Goal: Task Accomplishment & Management: Use online tool/utility

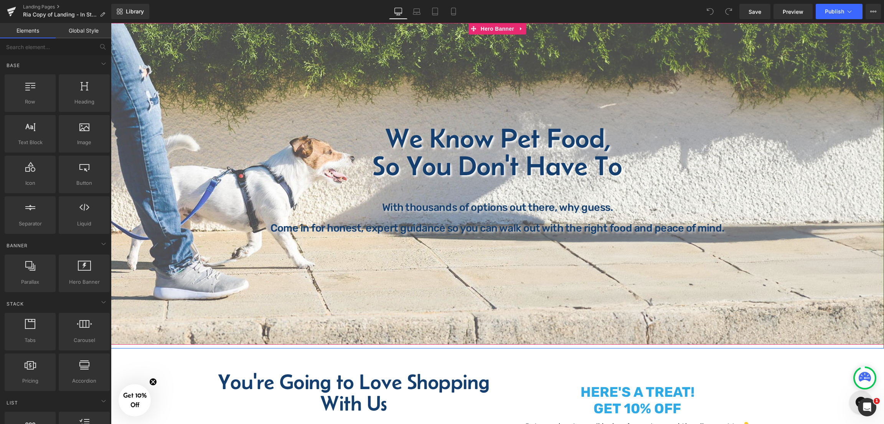
scroll to position [115, 0]
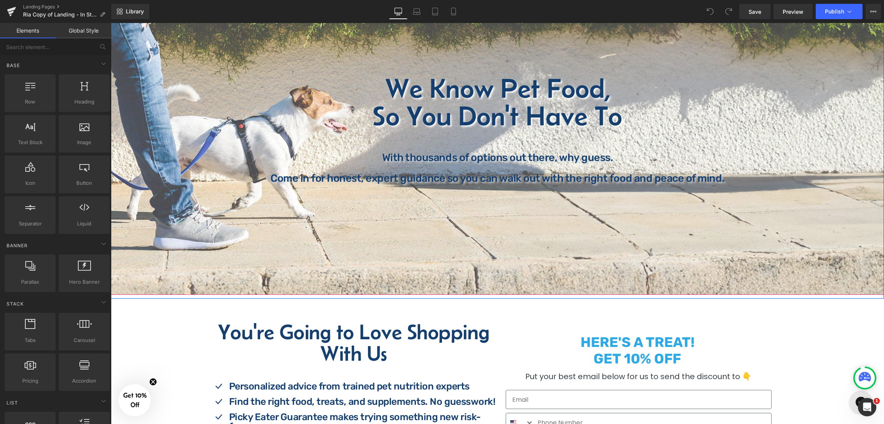
click at [169, 219] on div "We Know Pet Food, So You Don't Have To Heading We Know Pet Food, So You Don't H…" at bounding box center [497, 134] width 773 height 322
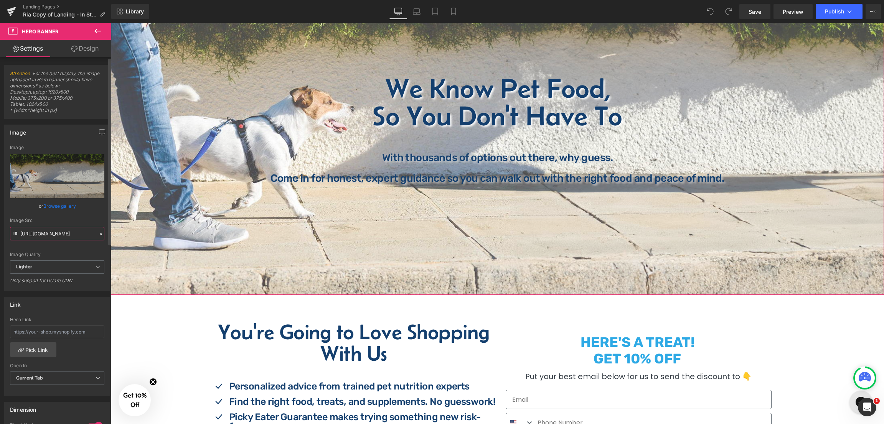
click at [45, 231] on input "https://ucarecdn.com/d006dbb6-b5ba-4e92-9f9f-7592ccbaf6b5/-/format/auto/-/previ…" at bounding box center [57, 233] width 94 height 13
click at [207, 95] on span "We Know Pet Food, So You Don't Have To Heading We Know Pet Food, So You Don't H…" at bounding box center [497, 134] width 773 height 142
click at [47, 180] on icon "Replace Image" at bounding box center [56, 177] width 61 height 10
type input "C:\fakepath\Minimalist Sale Website Banner.png"
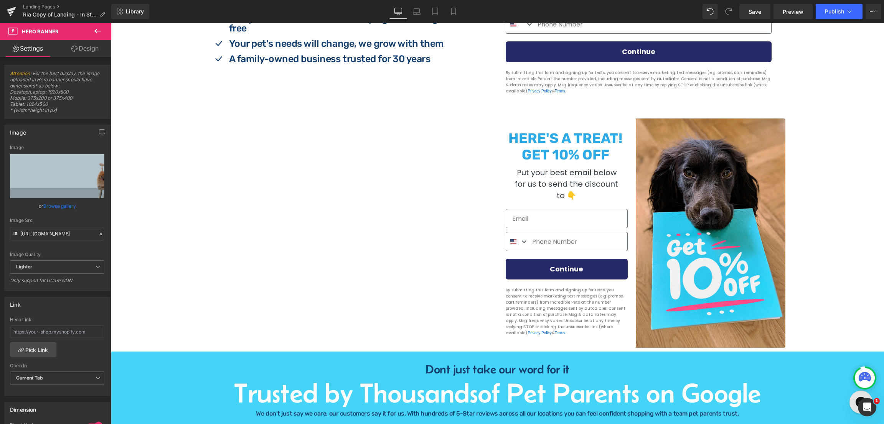
scroll to position [460, 0]
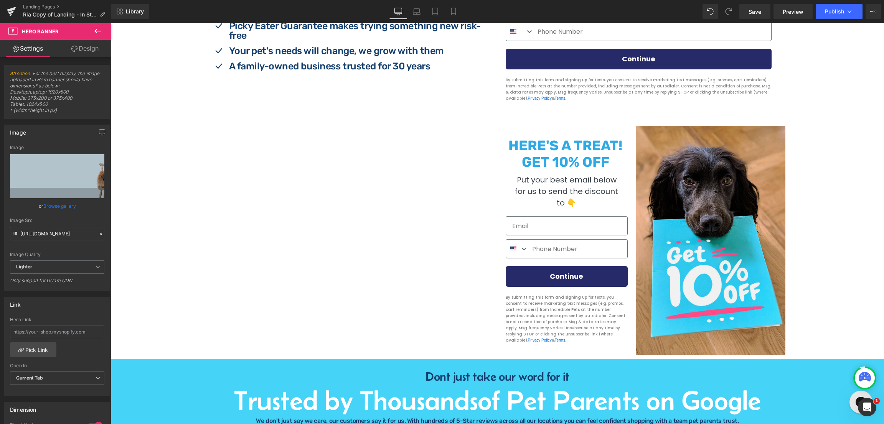
click at [520, 117] on div "HERE'S A TREAT! GET 10% OFF Put your best email below for us to send the discou…" at bounding box center [641, 22] width 276 height 192
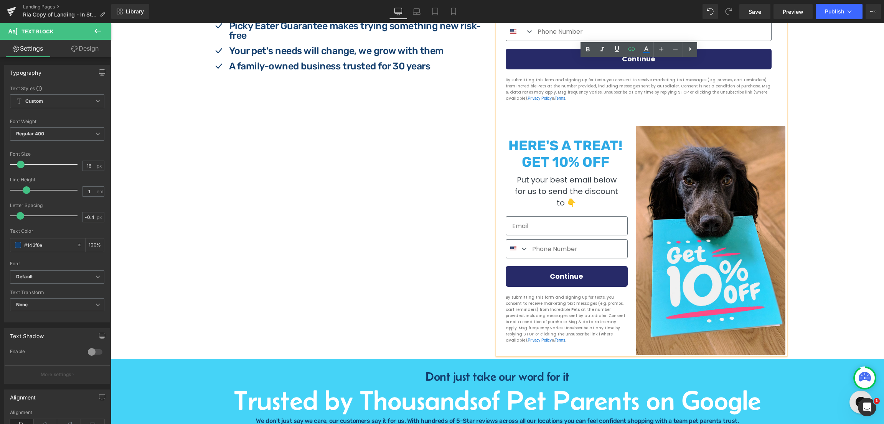
click at [526, 119] on form "HERE'S A TREAT! GET 10% OFF Put your best email below for us to send the discou…" at bounding box center [642, 22] width 288 height 207
click at [551, 101] on p "By submitting this form and signing up for texts, you consent to receive market…" at bounding box center [639, 89] width 266 height 25
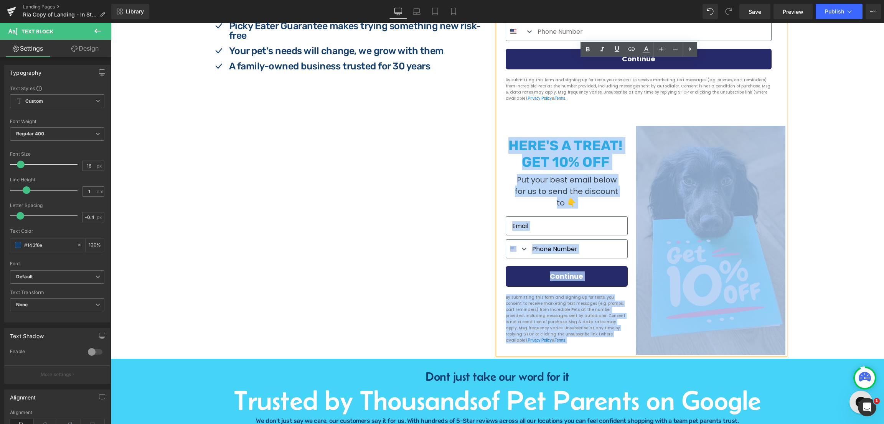
drag, startPoint x: 557, startPoint y: 102, endPoint x: 724, endPoint y: 315, distance: 270.6
click at [724, 315] on div "HERE'S A TREAT! GET 10% OFF Put your best email below for us to send the discou…" at bounding box center [642, 137] width 288 height 437
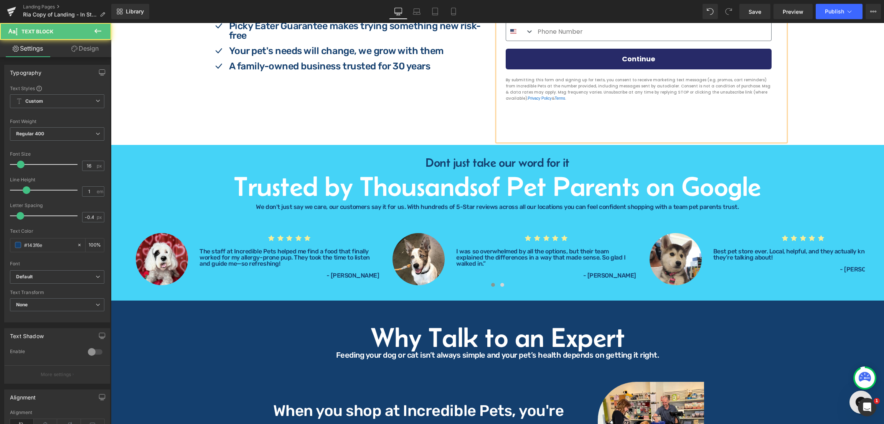
click at [530, 129] on form "Submit" at bounding box center [642, 133] width 288 height 15
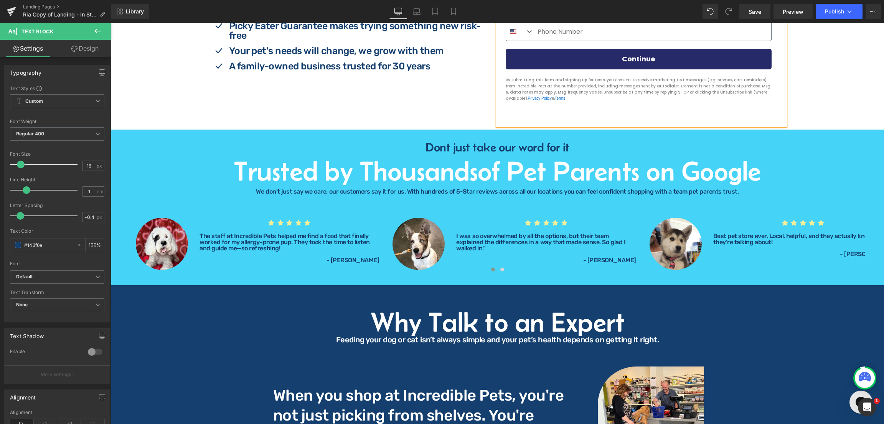
click at [531, 117] on div "HERE'S A TREAT! GET 10% OFF Put your best email below for us to send the discou…" at bounding box center [641, 22] width 276 height 192
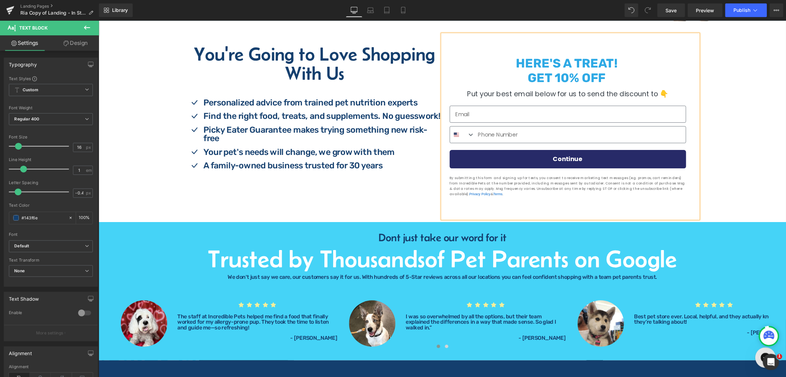
scroll to position [345, 0]
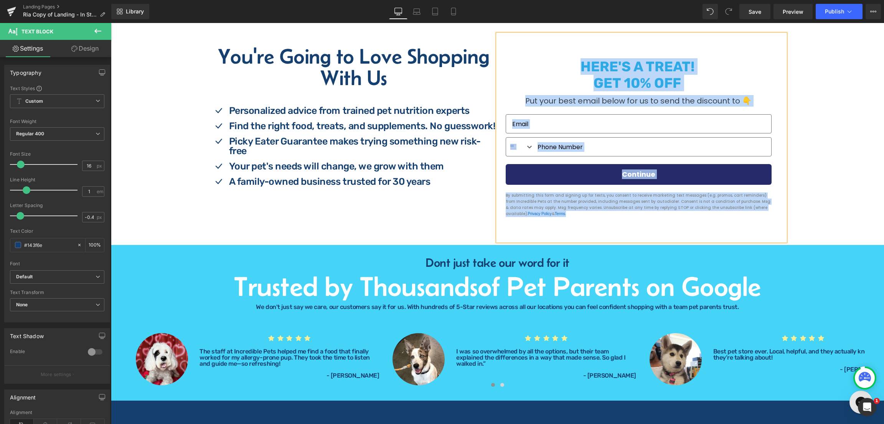
drag, startPoint x: 576, startPoint y: 60, endPoint x: 668, endPoint y: 213, distance: 177.8
click at [668, 213] on div "HERE'S A TREAT! GET 10% OFF Put your best email below for us to send the discou…" at bounding box center [641, 138] width 276 height 192
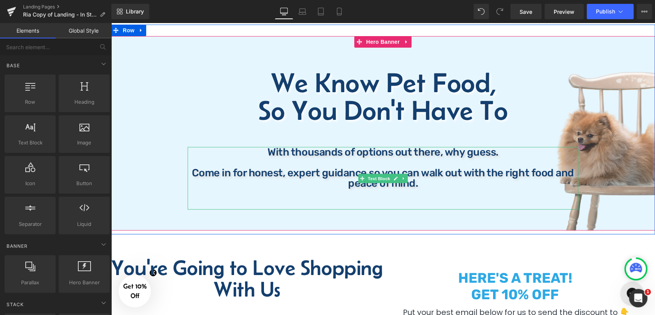
scroll to position [50, 0]
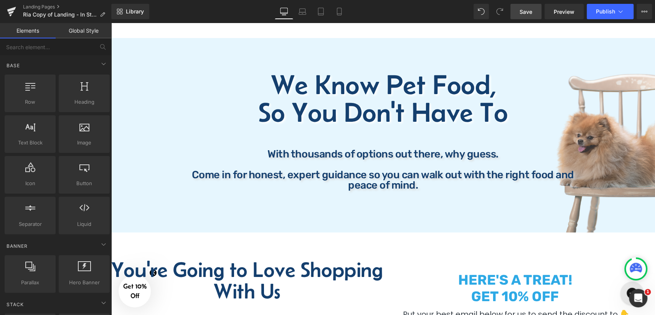
click at [528, 8] on span "Save" at bounding box center [526, 12] width 13 height 8
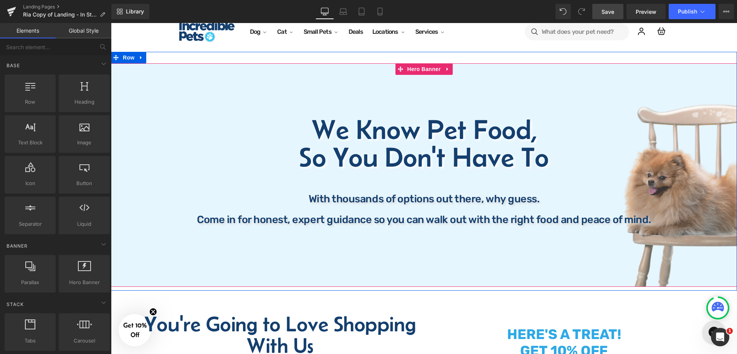
scroll to position [48, 0]
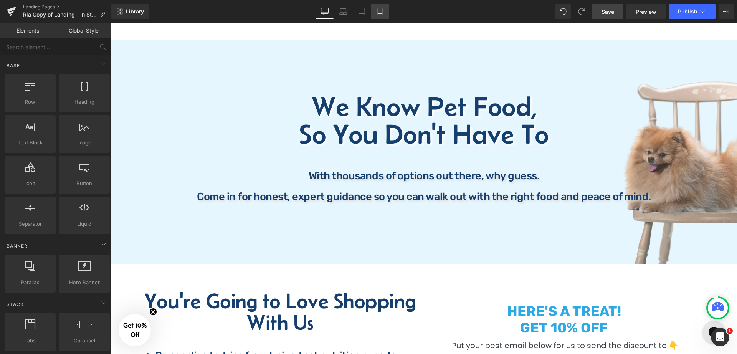
click at [383, 8] on icon at bounding box center [380, 12] width 8 height 8
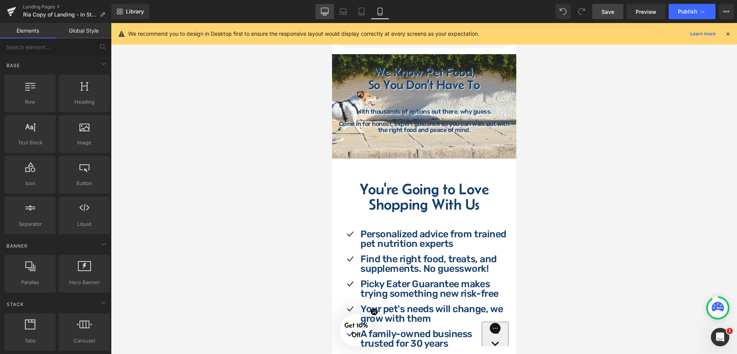
click at [328, 17] on link "Desktop" at bounding box center [324, 11] width 18 height 15
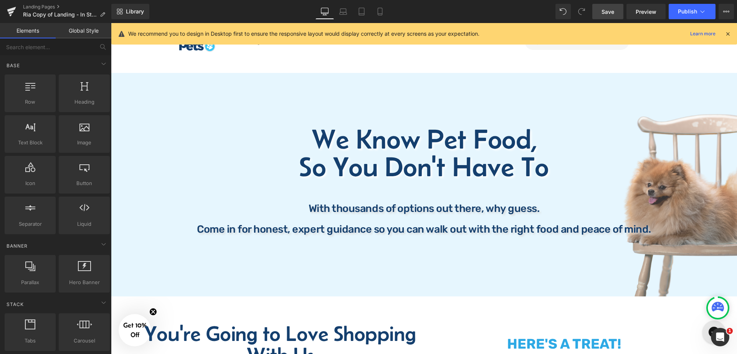
scroll to position [0, 0]
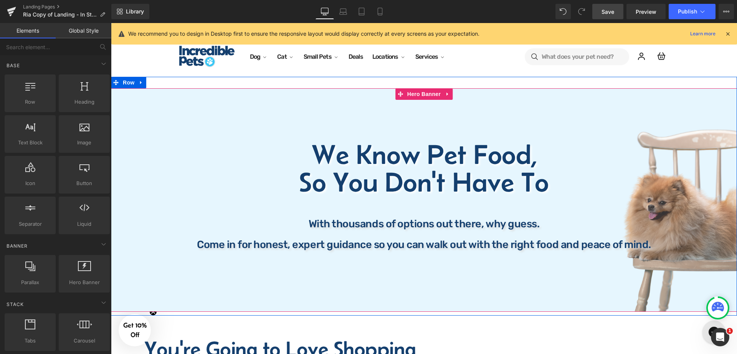
click at [208, 117] on div "We Know Pet Food, So You Don't Have To Heading We Know Pet Food, So You Don't H…" at bounding box center [424, 200] width 626 height 224
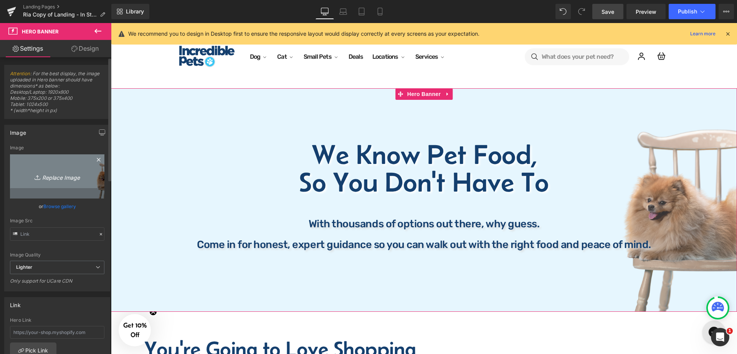
click at [53, 177] on icon "Replace Image" at bounding box center [56, 177] width 61 height 10
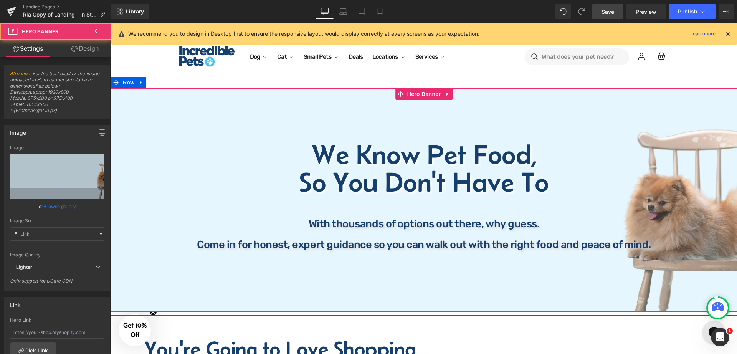
click at [226, 107] on div "We Know Pet Food, So You Don't Have To Heading We Know Pet Food, So You Don't H…" at bounding box center [424, 200] width 626 height 224
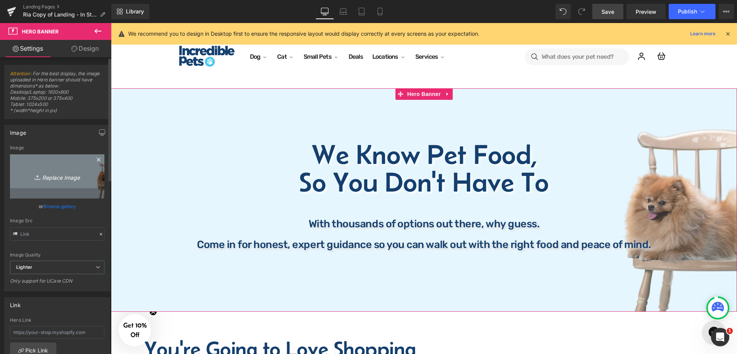
click at [54, 178] on icon "Replace Image" at bounding box center [56, 177] width 61 height 10
type input "C:\fakepath\Minimalist Website Banner.png"
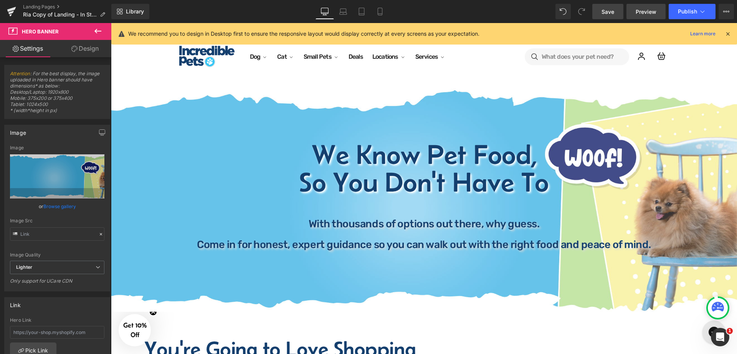
click at [644, 15] on span "Preview" at bounding box center [645, 12] width 21 height 8
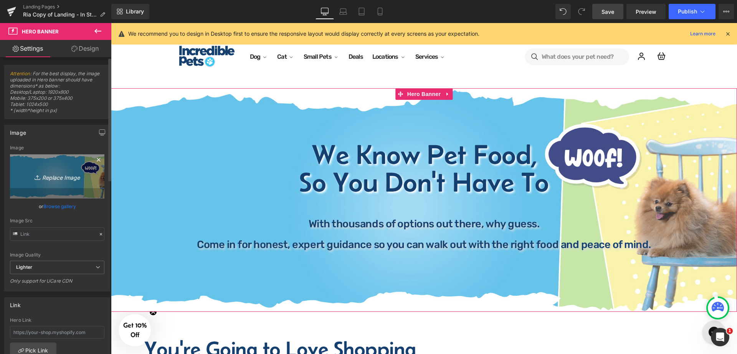
click at [66, 175] on icon "Replace Image" at bounding box center [56, 177] width 61 height 10
type input "C:\fakepath\Minimalist Website Banner (1).png"
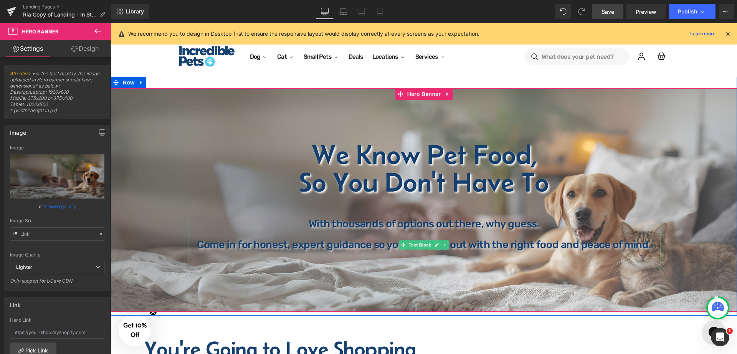
click at [568, 244] on p "Come in for honest, expert guidance so you can walk out with the right food and…" at bounding box center [424, 244] width 472 height 10
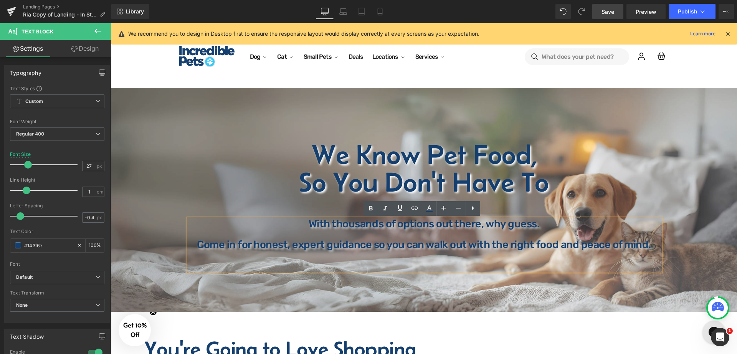
click at [471, 71] on header "Dog Dog Shop All Dog Food Dog / Food Shop All Dog Food" at bounding box center [424, 57] width 626 height 40
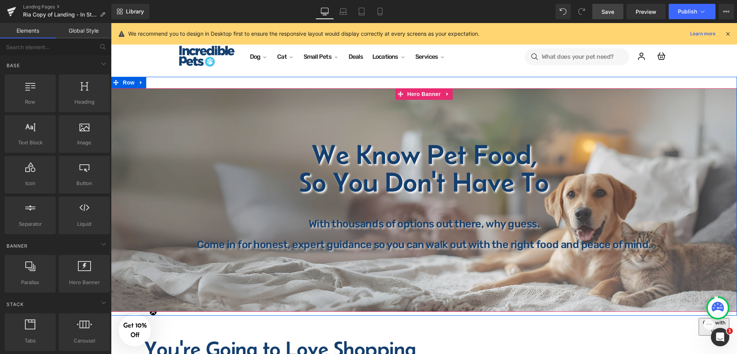
click at [279, 110] on div "We Know Pet Food, So You Don't Have To Heading We Know Pet Food, So You Don't H…" at bounding box center [424, 200] width 626 height 224
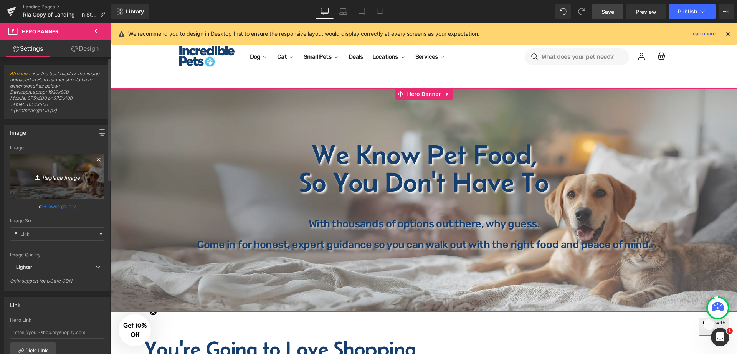
click at [52, 175] on icon "Replace Image" at bounding box center [56, 177] width 61 height 10
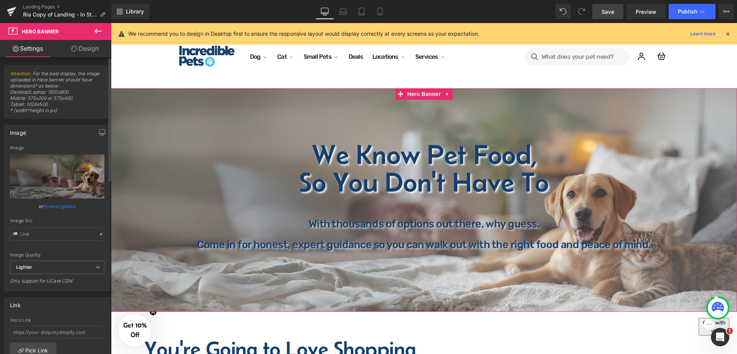
type input "C:\fakepath\Minimalist Website Banner (2).png"
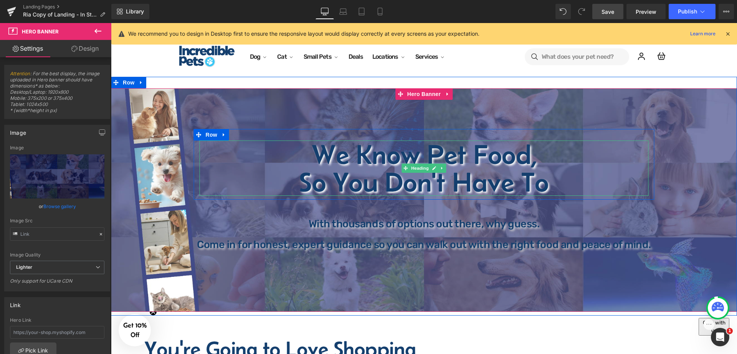
click at [487, 159] on h1 "We Know Pet Food," at bounding box center [424, 154] width 449 height 28
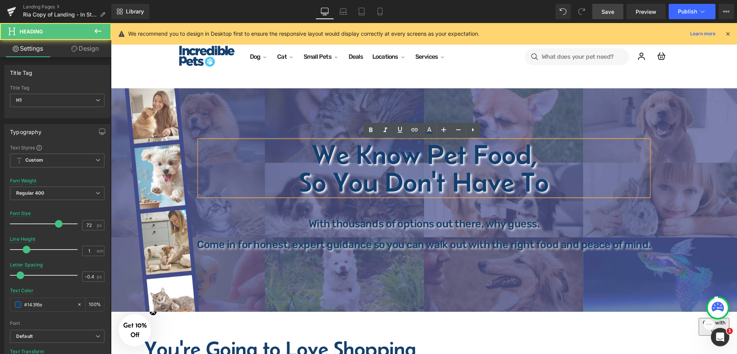
click at [548, 175] on h1 "So You Don't Have To" at bounding box center [424, 182] width 449 height 28
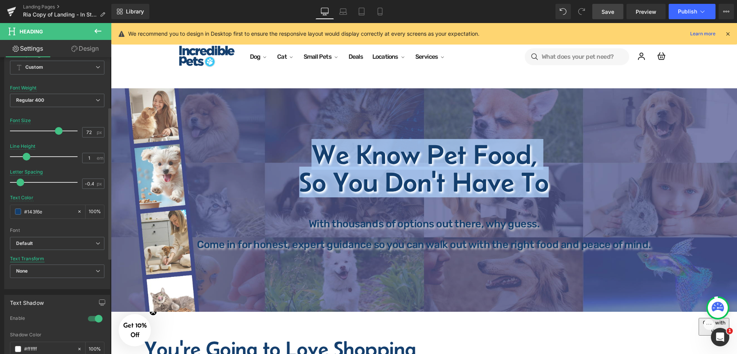
scroll to position [96, 0]
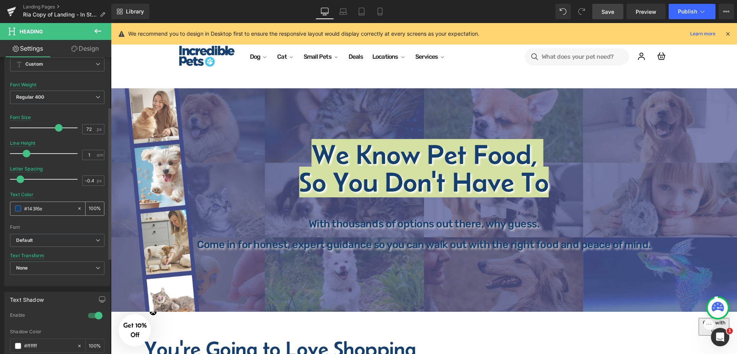
click at [20, 206] on span at bounding box center [18, 208] width 6 height 6
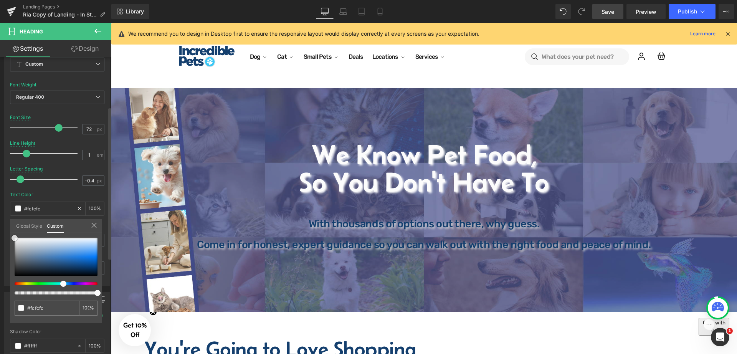
drag, startPoint x: 71, startPoint y: 264, endPoint x: 10, endPoint y: 236, distance: 67.6
click at [10, 236] on div "Typography Text Styles Custom Custom Setup Global Style Custom Setup Global Sty…" at bounding box center [57, 154] width 115 height 264
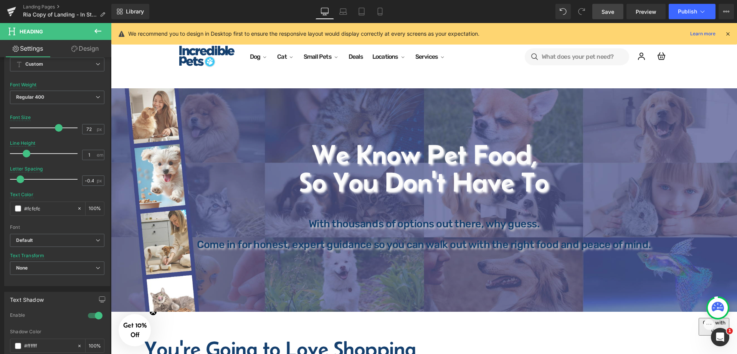
click at [443, 75] on header "Dog Dog Shop All Dog Food Dog / Food Shop All Dog Food" at bounding box center [424, 57] width 626 height 40
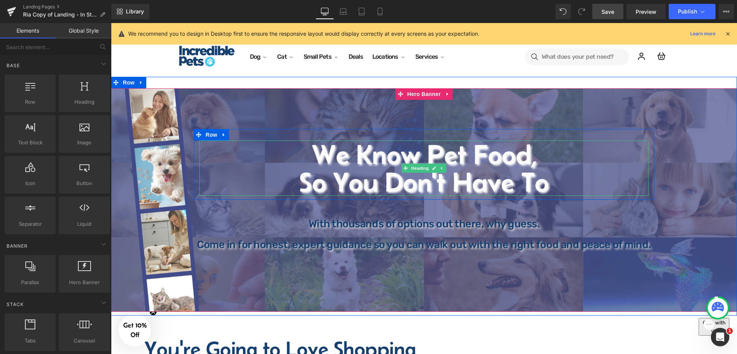
click at [438, 185] on h1 "So You Don't Have To" at bounding box center [424, 182] width 449 height 28
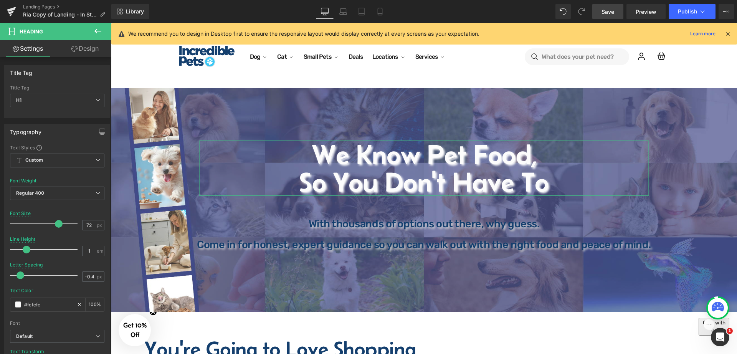
click at [92, 49] on link "Design" at bounding box center [85, 48] width 56 height 17
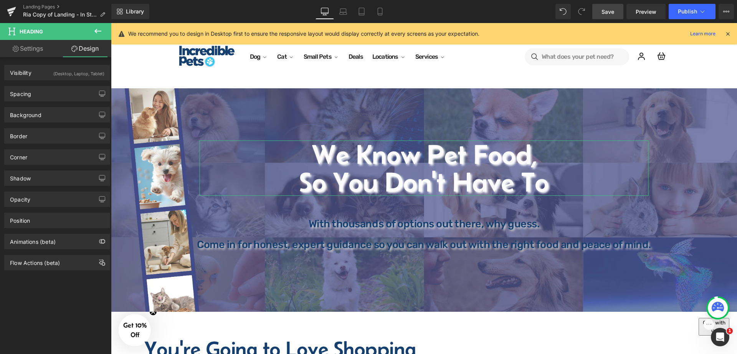
click at [28, 46] on link "Settings" at bounding box center [28, 48] width 56 height 17
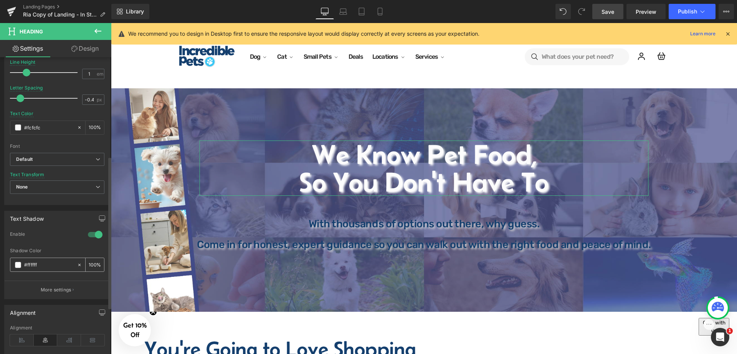
scroll to position [192, 0]
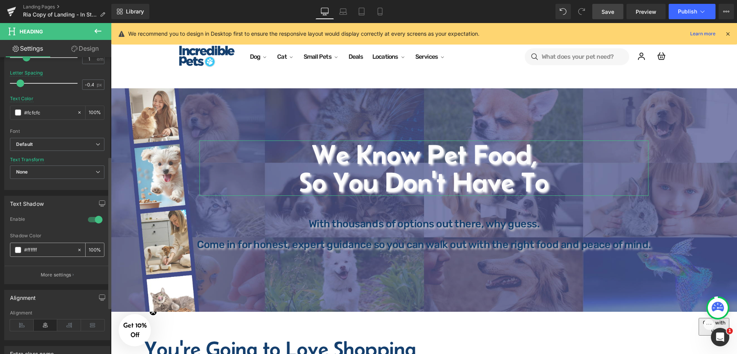
click at [16, 249] on span at bounding box center [18, 250] width 6 height 6
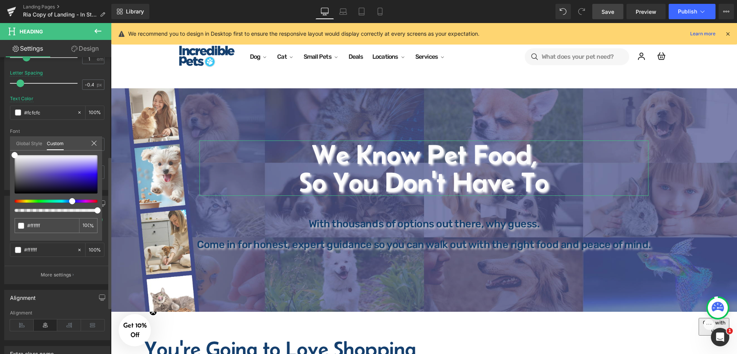
drag, startPoint x: 15, startPoint y: 200, endPoint x: 69, endPoint y: 203, distance: 54.9
click at [69, 203] on span at bounding box center [72, 201] width 6 height 6
click at [58, 177] on div at bounding box center [56, 174] width 83 height 38
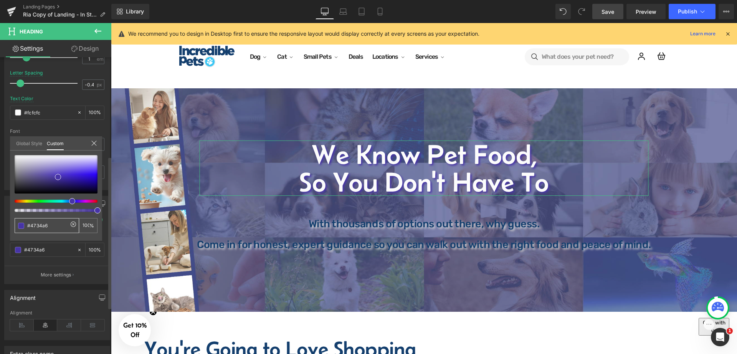
click at [54, 229] on input "#ffffff" at bounding box center [47, 225] width 41 height 8
paste input "143f6e"
type input "#143f6e"
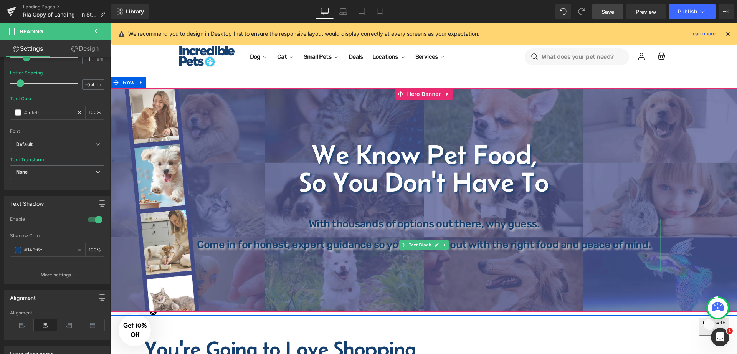
click at [389, 233] on p at bounding box center [424, 234] width 472 height 10
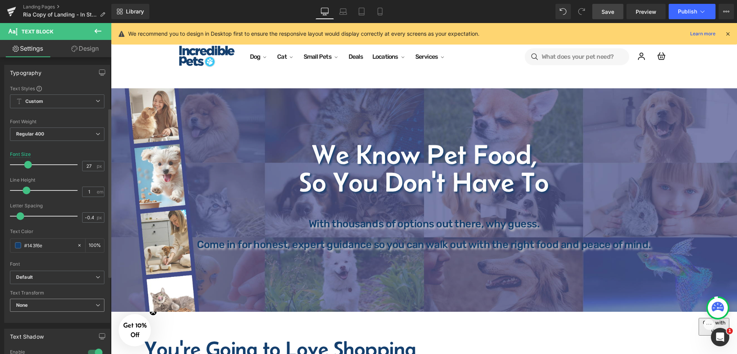
scroll to position [144, 0]
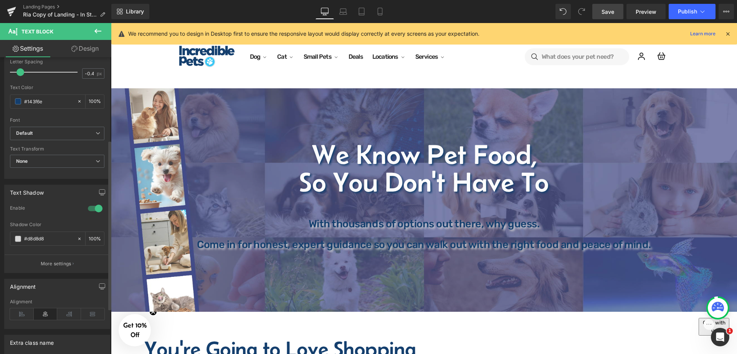
click at [91, 208] on div at bounding box center [95, 208] width 18 height 12
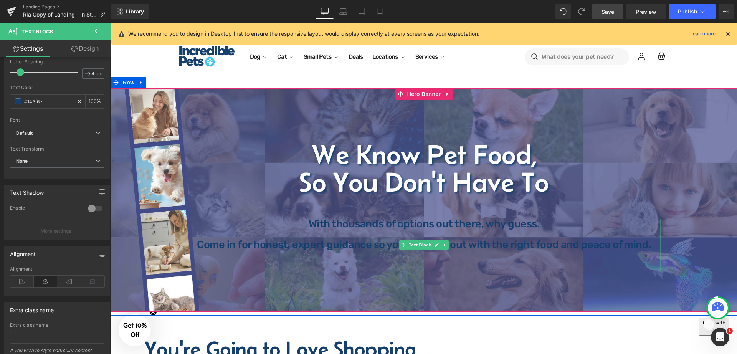
click at [327, 236] on p at bounding box center [424, 234] width 472 height 10
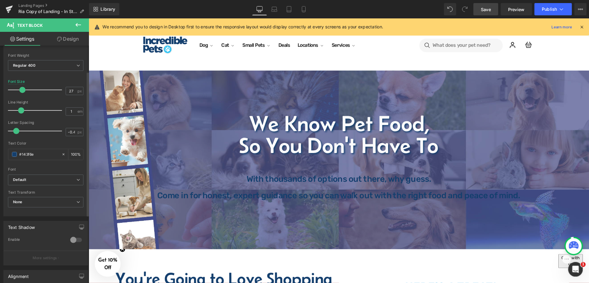
scroll to position [48, 0]
click at [17, 198] on span at bounding box center [18, 197] width 6 height 6
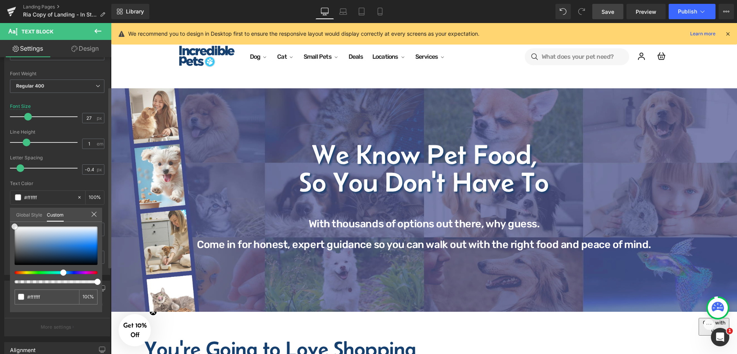
drag, startPoint x: 70, startPoint y: 253, endPoint x: 10, endPoint y: 221, distance: 68.3
click at [10, 221] on div "Typography Text Styles Custom Custom Setup Global Style Custom Setup Global Sty…" at bounding box center [57, 143] width 115 height 264
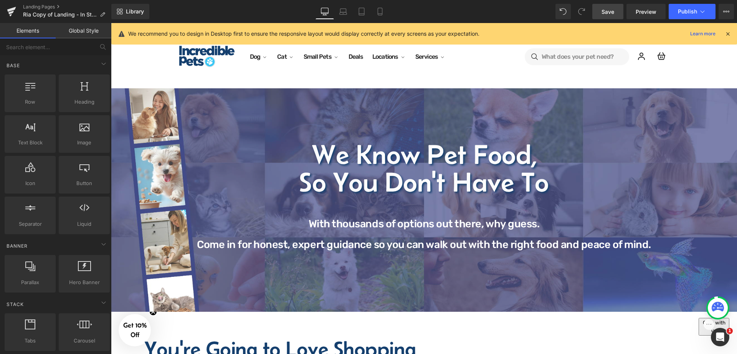
click at [434, 70] on header "Dog Dog Shop All Dog Food Dog / Food Shop All Dog Food" at bounding box center [424, 57] width 626 height 40
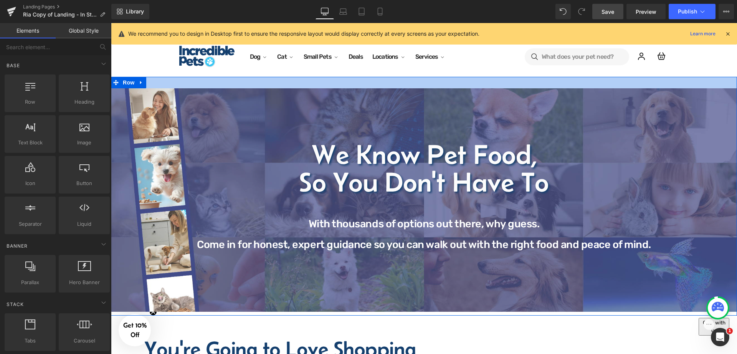
click at [297, 79] on div at bounding box center [424, 83] width 626 height 12
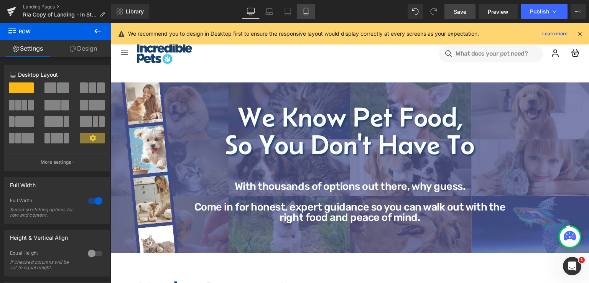
drag, startPoint x: 305, startPoint y: 10, endPoint x: 124, endPoint y: 97, distance: 201.7
click at [305, 10] on icon at bounding box center [306, 12] width 8 height 8
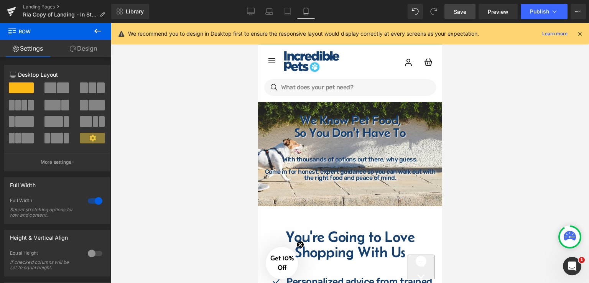
scroll to position [31, 0]
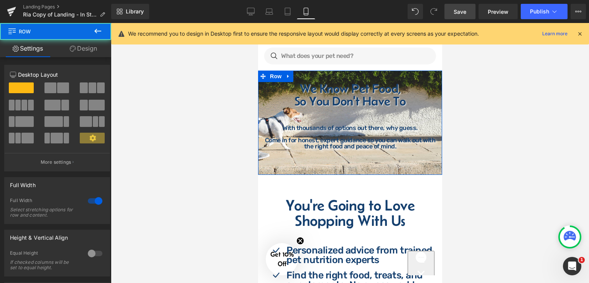
click at [259, 103] on div "We Know Pet Food, So You Don't Have To Heading With thousands of options out th…" at bounding box center [350, 117] width 184 height 71
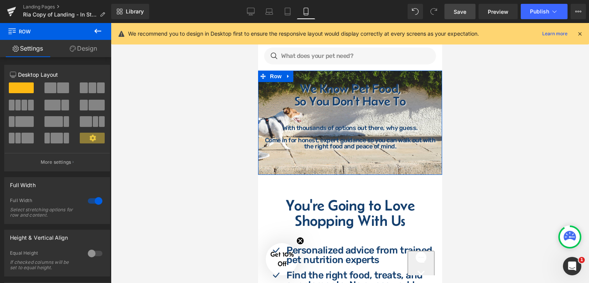
click at [262, 89] on div "We Know Pet Food, So You Don't Have To Heading With thousands of options out th…" at bounding box center [350, 117] width 184 height 71
click at [87, 49] on link "Design" at bounding box center [84, 48] width 56 height 17
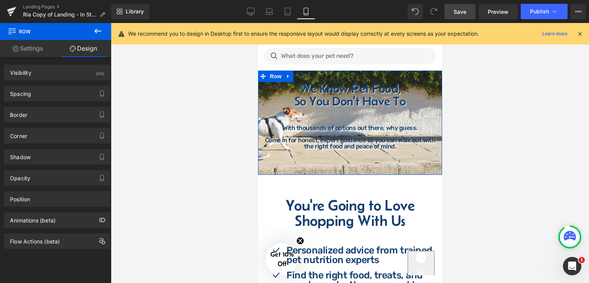
click at [430, 164] on div "We Know Pet Food, So You Don't Have To Heading With thousands of options out th…" at bounding box center [350, 123] width 184 height 104
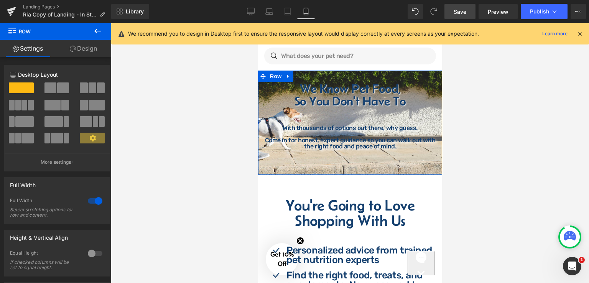
drag, startPoint x: 79, startPoint y: 51, endPoint x: 58, endPoint y: 108, distance: 60.6
click at [79, 51] on link "Design" at bounding box center [84, 48] width 56 height 17
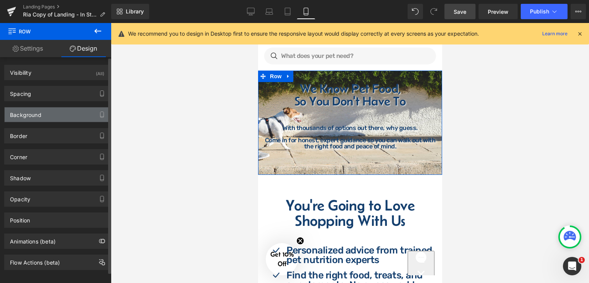
click at [54, 115] on div "Background" at bounding box center [57, 114] width 105 height 15
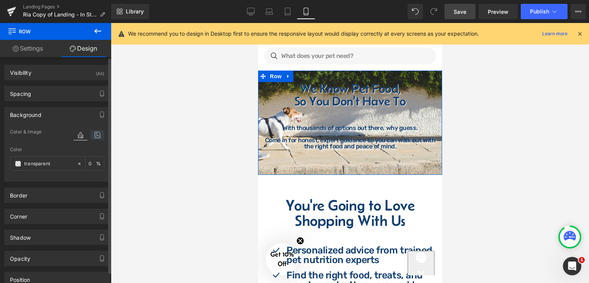
click at [96, 135] on icon at bounding box center [98, 135] width 14 height 10
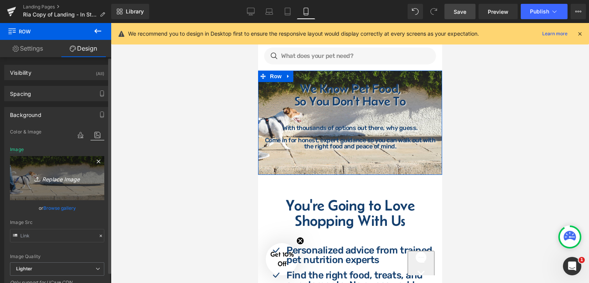
click at [66, 181] on icon "Replace Image" at bounding box center [56, 178] width 61 height 10
type input "C:\fakepath\Minimalist Website Banner (4).png"
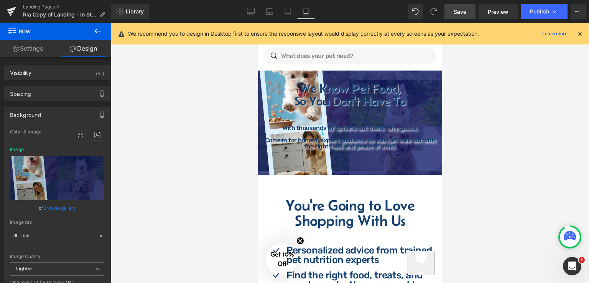
click at [469, 136] on div at bounding box center [350, 153] width 478 height 260
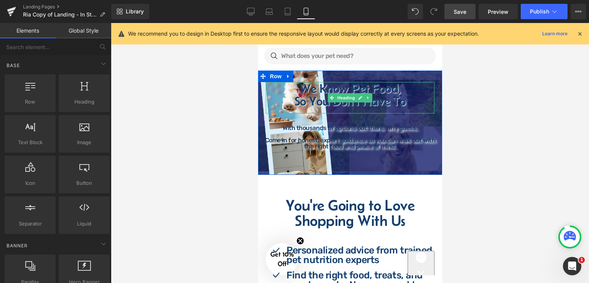
click at [400, 99] on h1 "So You Don't Have To" at bounding box center [350, 101] width 169 height 13
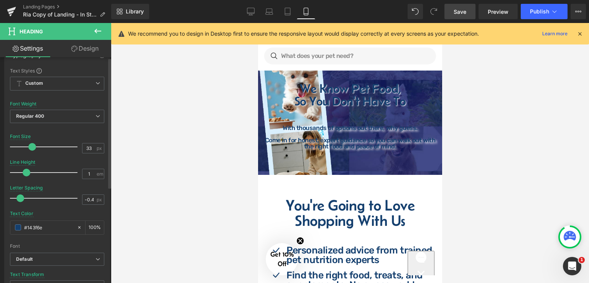
scroll to position [115, 0]
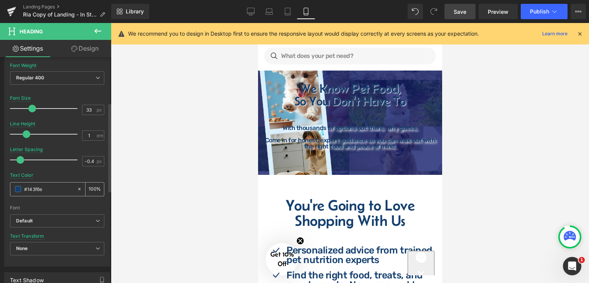
click at [18, 188] on span at bounding box center [18, 189] width 6 height 6
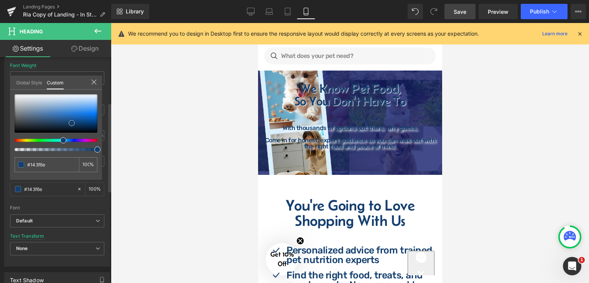
click at [68, 123] on div at bounding box center [56, 113] width 83 height 38
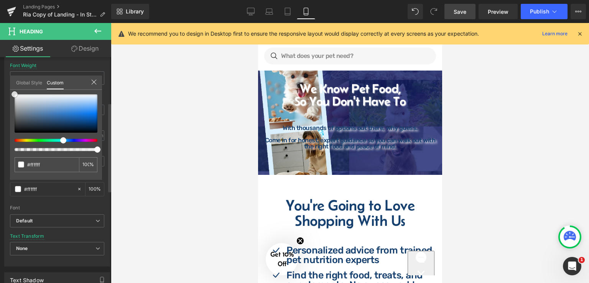
drag, startPoint x: 68, startPoint y: 123, endPoint x: 12, endPoint y: 89, distance: 65.4
click at [12, 90] on div "#143f6e 100 %" at bounding box center [56, 94] width 92 height 9
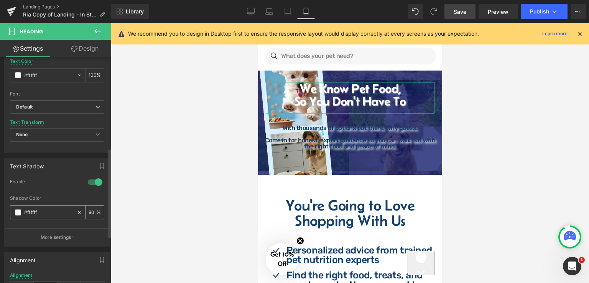
scroll to position [230, 0]
click at [17, 210] on span at bounding box center [18, 211] width 6 height 6
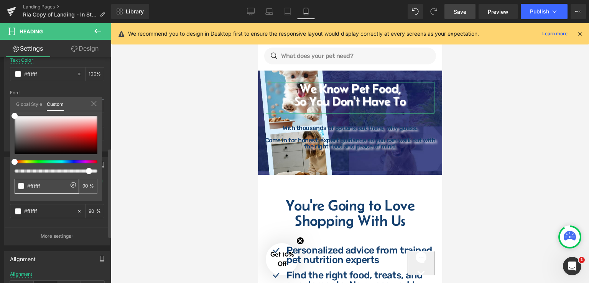
click at [44, 185] on input "#ffffff" at bounding box center [47, 186] width 41 height 8
paste input "143f6e"
type input "#143f6e"
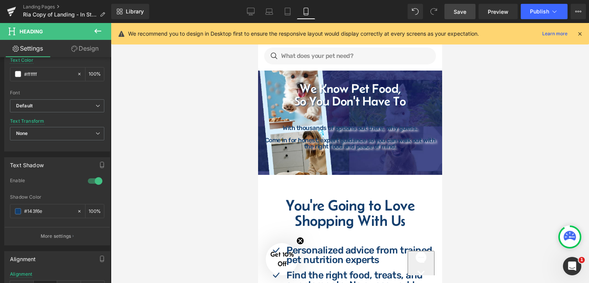
click at [147, 151] on div at bounding box center [350, 153] width 478 height 260
click at [148, 151] on div at bounding box center [350, 153] width 478 height 260
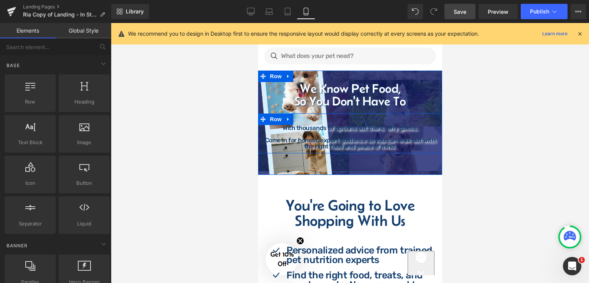
click at [337, 138] on span "Text Block" at bounding box center [345, 137] width 25 height 9
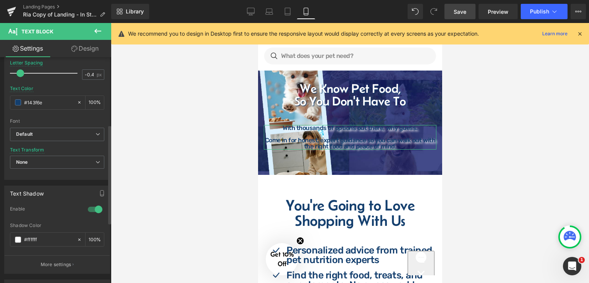
scroll to position [153, 0]
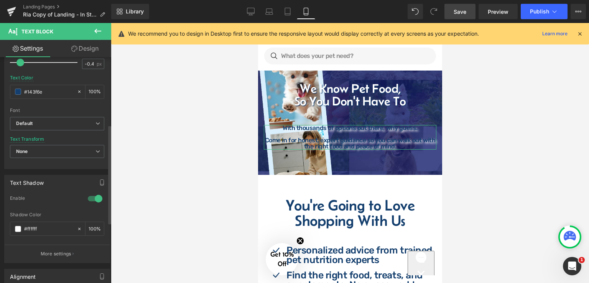
click at [87, 196] on div at bounding box center [95, 199] width 18 height 12
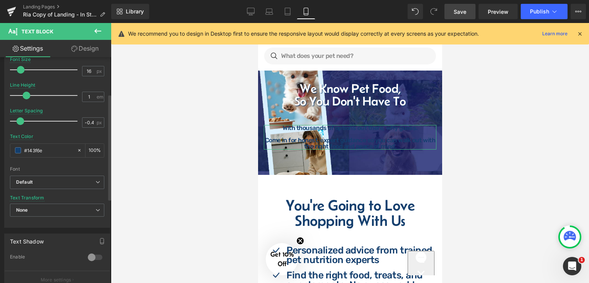
scroll to position [77, 0]
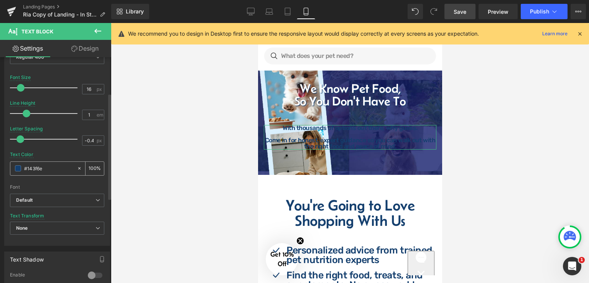
click at [15, 169] on span at bounding box center [18, 168] width 6 height 6
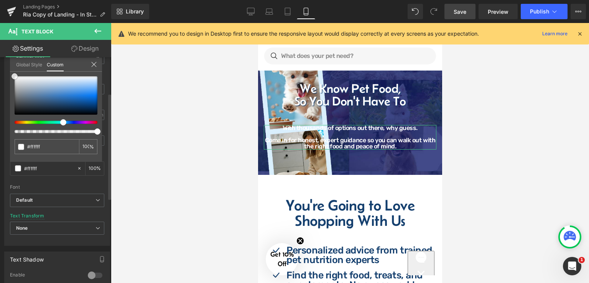
drag, startPoint x: 71, startPoint y: 106, endPoint x: 2, endPoint y: 71, distance: 78.3
click at [2, 71] on div "Typography Text Styles Custom Custom Setup Global Style Custom Setup Global Sty…" at bounding box center [57, 114] width 115 height 264
click at [464, 126] on div at bounding box center [350, 153] width 478 height 260
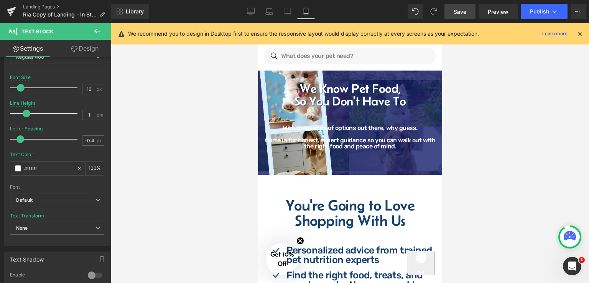
click at [466, 125] on div at bounding box center [350, 153] width 478 height 260
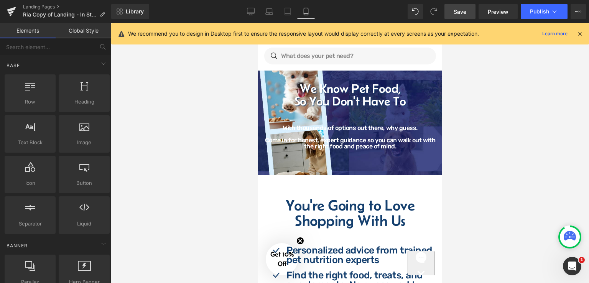
click at [485, 127] on div at bounding box center [350, 153] width 478 height 260
click at [434, 92] on div "We Know Pet Food, So You Don't Have To Heading With thousands of options out th…" at bounding box center [350, 117] width 184 height 71
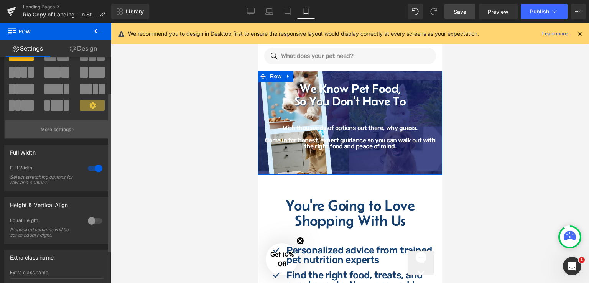
scroll to position [0, 0]
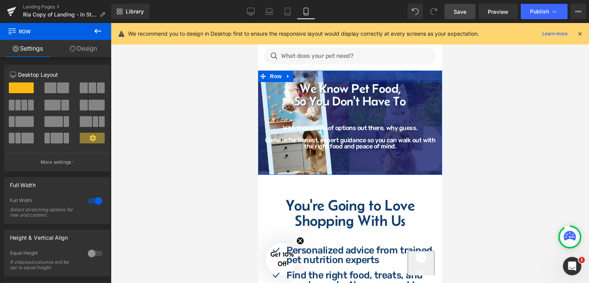
click at [323, 78] on div at bounding box center [350, 77] width 184 height 12
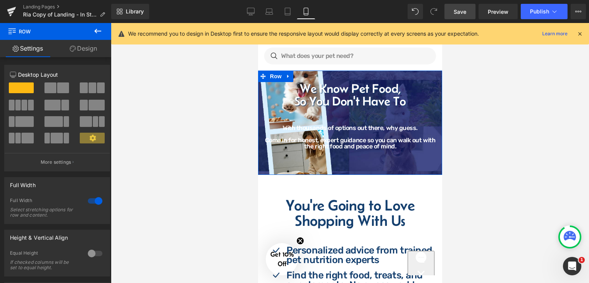
click at [366, 77] on div at bounding box center [350, 77] width 184 height 12
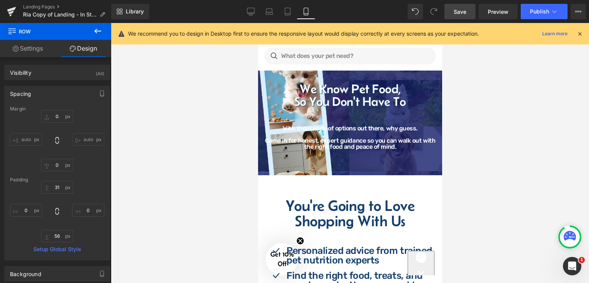
click at [436, 111] on div "We Know Pet Food, So You Don't Have To Heading With thousands of options out th…" at bounding box center [350, 117] width 184 height 71
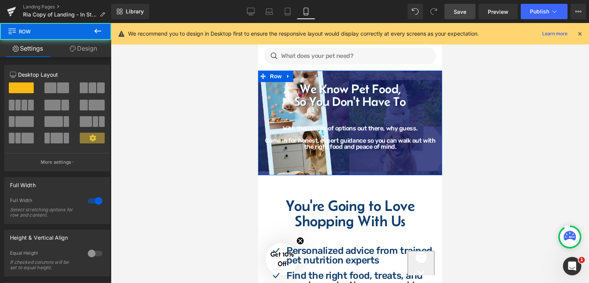
click at [435, 96] on div "We Know Pet Food, So You Don't Have To Heading With thousands of options out th…" at bounding box center [350, 117] width 184 height 71
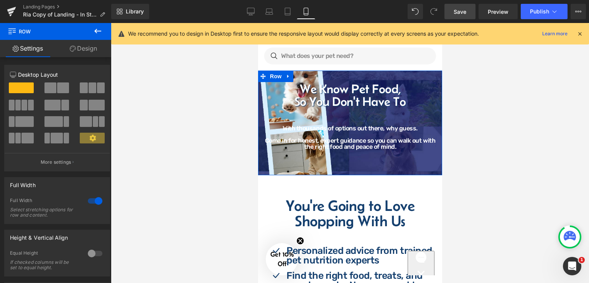
click at [94, 48] on link "Design" at bounding box center [84, 48] width 56 height 17
click at [0, 0] on div "Background" at bounding box center [0, 0] width 0 height 0
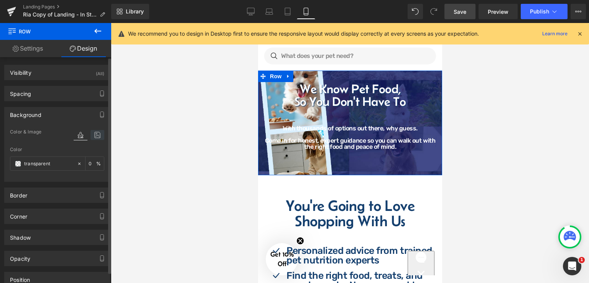
click at [97, 134] on icon at bounding box center [98, 135] width 14 height 10
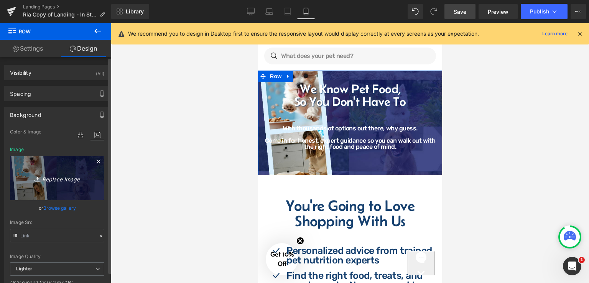
click at [53, 175] on icon "Replace Image" at bounding box center [56, 178] width 61 height 10
type input "C:\fakepath\Minimalist Website Banner (5).png"
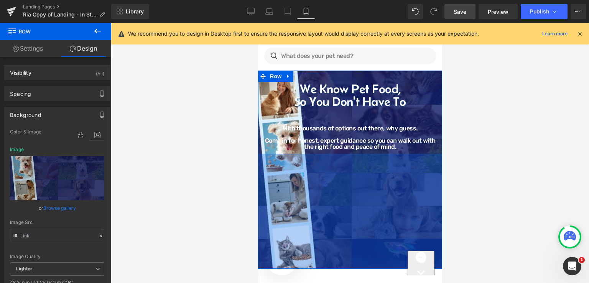
drag, startPoint x: 557, startPoint y: 401, endPoint x: 410, endPoint y: 262, distance: 201.9
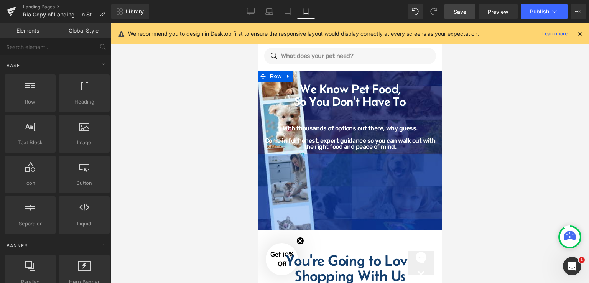
click at [474, 181] on div at bounding box center [350, 153] width 478 height 260
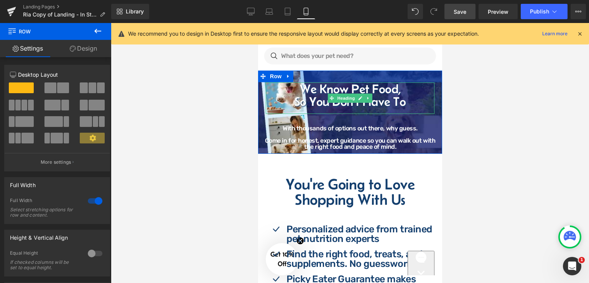
drag, startPoint x: 426, startPoint y: 82, endPoint x: 425, endPoint y: 99, distance: 17.3
click at [425, 99] on div "We Know Pet Food, So You Don't Have To Heading With thousands of options out th…" at bounding box center [350, 112] width 184 height 83
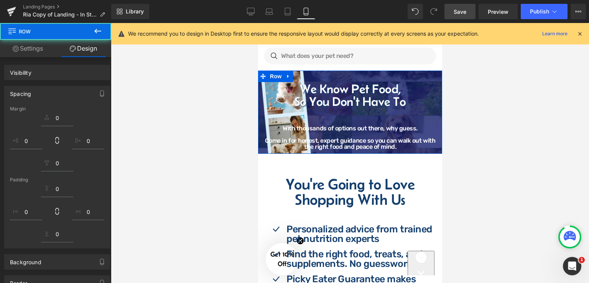
click at [404, 84] on div "We Know Pet Food, So You Don't Have To Heading" at bounding box center [350, 97] width 169 height 31
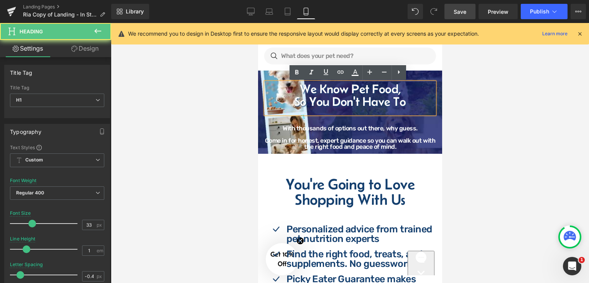
click at [320, 82] on h1 "We Know Pet Food," at bounding box center [350, 88] width 169 height 13
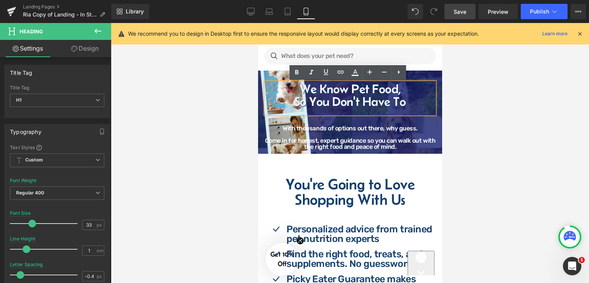
click at [475, 133] on div at bounding box center [350, 153] width 478 height 260
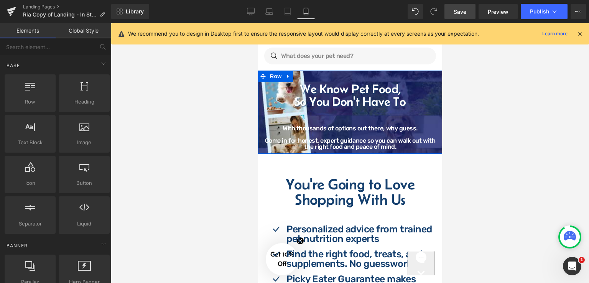
click at [435, 108] on div "We Know Pet Food, So You Don't Have To Heading With thousands of options out th…" at bounding box center [350, 117] width 184 height 71
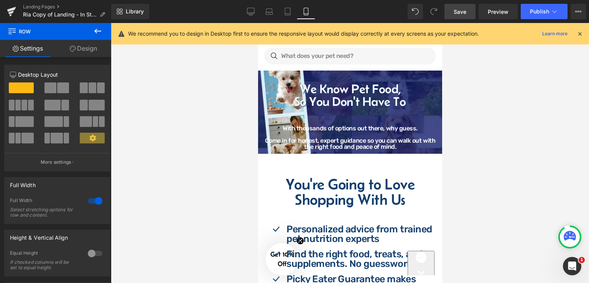
click at [479, 120] on div at bounding box center [350, 153] width 478 height 260
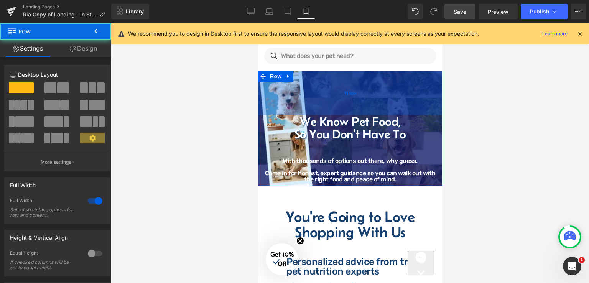
drag, startPoint x: 364, startPoint y: 78, endPoint x: 363, endPoint y: 111, distance: 32.7
click at [363, 111] on div "116px" at bounding box center [350, 93] width 184 height 45
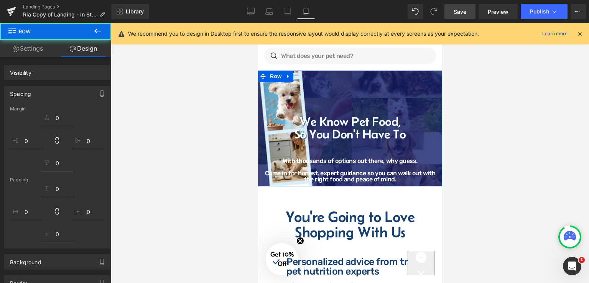
click at [471, 113] on div at bounding box center [350, 153] width 478 height 260
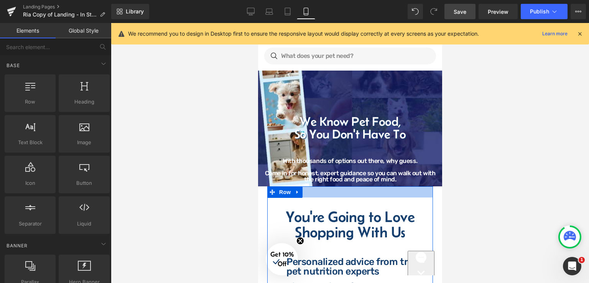
click at [258, 23] on div at bounding box center [258, 23] width 0 height 0
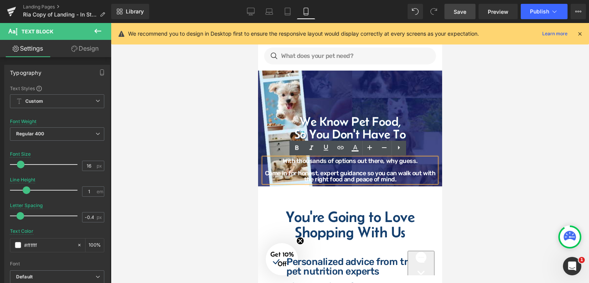
click at [395, 180] on p "Come in for honest, expert guidance so you can walk out with the right food and…" at bounding box center [350, 176] width 173 height 12
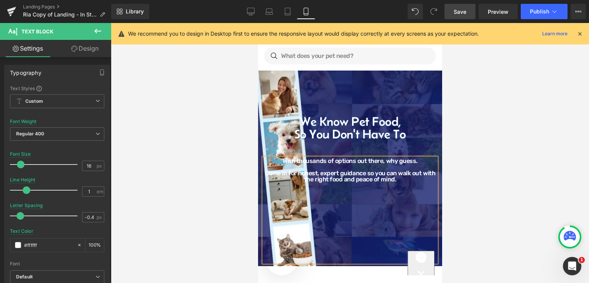
click at [451, 119] on div at bounding box center [350, 153] width 478 height 260
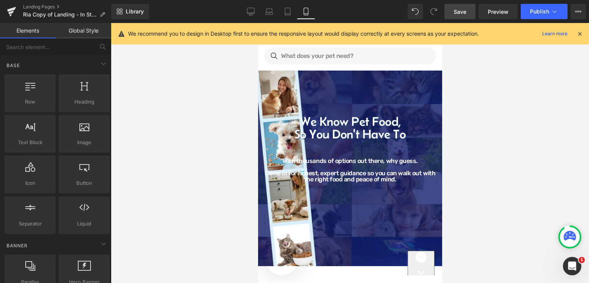
drag, startPoint x: 464, startPoint y: 117, endPoint x: 180, endPoint y: 100, distance: 284.9
click at [464, 117] on div at bounding box center [350, 153] width 478 height 260
click at [434, 134] on div "We Know Pet Food, So You Don't Have To Heading With thousands of options out th…" at bounding box center [350, 190] width 184 height 151
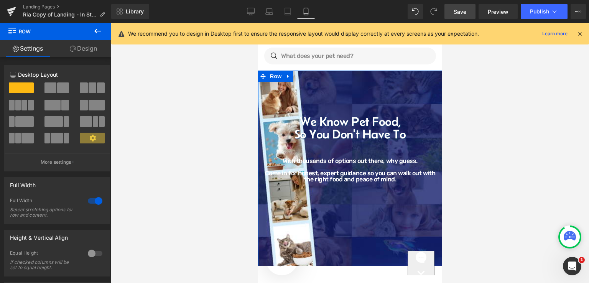
click at [87, 48] on link "Design" at bounding box center [84, 48] width 56 height 17
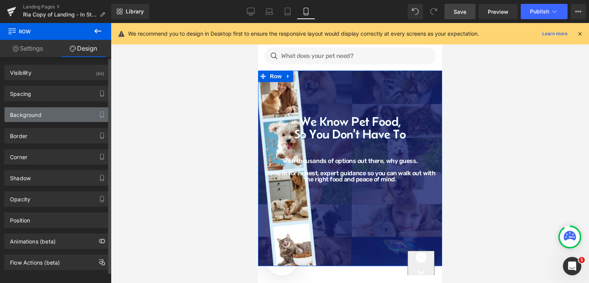
click at [42, 117] on div "Background" at bounding box center [57, 114] width 105 height 15
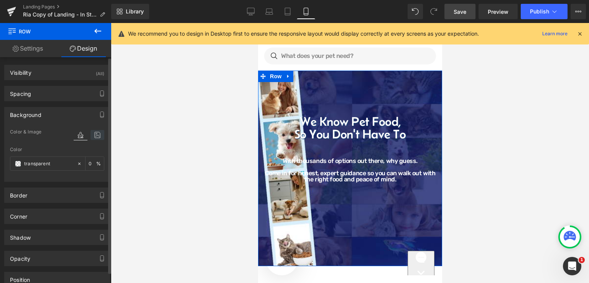
click at [95, 137] on icon at bounding box center [98, 135] width 14 height 10
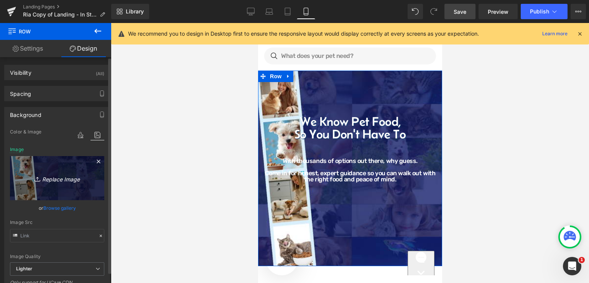
click at [64, 180] on icon "Replace Image" at bounding box center [56, 178] width 61 height 10
type input "C:\fakepath\Minimalist Website Banner (6).png"
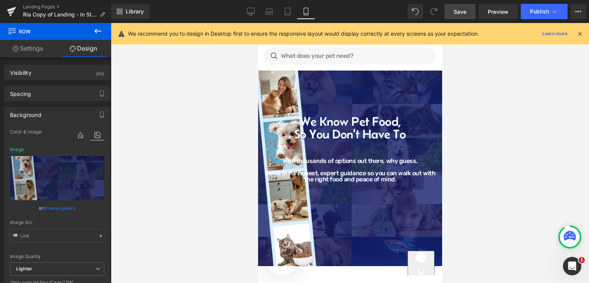
click at [491, 129] on div at bounding box center [350, 153] width 478 height 260
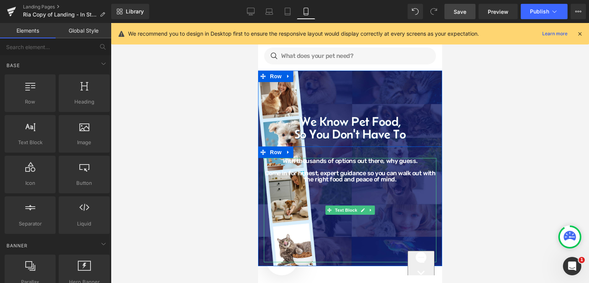
click at [383, 201] on p at bounding box center [350, 204] width 173 height 6
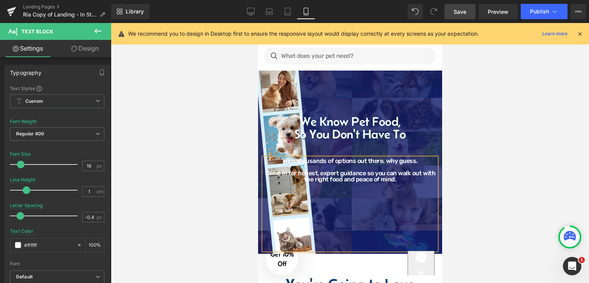
click at [466, 186] on div at bounding box center [350, 153] width 478 height 260
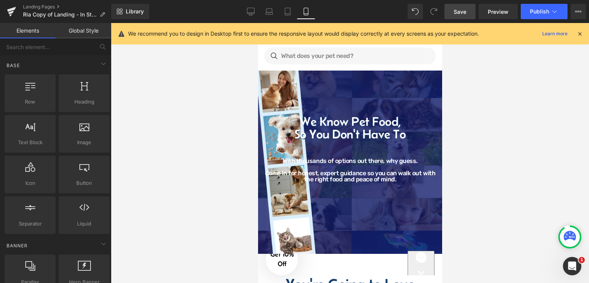
click at [467, 130] on div at bounding box center [350, 153] width 478 height 260
drag, startPoint x: 252, startPoint y: 13, endPoint x: 201, endPoint y: 25, distance: 52.2
click at [252, 13] on icon at bounding box center [250, 11] width 7 height 6
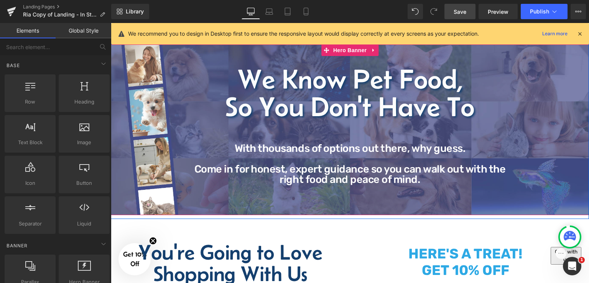
scroll to position [38, 0]
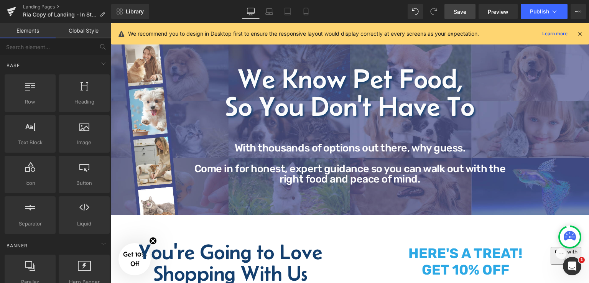
drag, startPoint x: 306, startPoint y: 14, endPoint x: 332, endPoint y: 37, distance: 35.3
click at [309, 17] on link "Mobile" at bounding box center [306, 11] width 18 height 15
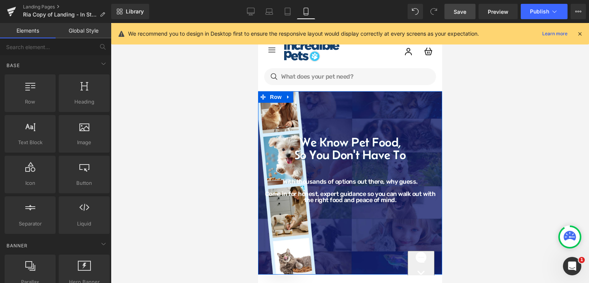
scroll to position [3, 0]
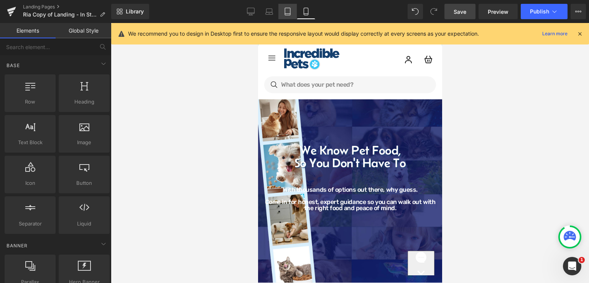
click at [291, 8] on icon at bounding box center [288, 12] width 8 height 8
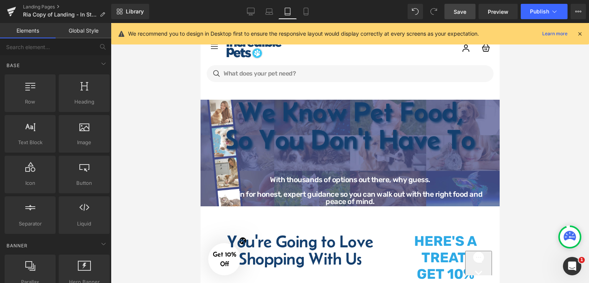
scroll to position [0, 0]
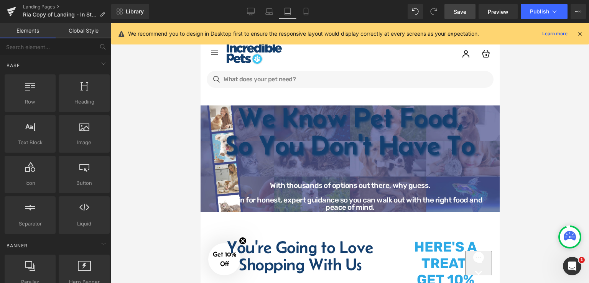
click at [374, 134] on div "We Know Pet Food, So You Don't Have To Heading With thousands of options out th…" at bounding box center [349, 155] width 299 height 122
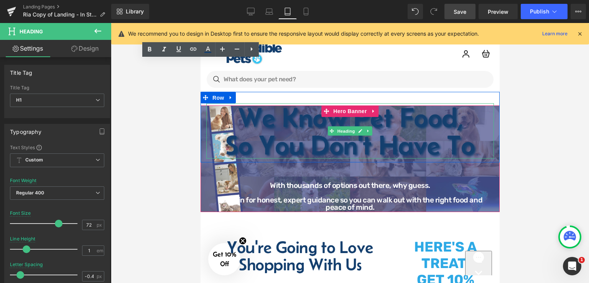
click at [417, 138] on h1 "So You Don't Have To" at bounding box center [350, 145] width 288 height 28
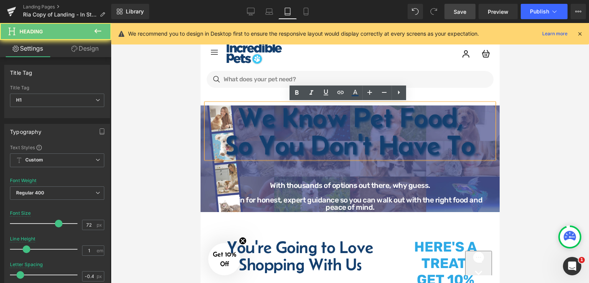
click at [462, 146] on h1 "So You Don't Have To" at bounding box center [350, 145] width 288 height 28
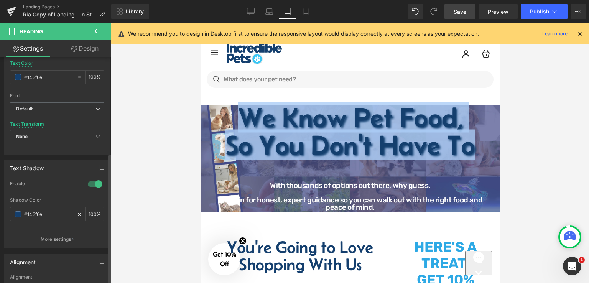
scroll to position [230, 0]
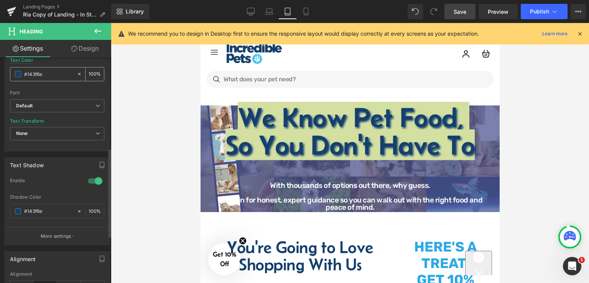
click at [18, 74] on span at bounding box center [18, 74] width 6 height 6
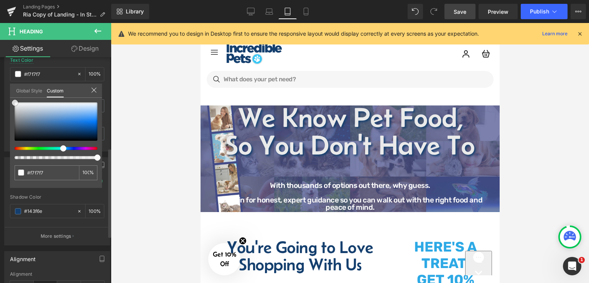
drag, startPoint x: 17, startPoint y: 107, endPoint x: 15, endPoint y: 102, distance: 5.0
click at [15, 102] on div at bounding box center [56, 121] width 83 height 38
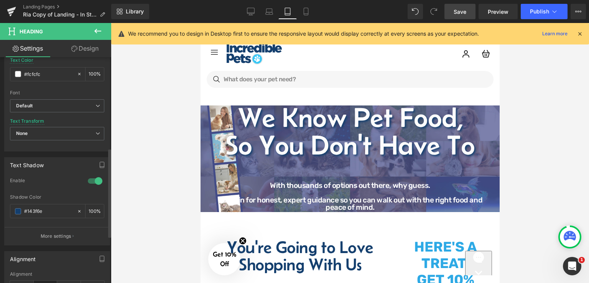
click at [526, 148] on div at bounding box center [350, 153] width 478 height 260
click at [513, 155] on div at bounding box center [350, 153] width 478 height 260
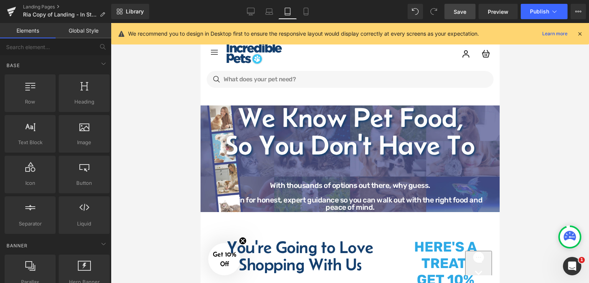
click at [160, 113] on div at bounding box center [350, 153] width 478 height 260
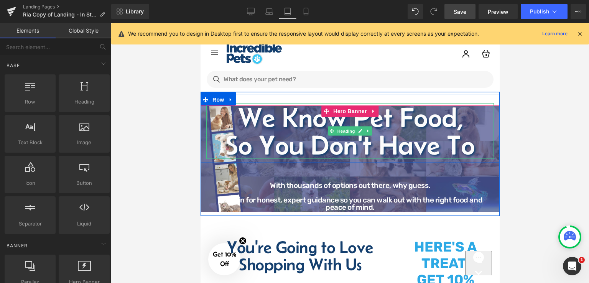
click at [320, 139] on h1 "So You Don't Have To" at bounding box center [350, 145] width 288 height 28
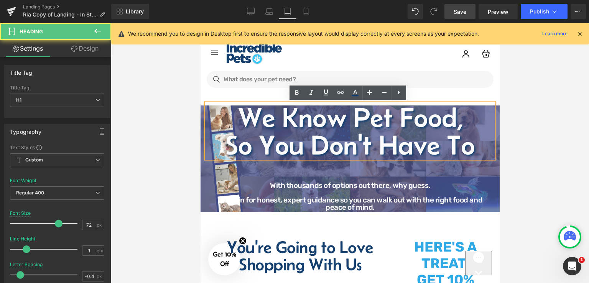
click at [427, 143] on h1 "So You Don't Have To" at bounding box center [350, 145] width 288 height 28
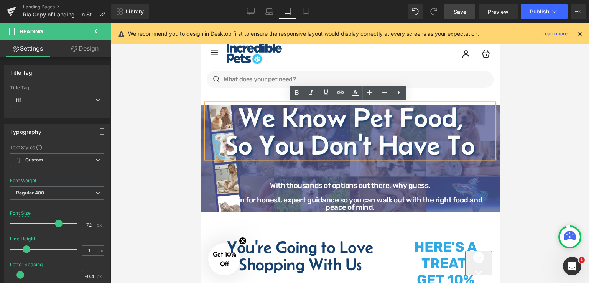
click at [230, 111] on h1 "We Know Pet Food," at bounding box center [350, 117] width 288 height 28
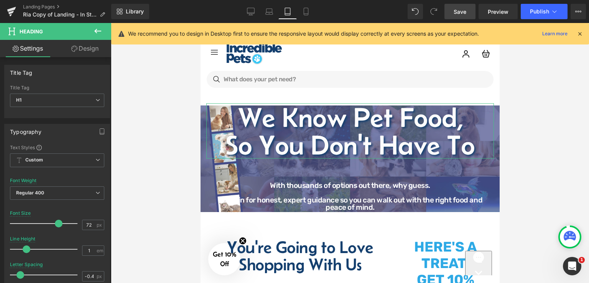
click at [92, 51] on link "Design" at bounding box center [85, 48] width 56 height 17
click at [95, 33] on icon at bounding box center [97, 30] width 9 height 9
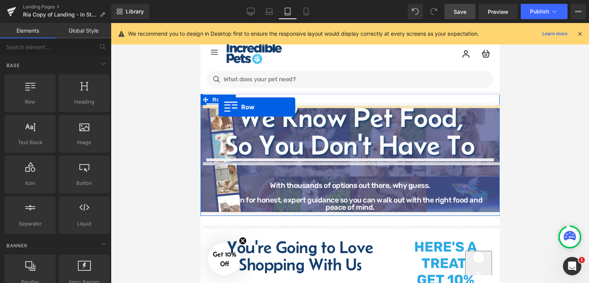
drag, startPoint x: 236, startPoint y: 115, endPoint x: 218, endPoint y: 107, distance: 19.6
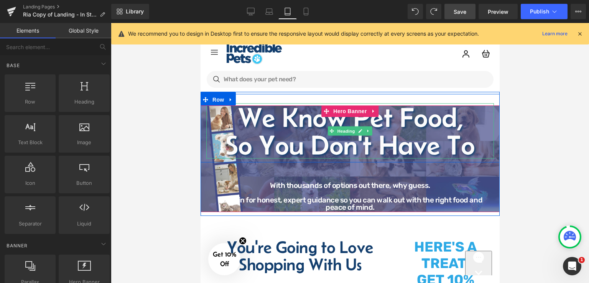
click at [231, 110] on h1 "We Know Pet Food," at bounding box center [350, 117] width 288 height 28
click at [523, 177] on div at bounding box center [350, 153] width 478 height 260
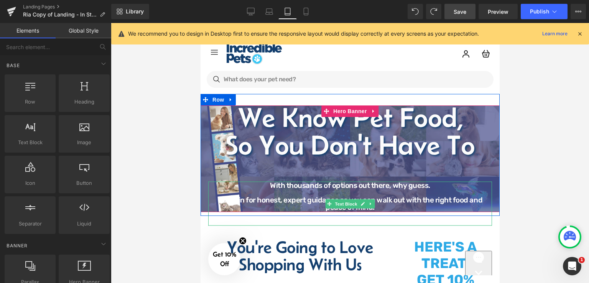
click at [277, 197] on p "Come in for honest, expert guidance so you can walk out with the right food and…" at bounding box center [350, 203] width 284 height 15
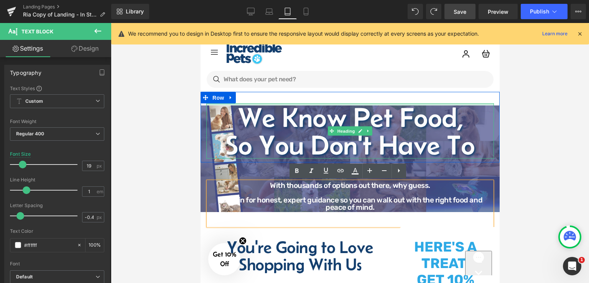
click at [306, 112] on div "We Know Pet Food, So You Don't Have To Heading" at bounding box center [350, 130] width 288 height 55
click at [469, 125] on h1 "We Know Pet Food," at bounding box center [350, 117] width 288 height 28
click at [517, 141] on div at bounding box center [350, 153] width 478 height 260
click at [522, 89] on div at bounding box center [350, 153] width 478 height 260
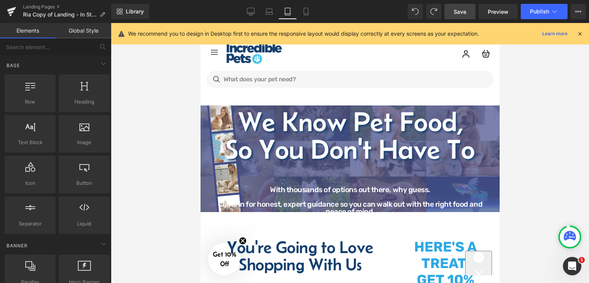
drag, startPoint x: 188, startPoint y: 129, endPoint x: 2, endPoint y: 102, distance: 188.4
click at [188, 129] on div at bounding box center [350, 153] width 478 height 260
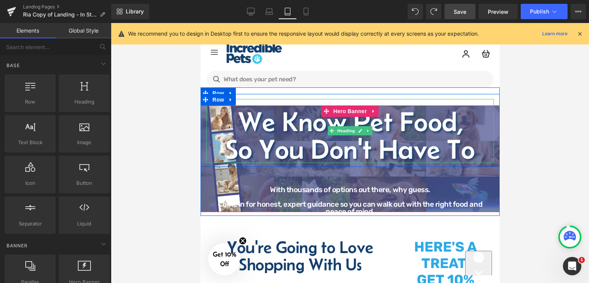
drag, startPoint x: 518, startPoint y: 112, endPoint x: 247, endPoint y: 114, distance: 270.5
click at [247, 114] on h1 "We Know Pet Food," at bounding box center [350, 122] width 288 height 28
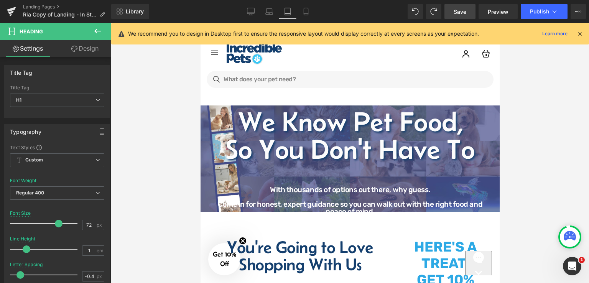
click at [78, 48] on link "Design" at bounding box center [85, 48] width 56 height 17
click at [0, 0] on div "Spacing" at bounding box center [0, 0] width 0 height 0
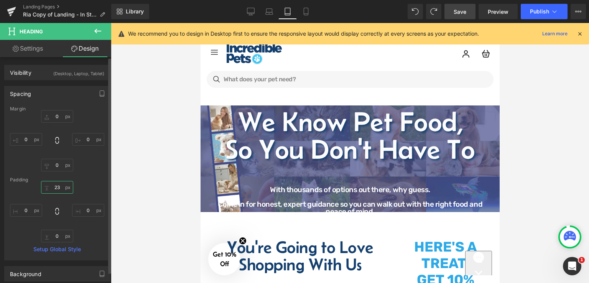
click at [59, 189] on input "23" at bounding box center [57, 187] width 32 height 13
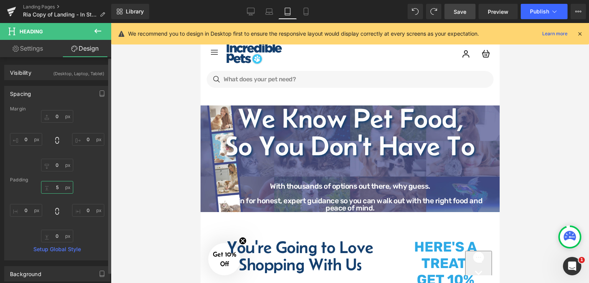
type input "50"
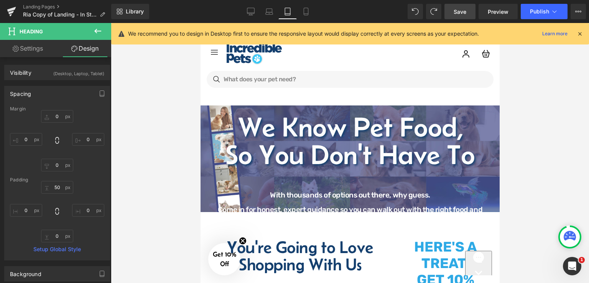
click at [191, 172] on div at bounding box center [350, 153] width 478 height 260
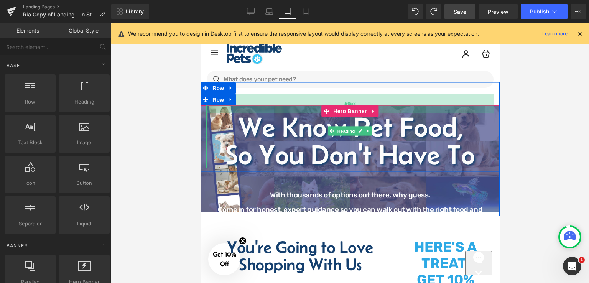
click at [287, 109] on div "50px" at bounding box center [350, 103] width 288 height 19
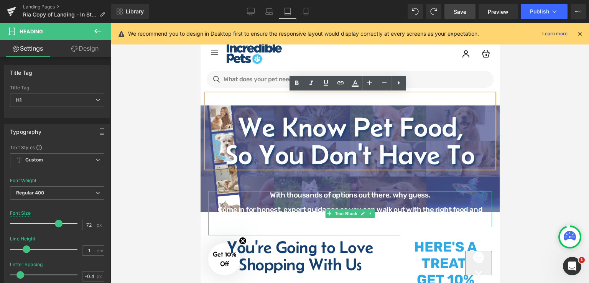
click at [289, 198] on p "With thousands of options out there, why guess." at bounding box center [350, 194] width 284 height 7
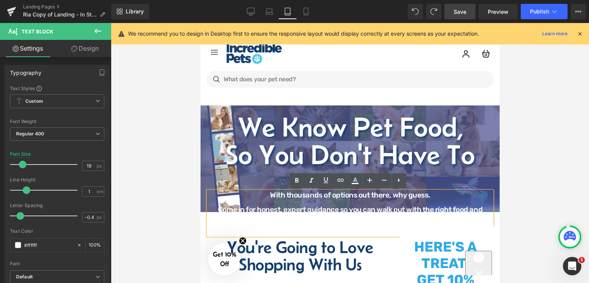
click at [204, 178] on span "We Know Pet Food, So You Don't Have To Heading 50px We Know Pet Food, So You Do…" at bounding box center [349, 158] width 299 height 153
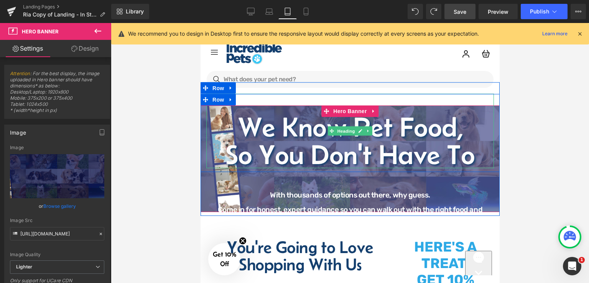
click at [358, 148] on h1 "So You Don't Have To" at bounding box center [350, 154] width 288 height 28
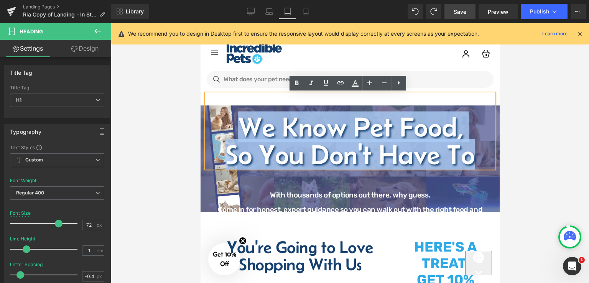
drag, startPoint x: 477, startPoint y: 154, endPoint x: 233, endPoint y: 117, distance: 247.2
click at [233, 117] on div "We Know Pet Food, So You Don't Have To" at bounding box center [350, 131] width 288 height 74
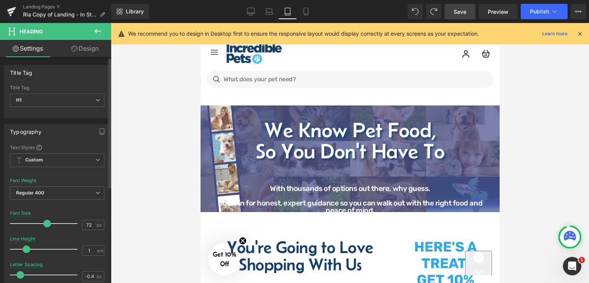
drag, startPoint x: 55, startPoint y: 223, endPoint x: 45, endPoint y: 224, distance: 10.9
click at [45, 224] on span at bounding box center [47, 224] width 8 height 8
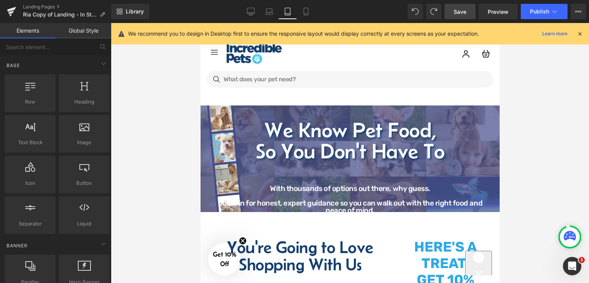
click at [576, 158] on div at bounding box center [350, 153] width 478 height 260
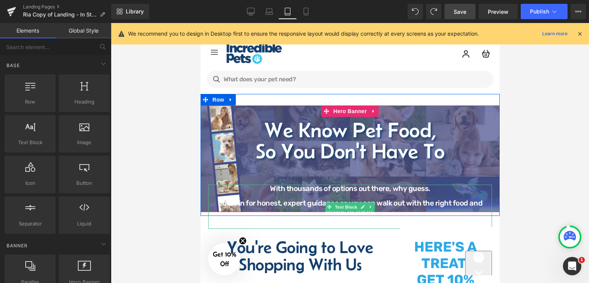
click at [340, 197] on p at bounding box center [350, 195] width 284 height 7
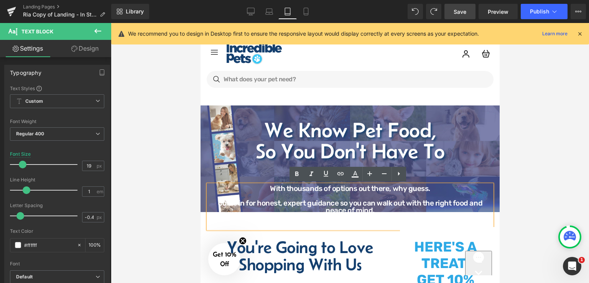
click at [285, 135] on h1 "We Know Pet Food," at bounding box center [350, 129] width 288 height 21
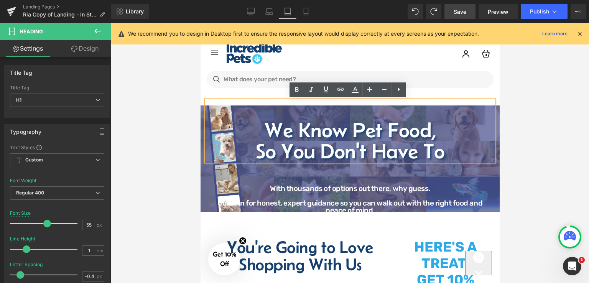
click at [200, 23] on div at bounding box center [200, 23] width 0 height 0
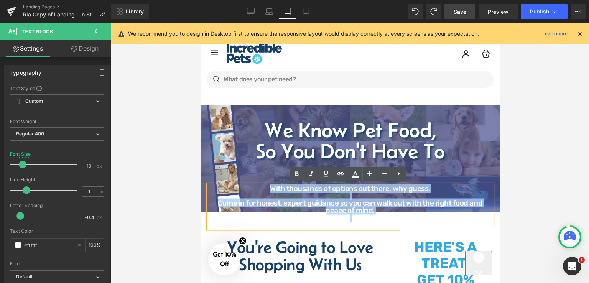
drag, startPoint x: 269, startPoint y: 188, endPoint x: 367, endPoint y: 215, distance: 102.3
click at [367, 215] on div "With thousands of options out there, why guess. Come in for honest, expert guid…" at bounding box center [350, 207] width 284 height 44
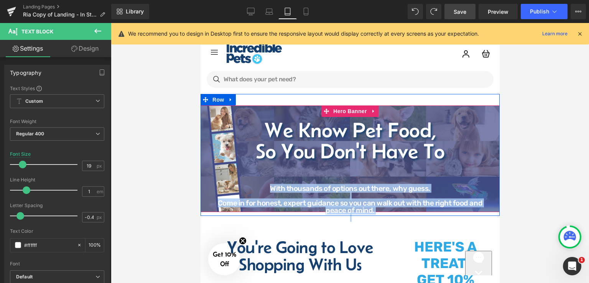
click at [349, 149] on h1 "So You Don't Have To" at bounding box center [350, 150] width 288 height 21
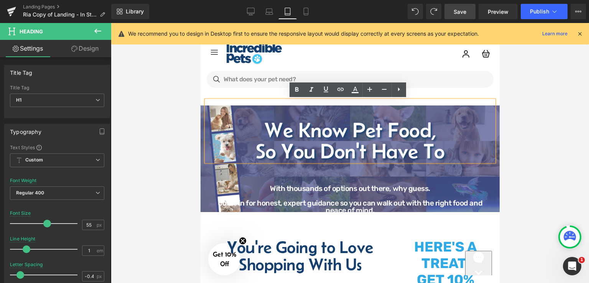
click at [344, 182] on span "We Know Pet Food, So You Don't Have To Heading 50px We Know Pet Food, So You Do…" at bounding box center [349, 159] width 299 height 140
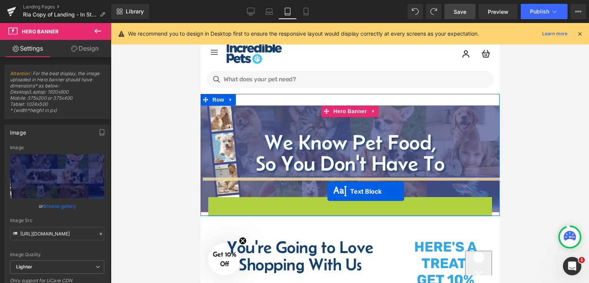
drag, startPoint x: 326, startPoint y: 207, endPoint x: 327, endPoint y: 191, distance: 15.8
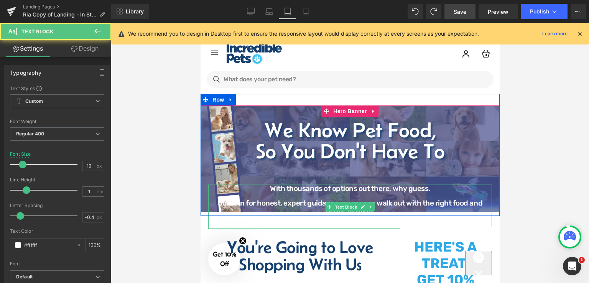
click at [266, 198] on p at bounding box center [350, 195] width 284 height 7
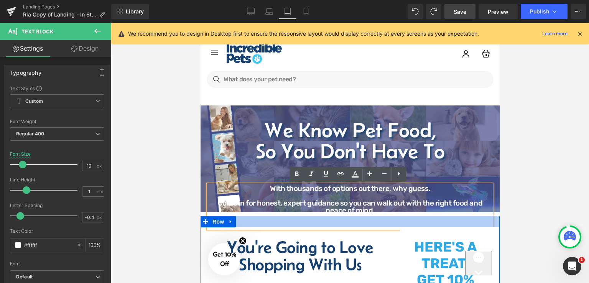
drag, startPoint x: 270, startPoint y: 188, endPoint x: 384, endPoint y: 218, distance: 117.6
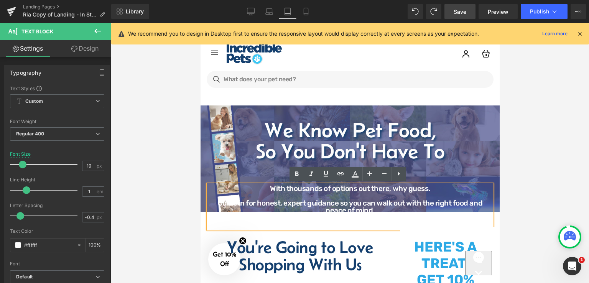
click at [375, 206] on p "Come in for honest, expert guidance so you can walk out with the right food and…" at bounding box center [350, 206] width 284 height 15
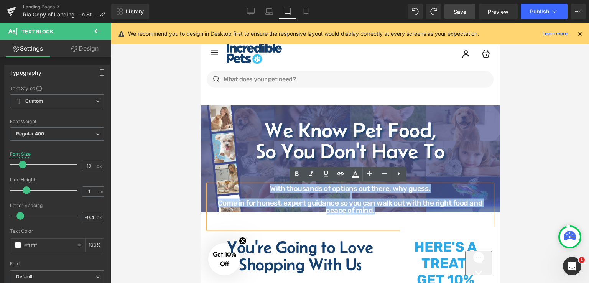
drag, startPoint x: 361, startPoint y: 210, endPoint x: 267, endPoint y: 186, distance: 97.0
click at [267, 186] on div "With thousands of options out there, why guess. Come in for honest, expert guid…" at bounding box center [350, 207] width 284 height 44
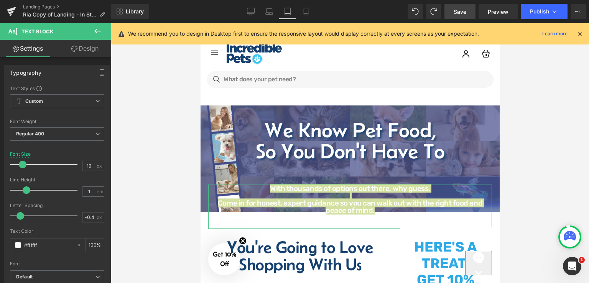
click at [73, 46] on icon at bounding box center [74, 49] width 6 height 6
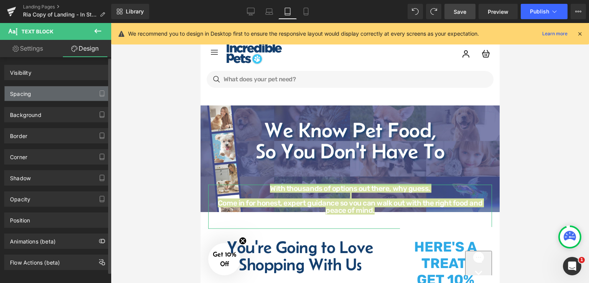
click at [70, 116] on div "Background" at bounding box center [57, 114] width 105 height 15
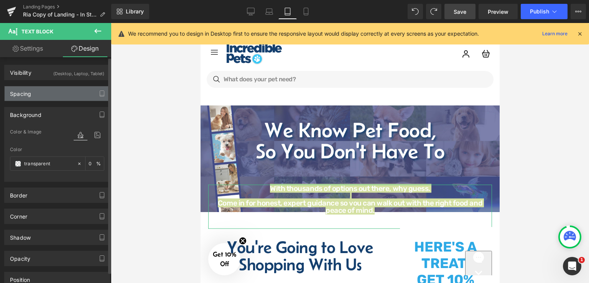
click at [66, 91] on div "Spacing" at bounding box center [57, 93] width 105 height 15
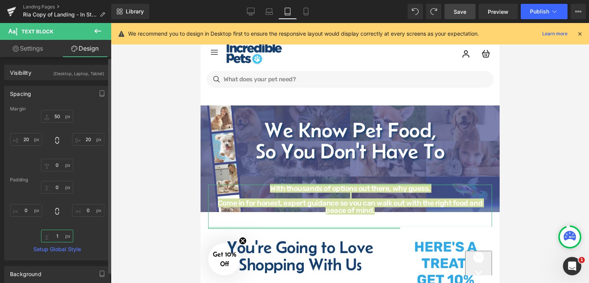
click at [60, 238] on input "text" at bounding box center [57, 236] width 32 height 13
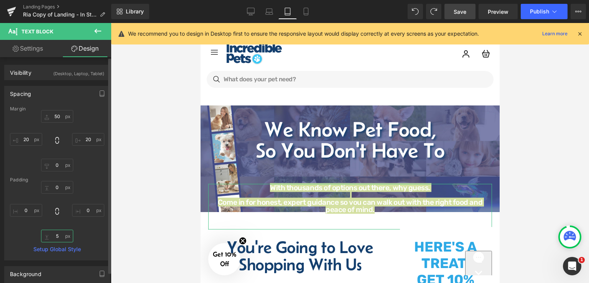
type input "50"
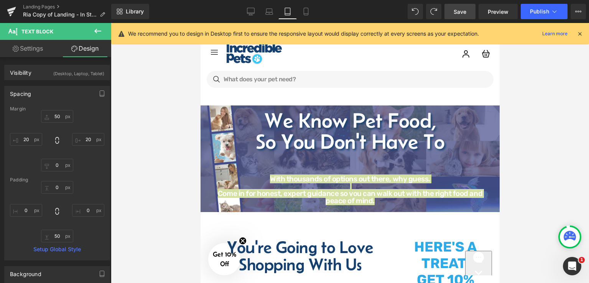
click at [520, 148] on div at bounding box center [350, 153] width 478 height 260
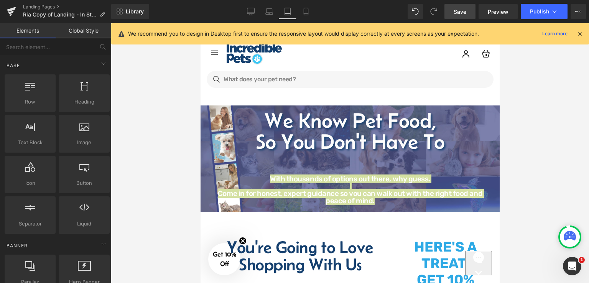
click at [516, 136] on div at bounding box center [350, 153] width 478 height 260
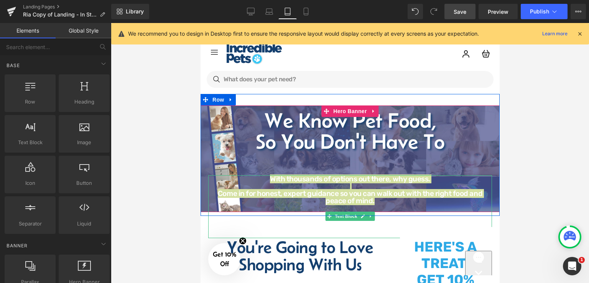
click at [416, 176] on div at bounding box center [350, 176] width 284 height 2
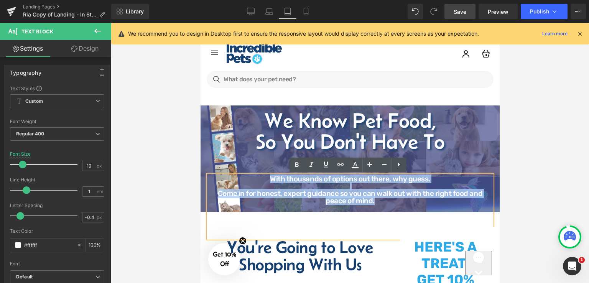
click at [429, 181] on p "With thousands of options out there, why guess." at bounding box center [350, 178] width 284 height 7
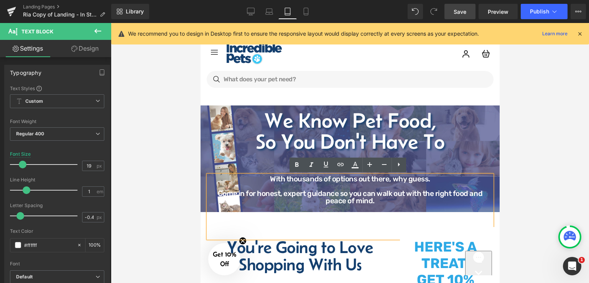
click at [514, 165] on div at bounding box center [350, 153] width 478 height 260
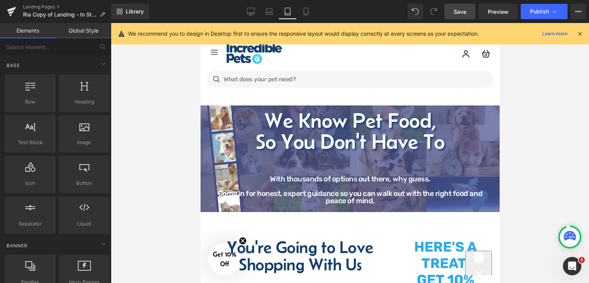
drag, startPoint x: 297, startPoint y: 105, endPoint x: 500, endPoint y: 127, distance: 203.9
click at [502, 127] on div at bounding box center [350, 153] width 478 height 260
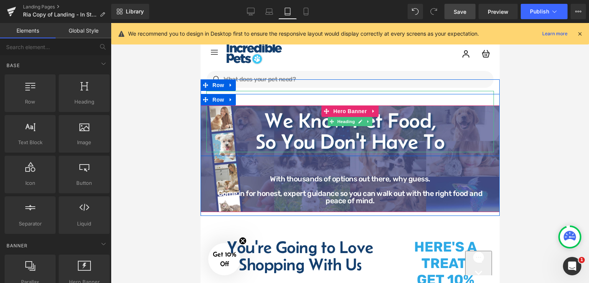
click at [411, 133] on h1 "So You Don't Have To" at bounding box center [350, 141] width 288 height 21
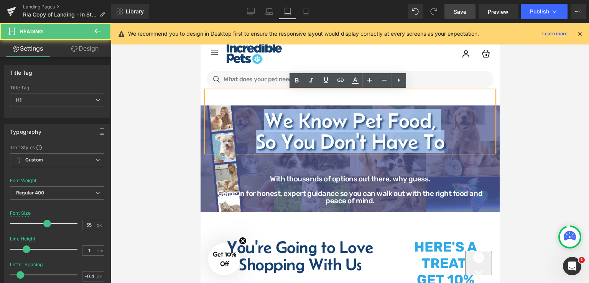
drag, startPoint x: 262, startPoint y: 119, endPoint x: 447, endPoint y: 151, distance: 187.2
click at [447, 151] on div "We Know Pet Food, So You Don't Have To" at bounding box center [350, 121] width 288 height 61
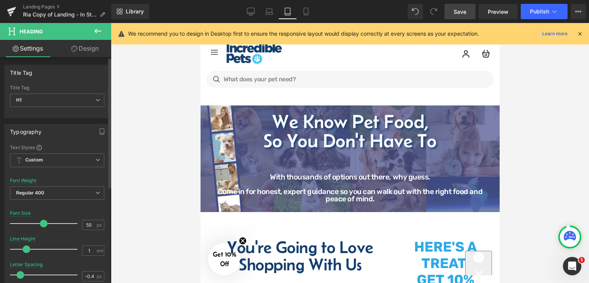
click at [41, 223] on span at bounding box center [44, 224] width 8 height 8
click at [524, 170] on div at bounding box center [350, 153] width 478 height 260
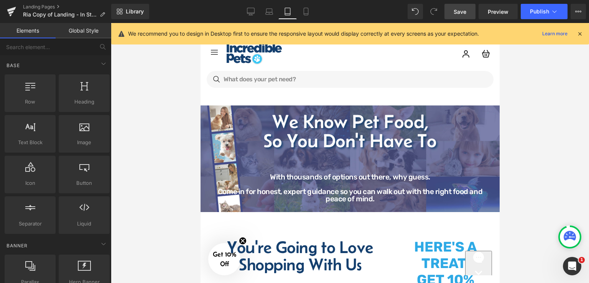
click at [185, 105] on div at bounding box center [350, 153] width 478 height 260
click at [269, 12] on icon at bounding box center [269, 13] width 7 height 2
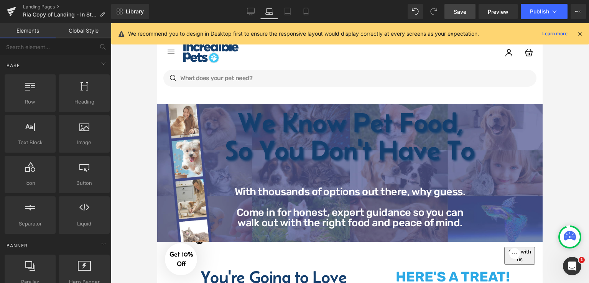
scroll to position [0, 0]
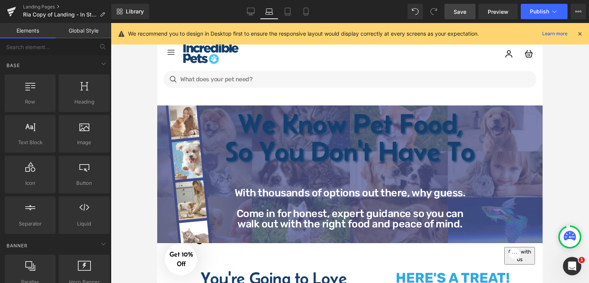
click at [344, 142] on h1 "So You Don't Have To" at bounding box center [350, 151] width 374 height 28
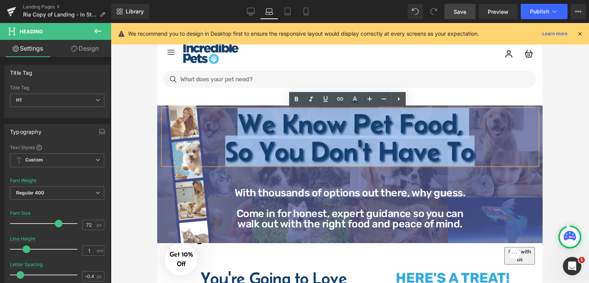
drag, startPoint x: 235, startPoint y: 122, endPoint x: 486, endPoint y: 160, distance: 254.2
click at [486, 160] on div "We Know Pet Food, So You Don't Have To" at bounding box center [350, 137] width 374 height 55
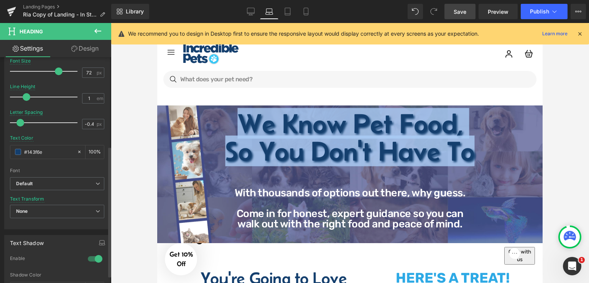
scroll to position [153, 0]
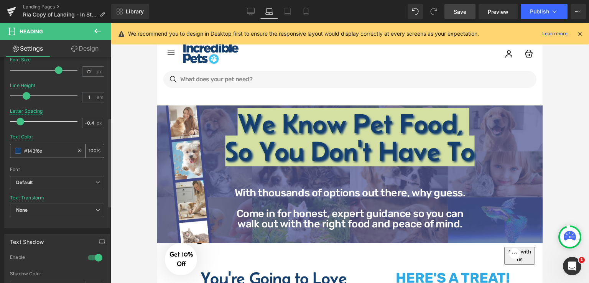
click at [15, 151] on span at bounding box center [18, 151] width 6 height 6
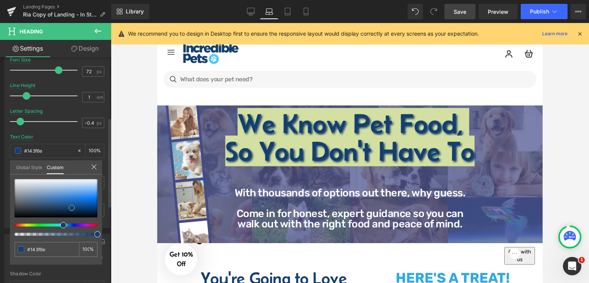
click at [17, 182] on div at bounding box center [56, 198] width 83 height 38
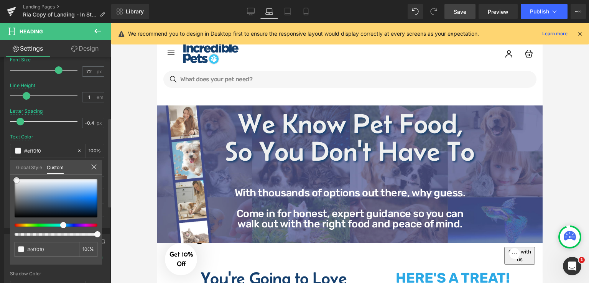
click at [16, 180] on span at bounding box center [16, 180] width 6 height 6
click at [558, 157] on div at bounding box center [350, 153] width 478 height 260
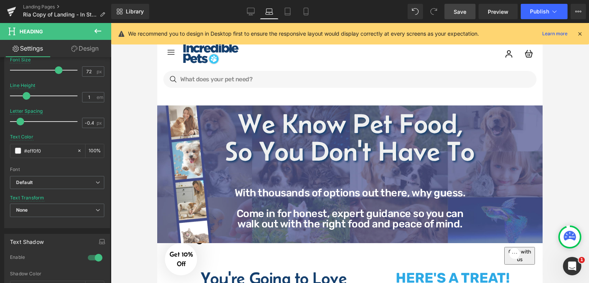
click at [559, 151] on div at bounding box center [350, 153] width 478 height 260
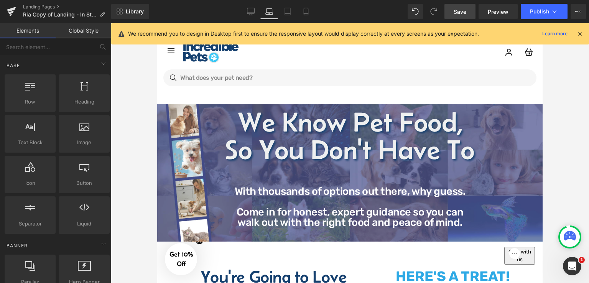
scroll to position [0, 0]
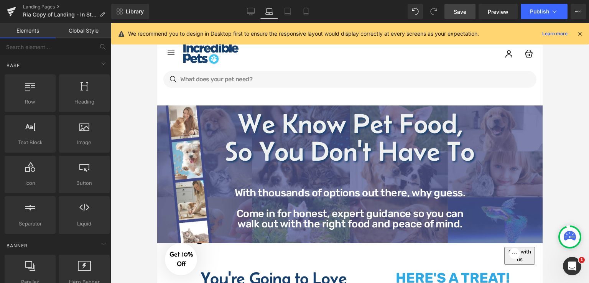
click at [579, 172] on div at bounding box center [350, 153] width 478 height 260
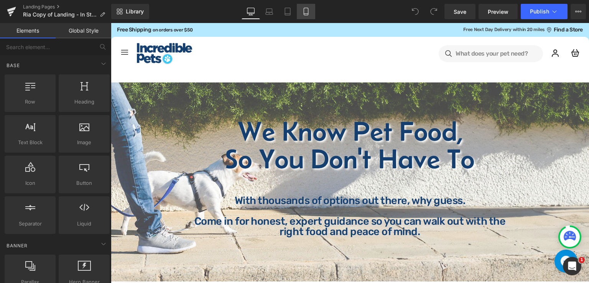
click at [304, 14] on icon at bounding box center [306, 12] width 8 height 8
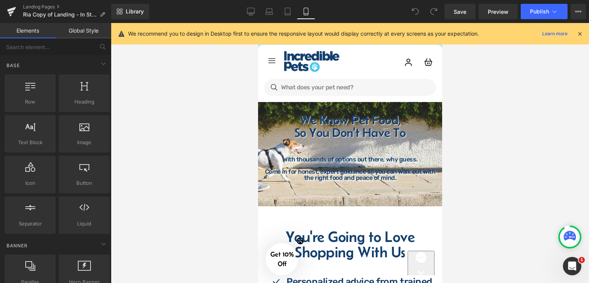
click at [460, 144] on div at bounding box center [350, 153] width 478 height 260
click at [462, 140] on div at bounding box center [350, 153] width 478 height 260
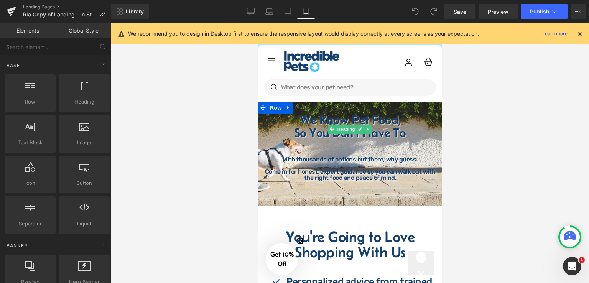
click at [384, 136] on h1 "So You Don't Have To" at bounding box center [350, 132] width 169 height 13
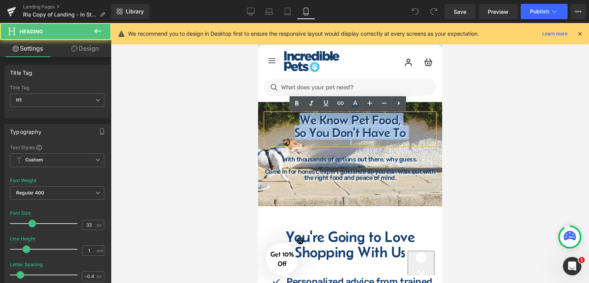
drag, startPoint x: 298, startPoint y: 120, endPoint x: 405, endPoint y: 142, distance: 108.7
click at [405, 142] on div "We Know Pet Food, So You Don't Have To" at bounding box center [350, 129] width 169 height 31
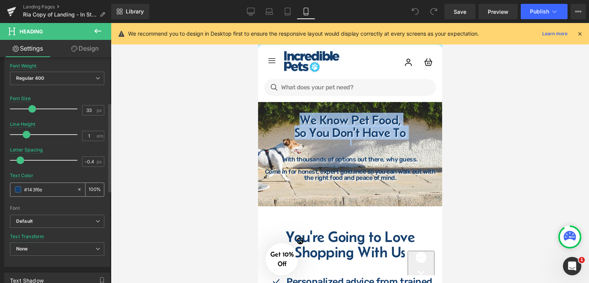
scroll to position [115, 0]
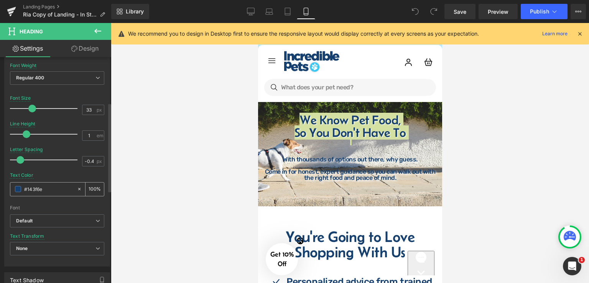
click at [18, 190] on span at bounding box center [18, 189] width 6 height 6
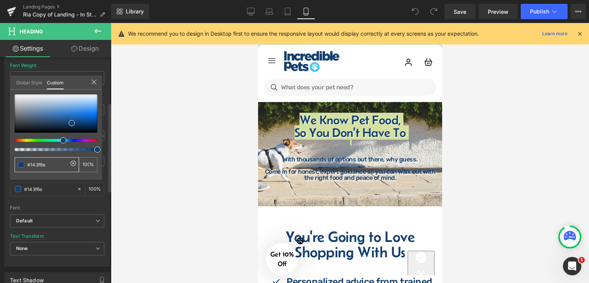
click at [46, 166] on input "#143f6e" at bounding box center [47, 165] width 41 height 8
click at [21, 166] on span at bounding box center [21, 165] width 6 height 6
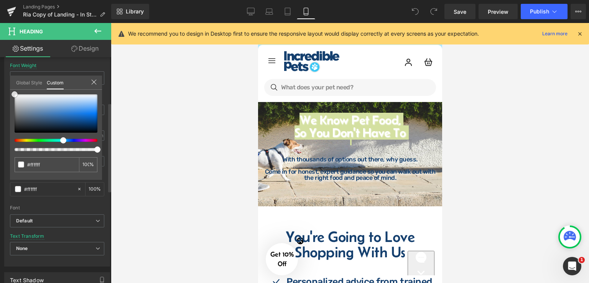
drag, startPoint x: 71, startPoint y: 123, endPoint x: 11, endPoint y: 92, distance: 67.6
click at [11, 92] on div "#143f6e 100 %" at bounding box center [56, 94] width 92 height 9
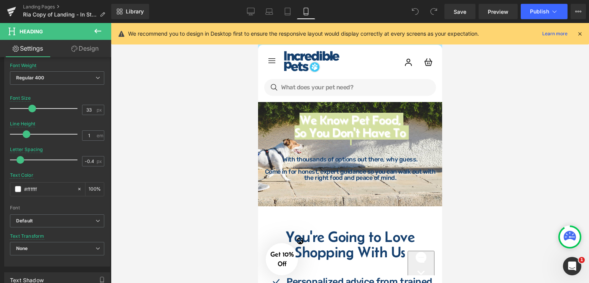
click at [453, 137] on div at bounding box center [350, 153] width 478 height 260
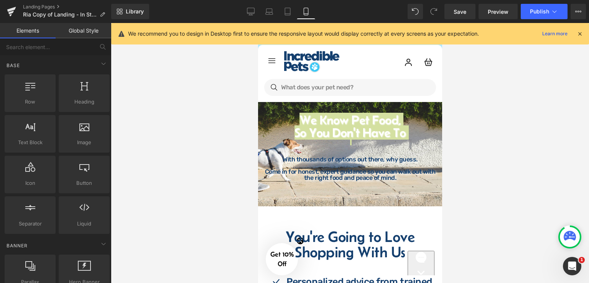
click at [446, 146] on div at bounding box center [350, 153] width 478 height 260
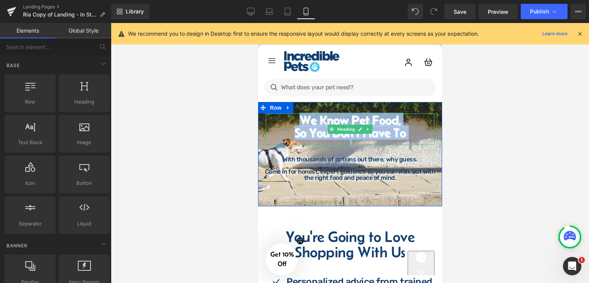
click at [406, 130] on h1 "So You Don't Have To" at bounding box center [350, 132] width 169 height 13
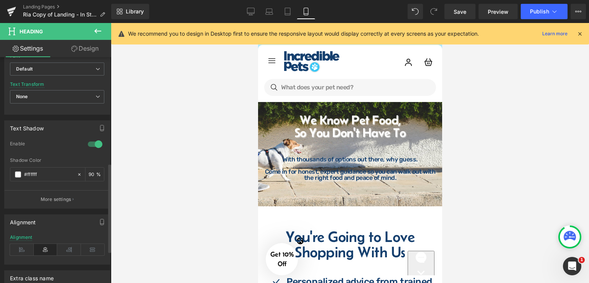
scroll to position [269, 0]
click at [91, 143] on div at bounding box center [95, 143] width 18 height 12
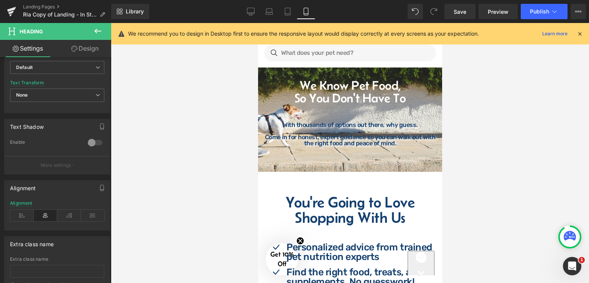
scroll to position [0, 0]
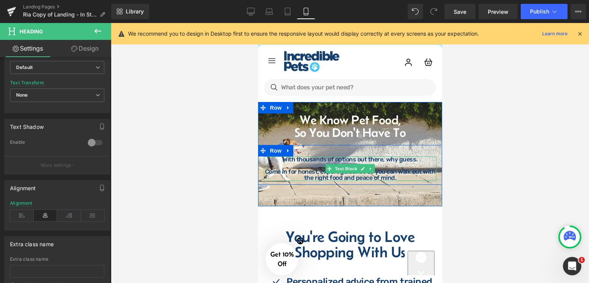
click at [368, 168] on icon at bounding box center [370, 169] width 4 height 5
click at [373, 171] on icon at bounding box center [375, 169] width 4 height 5
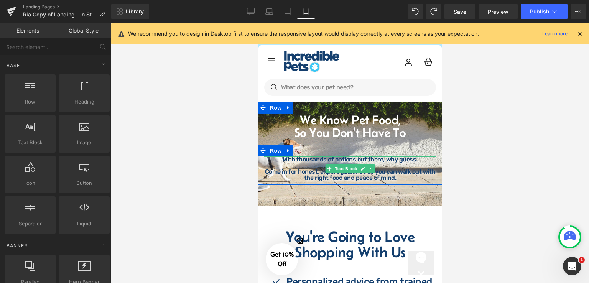
click at [402, 170] on p "Come in for honest, expert guidance so you can walk out with the right food and…" at bounding box center [350, 175] width 173 height 12
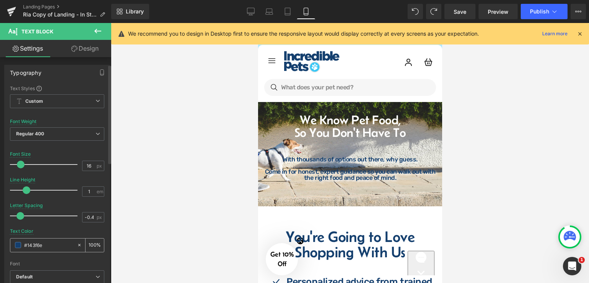
scroll to position [77, 0]
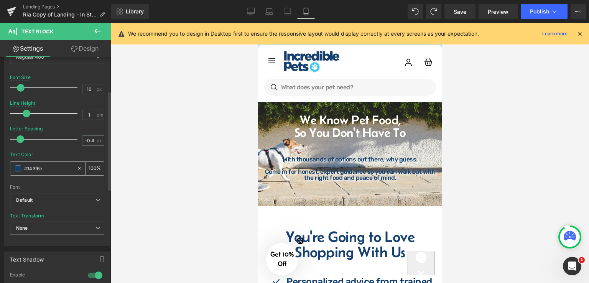
click at [20, 171] on span at bounding box center [18, 168] width 6 height 6
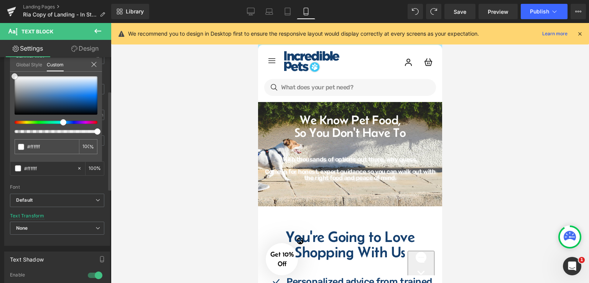
drag, startPoint x: 63, startPoint y: 99, endPoint x: 12, endPoint y: 73, distance: 57.8
click at [12, 73] on div "#143f6e 100 %" at bounding box center [56, 76] width 92 height 9
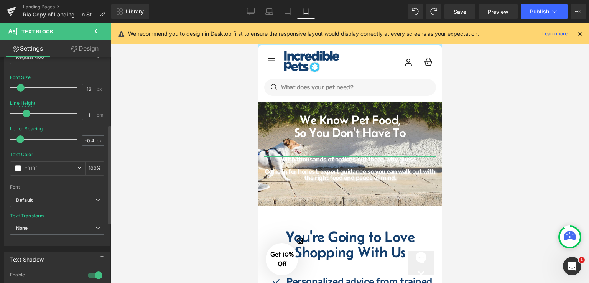
scroll to position [153, 0]
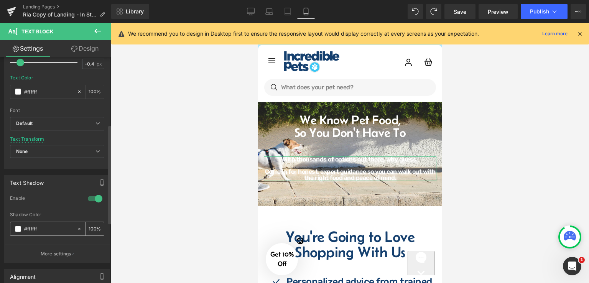
click at [16, 228] on span at bounding box center [18, 229] width 6 height 6
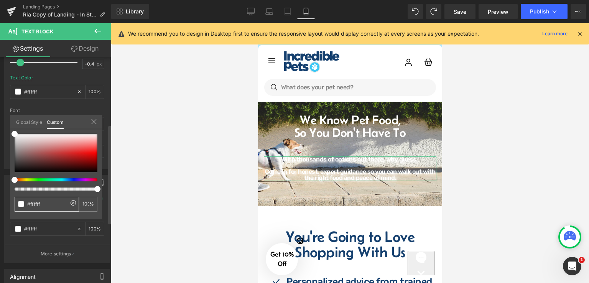
click at [46, 202] on input "#ffffff" at bounding box center [47, 204] width 41 height 8
paste input "143f6e"
type input "#143f6e"
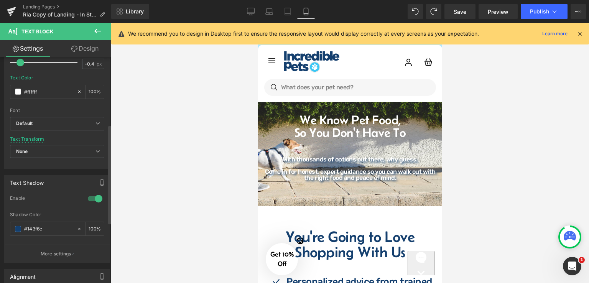
click at [470, 168] on div at bounding box center [350, 153] width 478 height 260
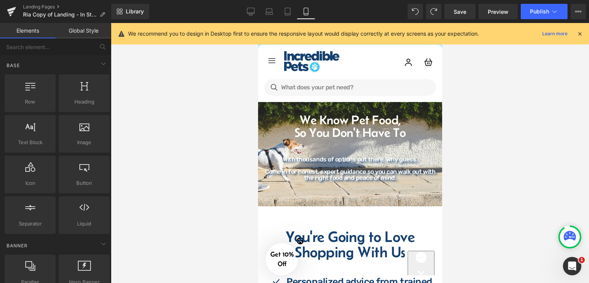
click at [473, 158] on div at bounding box center [350, 153] width 478 height 260
click at [450, 181] on div at bounding box center [350, 153] width 478 height 260
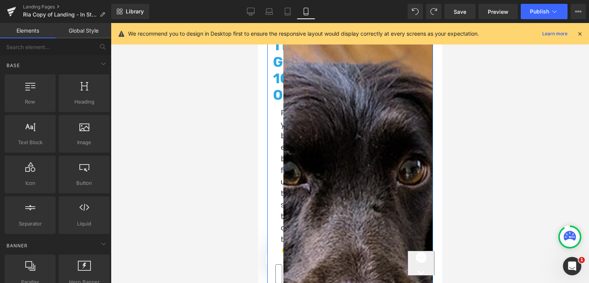
scroll to position [691, 0]
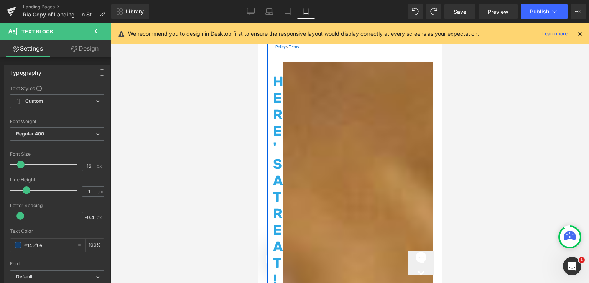
scroll to position [576, 0]
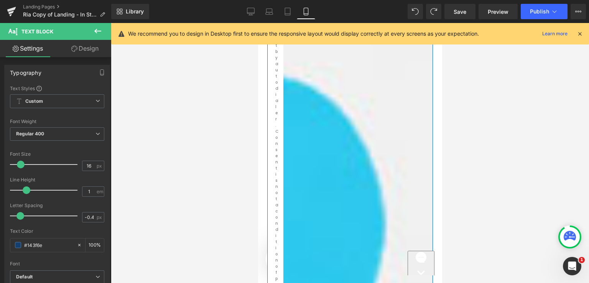
scroll to position [2686, 0]
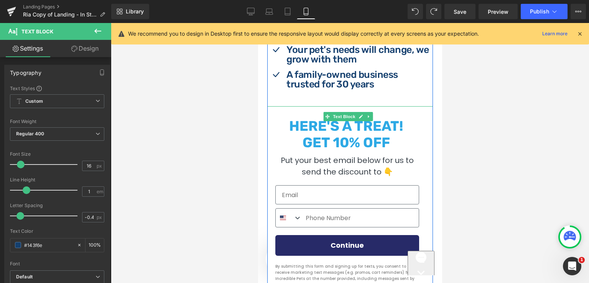
scroll to position [460, 0]
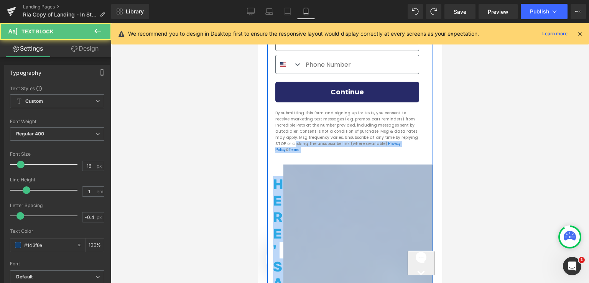
drag, startPoint x: 278, startPoint y: 155, endPoint x: 307, endPoint y: 195, distance: 49.2
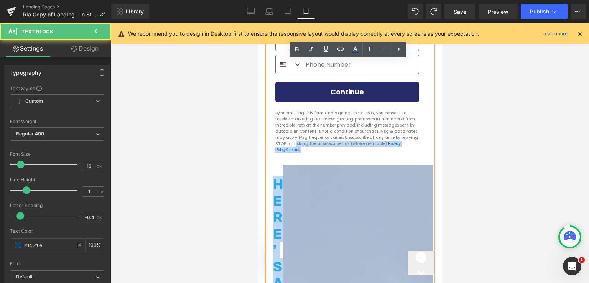
click at [309, 157] on form "HERE'S A TREAT! GET 10% OFF Put your best email below for us to send the discou…" at bounding box center [350, 59] width 166 height 212
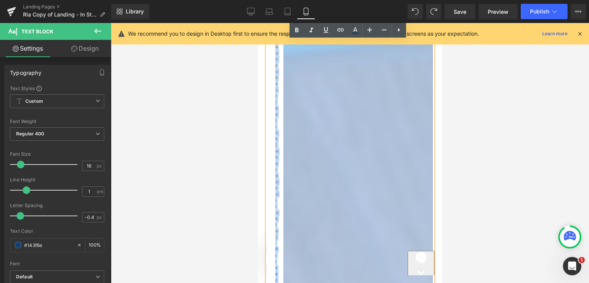
scroll to position [3453, 0]
drag, startPoint x: 419, startPoint y: 145, endPoint x: 411, endPoint y: 103, distance: 42.3
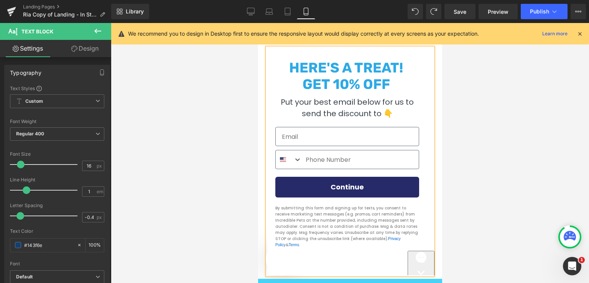
scroll to position [463, 0]
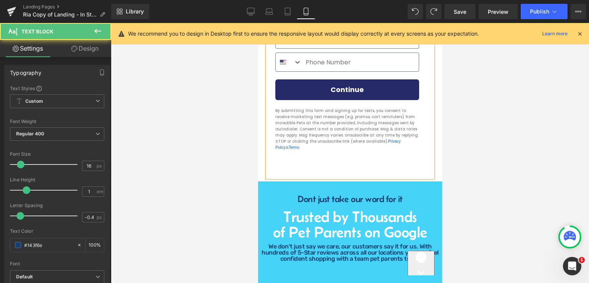
click at [298, 165] on form "Submit" at bounding box center [350, 169] width 166 height 15
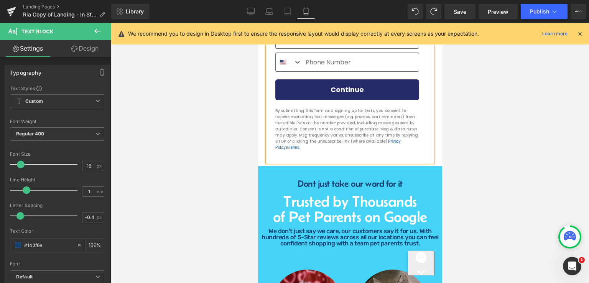
click at [474, 131] on div at bounding box center [350, 153] width 478 height 260
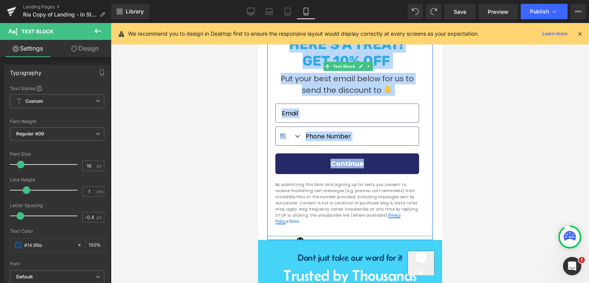
scroll to position [424, 0]
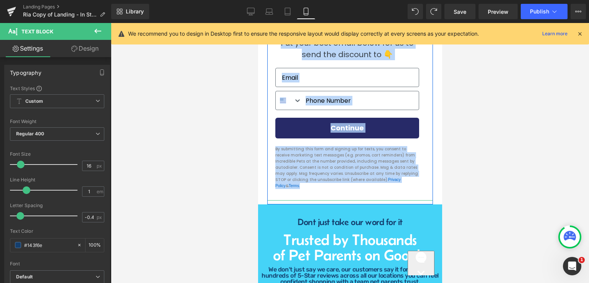
drag, startPoint x: 286, startPoint y: 85, endPoint x: 409, endPoint y: 179, distance: 154.3
click at [409, 179] on div "HERE'S A TREAT! GET 10% OFF Put your best email below for us to send the discou…" at bounding box center [350, 95] width 154 height 196
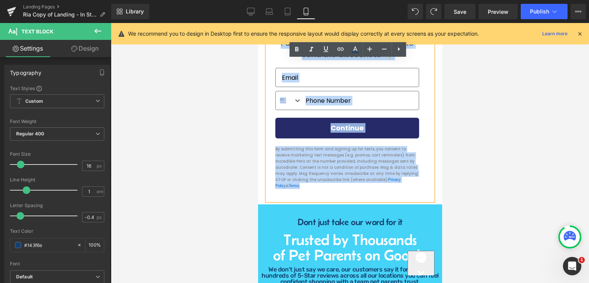
copy div "HERE'S A TREAT! GET 10% OFF Put your best email below for us to send the discou…"
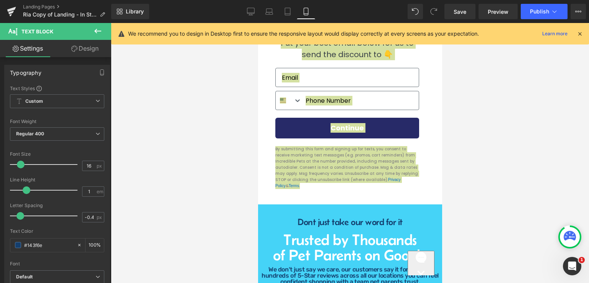
click at [451, 132] on div at bounding box center [350, 153] width 478 height 260
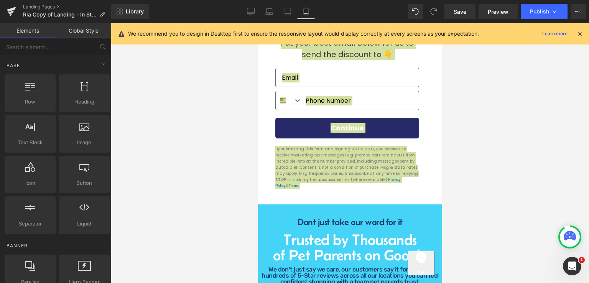
click at [460, 144] on div at bounding box center [350, 153] width 478 height 260
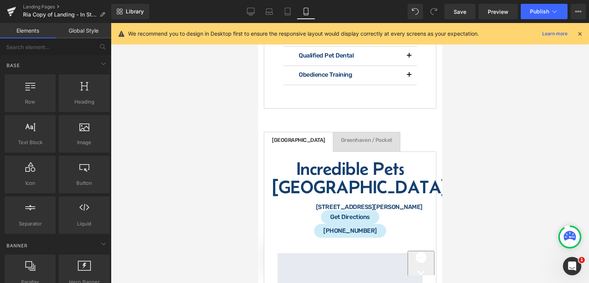
scroll to position [1537, 0]
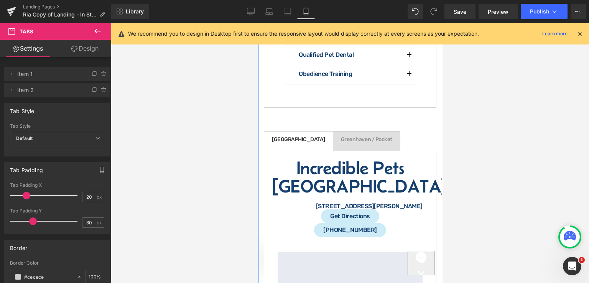
scroll to position [1614, 0]
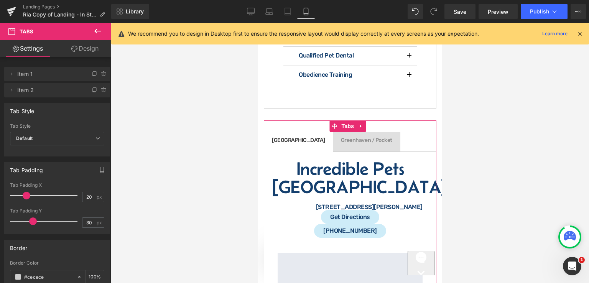
click at [85, 51] on link "Design" at bounding box center [85, 48] width 56 height 17
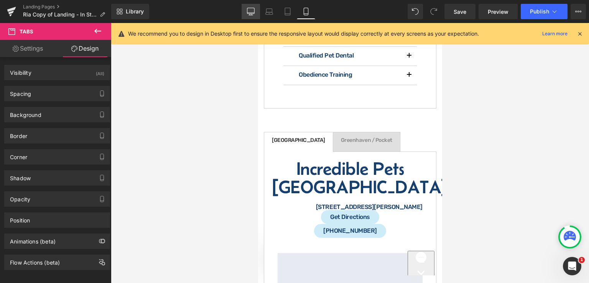
click at [252, 13] on icon at bounding box center [250, 11] width 7 height 6
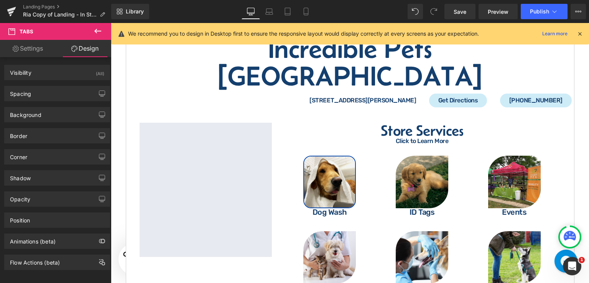
scroll to position [1261, 0]
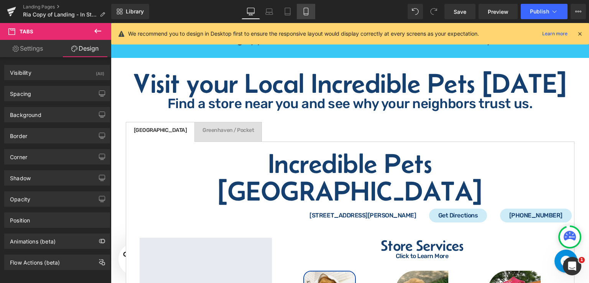
click at [308, 13] on icon at bounding box center [306, 12] width 8 height 8
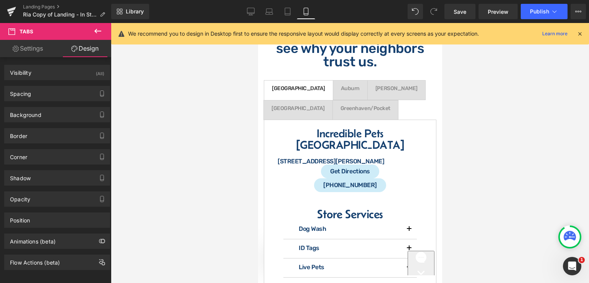
scroll to position [1345, 0]
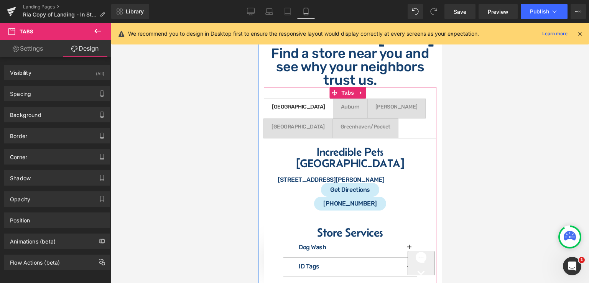
click at [303, 87] on div "Grass Valley Text Block Auburn Text Block Carmichael Text Block East Sacramento…" at bounding box center [350, 238] width 173 height 302
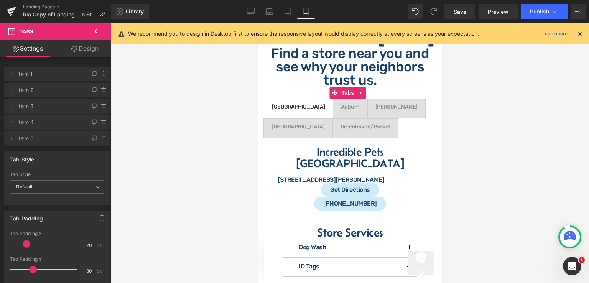
click at [81, 49] on link "Design" at bounding box center [85, 48] width 56 height 17
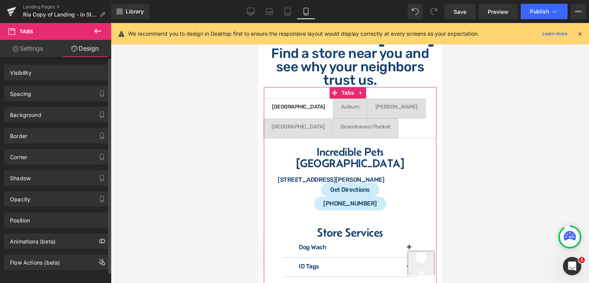
click at [63, 73] on div "Visibility" at bounding box center [57, 72] width 105 height 15
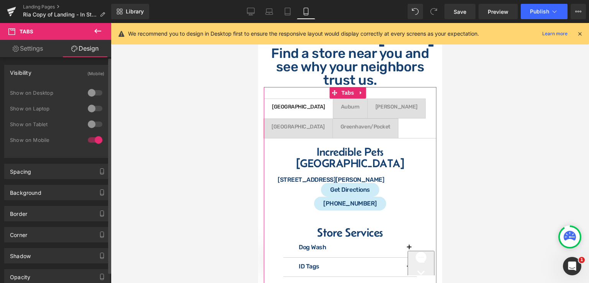
click at [95, 92] on div at bounding box center [95, 93] width 18 height 12
click at [97, 106] on div at bounding box center [95, 108] width 18 height 12
click at [97, 125] on div at bounding box center [95, 124] width 18 height 12
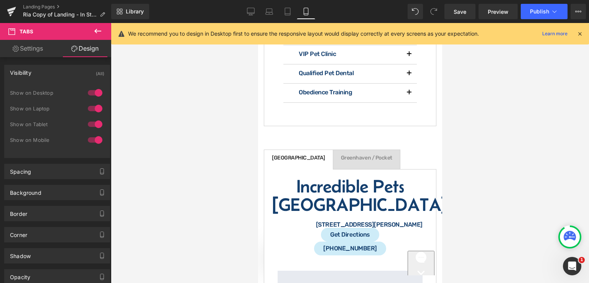
scroll to position [1614, 0]
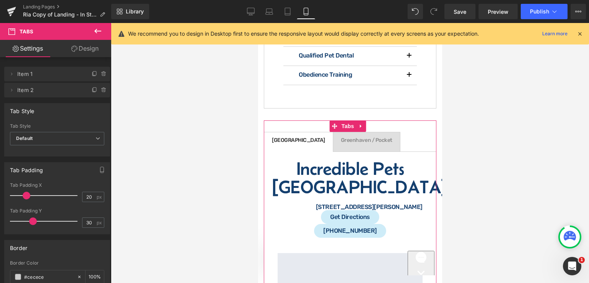
drag, startPoint x: 90, startPoint y: 49, endPoint x: 47, endPoint y: 76, distance: 50.8
click at [91, 49] on link "Design" at bounding box center [85, 48] width 56 height 17
click at [0, 0] on div "Visibility" at bounding box center [0, 0] width 0 height 0
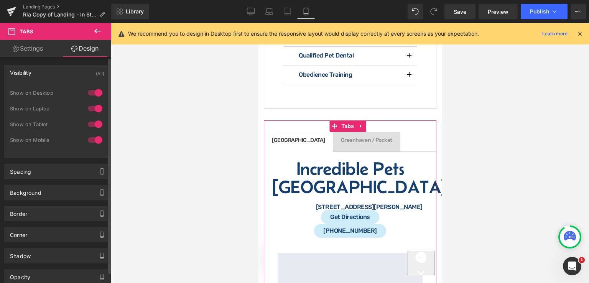
click at [88, 93] on div at bounding box center [95, 93] width 18 height 12
drag, startPoint x: 86, startPoint y: 106, endPoint x: 89, endPoint y: 123, distance: 16.7
click at [87, 106] on div at bounding box center [95, 108] width 18 height 12
click at [89, 123] on div at bounding box center [95, 124] width 18 height 12
click at [92, 138] on div at bounding box center [95, 140] width 18 height 12
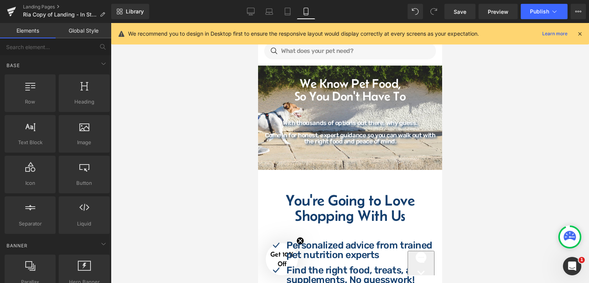
scroll to position [0, 0]
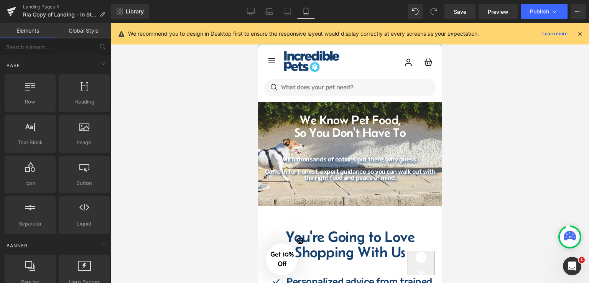
click at [469, 133] on div at bounding box center [350, 153] width 478 height 260
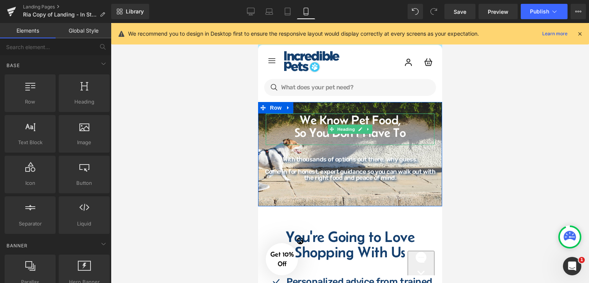
click at [315, 123] on h1 "We Know Pet Food," at bounding box center [350, 120] width 169 height 13
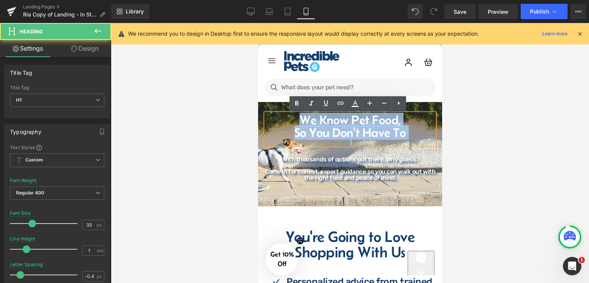
drag, startPoint x: 295, startPoint y: 123, endPoint x: 420, endPoint y: 140, distance: 126.3
click at [420, 140] on div "We Know Pet Food, So You Don't Have To" at bounding box center [350, 129] width 169 height 31
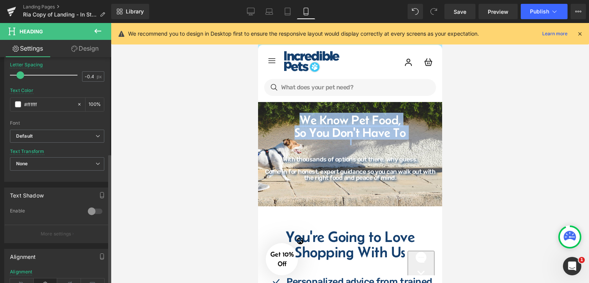
scroll to position [192, 0]
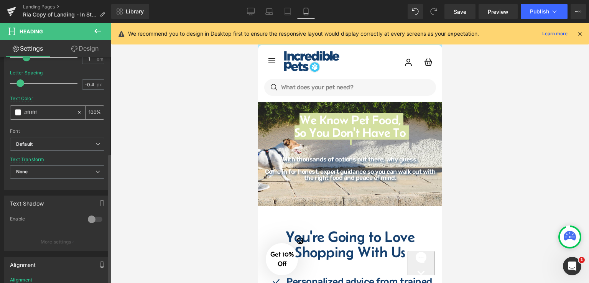
click at [16, 112] on span at bounding box center [18, 112] width 6 height 6
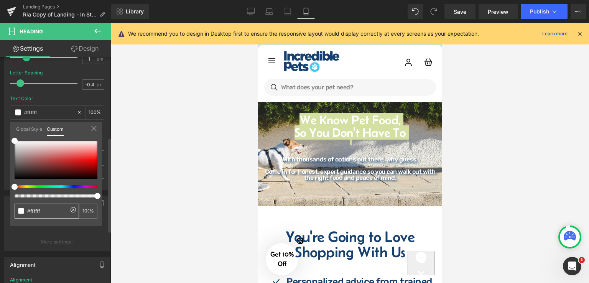
click at [46, 209] on input "#ffffff" at bounding box center [47, 211] width 41 height 8
paste input "HERE'S A TREAT! GET 10% OFF Put your best email below for us to send the discou…"
type input "HERE'S A TREAT! GET 10% OFF Put your best email below for us to send the discou…"
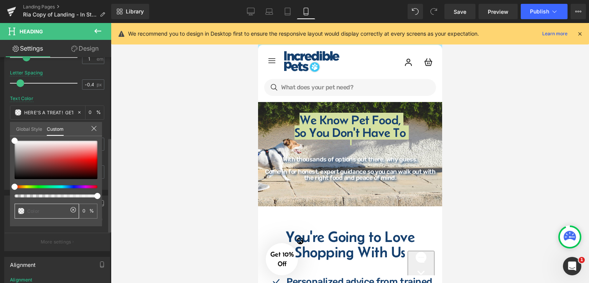
scroll to position [0, 0]
paste input "#143f6e"
type input "#143f6e"
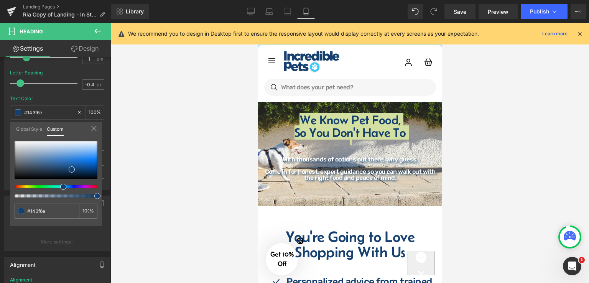
click at [175, 179] on div at bounding box center [350, 153] width 478 height 260
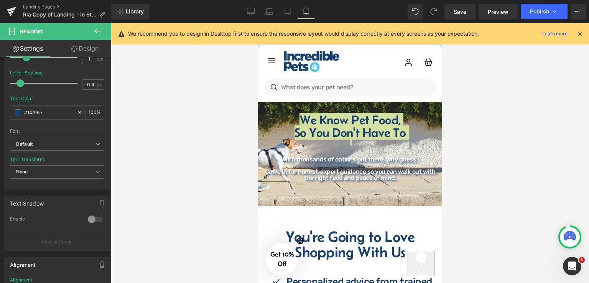
click at [473, 137] on div at bounding box center [350, 153] width 478 height 260
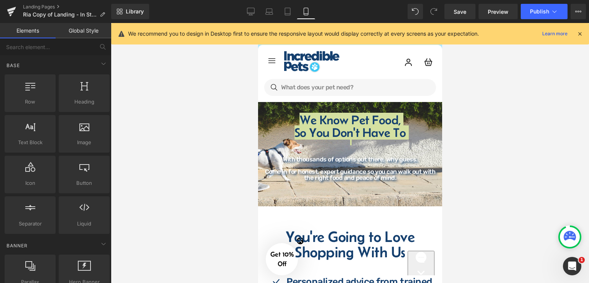
click at [471, 142] on div at bounding box center [350, 153] width 478 height 260
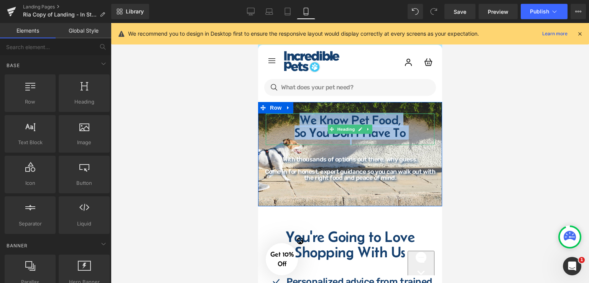
click at [410, 128] on h1 "So You Don't Have To" at bounding box center [350, 132] width 169 height 13
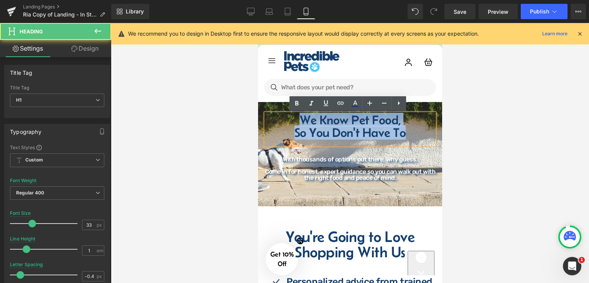
drag, startPoint x: 408, startPoint y: 135, endPoint x: 282, endPoint y: 116, distance: 127.2
click at [282, 116] on div "We Know Pet Food, So You Don't Have To" at bounding box center [350, 129] width 169 height 31
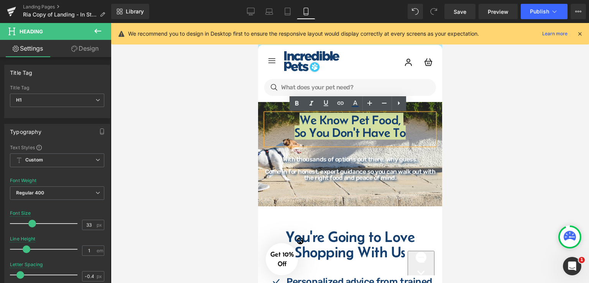
click at [484, 153] on div at bounding box center [350, 153] width 478 height 260
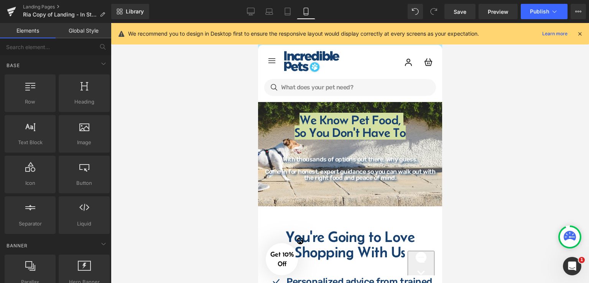
click at [484, 159] on div at bounding box center [350, 153] width 478 height 260
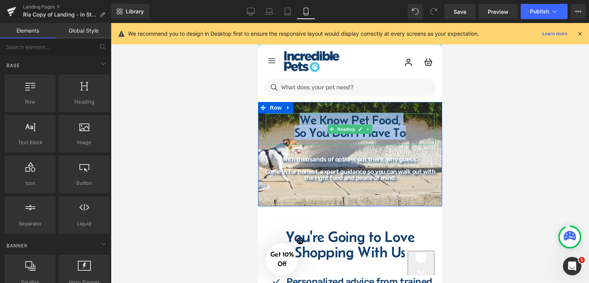
click at [406, 139] on h1 "So You Don't Have To" at bounding box center [350, 132] width 169 height 13
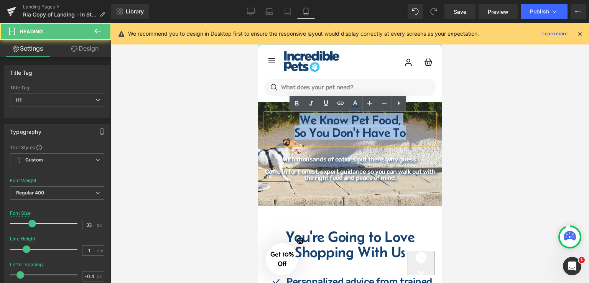
drag, startPoint x: 408, startPoint y: 137, endPoint x: 297, endPoint y: 118, distance: 113.3
click at [297, 118] on div "We Know Pet Food, So You Don't Have To" at bounding box center [350, 129] width 169 height 31
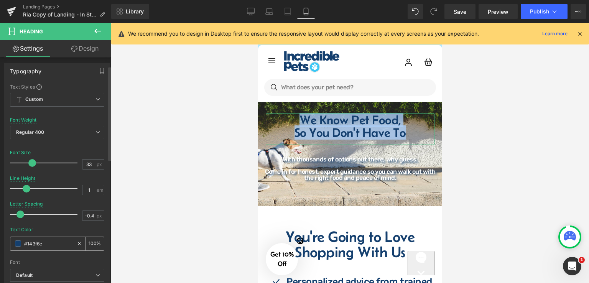
scroll to position [153, 0]
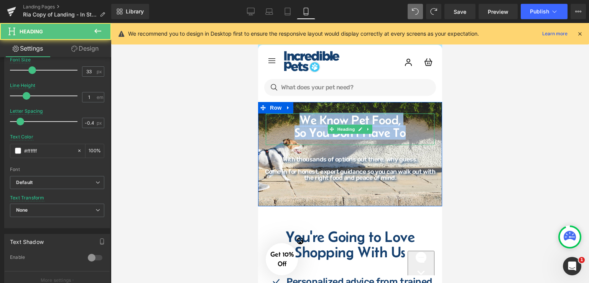
drag, startPoint x: 406, startPoint y: 134, endPoint x: 275, endPoint y: 117, distance: 131.5
click at [275, 117] on div "We Know Pet Food, So You Don't Have To" at bounding box center [350, 129] width 169 height 31
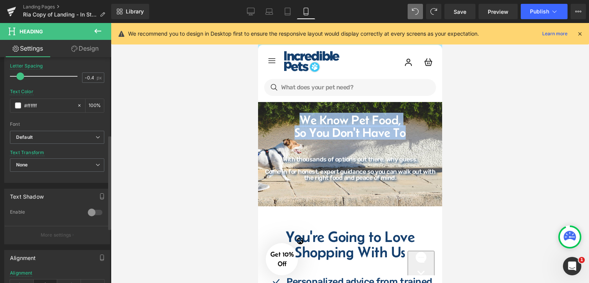
scroll to position [269, 0]
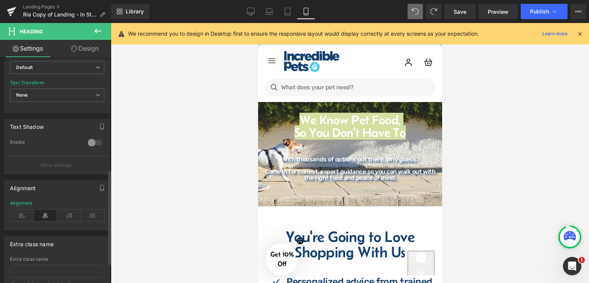
click at [94, 141] on div at bounding box center [95, 143] width 18 height 12
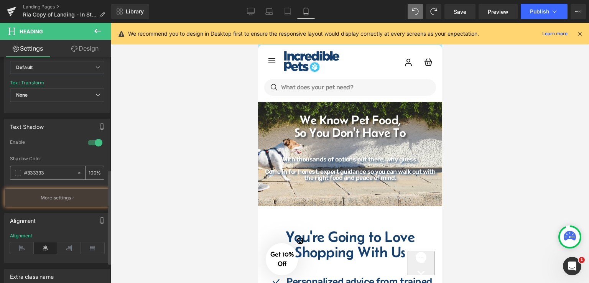
click at [54, 171] on input "#333333" at bounding box center [48, 173] width 49 height 8
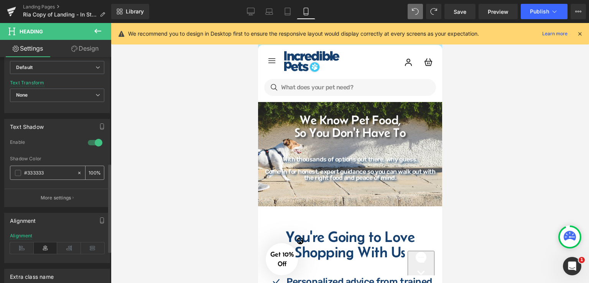
click at [18, 172] on span at bounding box center [18, 173] width 6 height 6
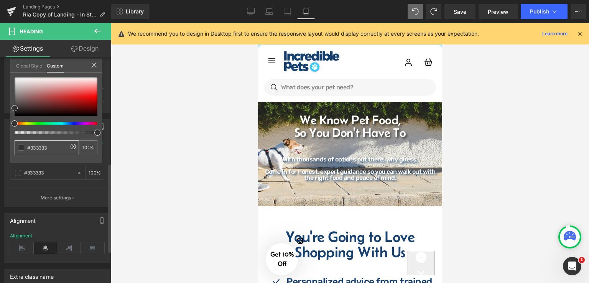
click at [45, 147] on input "#333333" at bounding box center [47, 148] width 41 height 8
paste input "143f6e"
type input "#143f6e"
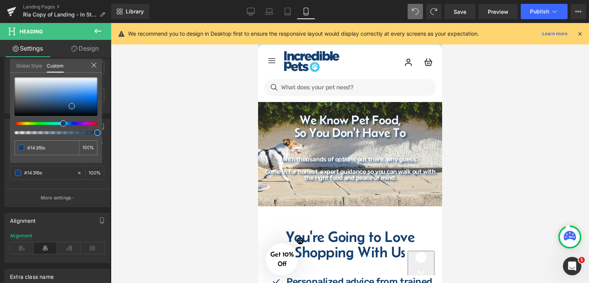
click at [488, 145] on div at bounding box center [350, 153] width 478 height 260
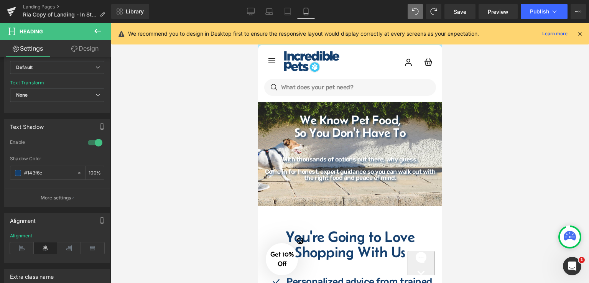
click at [483, 140] on div at bounding box center [350, 153] width 478 height 260
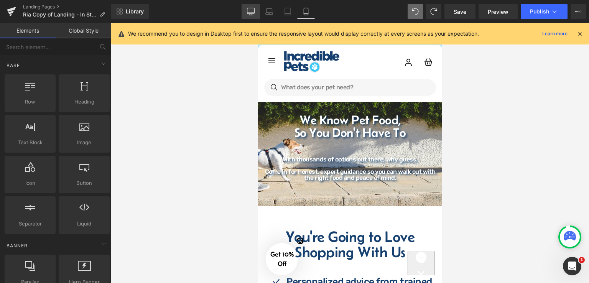
click at [254, 8] on icon at bounding box center [251, 12] width 8 height 8
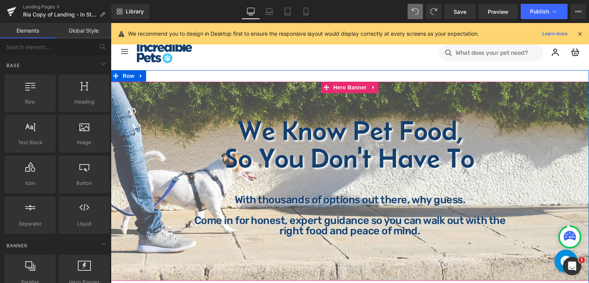
scroll to position [0, 0]
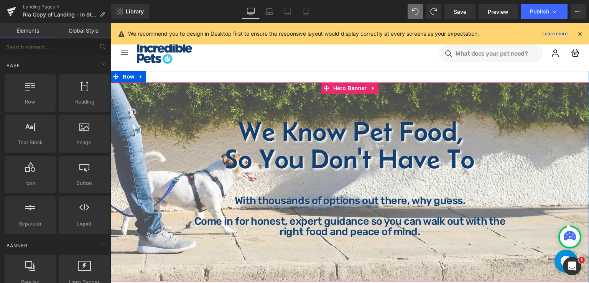
click at [280, 100] on div "We Know Pet Food, So You Don't Have To Heading We Know Pet Food, So You Don't H…" at bounding box center [350, 182] width 478 height 200
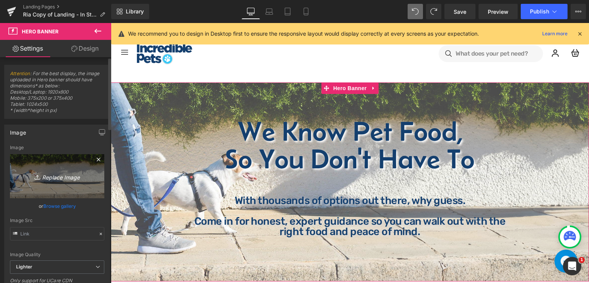
click at [62, 175] on icon "Replace Image" at bounding box center [56, 177] width 61 height 10
type input "C:\fakepath\Minimalist Website Banner (2).png"
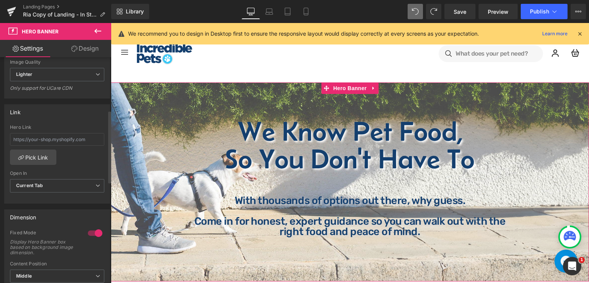
scroll to position [192, 0]
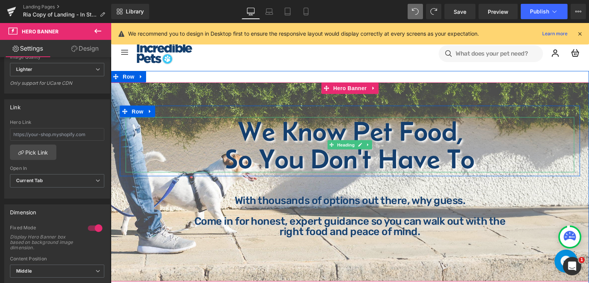
click at [305, 132] on h1 "We Know Pet Food," at bounding box center [350, 131] width 449 height 28
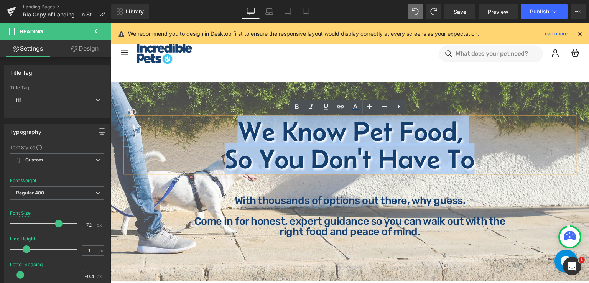
drag, startPoint x: 240, startPoint y: 132, endPoint x: 474, endPoint y: 159, distance: 236.0
click at [474, 159] on div "We Know Pet Food, So You Don't Have To" at bounding box center [350, 144] width 449 height 55
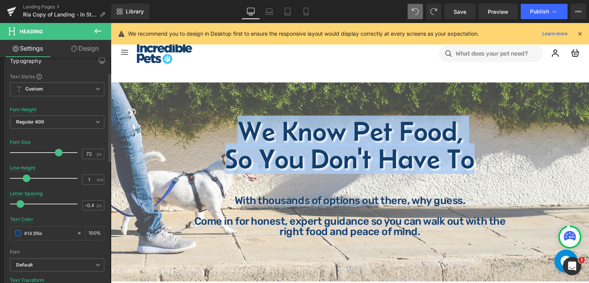
scroll to position [115, 0]
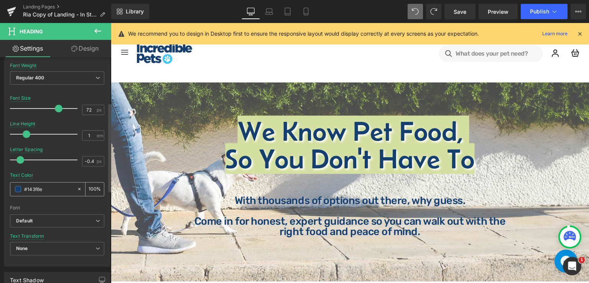
click at [17, 187] on span at bounding box center [18, 189] width 6 height 6
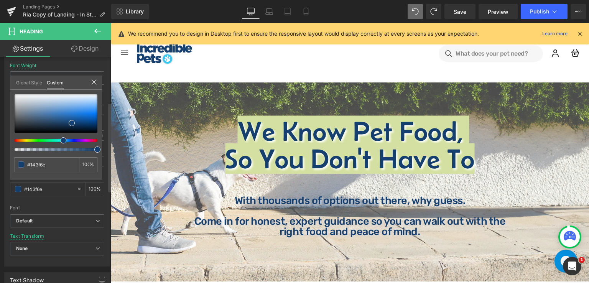
click at [14, 94] on div "#143f6e 100 %" at bounding box center [56, 137] width 92 height 86
click at [18, 96] on div at bounding box center [56, 113] width 83 height 38
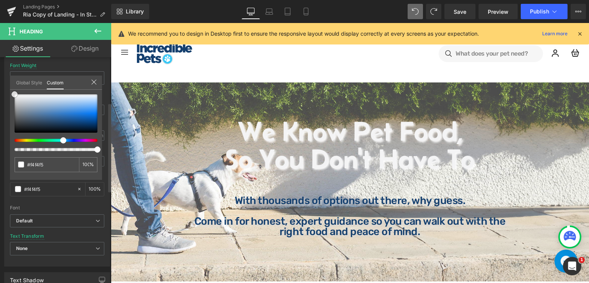
drag, startPoint x: 20, startPoint y: 96, endPoint x: 10, endPoint y: 94, distance: 9.4
click at [10, 94] on div "#143f6e 100 %" at bounding box center [56, 137] width 92 height 86
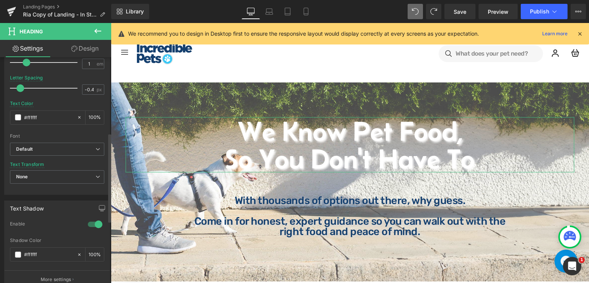
scroll to position [192, 0]
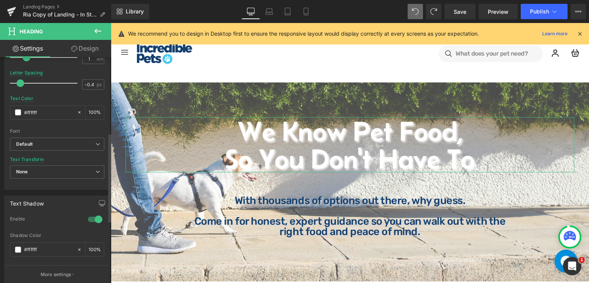
click at [86, 216] on div at bounding box center [95, 219] width 18 height 12
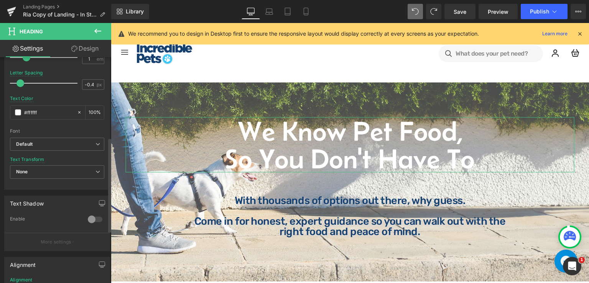
click at [91, 216] on div at bounding box center [95, 219] width 18 height 12
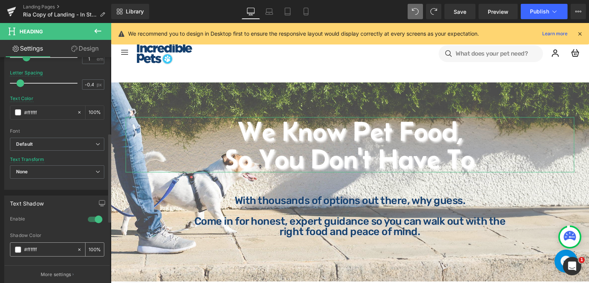
drag, startPoint x: 47, startPoint y: 250, endPoint x: 25, endPoint y: 249, distance: 22.3
click at [25, 249] on input "#ffffff" at bounding box center [48, 250] width 49 height 8
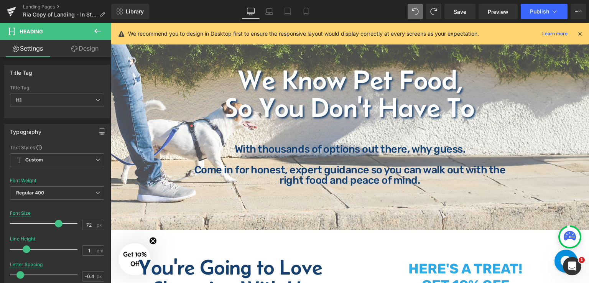
scroll to position [38, 0]
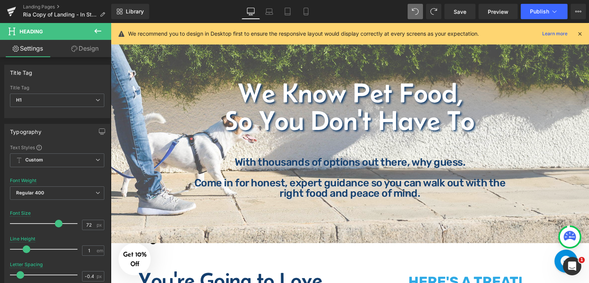
type input "#143f6e"
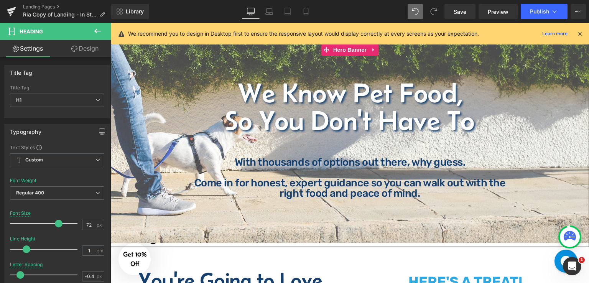
click at [200, 58] on div "We Know Pet Food, So You Don't Have To Heading We Know Pet Food, So You Don't H…" at bounding box center [350, 144] width 478 height 200
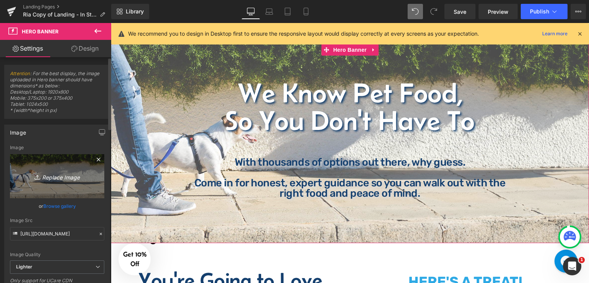
click at [60, 174] on icon "Replace Image" at bounding box center [56, 177] width 61 height 10
type input "C:\fakepath\Minimalist Website Banner (2).png"
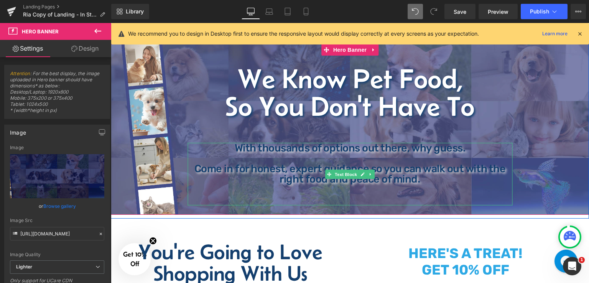
click at [321, 153] on p "With thousands of options out there, why guess." at bounding box center [350, 148] width 325 height 10
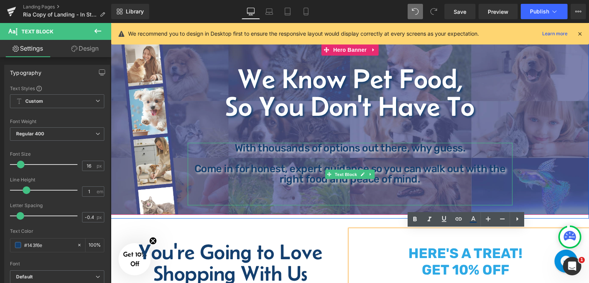
click at [358, 160] on p at bounding box center [350, 158] width 325 height 10
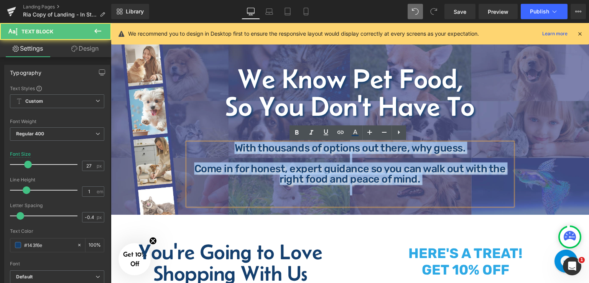
drag, startPoint x: 241, startPoint y: 146, endPoint x: 430, endPoint y: 193, distance: 194.2
click at [430, 193] on div "With thousands of options out there, why guess. Come in for honest, expert guid…" at bounding box center [350, 174] width 325 height 63
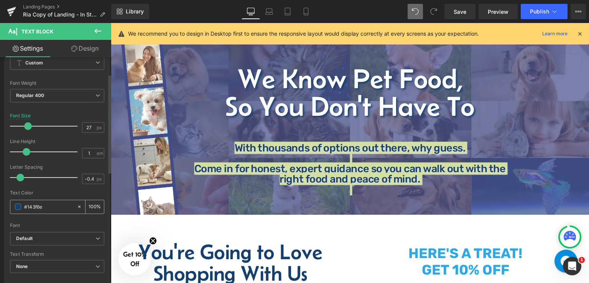
click at [15, 205] on span at bounding box center [18, 207] width 6 height 6
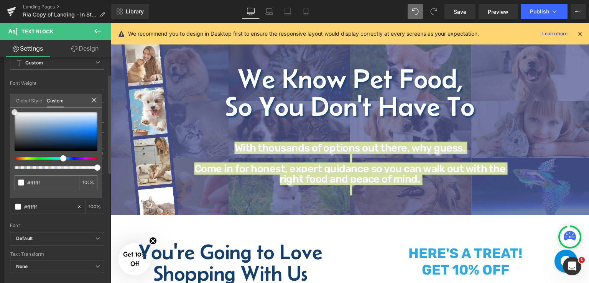
drag, startPoint x: 72, startPoint y: 142, endPoint x: 7, endPoint y: 108, distance: 73.8
click at [7, 108] on div "Typography Text Styles Custom Custom Setup Global Style Custom Setup Global Sty…" at bounding box center [57, 153] width 115 height 264
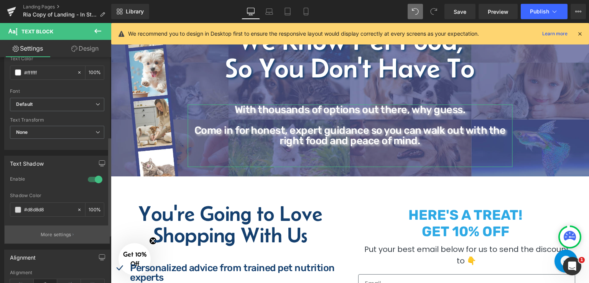
scroll to position [192, 0]
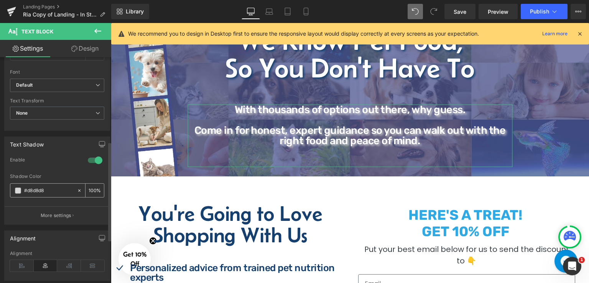
click at [48, 190] on input "#d8d8d8" at bounding box center [48, 190] width 49 height 8
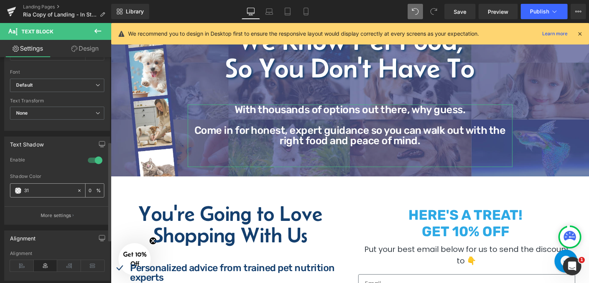
type input "3"
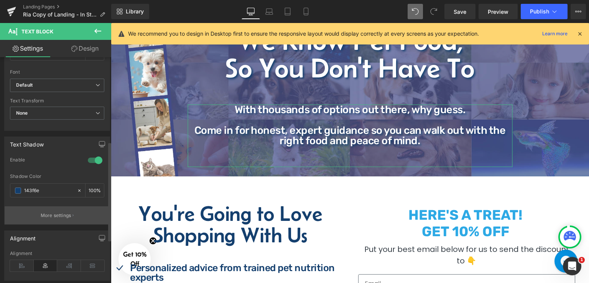
type input "143f6e"
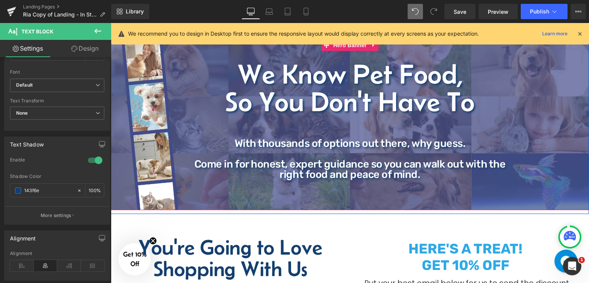
scroll to position [0, 0]
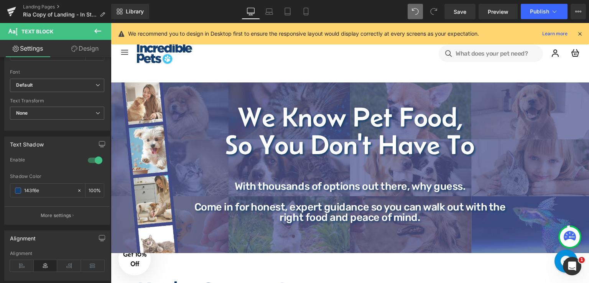
click at [366, 57] on div "Dog Dog Shop All Dog Food Dog / Food Shop All Dog Food" at bounding box center [350, 54] width 478 height 22
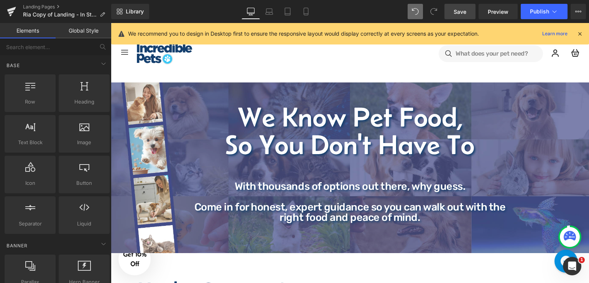
click at [462, 12] on span "Save" at bounding box center [460, 12] width 13 height 8
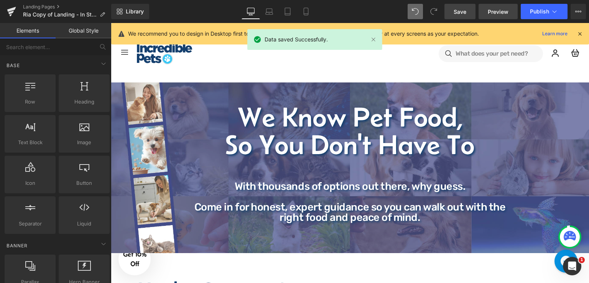
click at [495, 13] on span "Preview" at bounding box center [498, 12] width 21 height 8
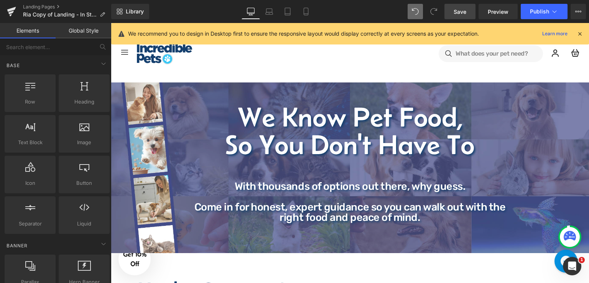
click at [305, 92] on div "We Know Pet Food, So You Don't Have To Heading We Know Pet Food, So You Don't H…" at bounding box center [350, 127] width 460 height 71
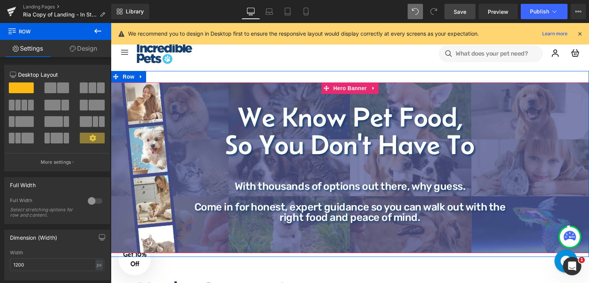
click at [194, 89] on div "We Know Pet Food, So You Don't Have To Heading We Know Pet Food, So You Don't H…" at bounding box center [350, 167] width 478 height 171
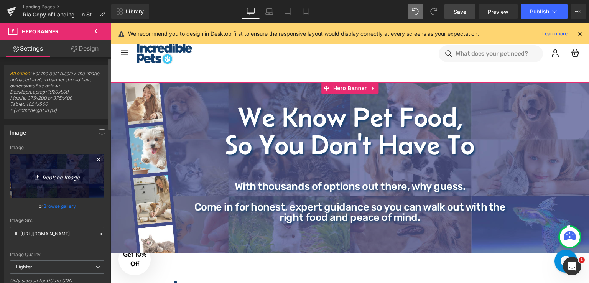
click at [57, 177] on icon "Replace Image" at bounding box center [56, 177] width 61 height 10
click at [68, 179] on icon "Replace Image" at bounding box center [56, 177] width 61 height 10
type input "C:\fakepath\Minimalist Website Banner (4).png"
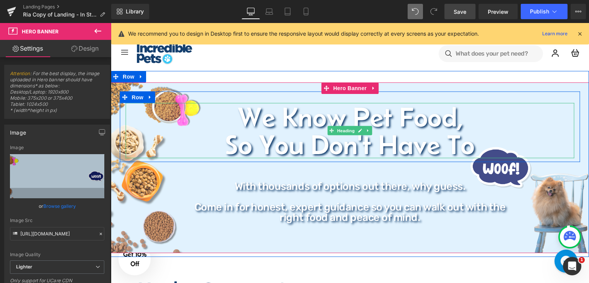
click at [330, 116] on h1 "We Know Pet Food," at bounding box center [350, 117] width 449 height 28
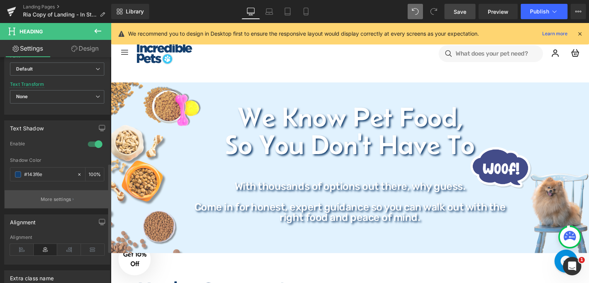
scroll to position [269, 0]
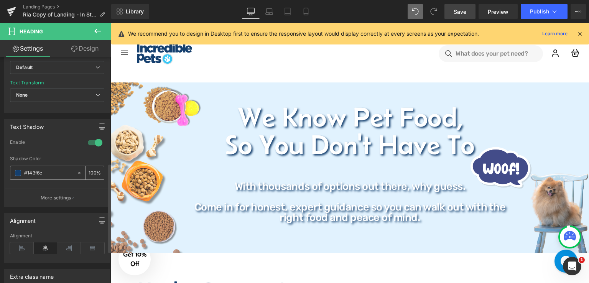
click at [49, 173] on input "#143f6e" at bounding box center [48, 173] width 49 height 8
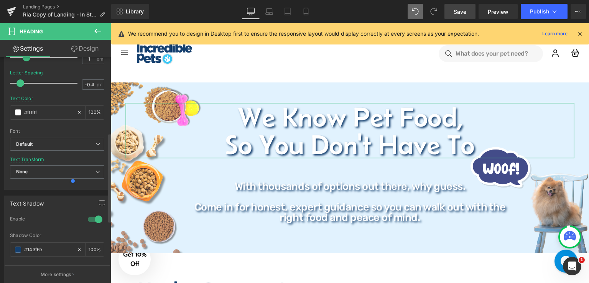
scroll to position [153, 0]
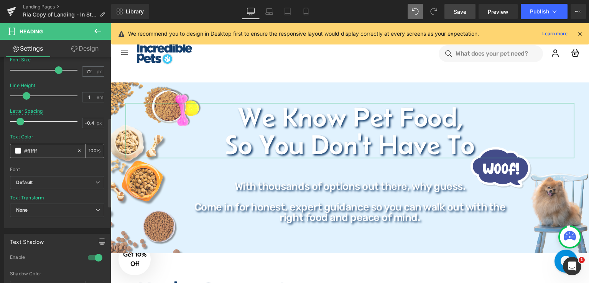
click at [49, 147] on input "#ffffff" at bounding box center [48, 151] width 49 height 8
paste input "143f6e"
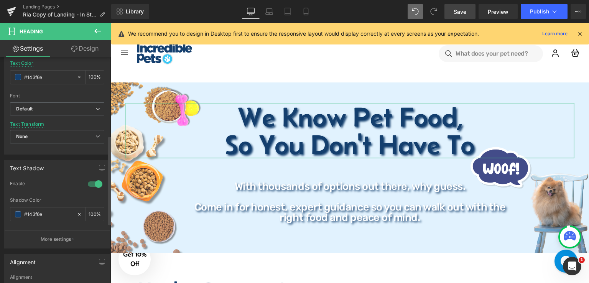
scroll to position [307, 0]
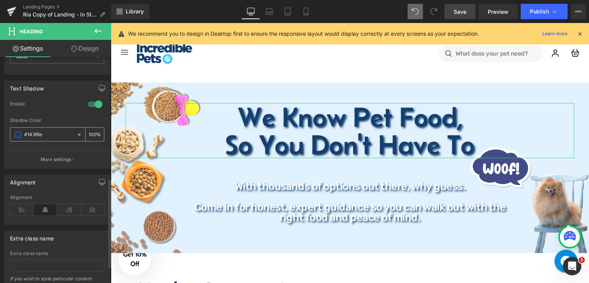
type input "#143f6e"
click at [52, 135] on input "#143f6e" at bounding box center [48, 134] width 49 height 8
click at [20, 133] on span at bounding box center [18, 135] width 6 height 6
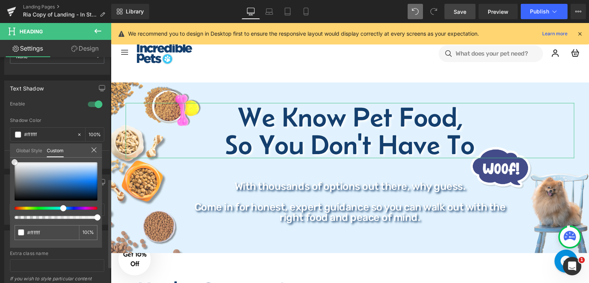
drag, startPoint x: 72, startPoint y: 190, endPoint x: 10, endPoint y: 158, distance: 69.8
click at [10, 158] on div "#143f6e 100 %" at bounding box center [56, 162] width 92 height 9
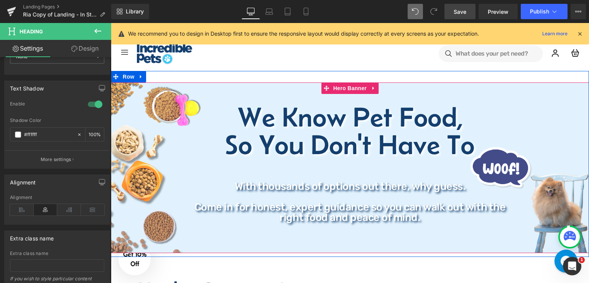
click at [258, 196] on p at bounding box center [350, 197] width 325 height 10
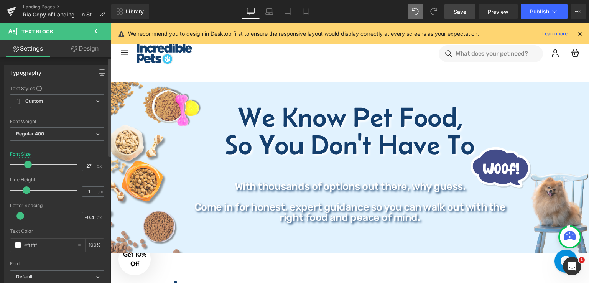
scroll to position [115, 0]
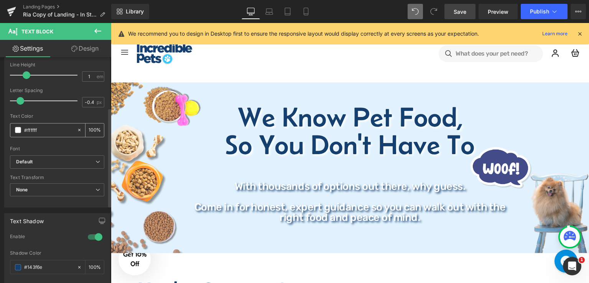
click at [43, 131] on input "#ffffff" at bounding box center [48, 130] width 49 height 8
paste input "143f6e"
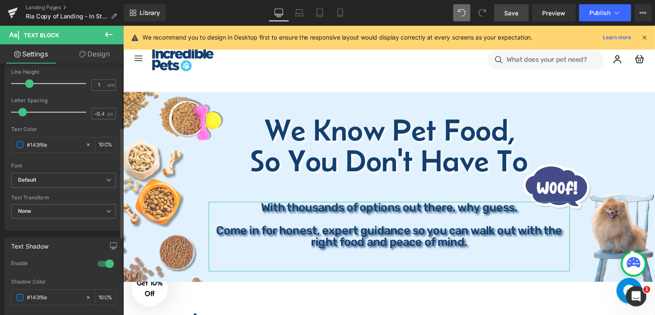
scroll to position [192, 0]
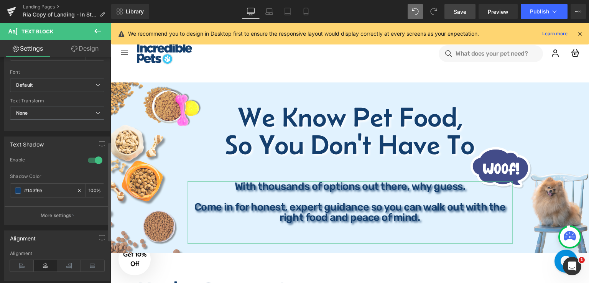
type input "#143f6e"
click at [87, 163] on div at bounding box center [95, 160] width 18 height 12
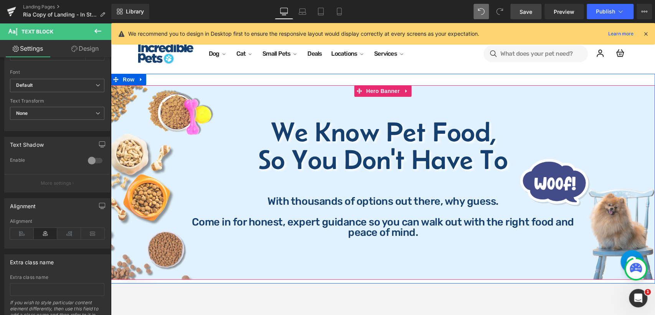
scroll to position [0, 0]
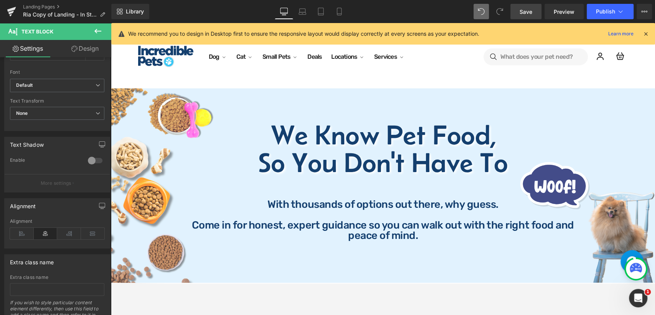
click at [527, 8] on span "Save" at bounding box center [526, 12] width 13 height 8
click at [94, 34] on icon at bounding box center [97, 30] width 9 height 9
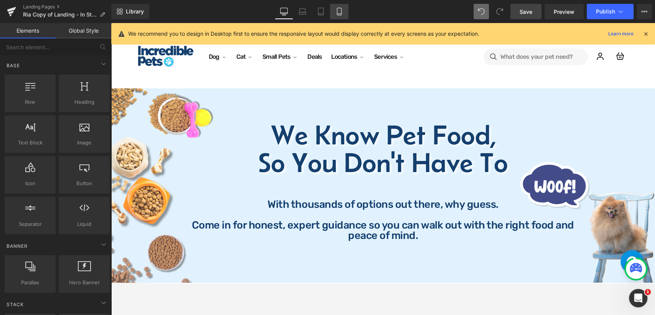
click at [338, 18] on link "Mobile" at bounding box center [339, 11] width 18 height 15
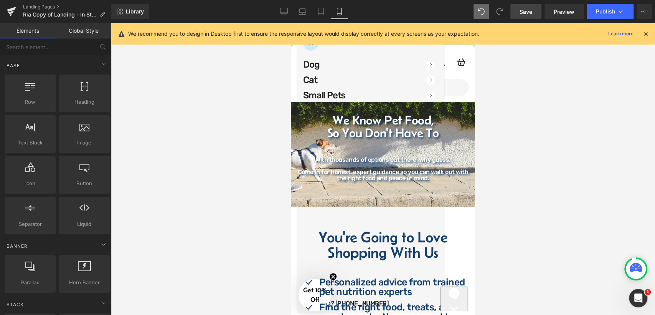
scroll to position [79, 0]
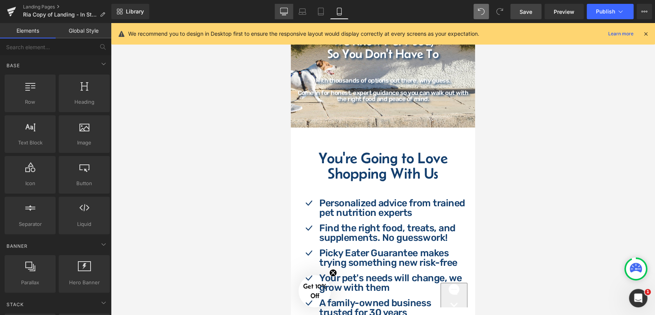
drag, startPoint x: 289, startPoint y: 14, endPoint x: 227, endPoint y: 25, distance: 63.5
click at [289, 14] on link "Desktop" at bounding box center [284, 11] width 18 height 15
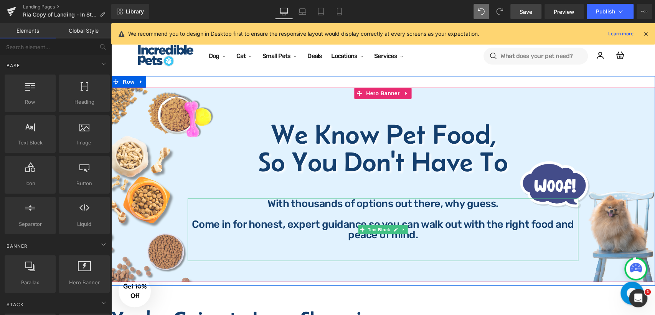
scroll to position [0, 0]
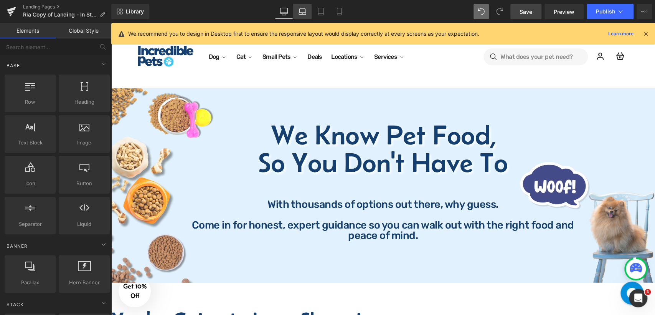
click at [300, 18] on link "Laptop" at bounding box center [302, 11] width 18 height 15
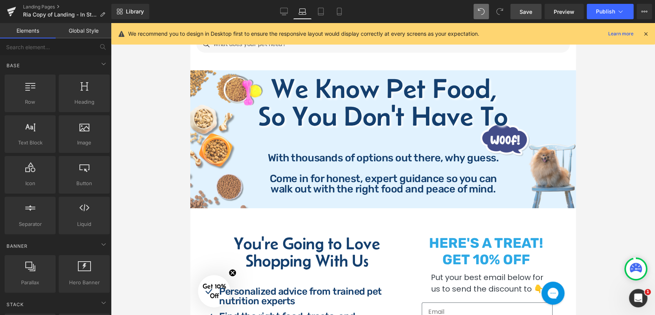
scroll to position [28, 0]
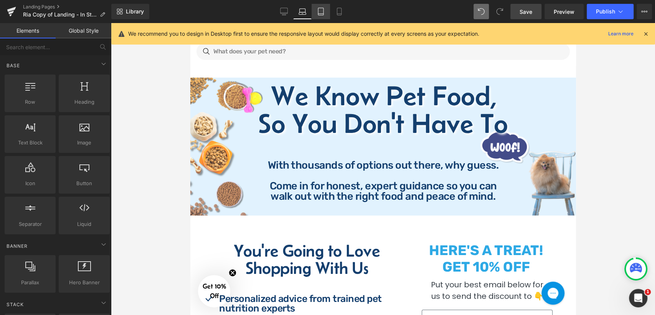
click at [321, 13] on icon at bounding box center [321, 12] width 8 height 8
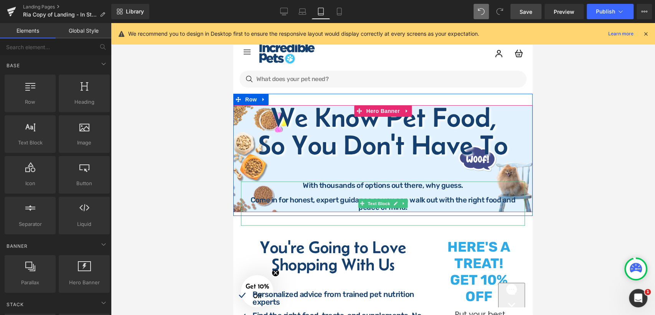
scroll to position [0, 0]
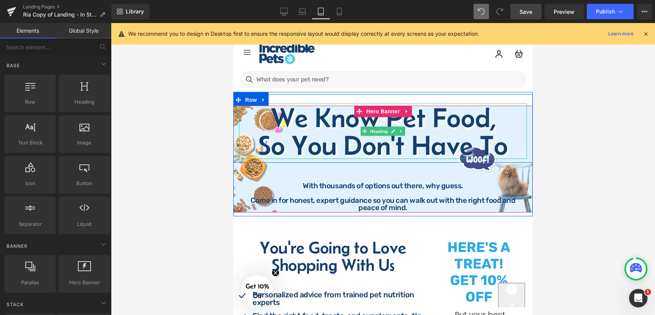
click at [425, 144] on h1 "So You Don't Have To" at bounding box center [383, 145] width 288 height 28
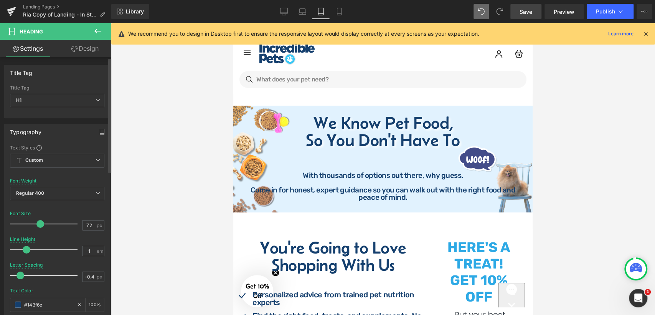
drag, startPoint x: 48, startPoint y: 224, endPoint x: 38, endPoint y: 233, distance: 13.1
click at [38, 233] on div "Font Size 72 px" at bounding box center [57, 224] width 94 height 26
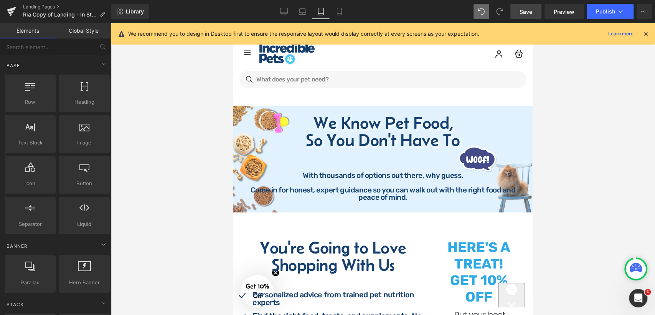
click at [539, 155] on div at bounding box center [383, 169] width 544 height 292
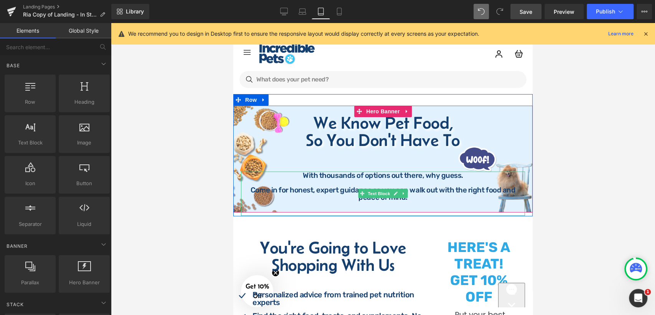
click at [414, 183] on p at bounding box center [383, 181] width 284 height 7
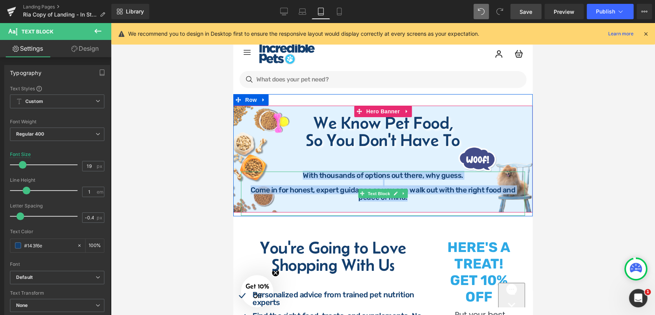
drag, startPoint x: 304, startPoint y: 177, endPoint x: 408, endPoint y: 197, distance: 105.6
click at [408, 197] on div "With thousands of options out there, why guess. Come in for honest, expert guid…" at bounding box center [383, 193] width 284 height 44
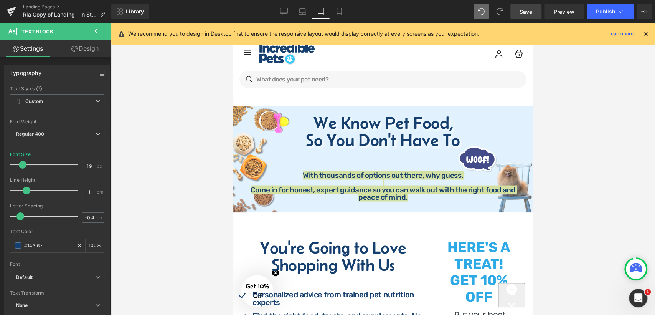
click at [90, 49] on link "Design" at bounding box center [85, 48] width 56 height 17
click at [0, 0] on div "Spacing" at bounding box center [0, 0] width 0 height 0
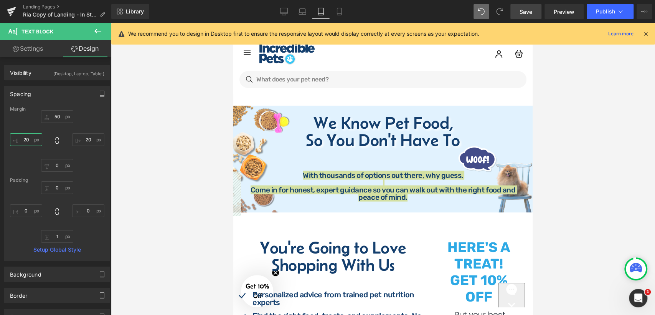
click at [28, 140] on input "text" at bounding box center [26, 139] width 32 height 13
type input "3"
type input "40"
click at [83, 139] on input "text" at bounding box center [88, 139] width 32 height 13
type input "40"
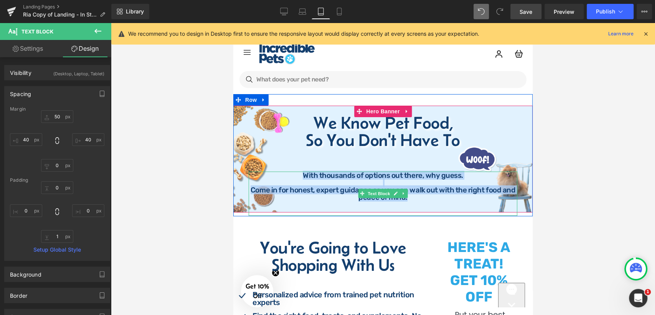
drag, startPoint x: 435, startPoint y: 196, endPoint x: 424, endPoint y: 191, distance: 12.4
click at [436, 196] on p "Come in for honest, expert guidance so you can walk out with the right food and…" at bounding box center [383, 193] width 269 height 15
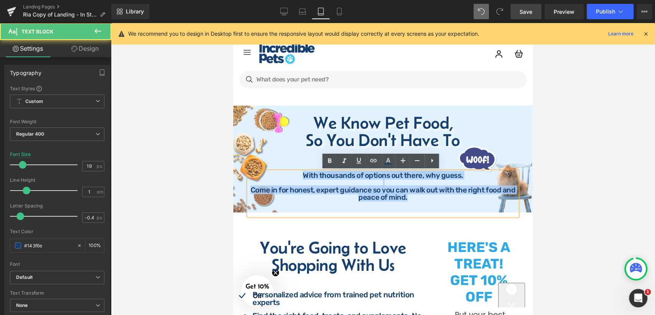
click at [500, 190] on p "Come in for honest, expert guidance so you can walk out with the right food and…" at bounding box center [383, 193] width 269 height 15
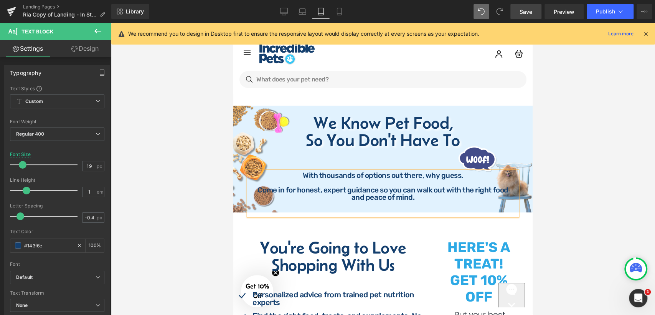
click at [444, 190] on p "Come in for honest, expert guidance so you can walk out with the right food" at bounding box center [383, 189] width 269 height 7
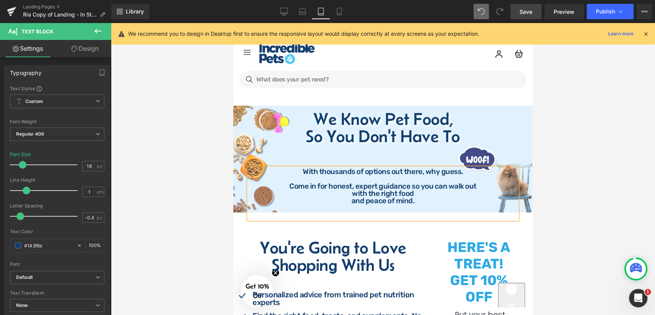
click at [351, 203] on p "and peace of mind." at bounding box center [383, 200] width 269 height 7
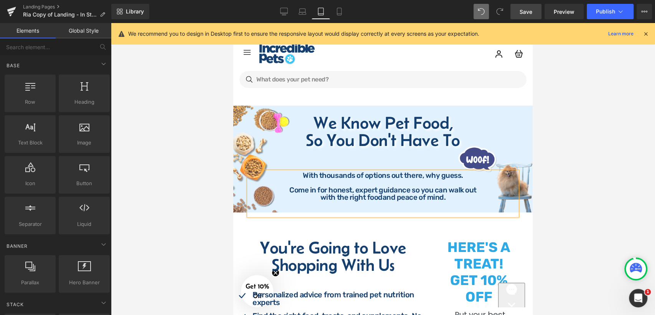
click at [563, 190] on div at bounding box center [383, 169] width 544 height 292
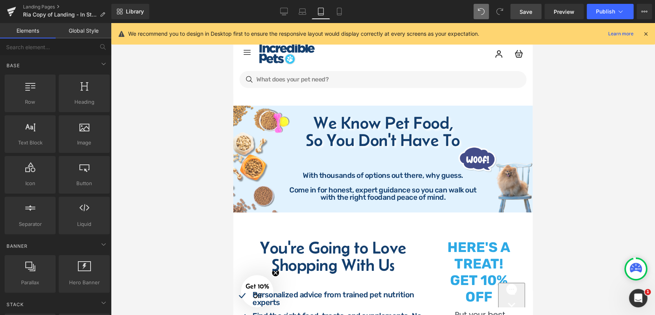
click at [525, 13] on span "Save" at bounding box center [526, 12] width 13 height 8
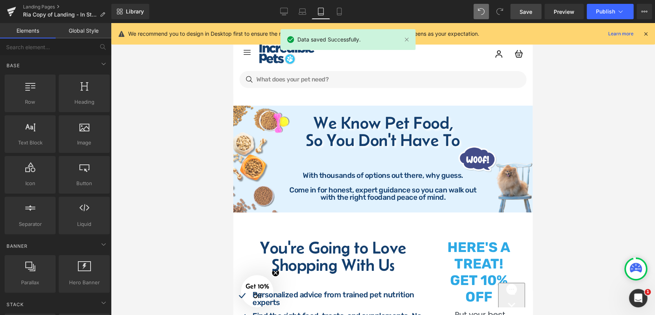
drag, startPoint x: 303, startPoint y: 9, endPoint x: 348, endPoint y: 39, distance: 54.4
click at [302, 10] on icon at bounding box center [303, 12] width 8 height 8
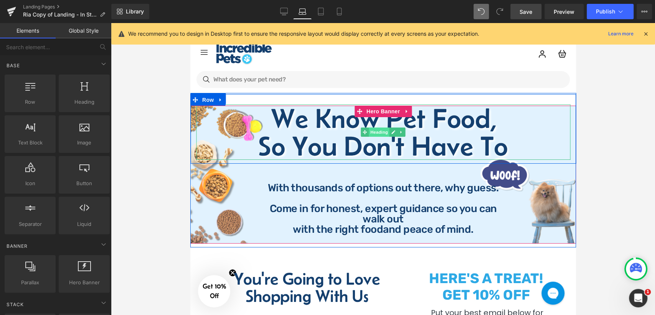
click at [383, 135] on span "Heading" at bounding box center [378, 131] width 21 height 9
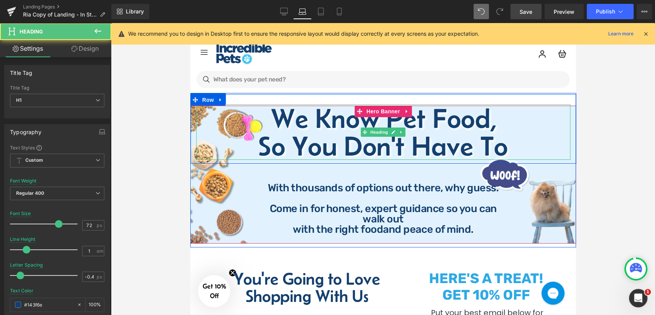
click at [499, 149] on h1 "So You Don't Have To" at bounding box center [383, 146] width 374 height 28
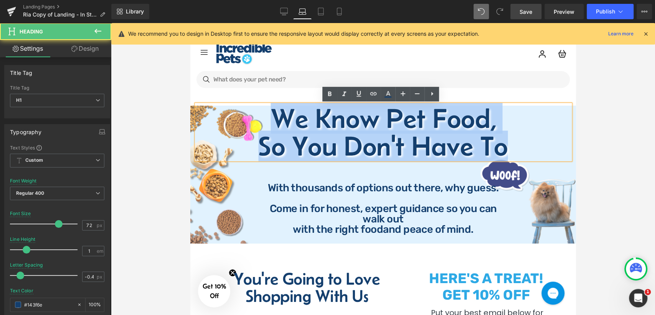
drag, startPoint x: 268, startPoint y: 121, endPoint x: 509, endPoint y: 154, distance: 243.2
click at [509, 154] on div "We Know Pet Food, So You Don't Have To" at bounding box center [383, 131] width 374 height 55
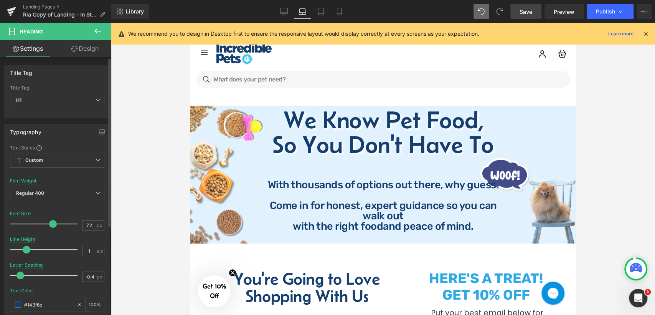
drag, startPoint x: 56, startPoint y: 222, endPoint x: 51, endPoint y: 224, distance: 5.7
click at [51, 224] on span at bounding box center [53, 224] width 8 height 8
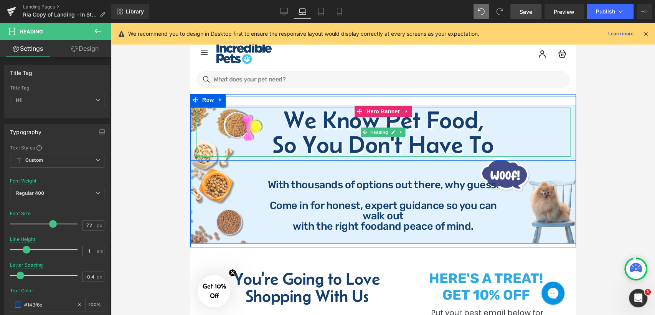
click at [321, 143] on h1 "So You Don't Have To" at bounding box center [383, 144] width 374 height 25
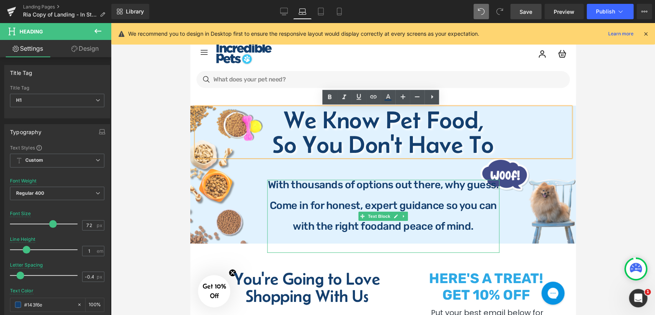
click at [355, 198] on p at bounding box center [383, 195] width 232 height 10
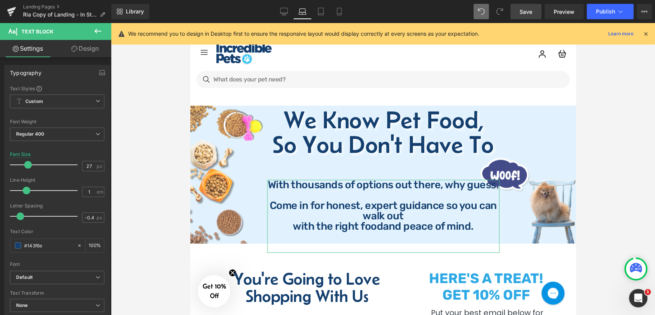
click at [84, 46] on link "Design" at bounding box center [85, 48] width 56 height 17
click at [0, 0] on div "Spacing" at bounding box center [0, 0] width 0 height 0
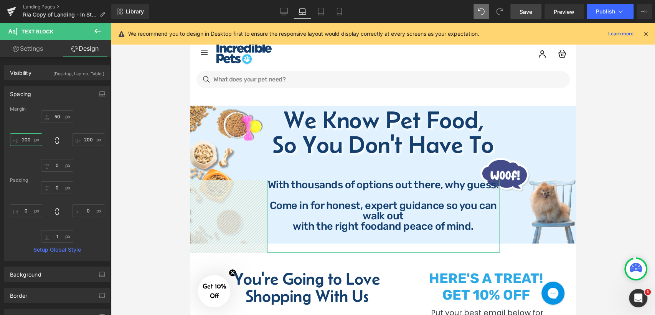
click at [29, 139] on input "200" at bounding box center [26, 139] width 32 height 13
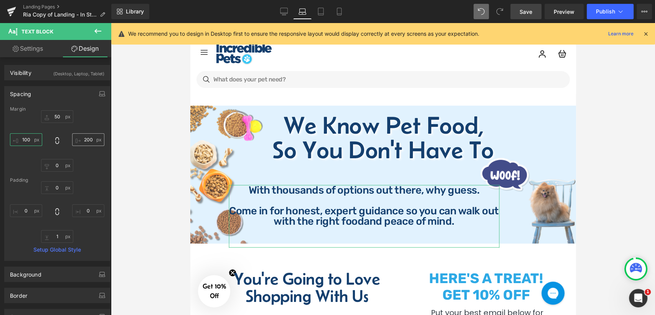
type input "100"
click at [87, 139] on input "200" at bounding box center [88, 139] width 32 height 13
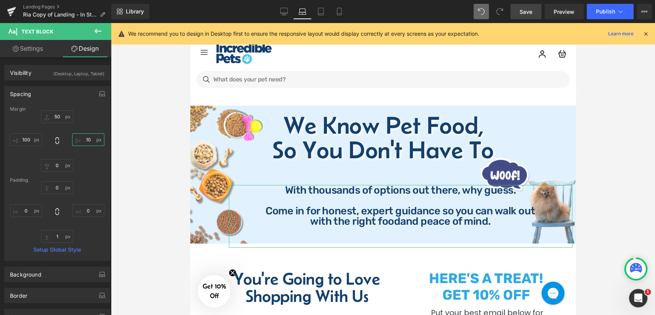
type input "100"
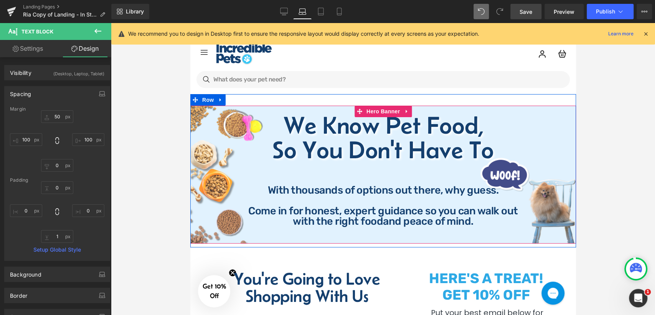
click at [578, 177] on div at bounding box center [383, 169] width 544 height 292
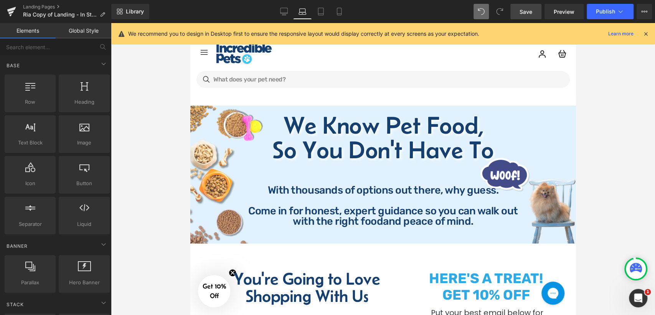
click at [526, 12] on span "Save" at bounding box center [526, 12] width 13 height 8
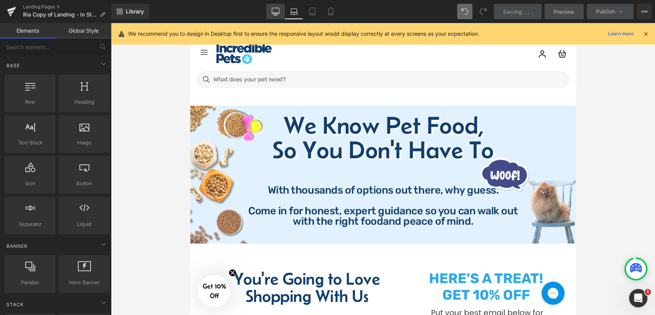
drag, startPoint x: 175, startPoint y: 28, endPoint x: 277, endPoint y: 15, distance: 103.4
click at [277, 15] on icon at bounding box center [275, 15] width 2 height 2
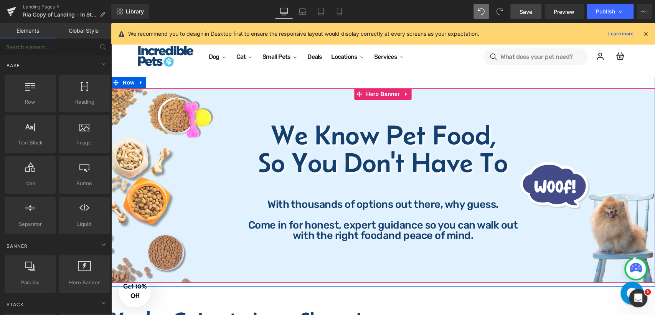
drag, startPoint x: 186, startPoint y: 175, endPoint x: 120, endPoint y: 141, distance: 74.1
click at [422, 101] on div "We Know Pet Food, So You Don't Have To Heading We Know Pet Food, So You Don't H…" at bounding box center [383, 185] width 544 height 194
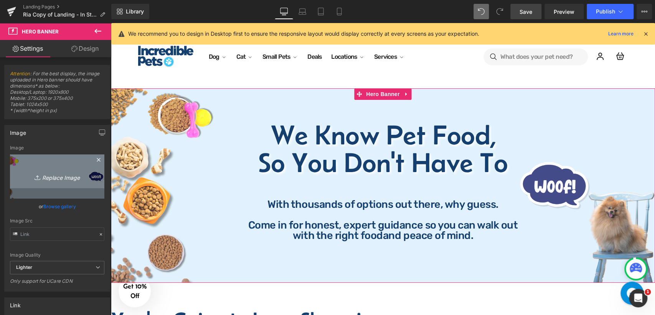
click at [59, 176] on icon "Replace Image" at bounding box center [56, 177] width 61 height 10
type input "C:\fakepath\Minimalist Website Banner (7).png"
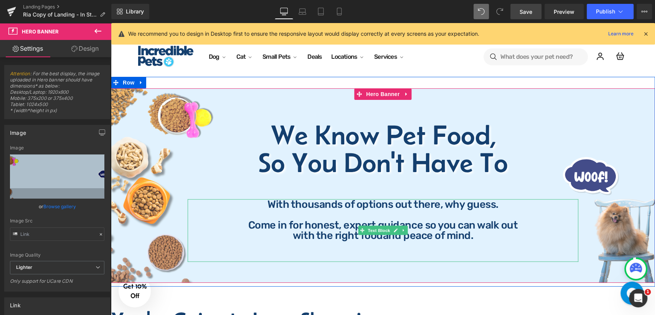
click at [323, 221] on p "Come in for honest, expert guidance so you can walk out" at bounding box center [383, 224] width 391 height 10
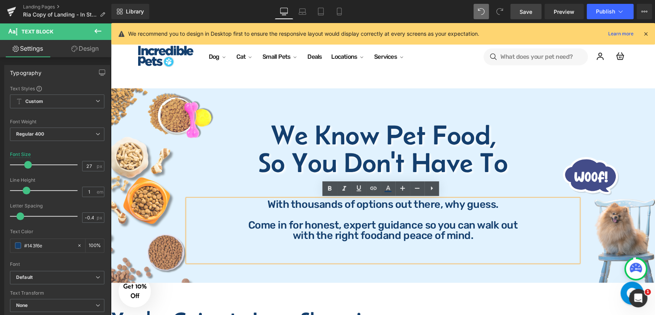
click at [241, 225] on p "Come in for honest, expert guidance so you can walk out" at bounding box center [383, 224] width 391 height 10
click at [287, 238] on p "with the right food and peace of mind." at bounding box center [383, 235] width 391 height 10
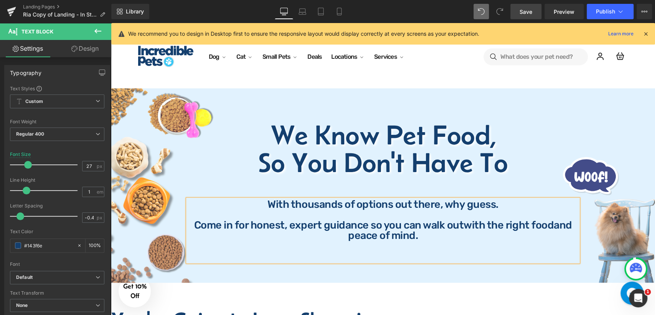
click at [553, 226] on span "and peace of mind." at bounding box center [460, 229] width 224 height 23
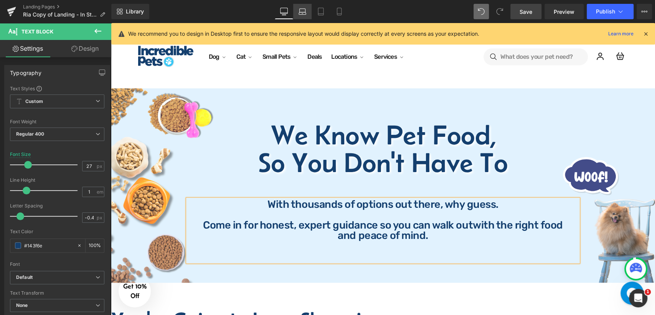
click at [304, 11] on icon at bounding box center [303, 12] width 8 height 8
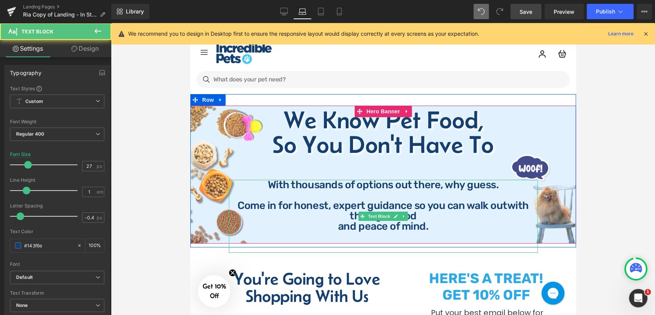
click at [338, 228] on span "and peace of mind." at bounding box center [383, 226] width 90 height 12
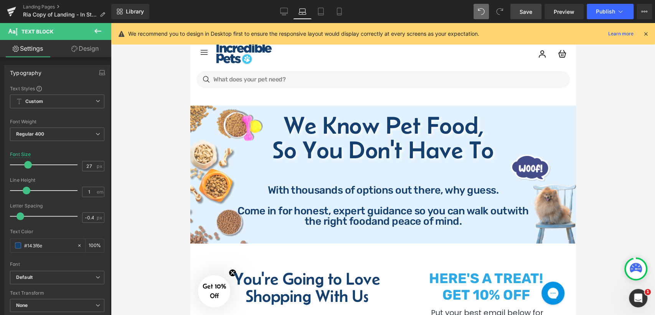
click at [530, 12] on span "Save" at bounding box center [526, 12] width 13 height 8
click at [285, 16] on link "Desktop" at bounding box center [284, 11] width 18 height 15
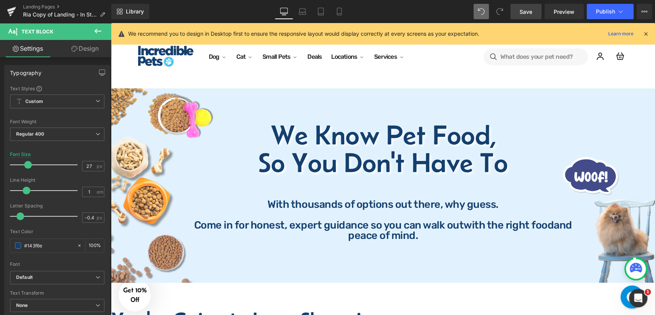
scroll to position [14, 0]
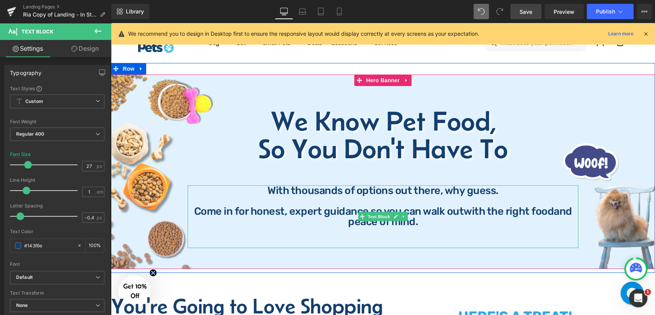
click at [529, 221] on p "Come in for honest, expert guidance so you can walk out with the right food and…" at bounding box center [383, 216] width 391 height 21
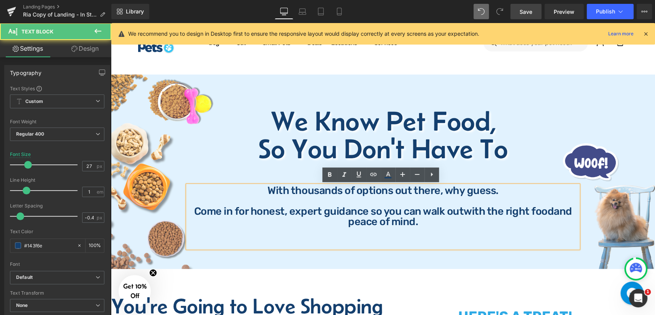
click at [485, 210] on span "with the right food" at bounding box center [509, 211] width 90 height 12
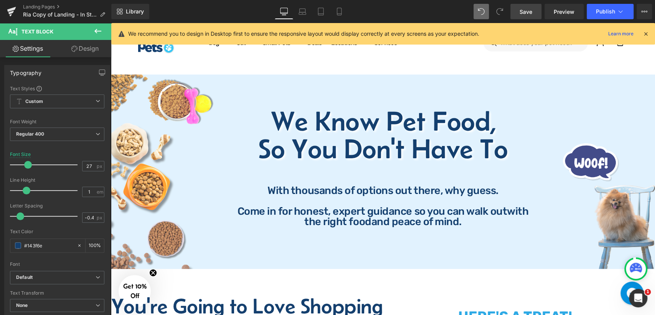
click at [518, 12] on link "Save" at bounding box center [525, 11] width 31 height 15
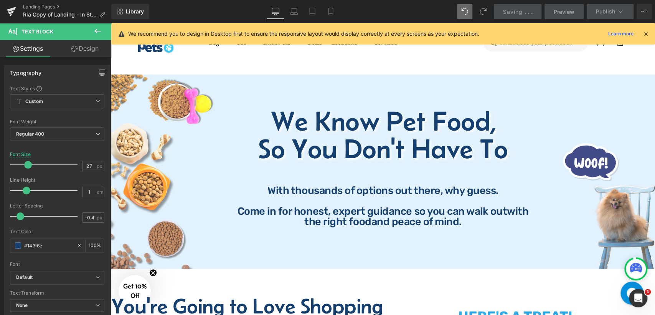
click at [389, 132] on div "We Know Pet Food, So You Don't Have To Heading" at bounding box center [382, 134] width 449 height 55
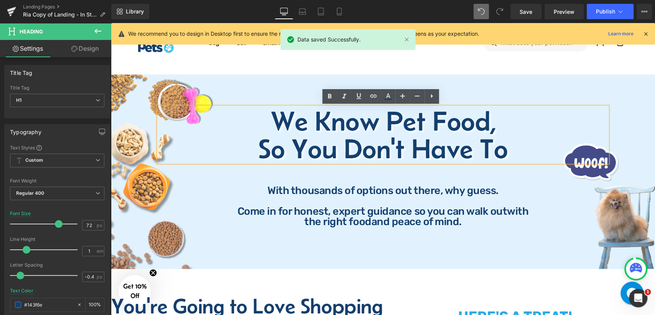
click at [403, 132] on h1 "We Know Pet Food," at bounding box center [382, 121] width 449 height 28
click at [502, 121] on h1 "We Know Pet Food," at bounding box center [382, 121] width 449 height 28
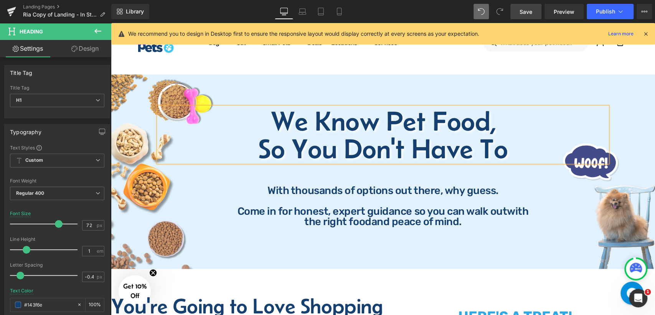
click at [536, 12] on link "Save" at bounding box center [525, 11] width 31 height 15
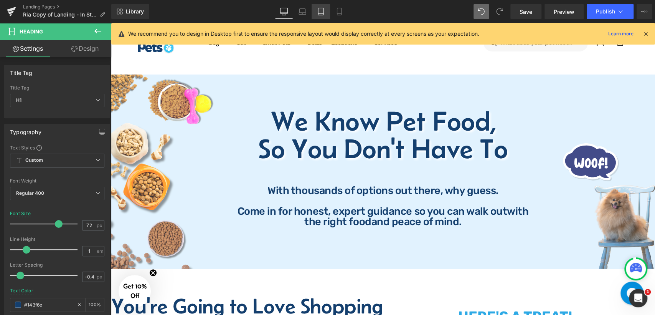
click at [322, 12] on icon at bounding box center [321, 12] width 8 height 8
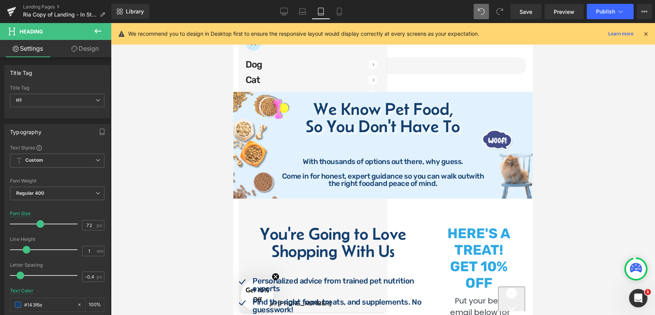
scroll to position [7, 0]
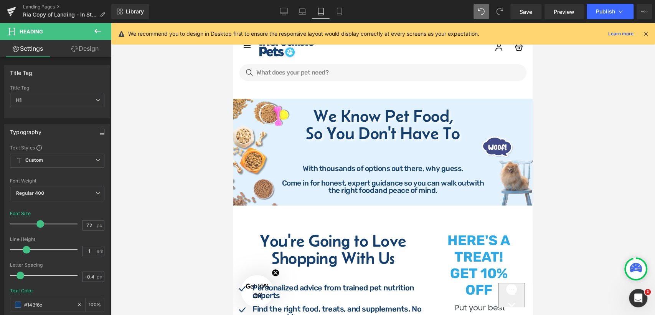
click at [328, 12] on link "Tablet" at bounding box center [321, 11] width 18 height 15
click at [343, 15] on link "Mobile" at bounding box center [339, 11] width 18 height 15
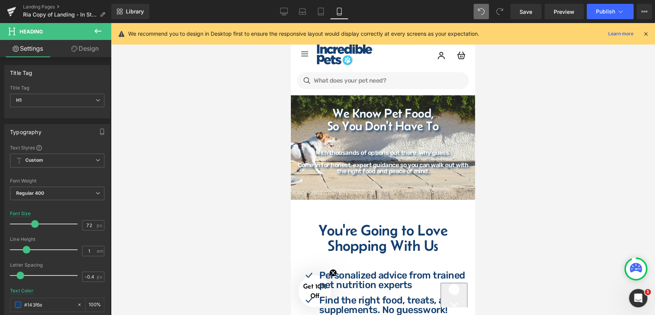
scroll to position [0, 0]
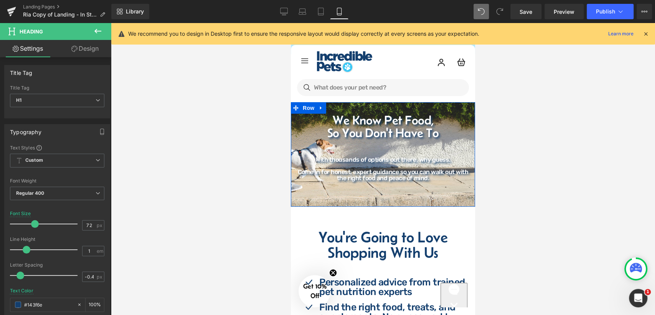
drag, startPoint x: 292, startPoint y: 130, endPoint x: 300, endPoint y: 129, distance: 8.9
click at [292, 130] on div "We Know Pet Food, So You Don't Have To Heading With thousands of options out th…" at bounding box center [383, 149] width 184 height 71
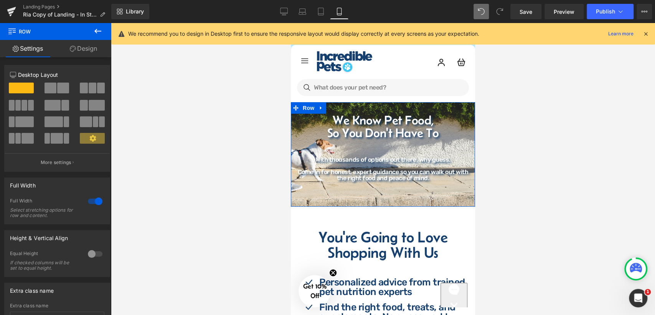
click at [293, 127] on div "We Know Pet Food, So You Don't Have To Heading With thousands of options out th…" at bounding box center [383, 149] width 184 height 71
click at [469, 120] on div "We Know Pet Food, So You Don't Have To Heading With thousands of options out th…" at bounding box center [383, 149] width 184 height 71
click at [467, 124] on div "We Know Pet Food, So You Don't Have To Heading With thousands of options out th…" at bounding box center [383, 149] width 184 height 71
click at [331, 127] on h1 "So You Don't Have To" at bounding box center [383, 132] width 169 height 13
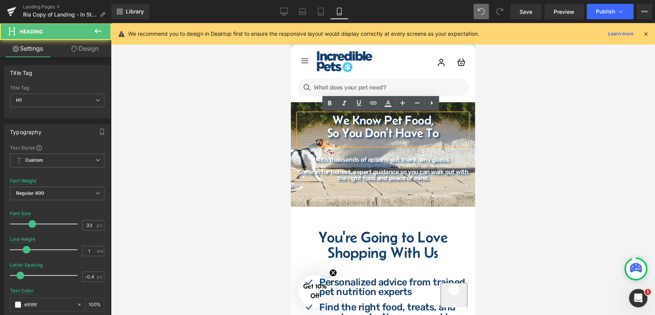
click at [329, 121] on h1 "We Know Pet Food," at bounding box center [383, 120] width 169 height 13
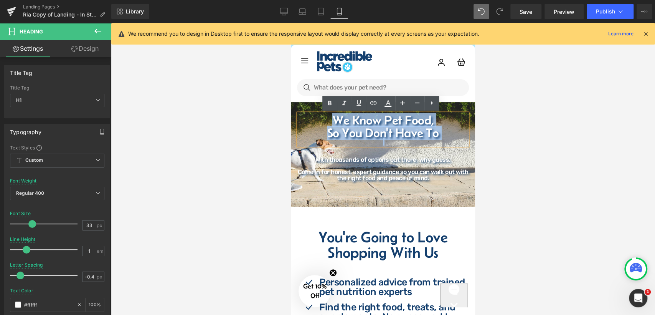
drag, startPoint x: 329, startPoint y: 121, endPoint x: 434, endPoint y: 136, distance: 105.8
click at [434, 136] on div "We Know Pet Food, So You Don't Have To" at bounding box center [383, 129] width 169 height 31
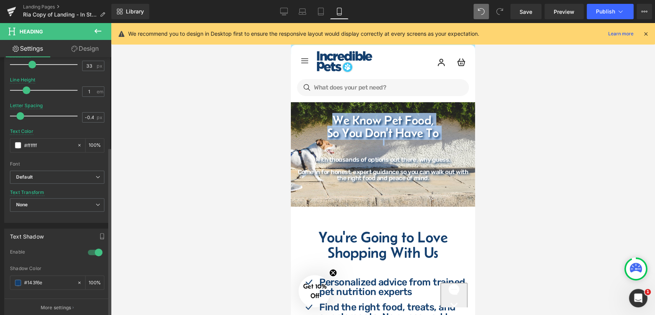
scroll to position [213, 0]
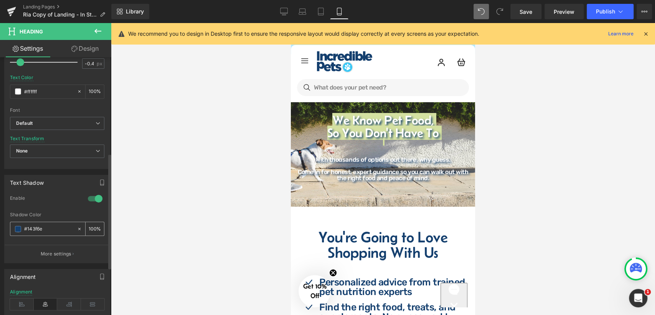
drag, startPoint x: 58, startPoint y: 228, endPoint x: 23, endPoint y: 227, distance: 34.2
click at [23, 227] on div "#143f6e" at bounding box center [43, 228] width 66 height 13
click at [38, 87] on input "#ffffff" at bounding box center [48, 91] width 49 height 8
paste input "143f6e"
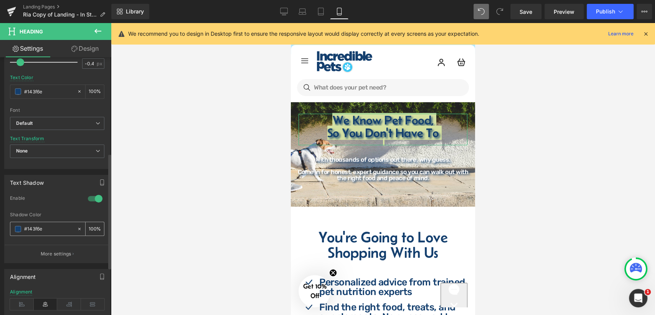
type input "#143f6e"
click at [18, 227] on span at bounding box center [18, 229] width 6 height 6
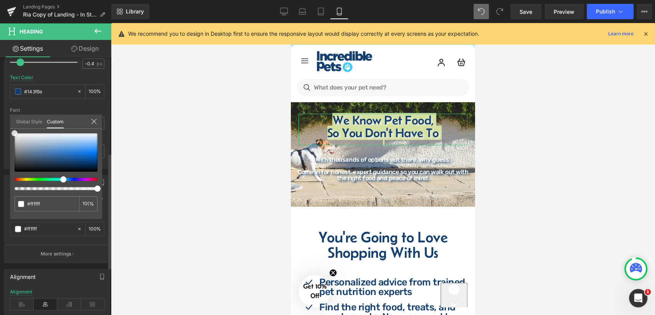
drag, startPoint x: 72, startPoint y: 162, endPoint x: 5, endPoint y: 126, distance: 75.4
click at [5, 169] on div "Text Shadow 1 Enable rgb(20, 63, 110) Shadow Color #143f6e 100 % More settings …" at bounding box center [57, 216] width 115 height 94
click at [178, 172] on div at bounding box center [383, 169] width 544 height 292
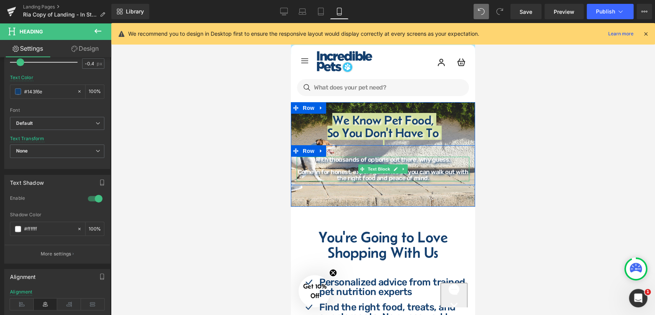
click at [480, 167] on div at bounding box center [383, 169] width 544 height 292
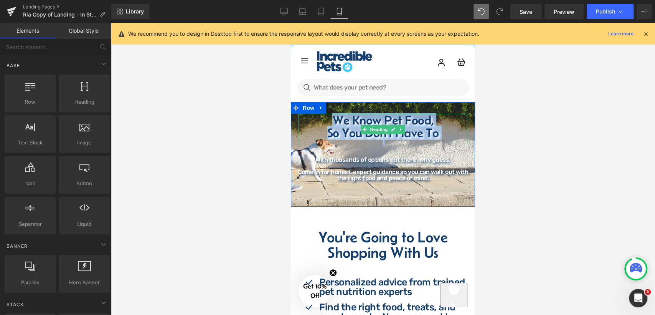
click at [422, 119] on h1 "We Know Pet Food," at bounding box center [383, 120] width 169 height 13
click at [437, 119] on h1 "We Know Pet Food," at bounding box center [383, 120] width 169 height 13
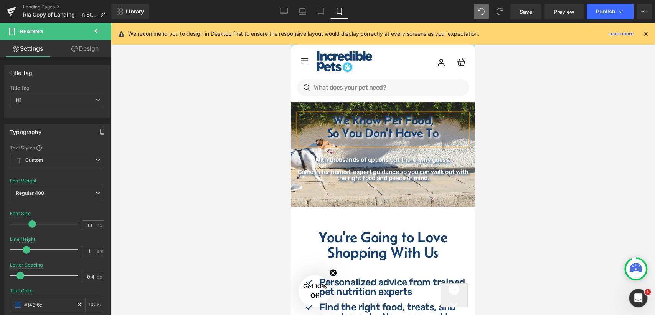
click at [504, 169] on div at bounding box center [383, 169] width 544 height 292
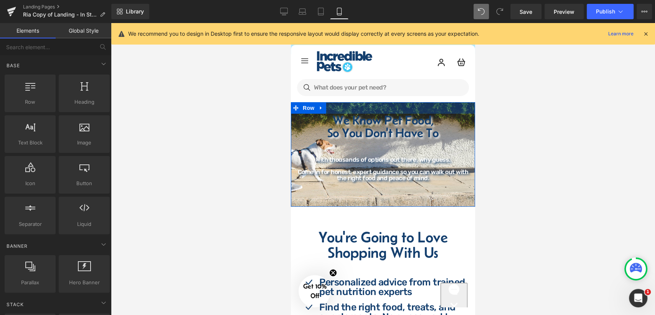
click at [370, 107] on div at bounding box center [383, 108] width 184 height 12
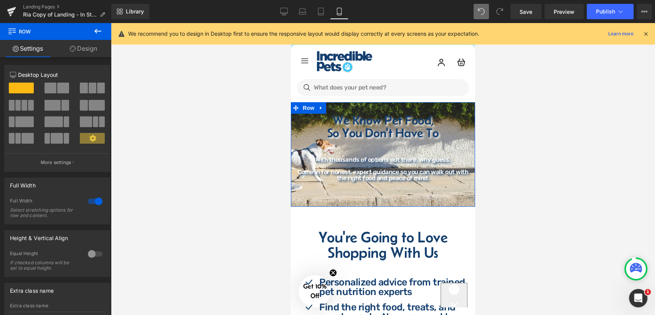
click at [298, 198] on div "We Know Pet Food, So You Don't Have To Heading With thousands of options out th…" at bounding box center [383, 154] width 184 height 104
click at [81, 47] on link "Design" at bounding box center [84, 48] width 56 height 17
click at [0, 0] on div "Background" at bounding box center [0, 0] width 0 height 0
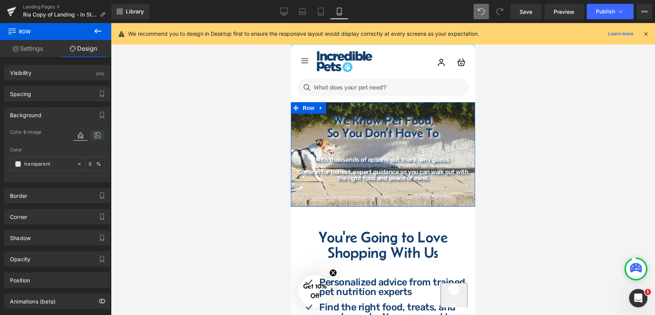
click at [98, 136] on icon at bounding box center [98, 135] width 14 height 10
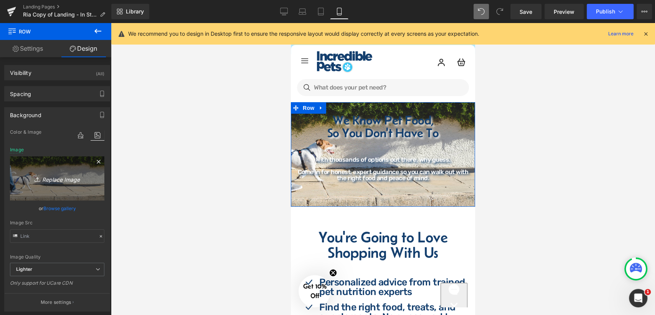
click at [64, 183] on icon "Replace Image" at bounding box center [56, 178] width 61 height 10
type input "C:\fakepath\Minimalist Website Banner (7).png"
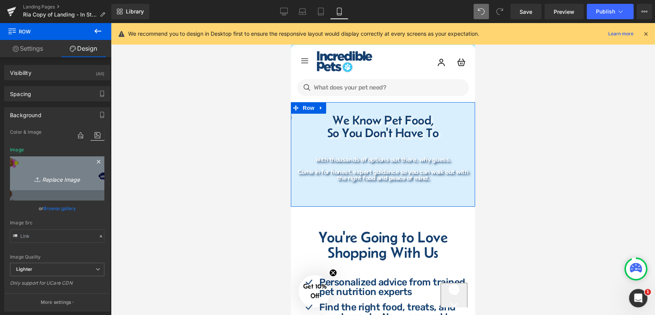
click at [48, 178] on icon "Replace Image" at bounding box center [56, 178] width 61 height 10
type input "C:\fakepath\Minimalist Website Banner (8).png"
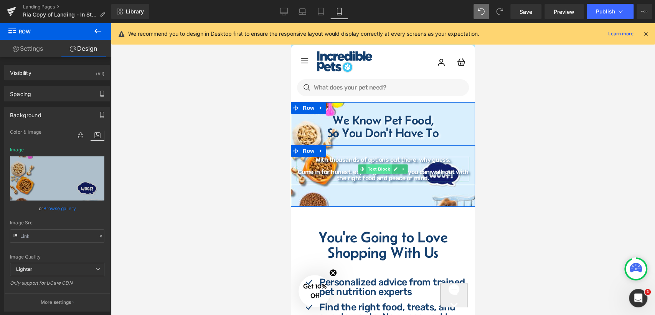
click at [387, 167] on span "Text Block" at bounding box center [378, 168] width 25 height 9
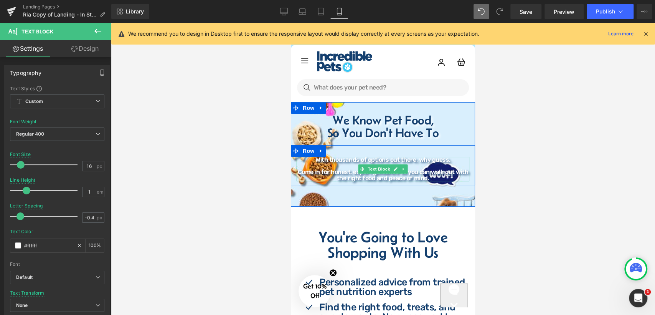
click at [420, 163] on p "With thousands of options out there, why guess." at bounding box center [383, 160] width 173 height 6
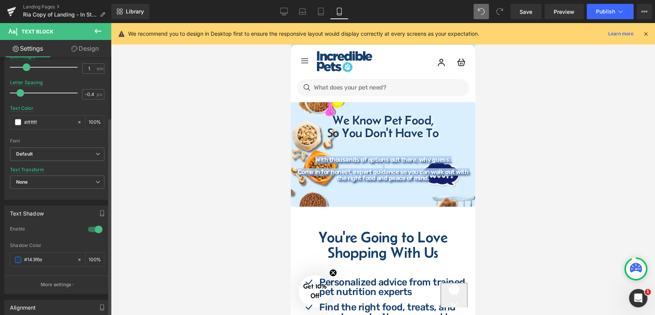
scroll to position [128, 0]
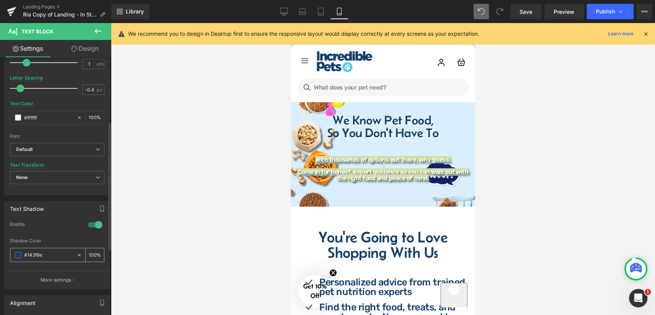
drag, startPoint x: 49, startPoint y: 252, endPoint x: 23, endPoint y: 258, distance: 26.6
click at [23, 258] on div "#143f6e" at bounding box center [43, 254] width 66 height 13
click at [50, 120] on input "#ffffff" at bounding box center [48, 117] width 49 height 8
paste input "143f6e"
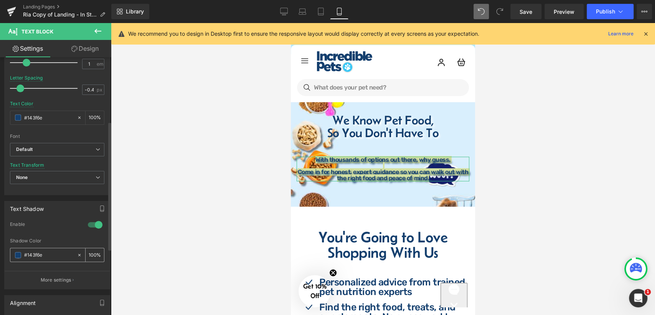
type input "#143f6e"
click at [16, 255] on span at bounding box center [18, 255] width 6 height 6
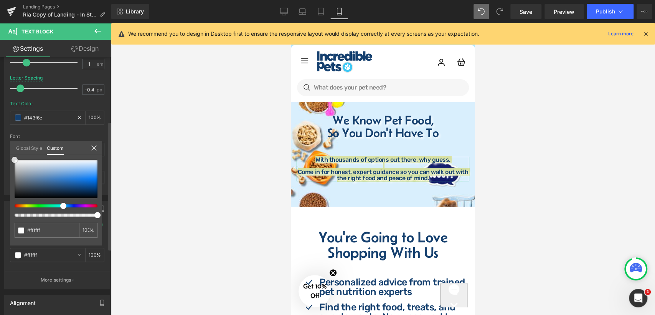
drag, startPoint x: 72, startPoint y: 190, endPoint x: 7, endPoint y: 144, distance: 80.1
click at [7, 195] on div "Text Shadow 1 Enable rgb(20, 63, 110) Shadow Color #143f6e 100 % More settings …" at bounding box center [57, 242] width 115 height 94
click at [158, 190] on div at bounding box center [383, 169] width 544 height 292
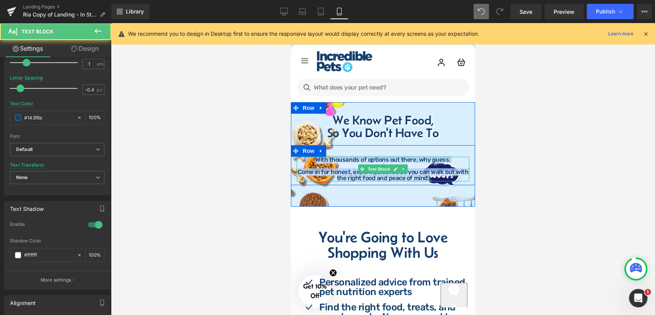
click at [426, 174] on p "Come in for honest, expert guidance so you can walk out with the right food and…" at bounding box center [383, 175] width 173 height 12
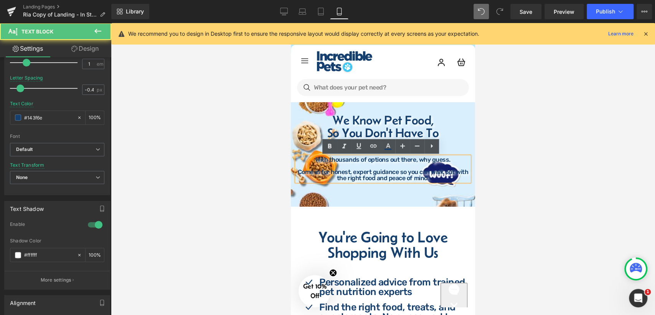
click at [503, 183] on div at bounding box center [383, 169] width 544 height 292
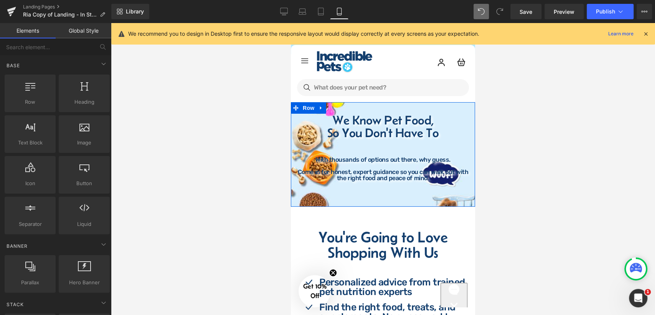
click at [467, 118] on div "We Know Pet Food, So You Don't Have To Heading With thousands of options out th…" at bounding box center [383, 149] width 184 height 71
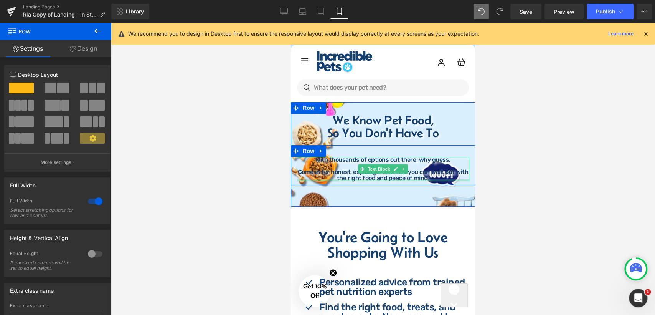
click at [440, 180] on div at bounding box center [383, 180] width 173 height 2
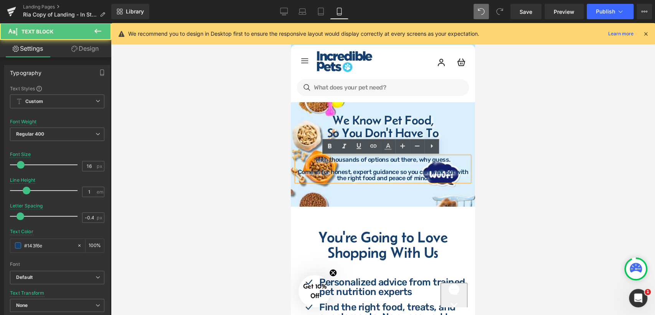
click at [433, 178] on p "Come in for honest, expert guidance so you can walk out with the right food and…" at bounding box center [383, 175] width 173 height 12
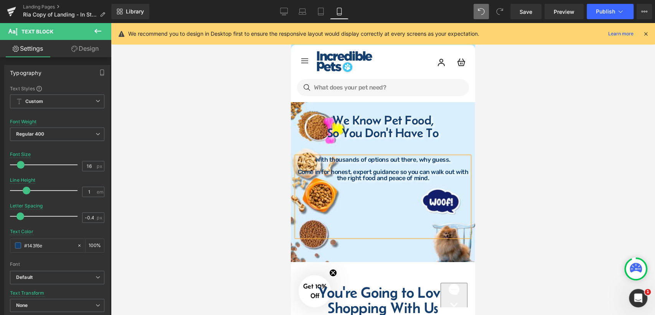
click at [528, 150] on div at bounding box center [383, 169] width 544 height 292
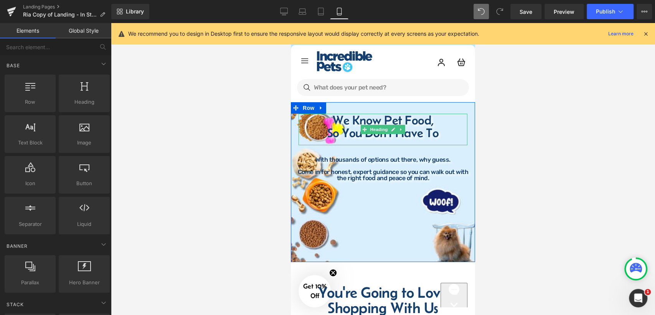
click at [435, 125] on h1 "We Know Pet Food," at bounding box center [383, 120] width 169 height 13
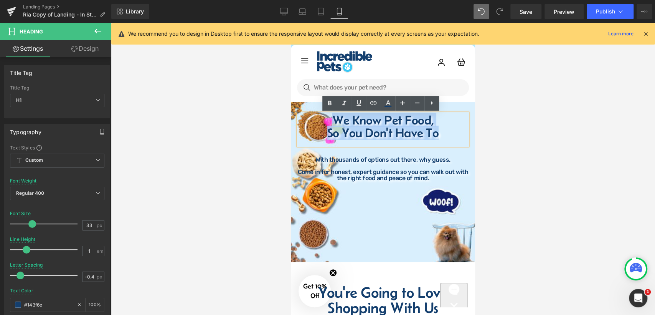
drag, startPoint x: 441, startPoint y: 137, endPoint x: 330, endPoint y: 124, distance: 110.9
click at [330, 124] on div "We Know Pet Food, So You Don't Have To" at bounding box center [383, 129] width 169 height 31
click at [439, 139] on h1 "So You Don't Have To" at bounding box center [383, 132] width 169 height 13
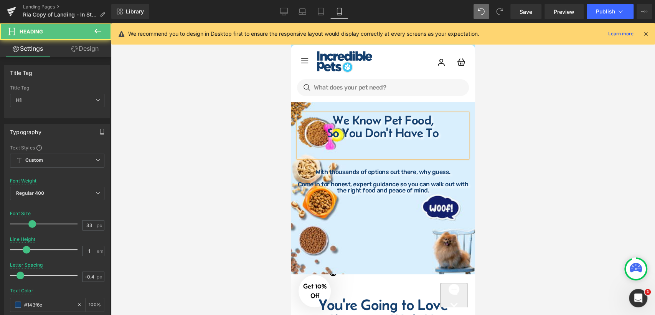
click at [330, 117] on h1 "We Know Pet Food," at bounding box center [383, 120] width 169 height 13
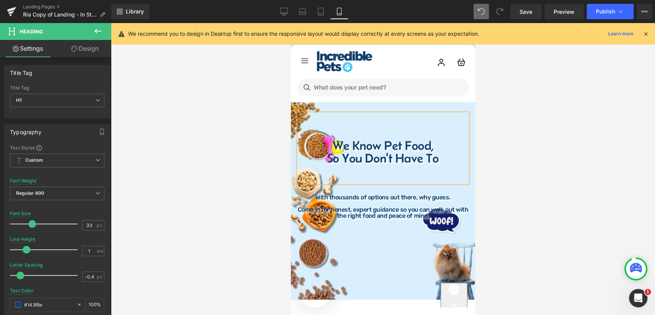
click at [354, 134] on h1 at bounding box center [383, 132] width 169 height 13
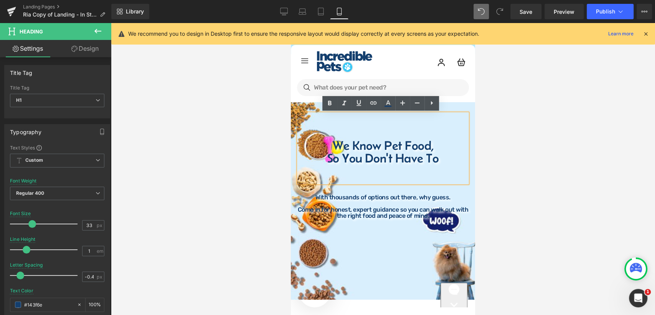
click at [364, 178] on div at bounding box center [383, 180] width 169 height 6
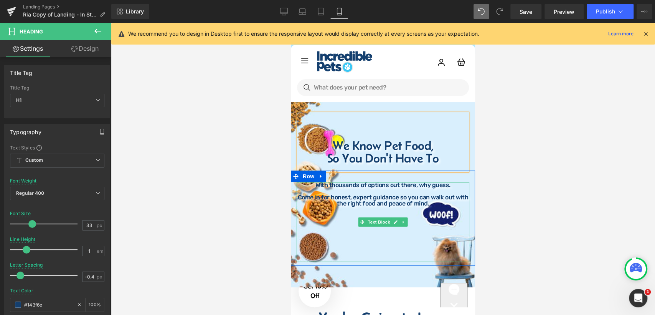
click at [379, 252] on p at bounding box center [383, 252] width 173 height 6
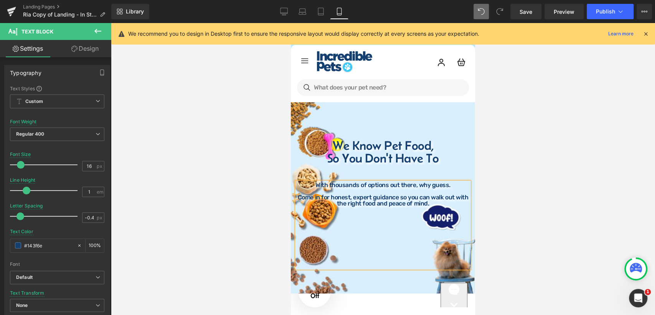
click at [531, 234] on div at bounding box center [383, 169] width 544 height 292
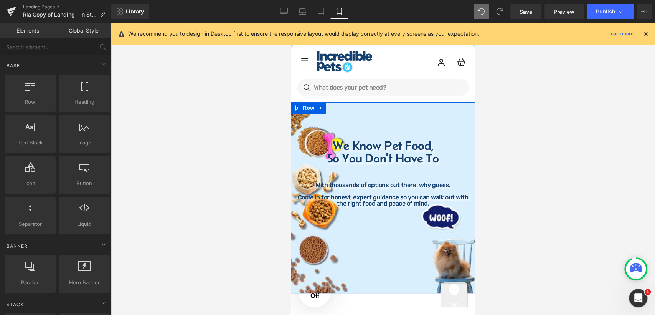
click at [467, 117] on div "We Know Pet Food, So You Don't Have To Heading With thousands of options out th…" at bounding box center [383, 193] width 184 height 158
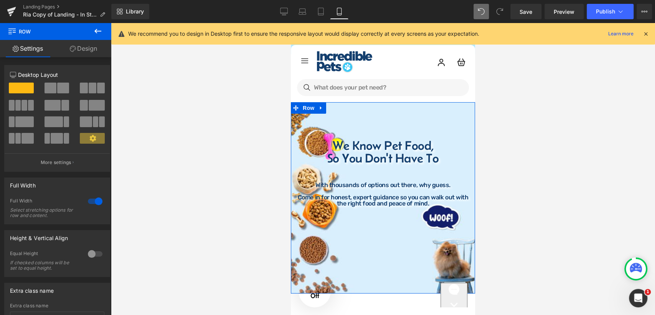
click at [79, 49] on link "Design" at bounding box center [84, 48] width 56 height 17
click at [0, 0] on div "Background" at bounding box center [0, 0] width 0 height 0
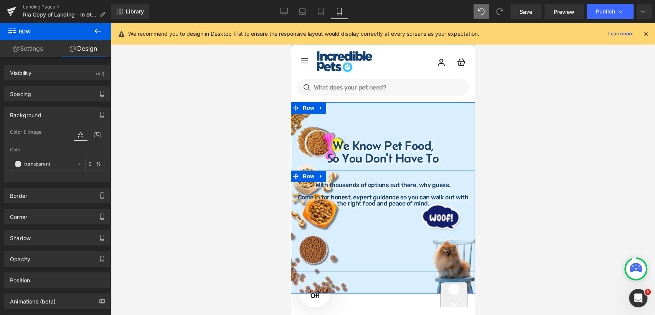
drag, startPoint x: 467, startPoint y: 184, endPoint x: 468, endPoint y: 151, distance: 32.6
click at [467, 184] on div "With thousands of options out there, why guess. Come in for honest, expert guid…" at bounding box center [383, 225] width 184 height 86
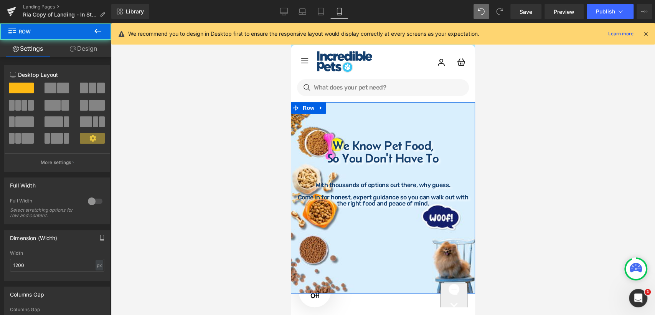
click at [468, 151] on div "We Know Pet Food, So You Don't Have To Heading With thousands of options out th…" at bounding box center [383, 193] width 184 height 158
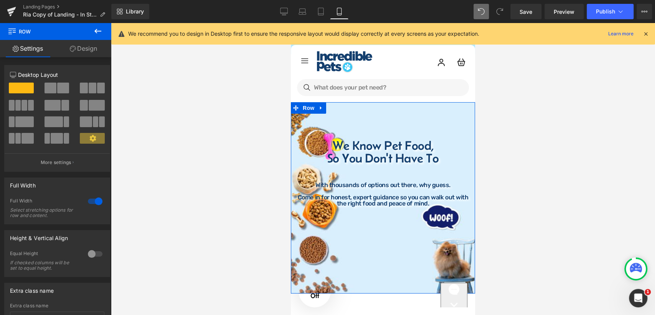
click at [82, 50] on link "Design" at bounding box center [84, 48] width 56 height 17
click at [0, 0] on div "Background" at bounding box center [0, 0] width 0 height 0
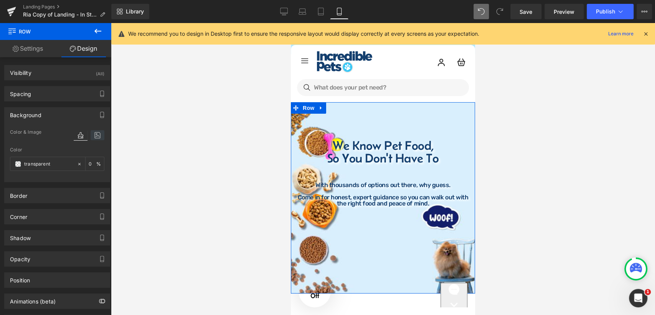
click at [93, 134] on icon at bounding box center [98, 135] width 14 height 10
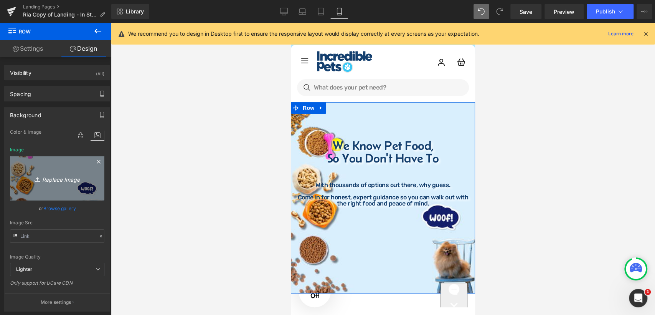
click at [77, 178] on icon "Replace Image" at bounding box center [56, 178] width 61 height 10
type input "C:\fakepath\Minimalist Website Banner (11).png"
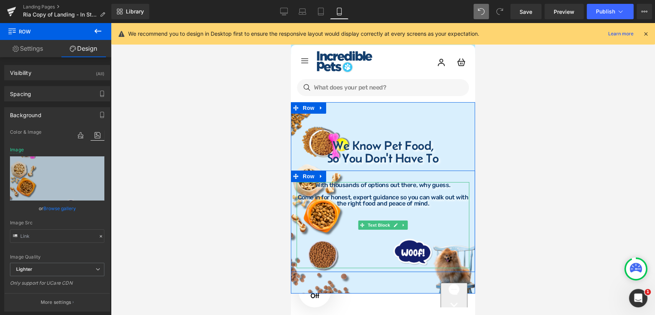
click at [329, 194] on p "Come in for honest, expert guidance so you can walk out with the right food and…" at bounding box center [383, 200] width 173 height 12
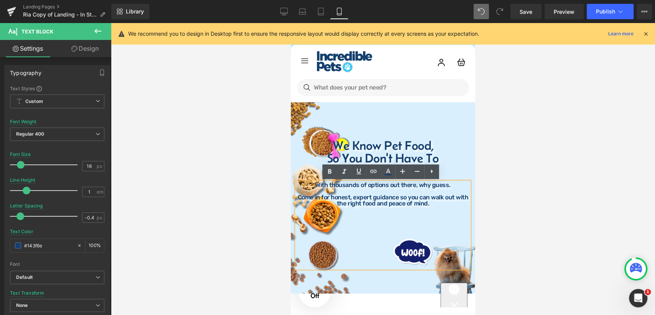
click at [299, 199] on p "Come in for honest, expert guidance so you can walk out with the right food and…" at bounding box center [383, 200] width 173 height 12
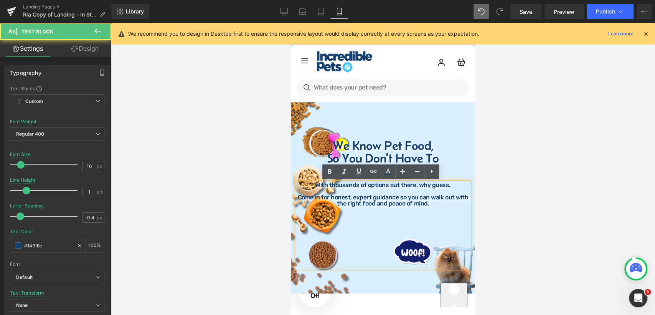
click at [454, 198] on p "Come in for honest, expert guidance so you can walk out with the right food and…" at bounding box center [383, 200] width 173 height 12
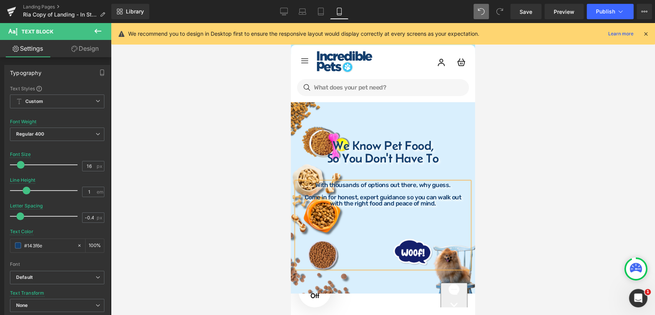
click at [491, 196] on div at bounding box center [383, 169] width 544 height 292
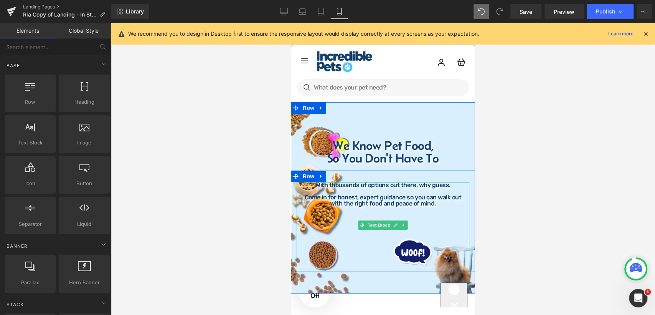
click at [407, 203] on p "with the right food and peace of mind." at bounding box center [383, 203] width 173 height 6
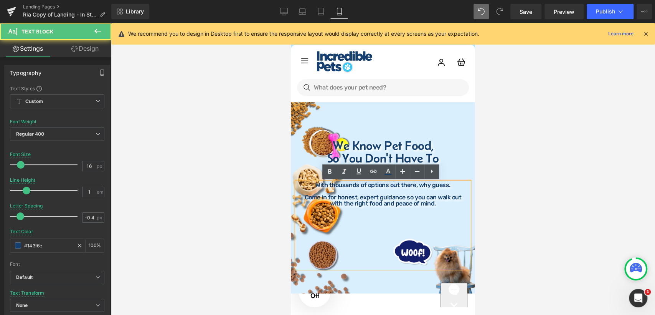
click at [404, 196] on p "Come in for honest, expert guidance so you can walk out" at bounding box center [383, 197] width 173 height 6
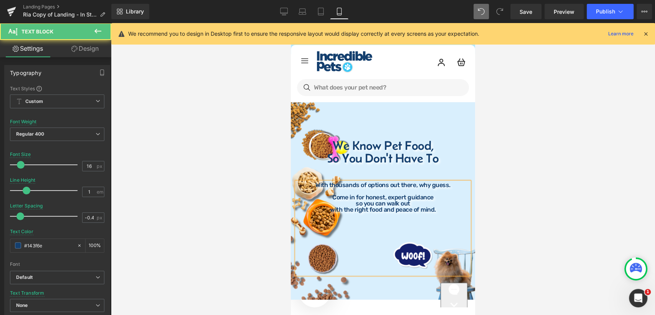
click at [381, 210] on p "with the right food and peace of mind." at bounding box center [383, 209] width 173 height 6
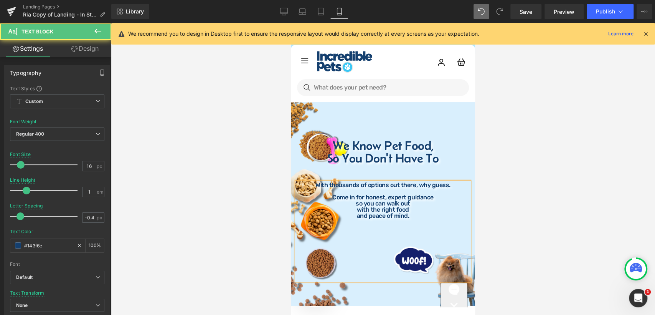
click at [355, 210] on p "with the right food" at bounding box center [383, 209] width 173 height 6
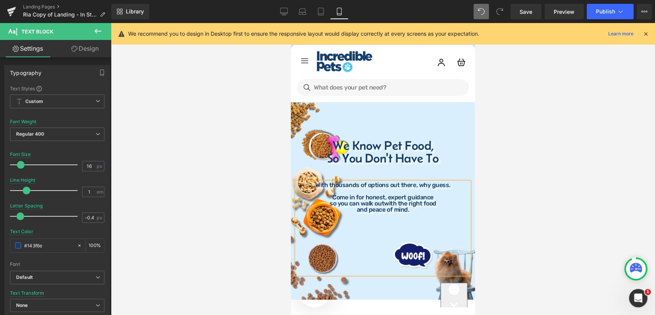
click at [501, 203] on div at bounding box center [383, 169] width 544 height 292
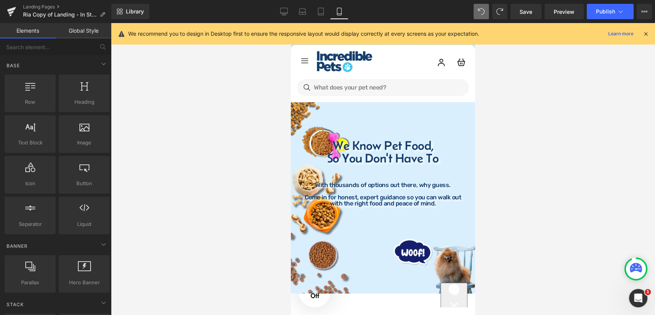
click at [495, 200] on div at bounding box center [383, 169] width 544 height 292
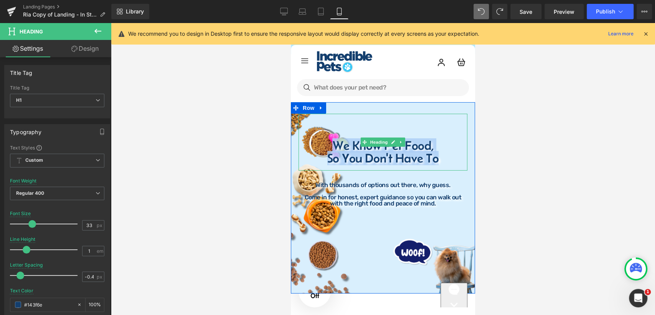
drag, startPoint x: 445, startPoint y: 159, endPoint x: 329, endPoint y: 145, distance: 116.7
click at [329, 145] on div "We Know Pet Food, So You Don't Have To" at bounding box center [383, 142] width 169 height 57
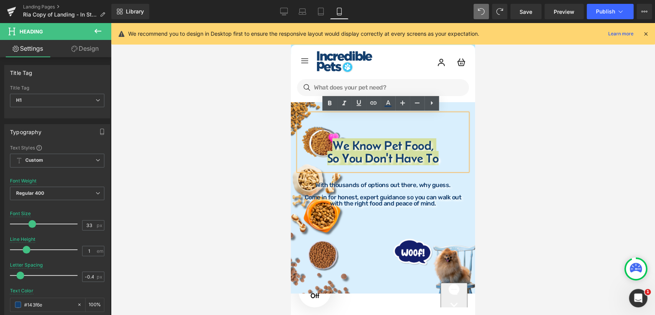
click at [522, 193] on div at bounding box center [383, 169] width 544 height 292
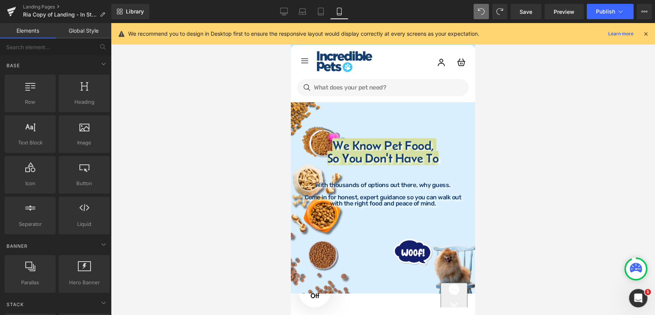
click at [497, 180] on div at bounding box center [383, 169] width 544 height 292
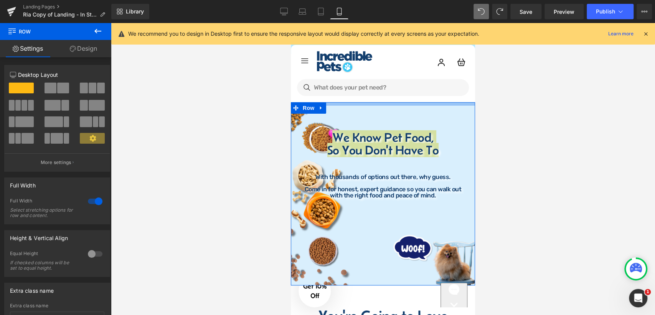
drag, startPoint x: 395, startPoint y: 112, endPoint x: 799, endPoint y: 214, distance: 416.7
click at [397, 104] on div at bounding box center [383, 103] width 184 height 3
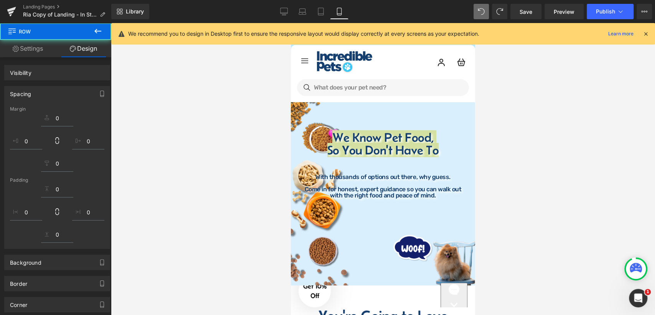
click at [508, 191] on div at bounding box center [383, 169] width 544 height 292
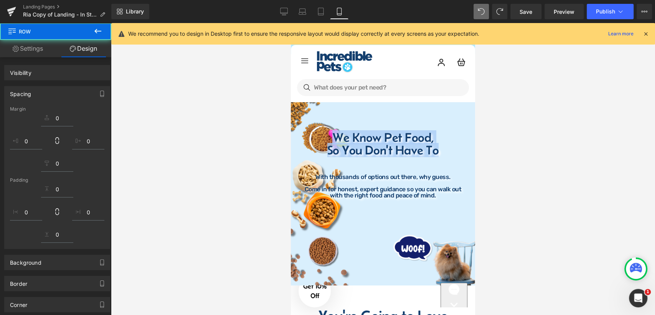
click at [375, 225] on p at bounding box center [383, 226] width 173 height 6
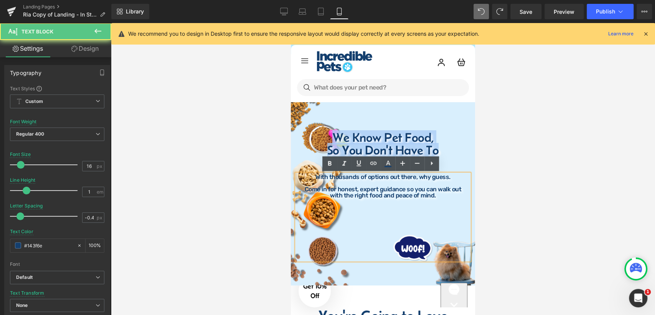
click at [402, 144] on h1 "So You Don't Have To" at bounding box center [383, 150] width 169 height 13
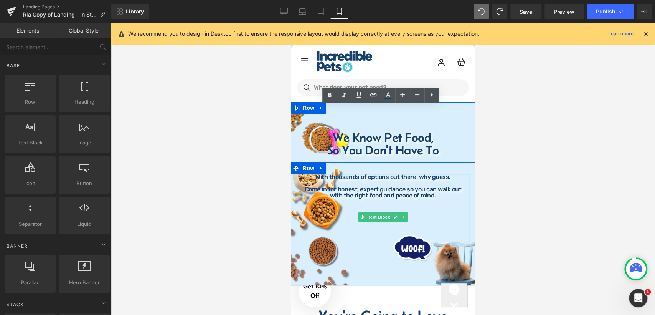
click at [370, 241] on p at bounding box center [383, 244] width 173 height 6
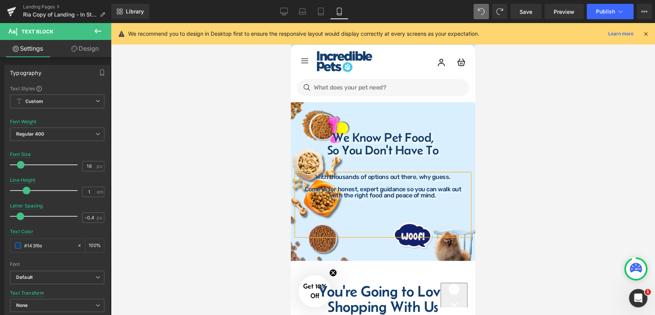
click at [516, 252] on div at bounding box center [383, 169] width 544 height 292
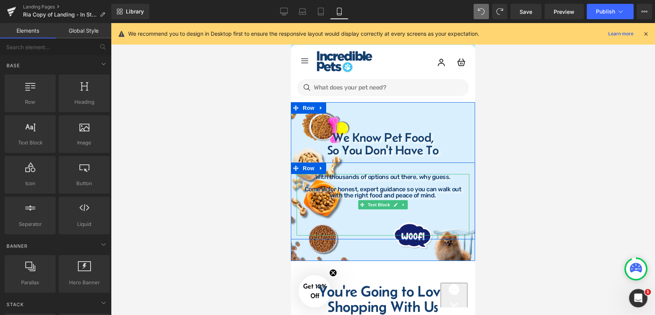
click at [368, 228] on p at bounding box center [383, 226] width 173 height 6
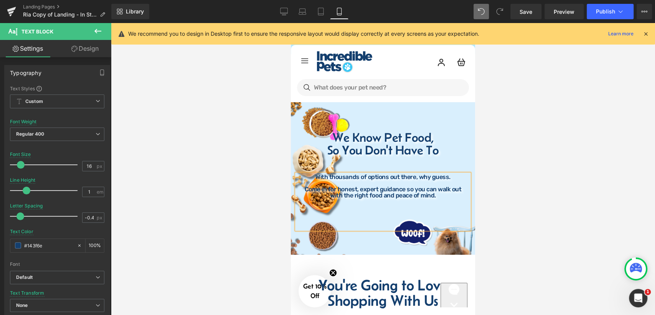
click at [511, 249] on div at bounding box center [383, 169] width 544 height 292
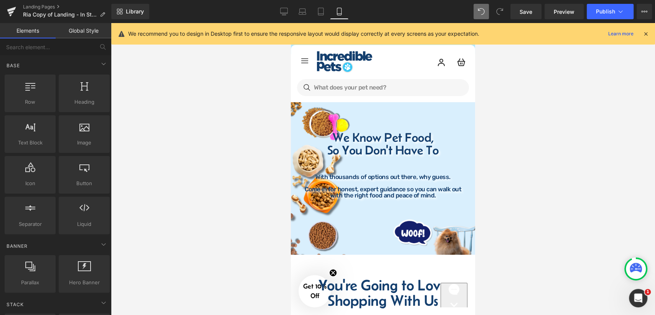
click at [510, 231] on div at bounding box center [383, 169] width 544 height 292
click at [531, 16] on link "Save" at bounding box center [525, 11] width 31 height 15
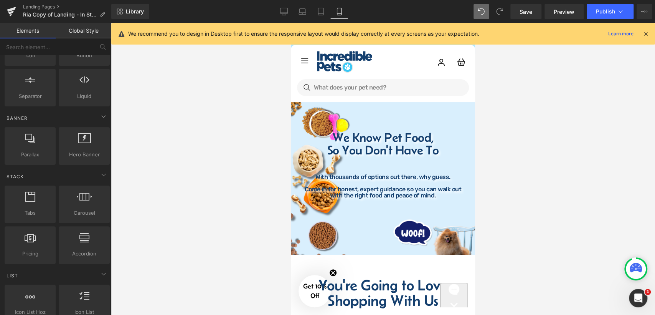
click at [520, 147] on div at bounding box center [383, 169] width 544 height 292
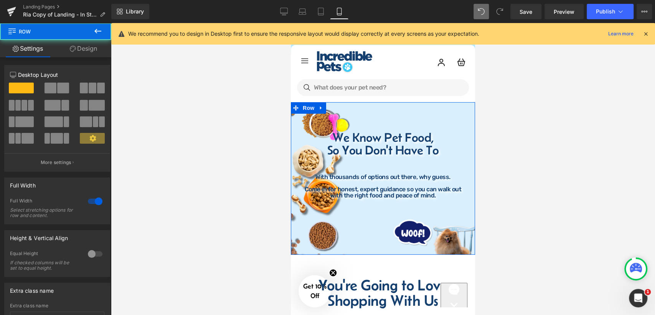
click at [467, 116] on div "We Know Pet Food, So You Don't Have To Heading With thousands of options out th…" at bounding box center [383, 169] width 184 height 127
click at [84, 48] on link "Design" at bounding box center [84, 48] width 56 height 17
click at [0, 0] on div "Background" at bounding box center [0, 0] width 0 height 0
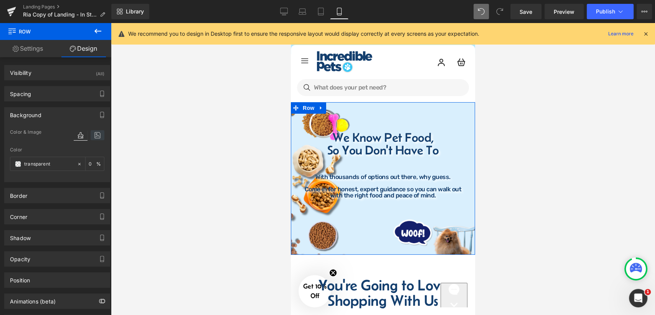
click at [95, 136] on icon at bounding box center [98, 135] width 14 height 10
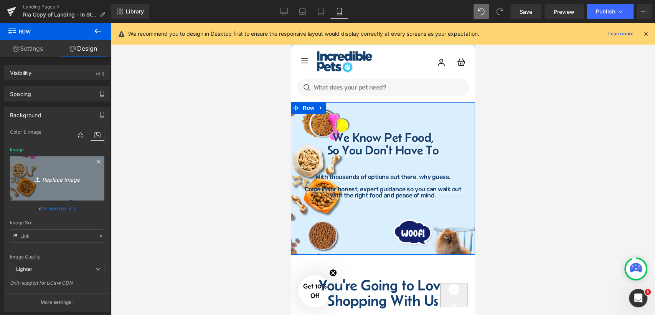
click at [53, 175] on icon "Replace Image" at bounding box center [56, 178] width 61 height 10
type input "C:\fakepath\Minimalist Website Banner (12).png"
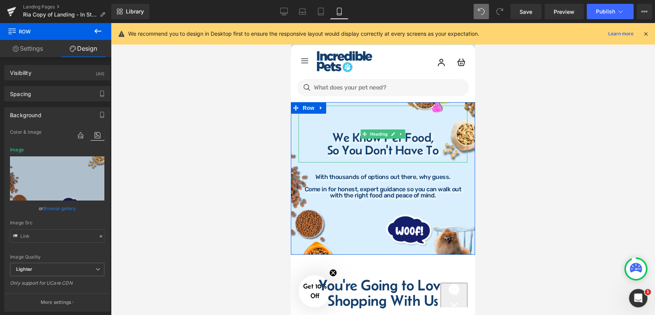
click at [350, 115] on h1 at bounding box center [383, 112] width 169 height 13
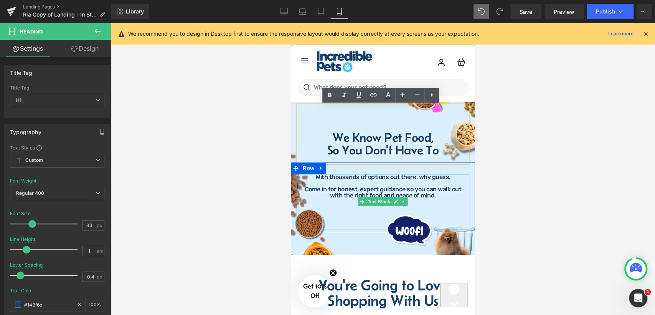
click at [316, 179] on p "With thousands of options out there, why guess." at bounding box center [383, 177] width 173 height 6
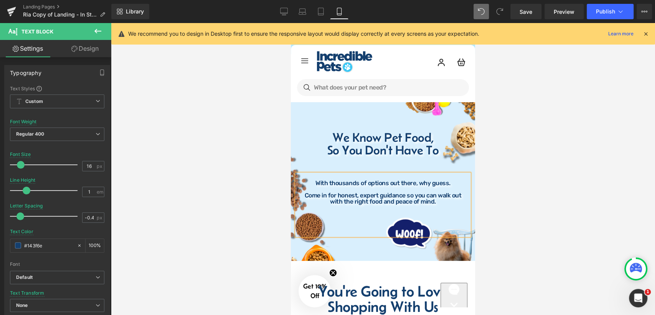
click at [502, 174] on div at bounding box center [383, 169] width 544 height 292
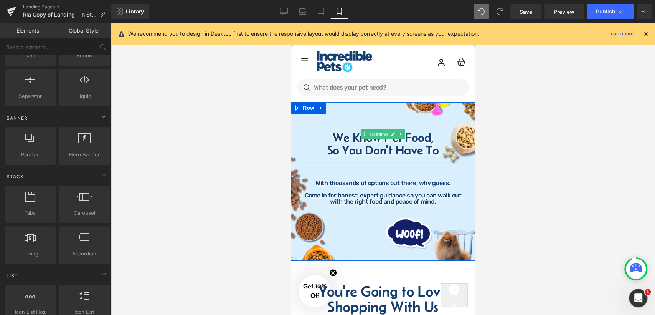
click at [351, 146] on h1 "So You Don't Have To" at bounding box center [383, 150] width 169 height 13
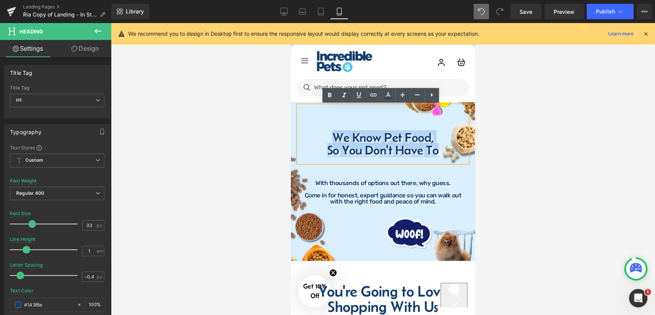
drag, startPoint x: 334, startPoint y: 139, endPoint x: 445, endPoint y: 152, distance: 112.1
click at [445, 152] on div "We Know Pet Food, So You Don't Have To" at bounding box center [383, 134] width 169 height 57
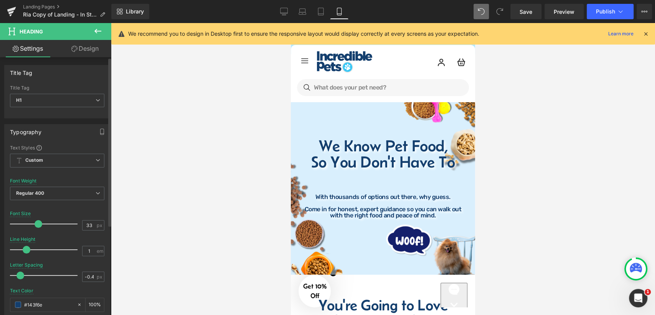
drag, startPoint x: 32, startPoint y: 222, endPoint x: 38, endPoint y: 222, distance: 5.8
click at [38, 222] on span at bounding box center [39, 224] width 8 height 8
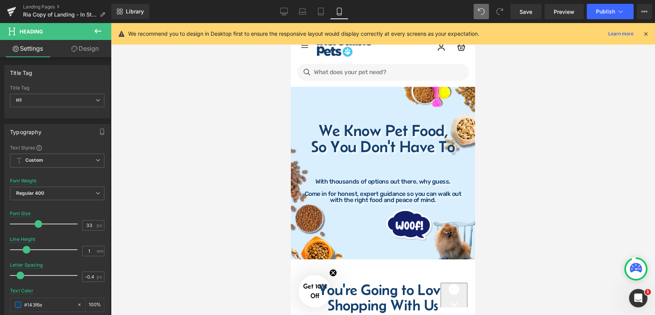
scroll to position [255, 0]
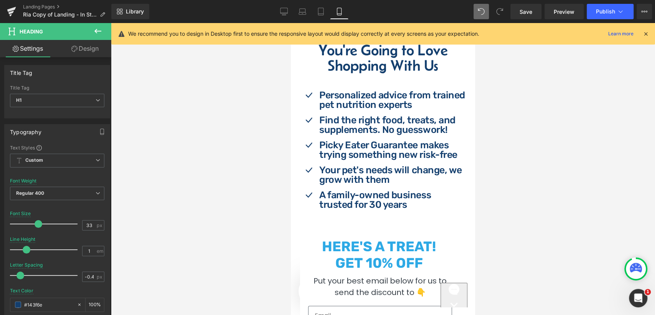
click at [503, 127] on div at bounding box center [383, 169] width 544 height 292
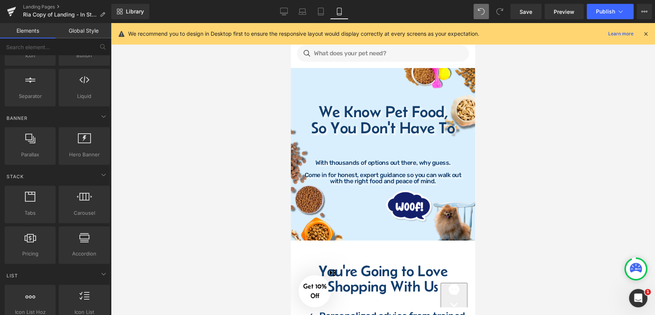
scroll to position [17, 0]
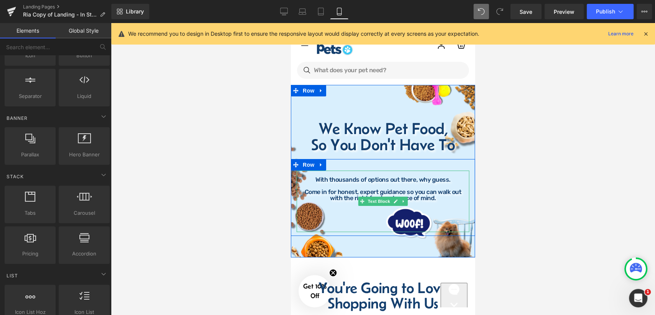
click at [372, 226] on p at bounding box center [383, 229] width 173 height 6
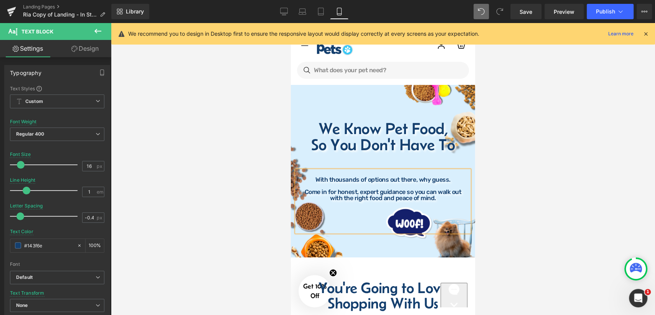
click at [487, 200] on div at bounding box center [383, 169] width 544 height 292
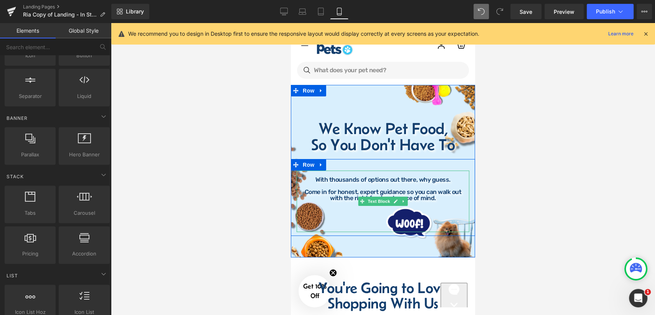
click at [447, 192] on p "Come in for honest, expert guidance so you can walk out" at bounding box center [383, 192] width 173 height 6
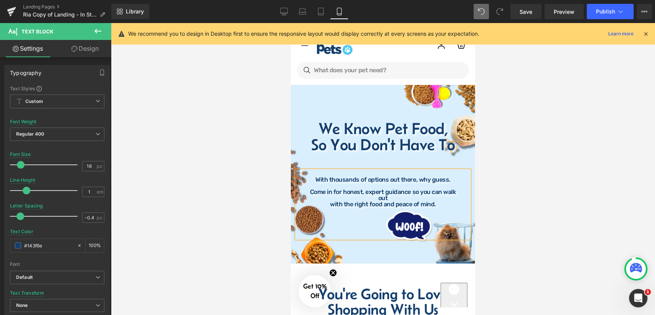
click at [328, 205] on p "with the right food and peace of mind." at bounding box center [383, 204] width 173 height 6
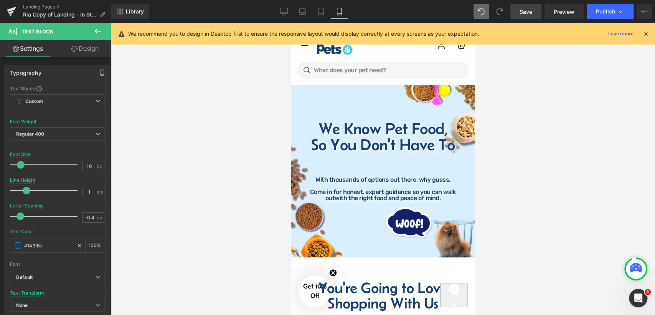
click at [534, 12] on link "Save" at bounding box center [525, 11] width 31 height 15
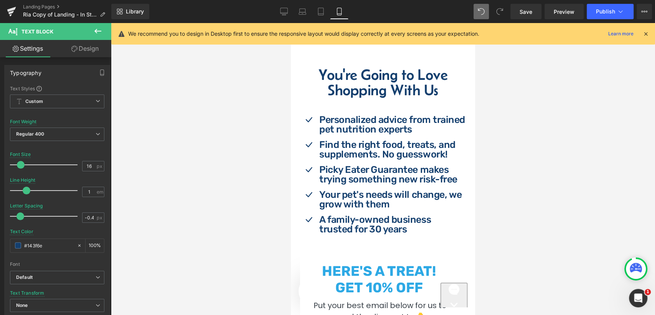
scroll to position [0, 0]
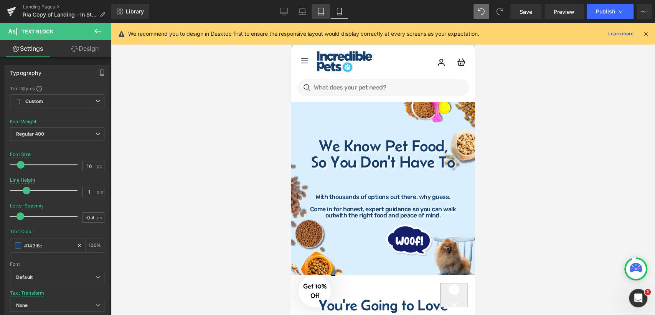
click at [322, 13] on icon at bounding box center [321, 12] width 8 height 8
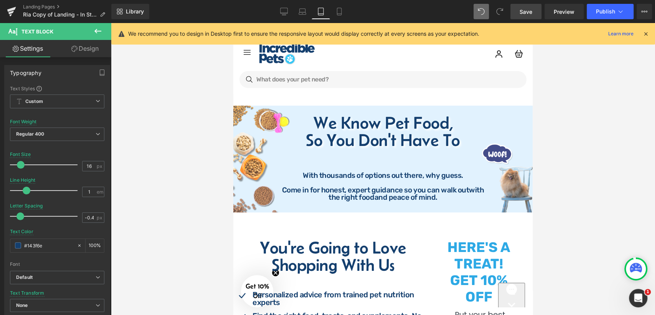
drag, startPoint x: 524, startPoint y: 9, endPoint x: 198, endPoint y: 90, distance: 335.7
click at [524, 9] on span "Save" at bounding box center [526, 12] width 13 height 8
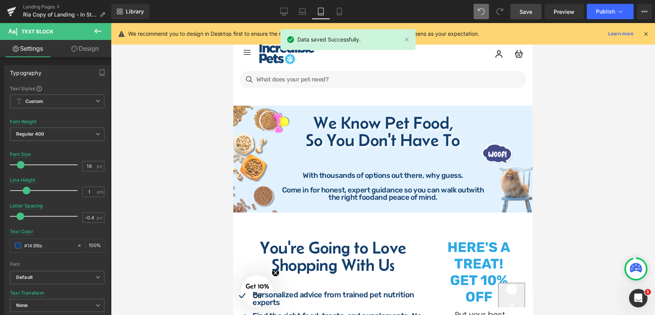
click at [455, 126] on h1 "We Know Pet Food," at bounding box center [383, 122] width 288 height 17
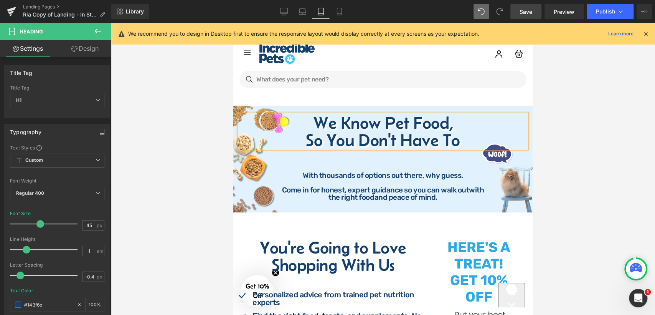
click at [588, 133] on div at bounding box center [383, 169] width 544 height 292
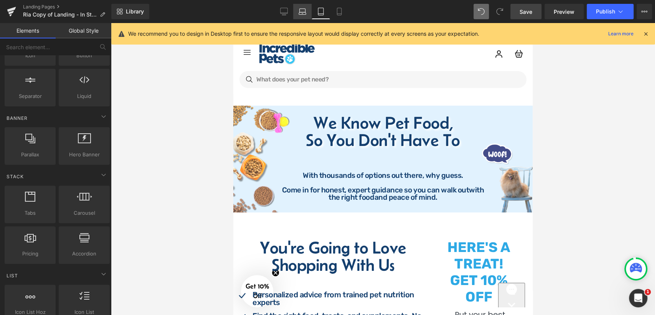
click at [297, 11] on link "Laptop" at bounding box center [302, 11] width 18 height 15
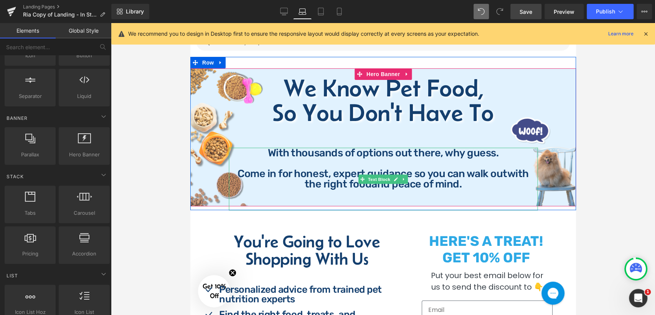
scroll to position [28, 0]
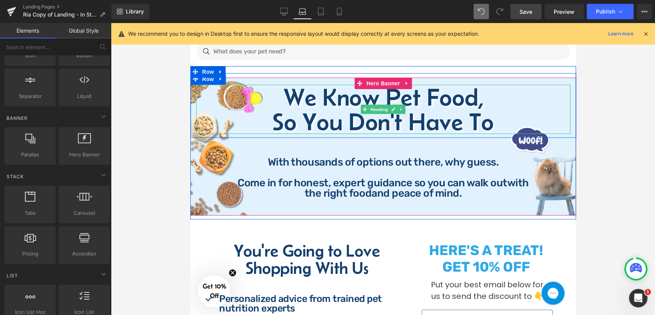
click at [312, 102] on h1 "We Know Pet Food," at bounding box center [383, 97] width 374 height 25
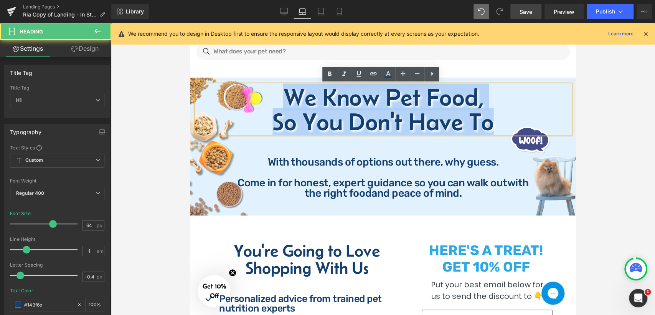
drag, startPoint x: 280, startPoint y: 93, endPoint x: 436, endPoint y: 126, distance: 159.2
click at [496, 119] on div "We Know Pet Food, So You Don't Have To" at bounding box center [383, 109] width 374 height 49
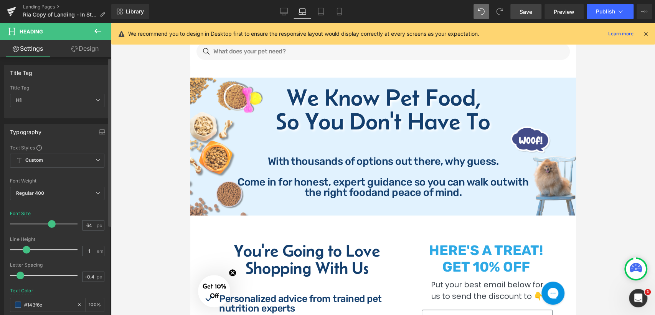
scroll to position [29, 0]
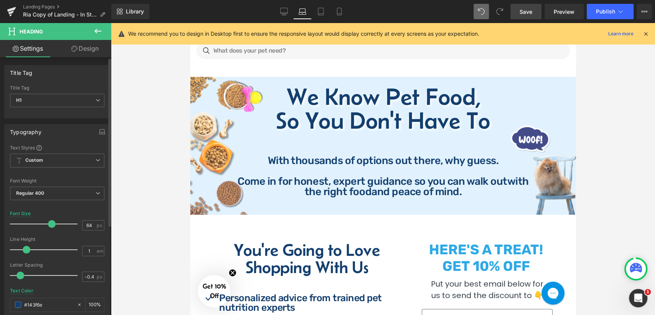
click at [51, 224] on span at bounding box center [52, 224] width 8 height 8
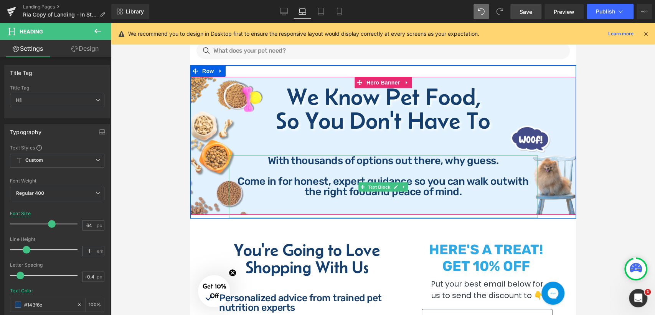
click at [397, 176] on p "Come in for honest, expert guidance so you can walk out with" at bounding box center [382, 181] width 309 height 10
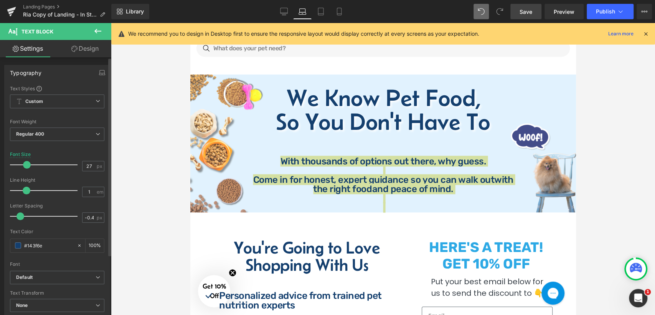
scroll to position [32, 0]
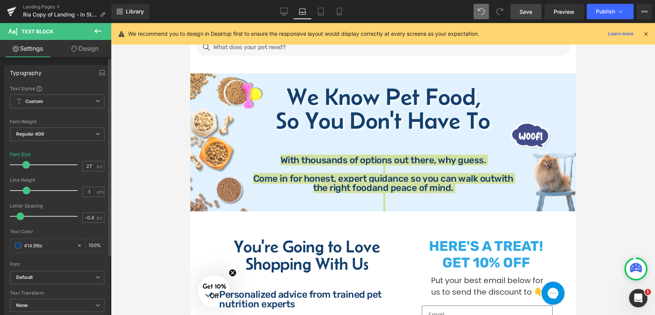
click at [25, 165] on span at bounding box center [26, 165] width 8 height 8
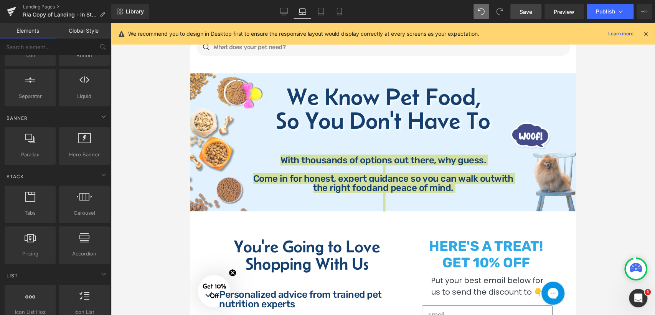
click at [579, 132] on div at bounding box center [383, 169] width 544 height 292
click at [584, 78] on div at bounding box center [383, 169] width 544 height 292
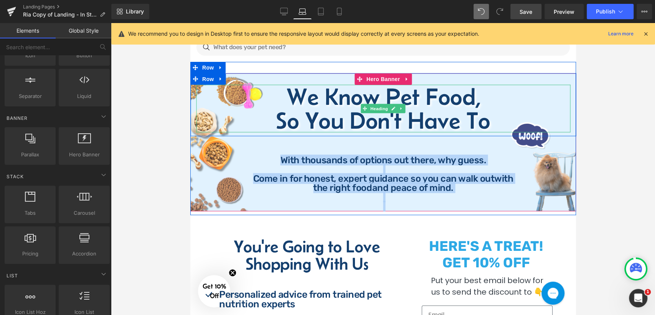
click at [551, 103] on h1 "We Know Pet Food," at bounding box center [383, 97] width 374 height 24
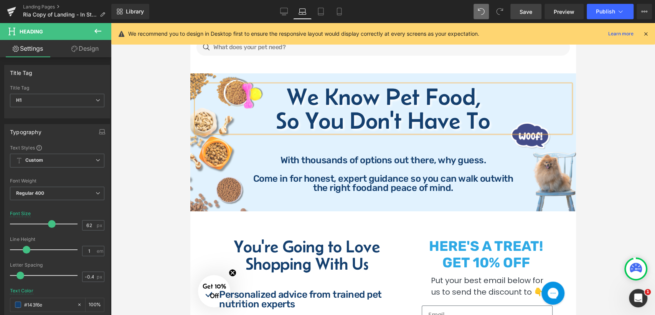
click at [533, 14] on link "Save" at bounding box center [525, 11] width 31 height 15
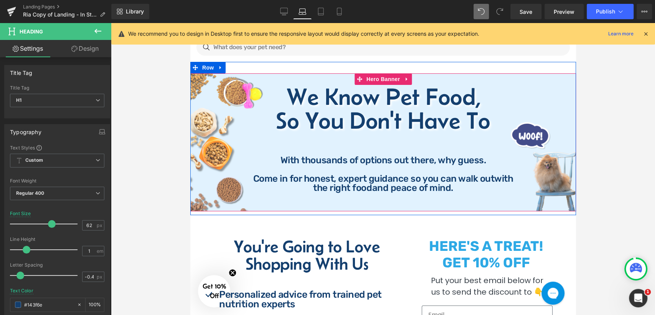
click at [196, 147] on span "We Know Pet Food, So You Don't Have To Heading We Know Pet Food, So You Don't H…" at bounding box center [383, 142] width 386 height 138
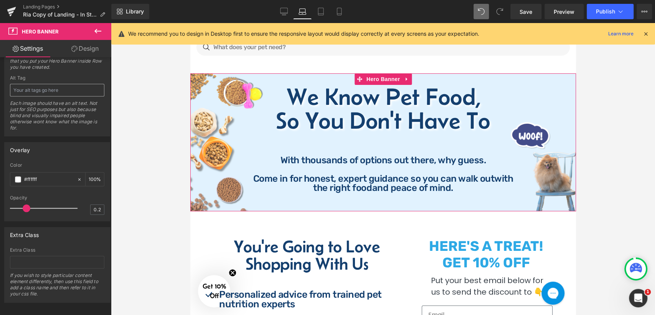
scroll to position [454, 0]
drag, startPoint x: 25, startPoint y: 198, endPoint x: 21, endPoint y: 205, distance: 7.7
click at [2, 203] on div "Overlay rgba(255, 255, 255, 1) Color #ffffff 100 % 0.2 Opacity 0.2" at bounding box center [57, 175] width 115 height 85
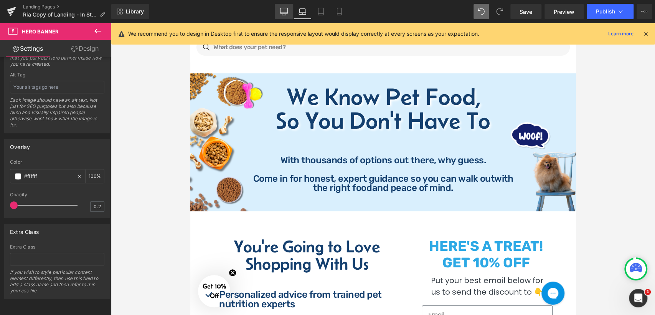
click at [286, 10] on icon at bounding box center [284, 12] width 8 height 8
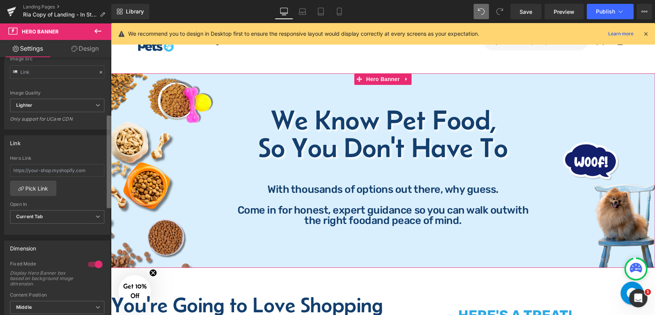
scroll to position [156, 0]
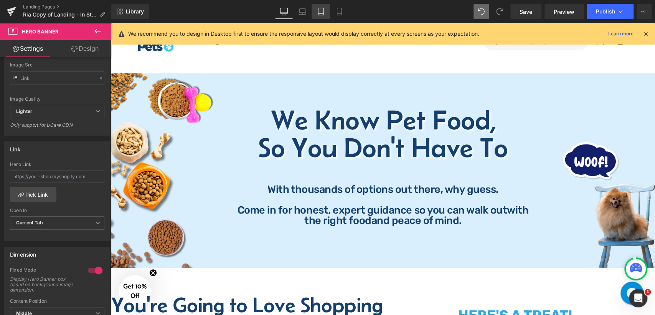
click at [323, 9] on icon at bounding box center [320, 11] width 5 height 7
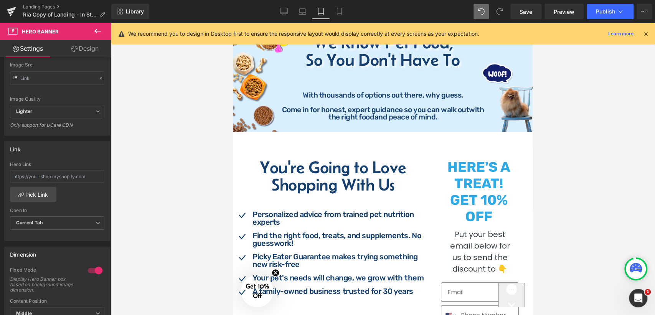
scroll to position [75, 0]
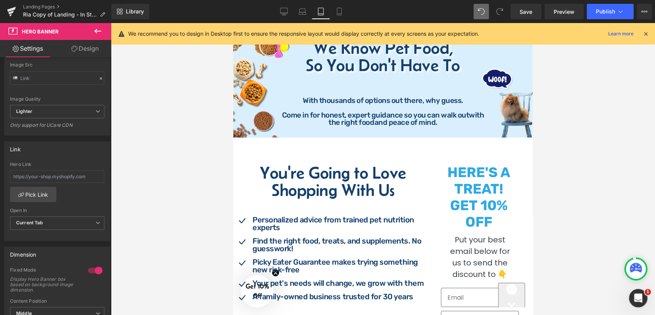
drag, startPoint x: 344, startPoint y: 12, endPoint x: 363, endPoint y: 37, distance: 31.5
click at [344, 12] on link "Mobile" at bounding box center [339, 11] width 18 height 15
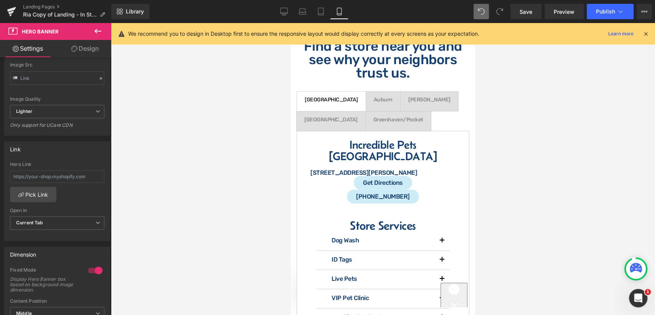
scroll to position [1407, 0]
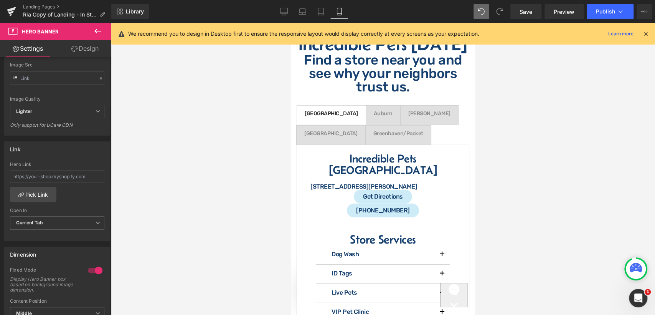
click at [202, 82] on div at bounding box center [383, 169] width 544 height 292
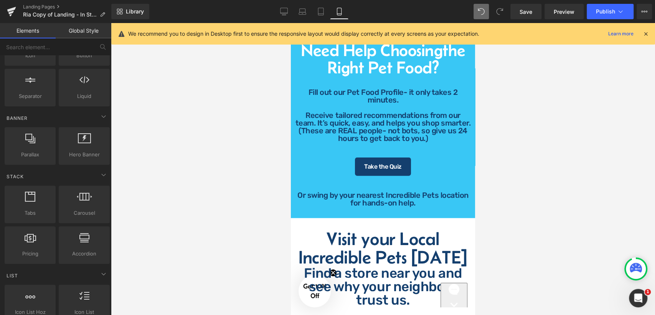
scroll to position [1322, 0]
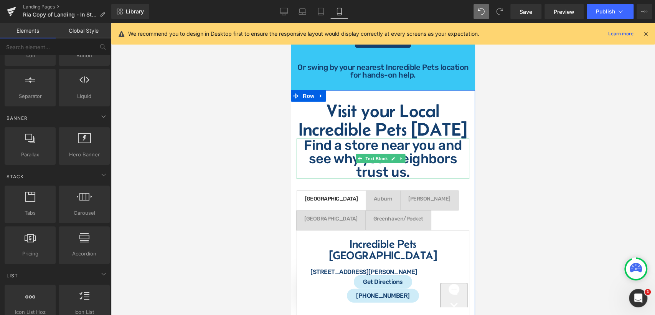
click at [304, 143] on p "Find a store near you and see why your neighbors trust us." at bounding box center [383, 159] width 173 height 40
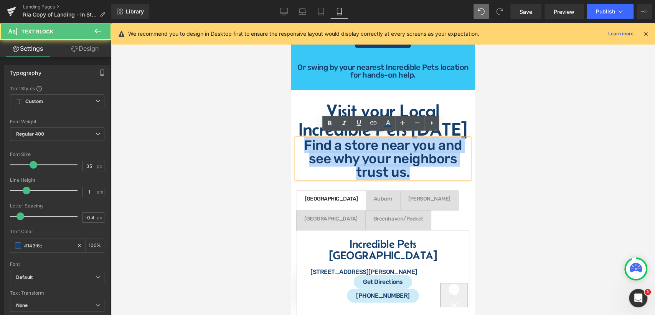
drag, startPoint x: 305, startPoint y: 139, endPoint x: 415, endPoint y: 166, distance: 113.1
click at [415, 166] on p "Find a store near you and see why your neighbors trust us." at bounding box center [383, 159] width 173 height 40
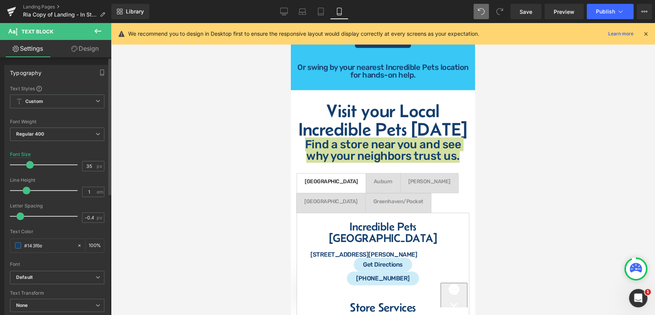
drag, startPoint x: 33, startPoint y: 163, endPoint x: 30, endPoint y: 168, distance: 5.2
click at [30, 168] on span at bounding box center [30, 165] width 8 height 8
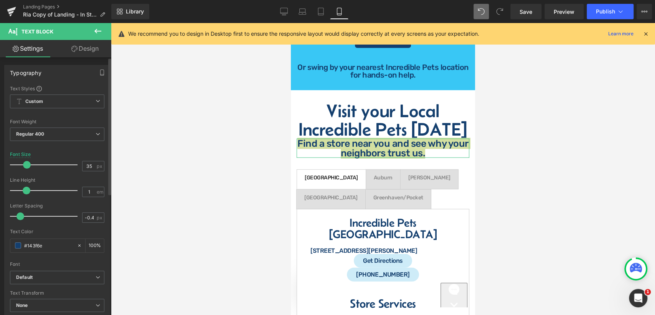
drag, startPoint x: 29, startPoint y: 163, endPoint x: 26, endPoint y: 165, distance: 4.0
click at [26, 165] on span at bounding box center [27, 165] width 8 height 8
click at [89, 52] on link "Design" at bounding box center [85, 48] width 56 height 17
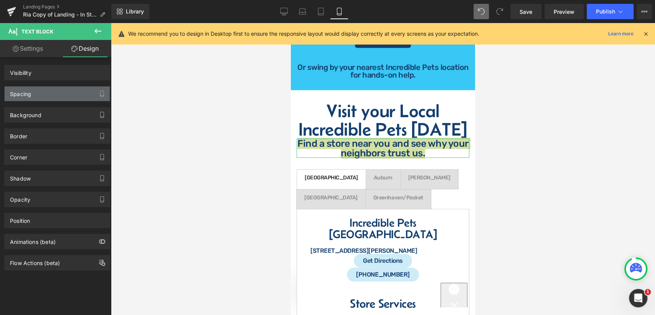
click at [50, 94] on div "Spacing" at bounding box center [57, 93] width 105 height 15
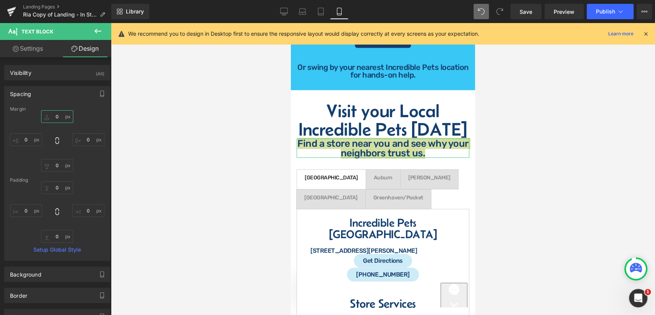
click at [61, 117] on input "text" at bounding box center [57, 116] width 32 height 13
type input "10"
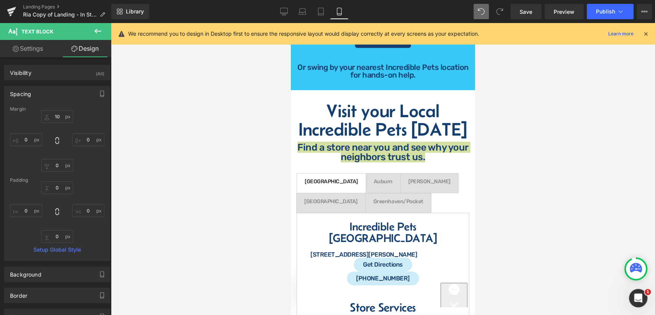
click at [540, 157] on div at bounding box center [383, 169] width 544 height 292
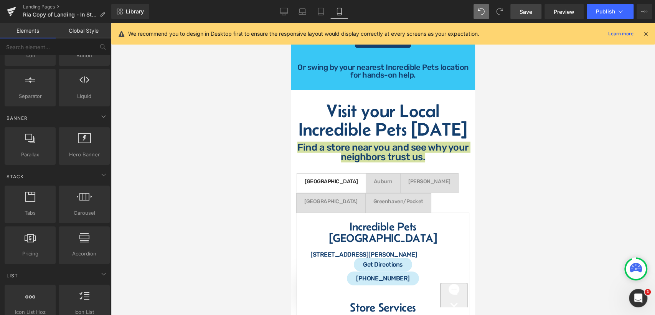
click at [533, 13] on link "Save" at bounding box center [525, 11] width 31 height 15
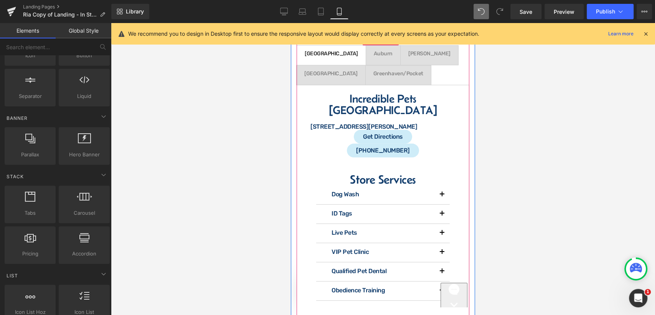
scroll to position [1364, 0]
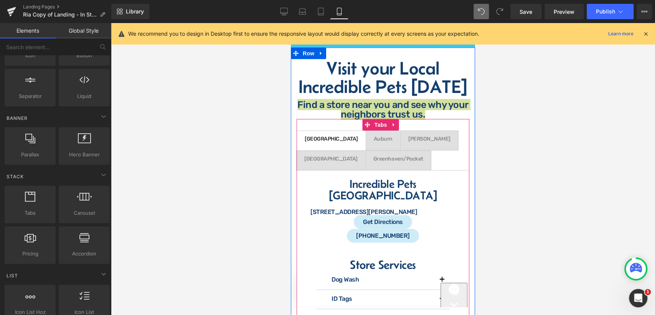
click at [291, 23] on div at bounding box center [291, 23] width 0 height 0
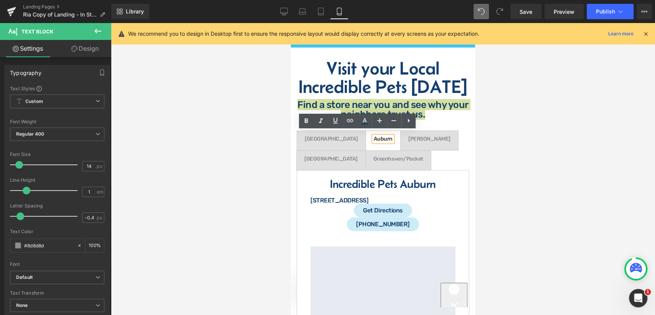
click at [478, 193] on div at bounding box center [383, 169] width 544 height 292
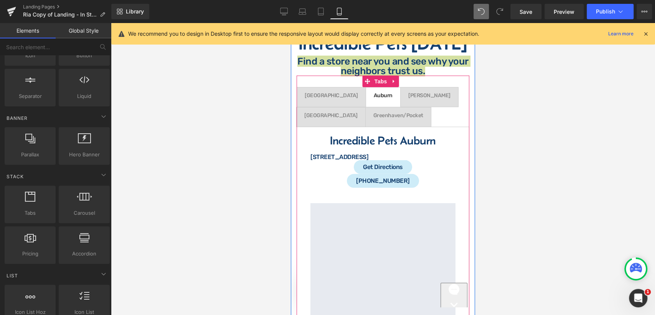
scroll to position [1449, 0]
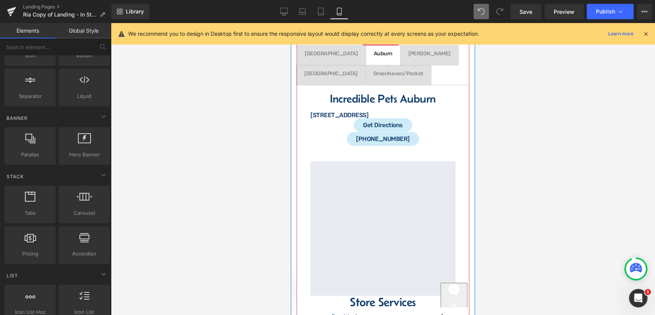
click at [291, 23] on div at bounding box center [291, 23] width 0 height 0
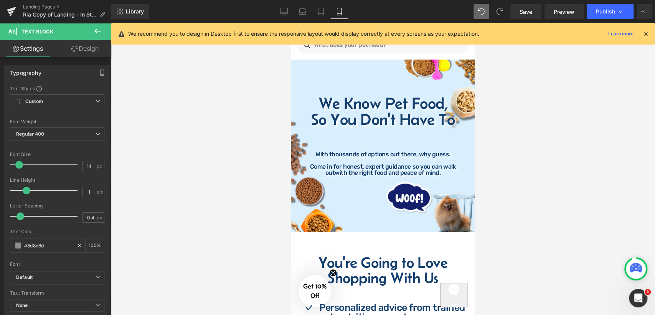
scroll to position [0, 0]
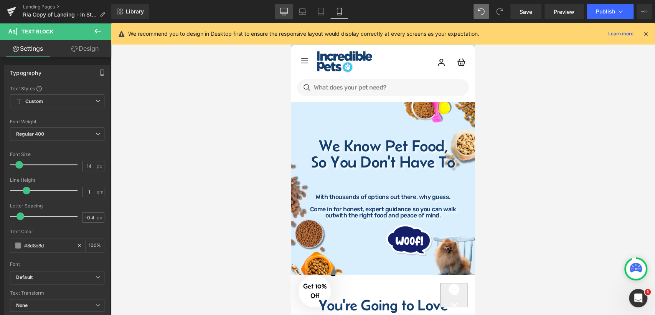
click at [287, 12] on icon at bounding box center [283, 11] width 7 height 6
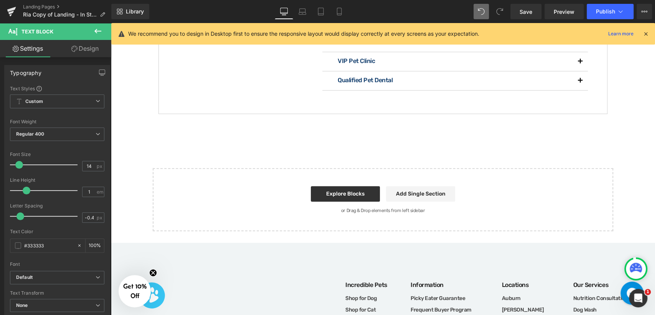
scroll to position [1383, 0]
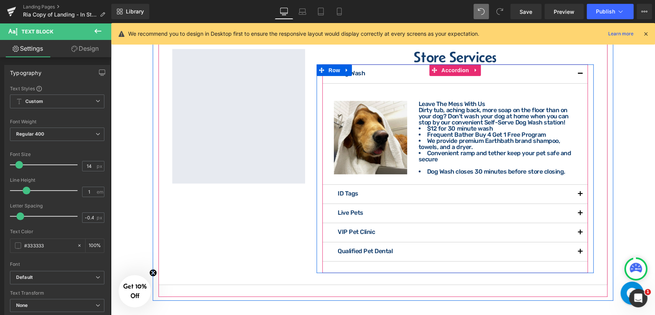
click at [578, 203] on button "button" at bounding box center [580, 194] width 15 height 19
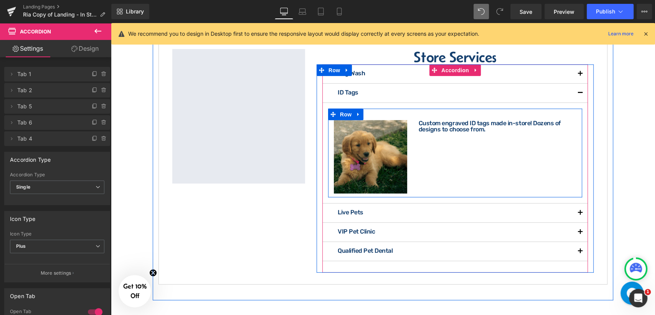
click at [442, 185] on div "Image Custom engraved ID tags made in-store! Dozens of designs to choose from. …" at bounding box center [455, 153] width 254 height 89
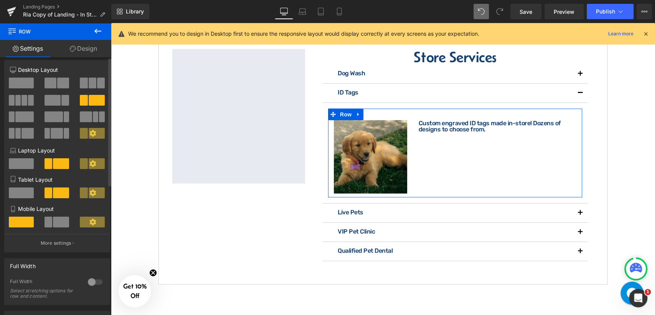
scroll to position [0, 0]
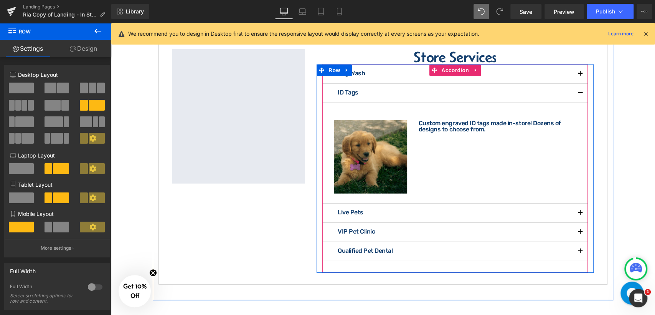
click at [351, 96] on p "ID Tags" at bounding box center [455, 92] width 235 height 6
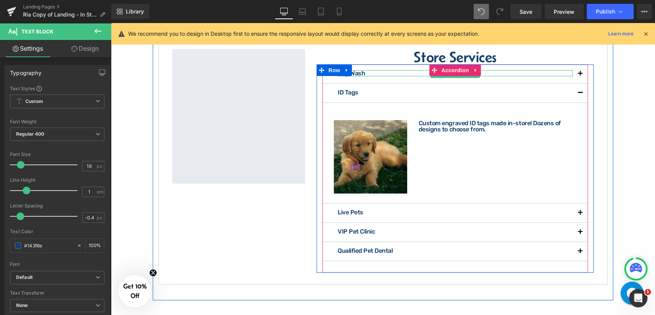
click at [363, 76] on p "Dog Wash" at bounding box center [455, 73] width 235 height 6
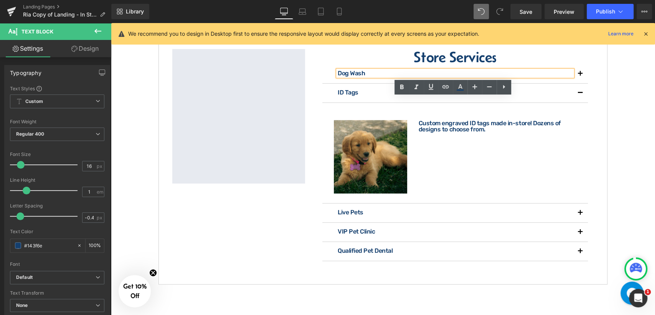
click at [577, 83] on button "button" at bounding box center [580, 73] width 15 height 19
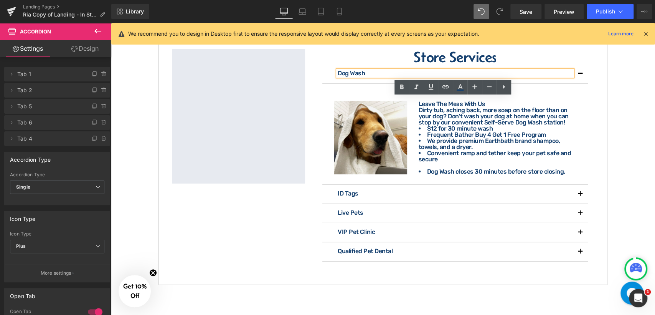
click at [377, 76] on p "Dog Wash" at bounding box center [455, 73] width 235 height 6
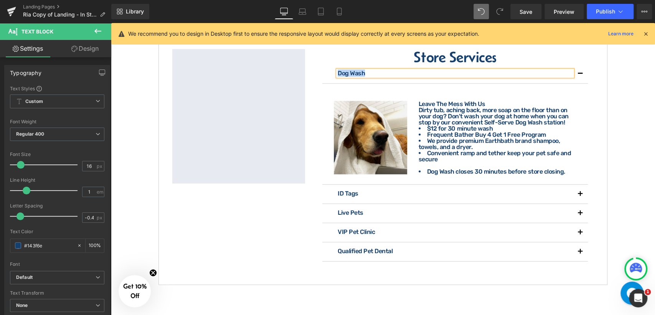
copy p "Dog Wash"
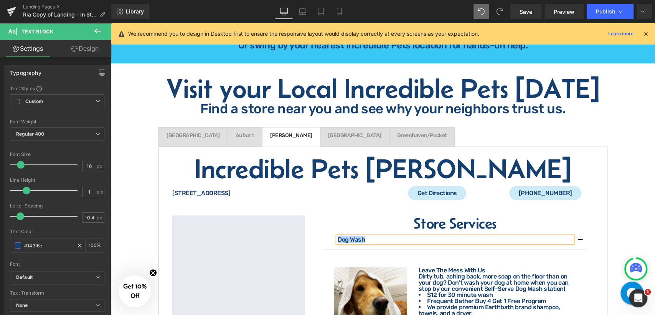
scroll to position [1212, 0]
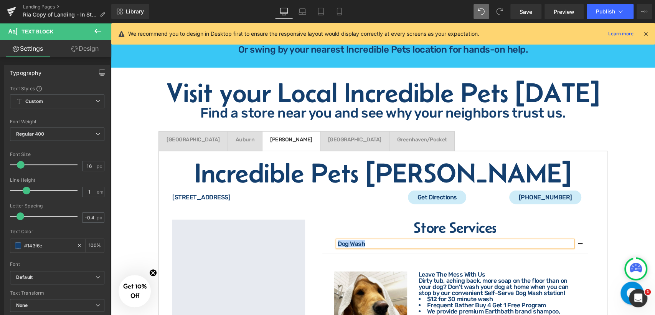
click at [182, 151] on span "Grass Valley Text Block" at bounding box center [193, 141] width 69 height 19
click at [178, 151] on span "Grass Valley Text Block" at bounding box center [193, 141] width 69 height 19
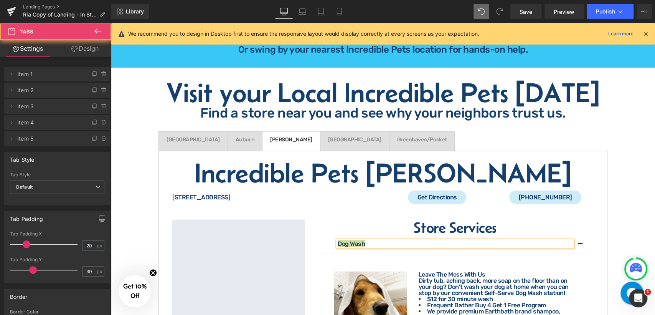
click at [528, 14] on span "Save" at bounding box center [526, 12] width 13 height 8
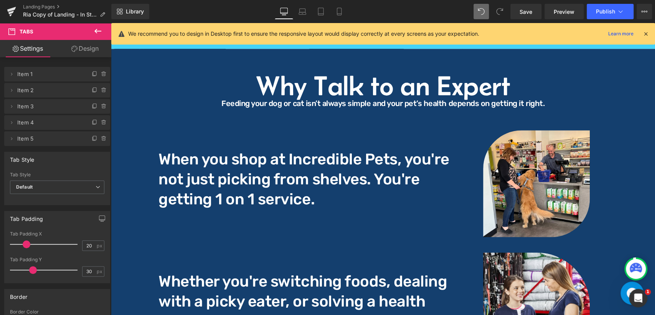
scroll to position [487, 0]
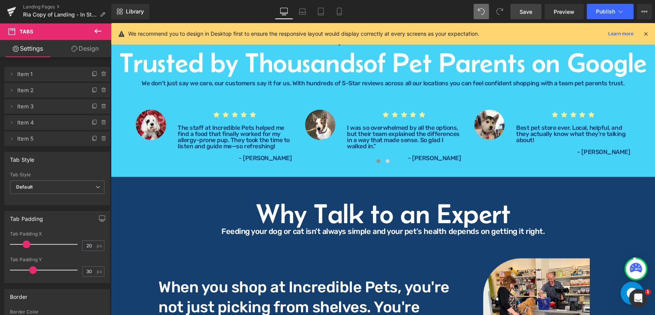
click at [528, 15] on span "Save" at bounding box center [526, 12] width 13 height 8
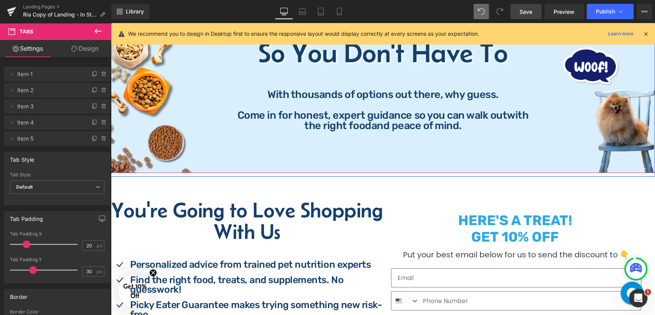
scroll to position [0, 0]
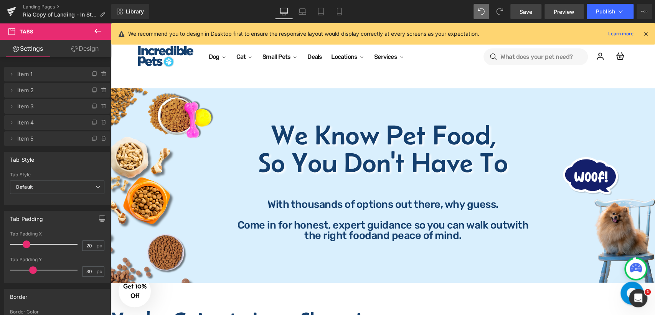
click at [559, 11] on span "Preview" at bounding box center [564, 12] width 21 height 8
click at [523, 13] on span "Save" at bounding box center [526, 12] width 13 height 8
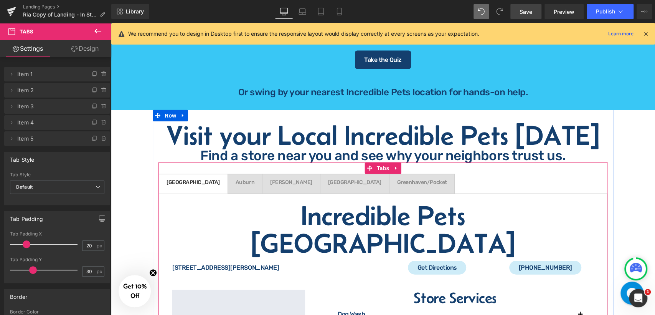
scroll to position [1145, 0]
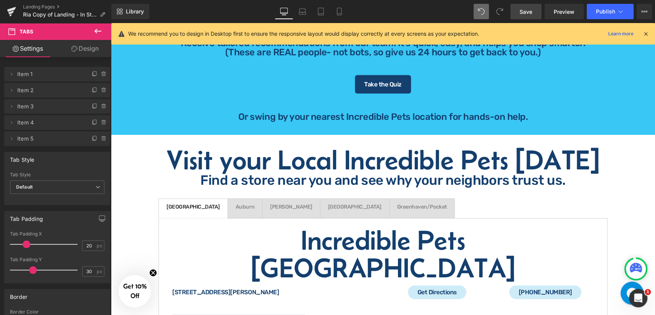
click at [99, 31] on icon at bounding box center [97, 31] width 7 height 5
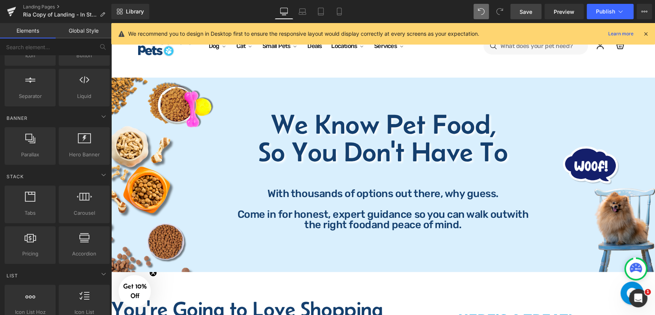
scroll to position [0, 0]
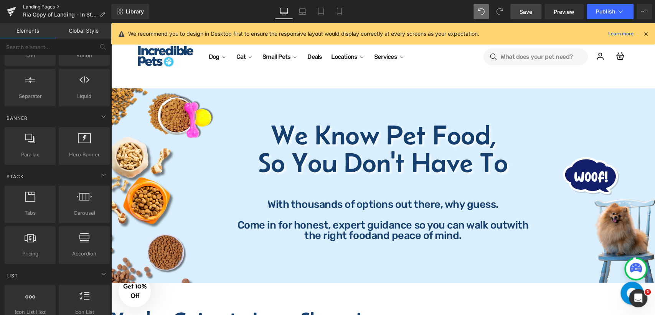
click at [49, 6] on link "Landing Pages" at bounding box center [67, 7] width 88 height 6
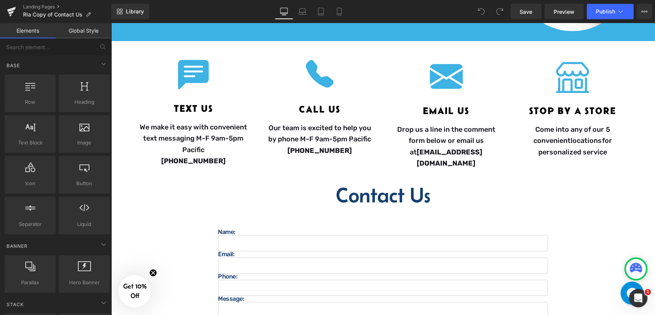
scroll to position [170, 0]
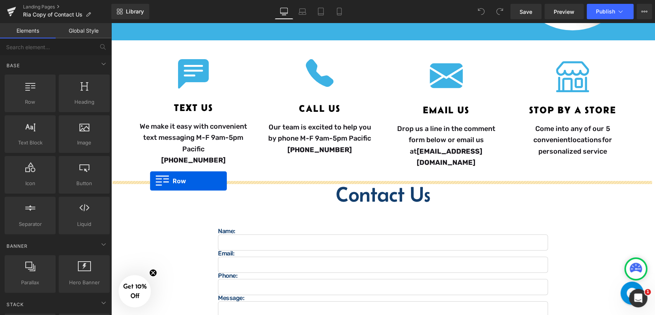
drag, startPoint x: 135, startPoint y: 113, endPoint x: 150, endPoint y: 181, distance: 69.1
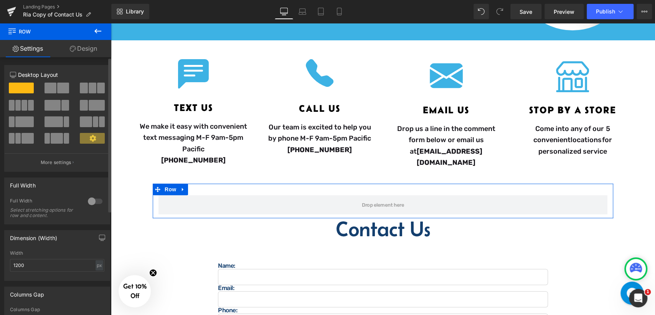
click at [90, 200] on div at bounding box center [95, 201] width 18 height 12
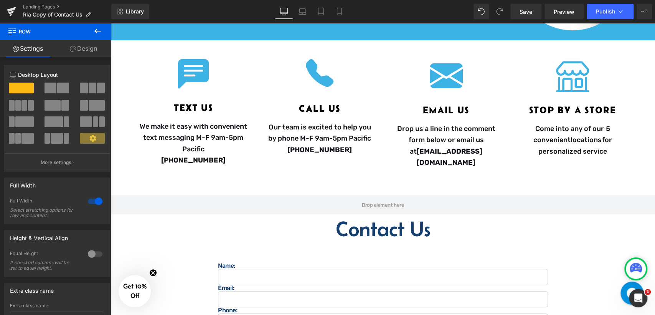
click at [94, 29] on icon at bounding box center [97, 30] width 9 height 9
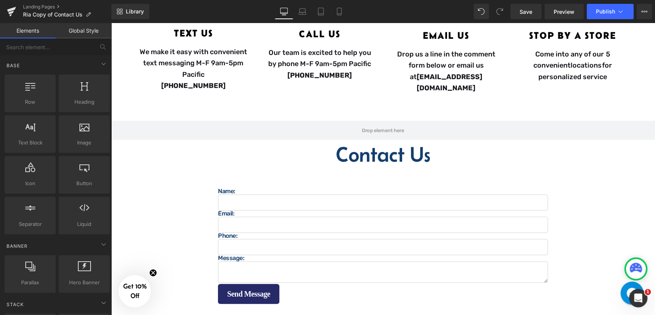
scroll to position [160, 0]
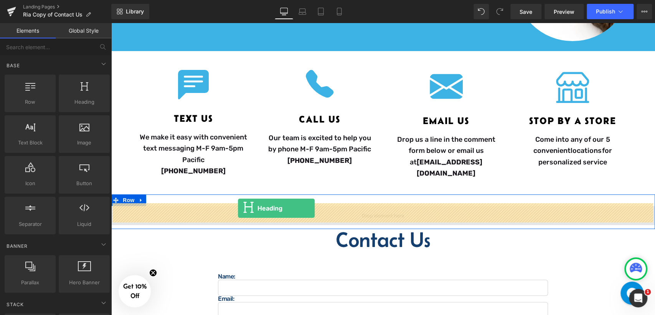
drag, startPoint x: 201, startPoint y: 123, endPoint x: 238, endPoint y: 208, distance: 92.7
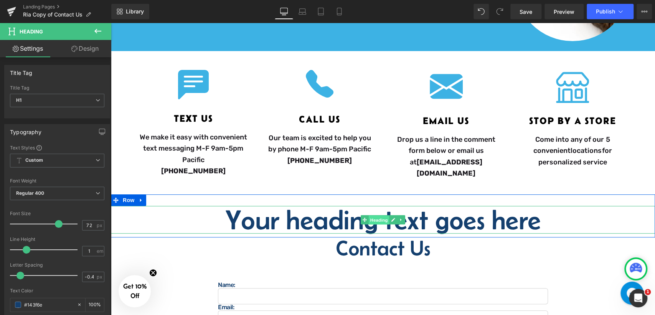
click at [376, 220] on span "Heading" at bounding box center [379, 219] width 21 height 9
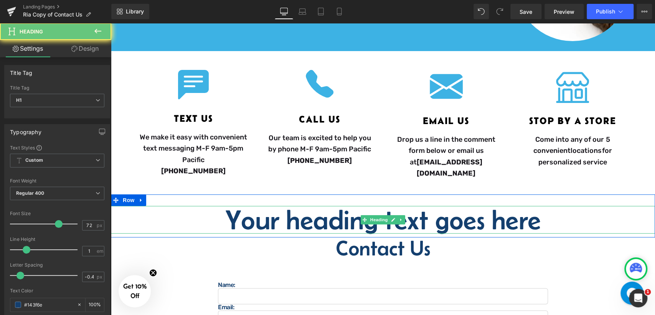
click at [445, 218] on h1 "Your heading text goes here" at bounding box center [383, 220] width 544 height 28
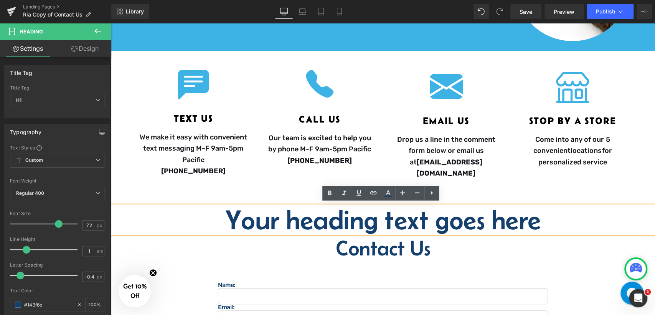
click at [359, 214] on h1 "Your heading text goes here" at bounding box center [383, 220] width 544 height 28
click at [492, 223] on h1 "Your heading text goes here" at bounding box center [383, 220] width 544 height 28
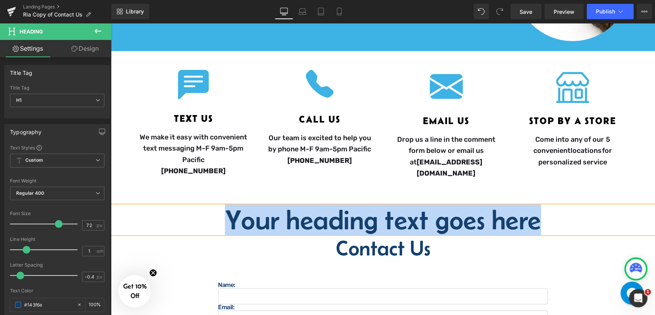
paste div
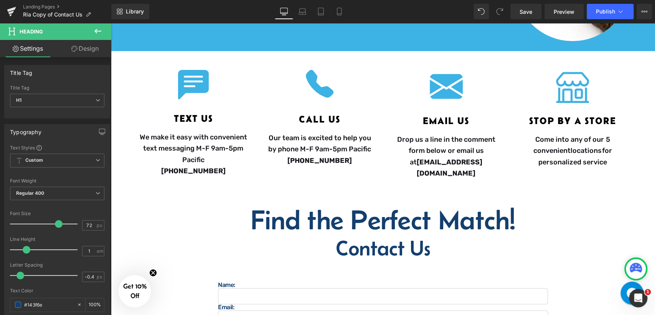
click at [96, 32] on icon at bounding box center [97, 31] width 7 height 5
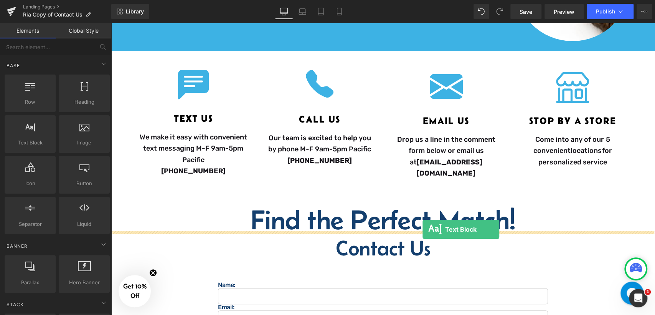
drag, startPoint x: 186, startPoint y: 170, endPoint x: 422, endPoint y: 229, distance: 243.2
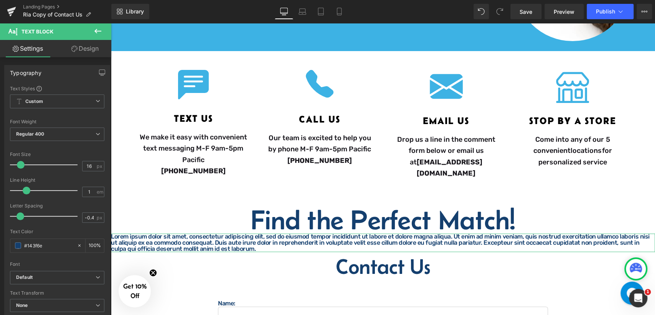
click at [85, 50] on link "Design" at bounding box center [85, 48] width 56 height 17
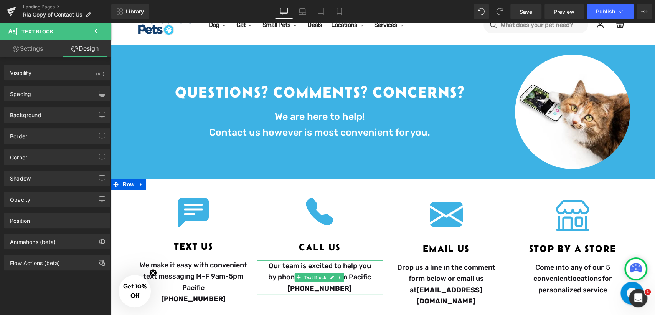
scroll to position [31, 0]
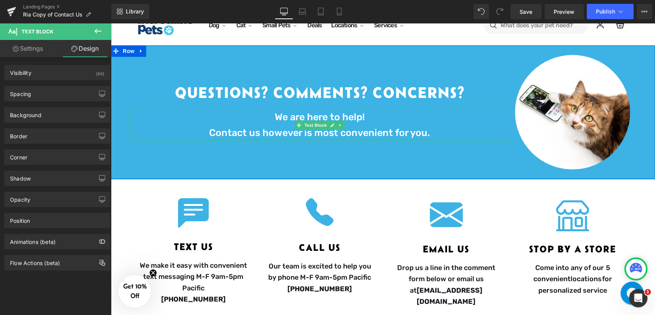
click at [259, 125] on p "Contact us however is most convenient for you." at bounding box center [319, 133] width 379 height 16
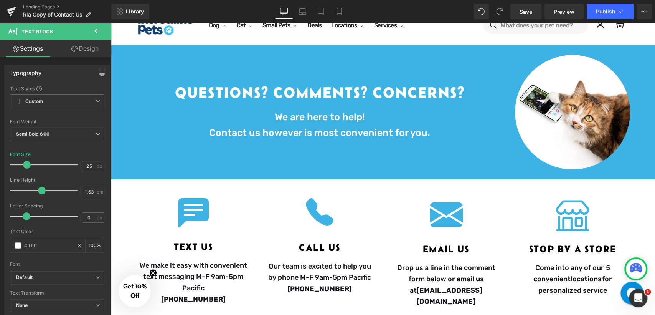
click at [90, 49] on link "Design" at bounding box center [85, 48] width 56 height 17
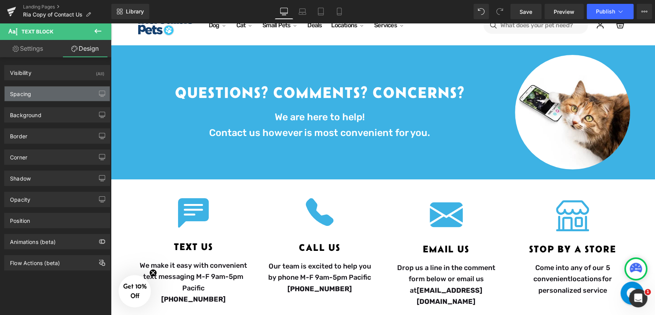
type input "0"
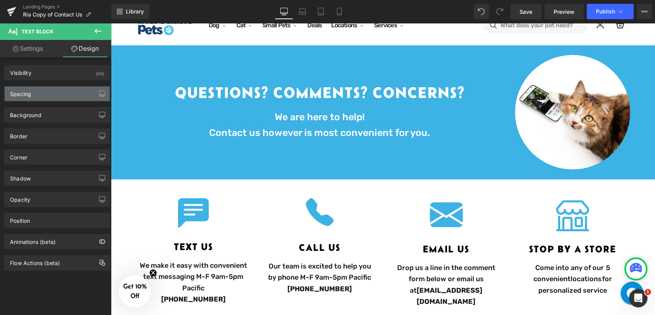
type input "0"
click at [52, 95] on div "Spacing" at bounding box center [57, 93] width 105 height 15
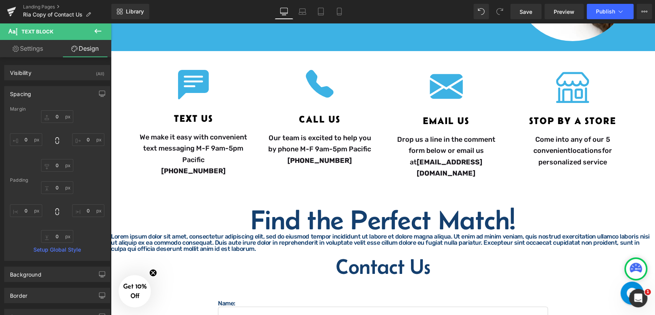
scroll to position [245, 0]
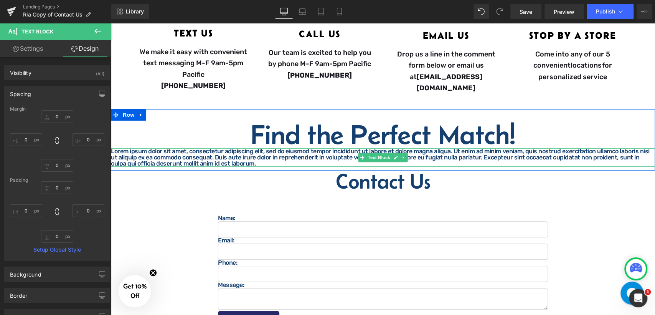
click at [246, 153] on p "Lorem ipsum dolor sit amet, consectetur adipiscing elit, sed do eiusmod tempor …" at bounding box center [383, 157] width 544 height 18
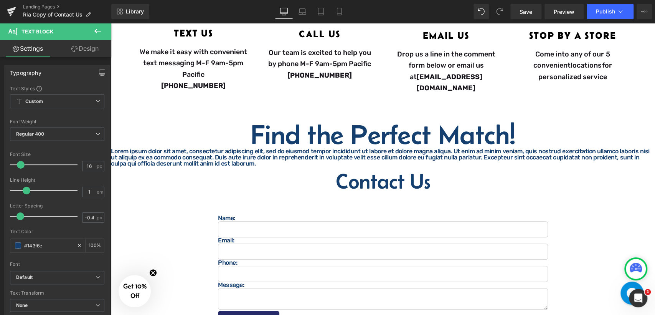
click at [85, 51] on link "Design" at bounding box center [85, 48] width 56 height 17
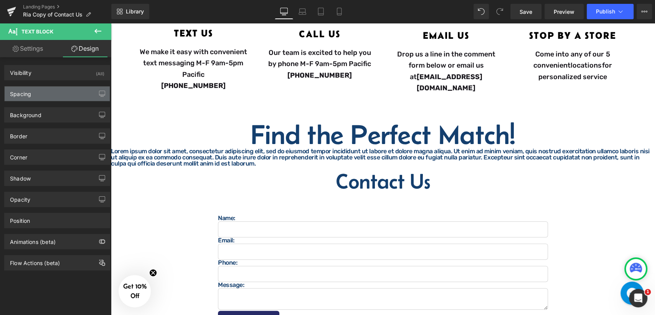
type input "0"
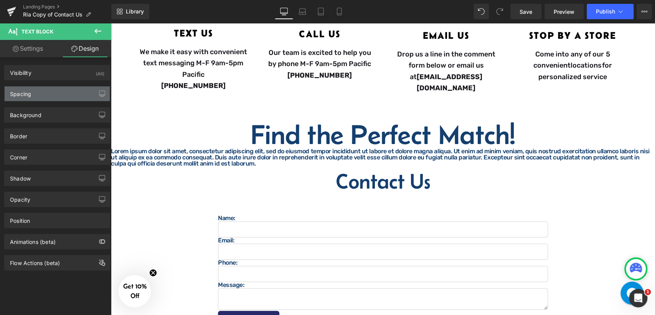
type input "0"
click at [43, 92] on div "Spacing" at bounding box center [57, 93] width 105 height 15
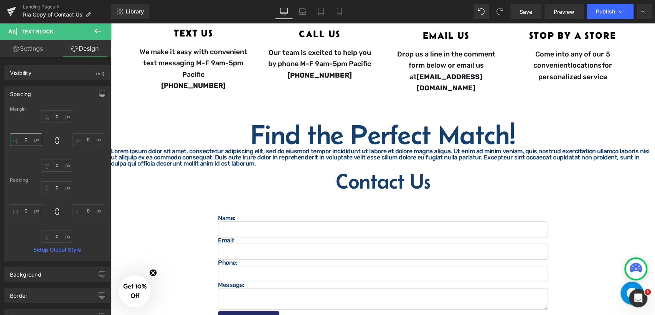
click at [26, 140] on input "0" at bounding box center [26, 139] width 32 height 13
type input "20"
click at [89, 140] on input "0" at bounding box center [88, 139] width 32 height 13
type input "20"
click at [31, 213] on input "0" at bounding box center [26, 210] width 32 height 13
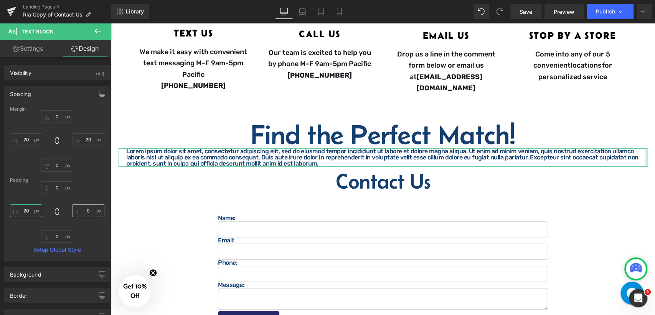
type input "20"
click at [87, 211] on input "0" at bounding box center [88, 210] width 32 height 13
type input "20"
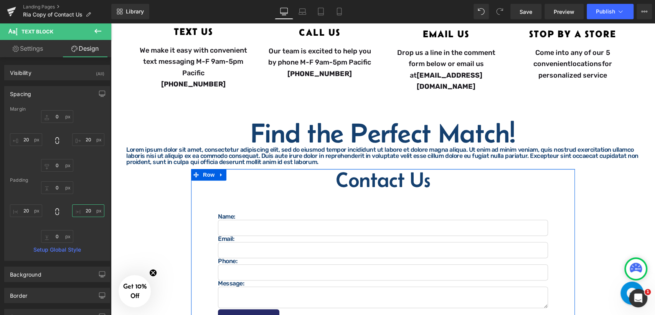
scroll to position [202, 0]
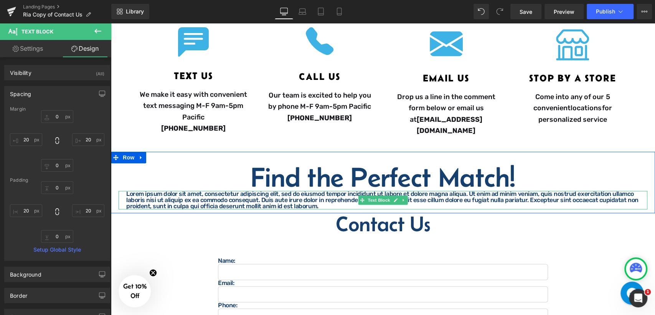
click at [196, 197] on p "Lorem ipsum dolor sit amet, consectetur adipiscing elit, sed do eiusmod tempor …" at bounding box center [382, 200] width 513 height 18
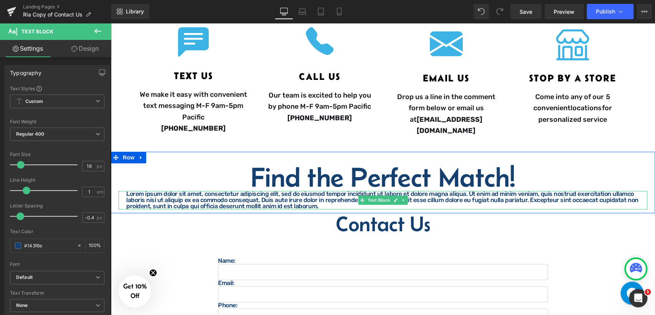
click at [148, 198] on p "Lorem ipsum dolor sit amet, consectetur adipiscing elit, sed do eiusmod tempor …" at bounding box center [382, 200] width 513 height 18
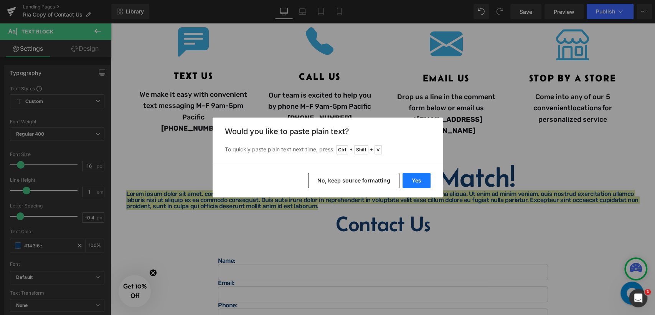
click at [420, 179] on button "Yes" at bounding box center [417, 180] width 28 height 15
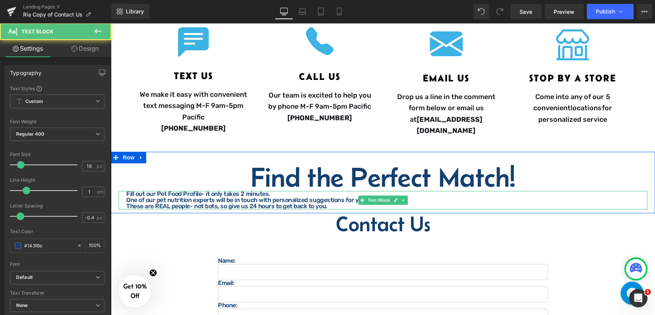
click at [143, 197] on p "One of our pet nutrition experts will be in touch with personalized suggestions…" at bounding box center [382, 200] width 513 height 6
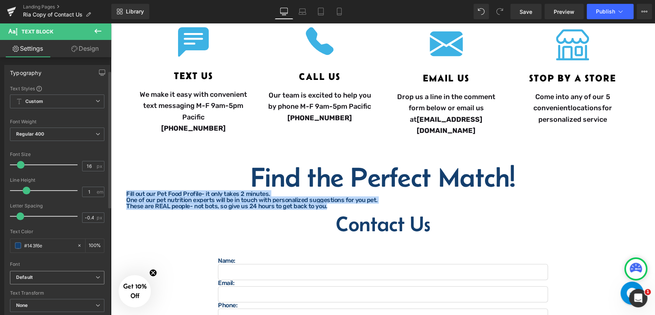
scroll to position [43, 0]
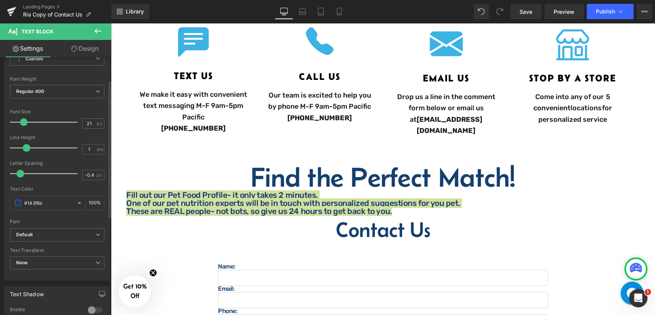
type input "20"
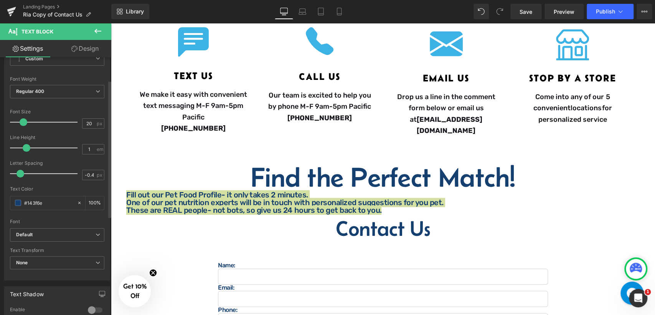
click at [23, 121] on span at bounding box center [24, 122] width 8 height 8
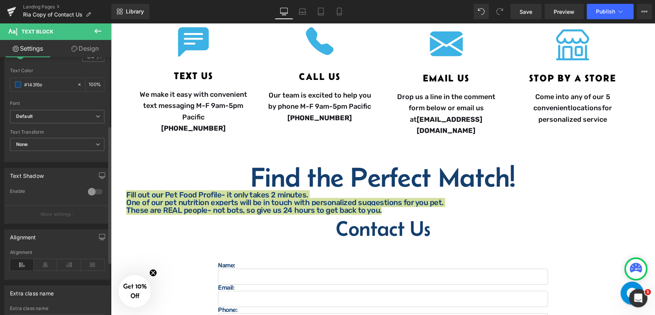
scroll to position [213, 0]
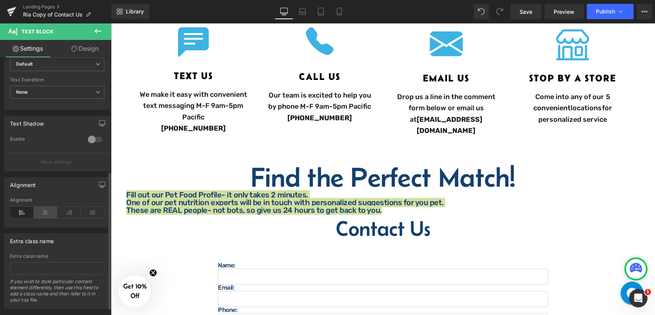
click at [43, 211] on icon at bounding box center [46, 212] width 24 height 12
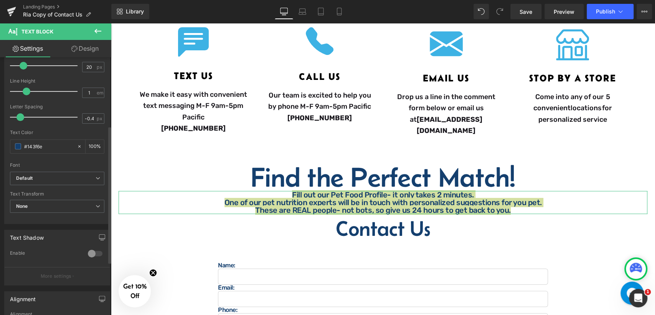
scroll to position [85, 0]
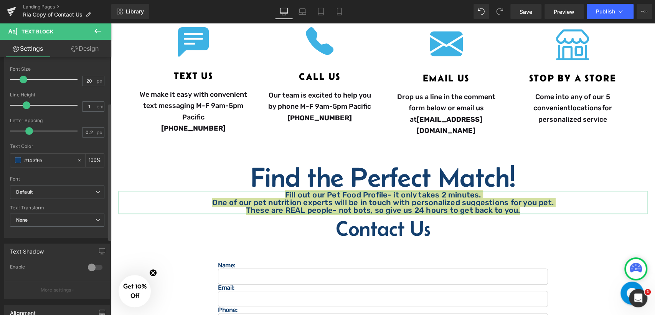
drag, startPoint x: 17, startPoint y: 128, endPoint x: 26, endPoint y: 127, distance: 8.5
click at [26, 127] on span at bounding box center [29, 131] width 8 height 8
type input "-0.48"
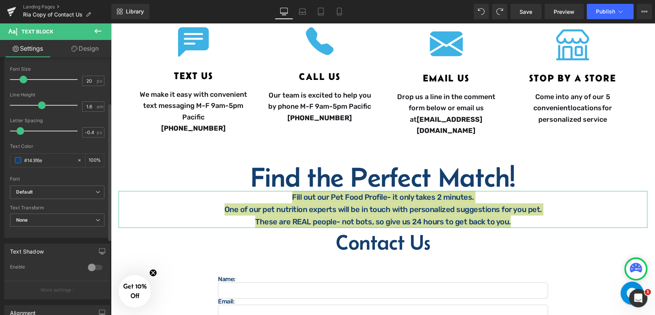
type input "1.7"
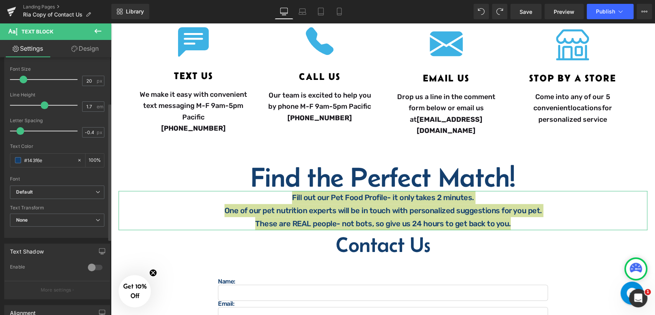
drag, startPoint x: 24, startPoint y: 106, endPoint x: 40, endPoint y: 100, distance: 17.1
click at [40, 100] on div at bounding box center [46, 104] width 64 height 15
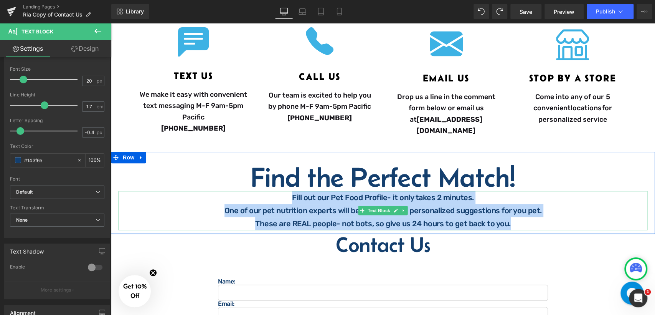
click at [487, 210] on p "One of our pet nutrition experts will be in touch with personalized suggestions…" at bounding box center [382, 210] width 513 height 13
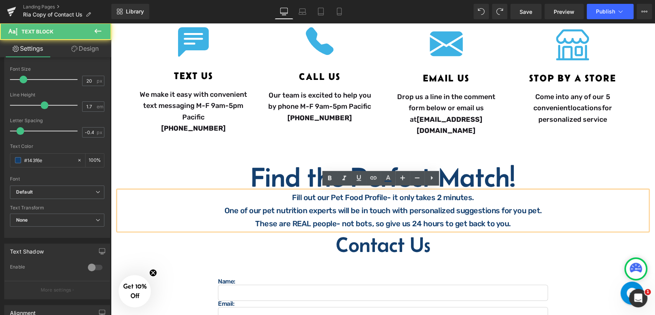
click at [508, 217] on p "These are REAL people- not bots, so give us 24 hours to get back to you." at bounding box center [382, 223] width 513 height 13
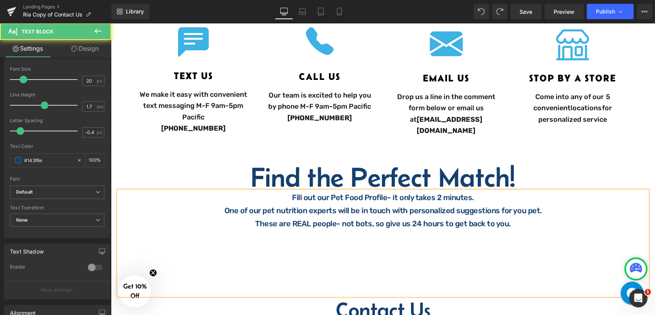
click at [286, 191] on p "Fill out our Pet Food Profile- it only takes 2 minutes." at bounding box center [382, 197] width 513 height 13
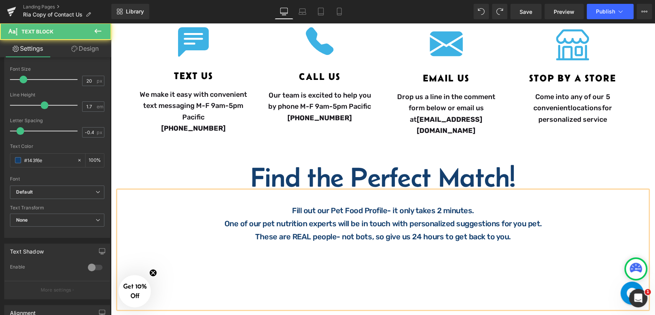
click at [502, 230] on p "These are REAL people- not bots, so give us 24 hours to get back to you." at bounding box center [382, 236] width 513 height 13
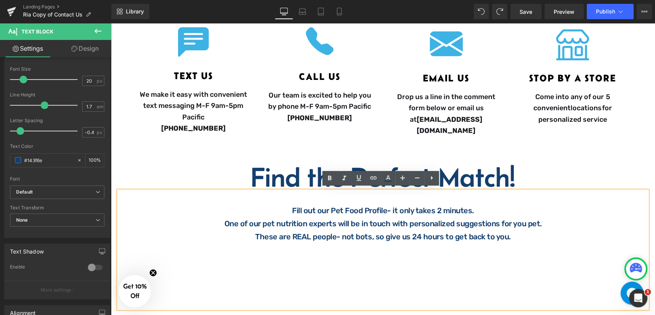
click at [474, 210] on p "Fill out our Pet Food Profile- it only takes 2 minutes." at bounding box center [382, 210] width 513 height 13
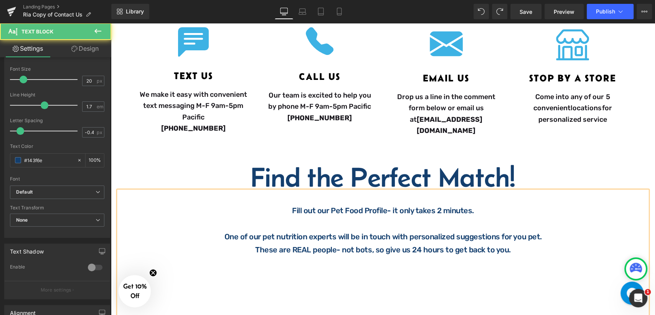
click at [541, 233] on p "One of our pet nutrition experts will be in touch with personalized suggestions…" at bounding box center [382, 236] width 513 height 13
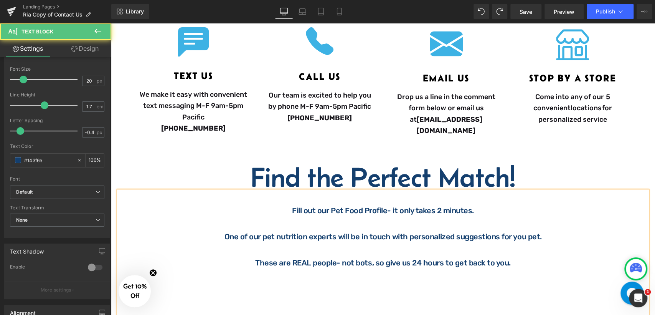
click at [520, 271] on p at bounding box center [382, 275] width 513 height 13
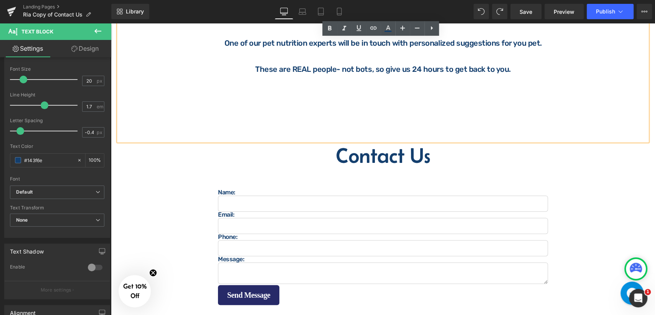
scroll to position [341, 0]
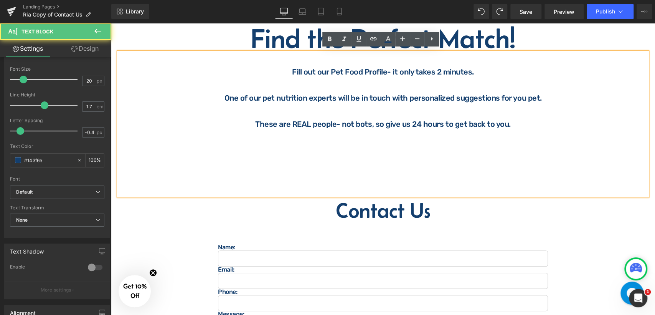
click at [352, 149] on p at bounding box center [382, 150] width 513 height 13
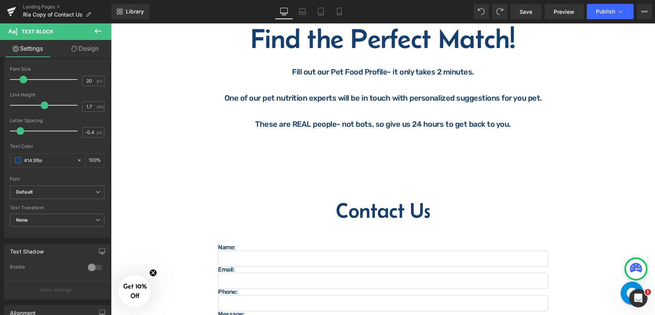
click at [97, 31] on icon at bounding box center [97, 30] width 9 height 9
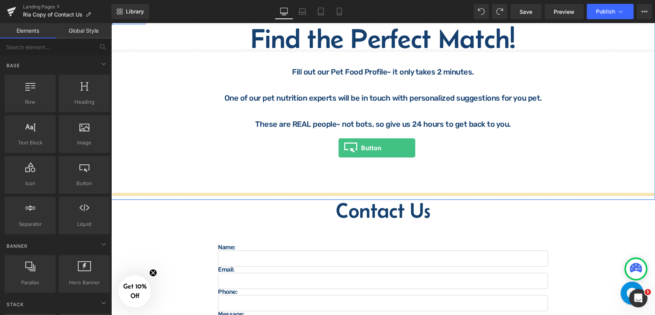
drag, startPoint x: 194, startPoint y: 205, endPoint x: 338, endPoint y: 148, distance: 155.3
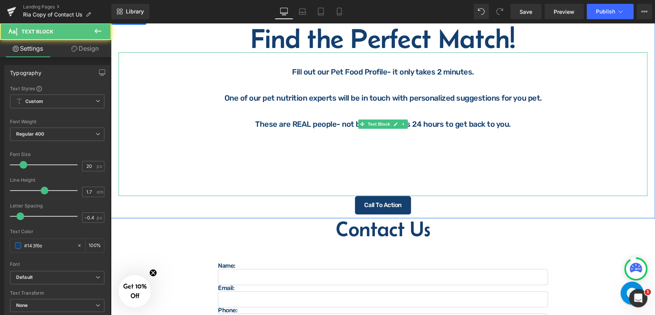
click at [357, 170] on p at bounding box center [382, 176] width 513 height 13
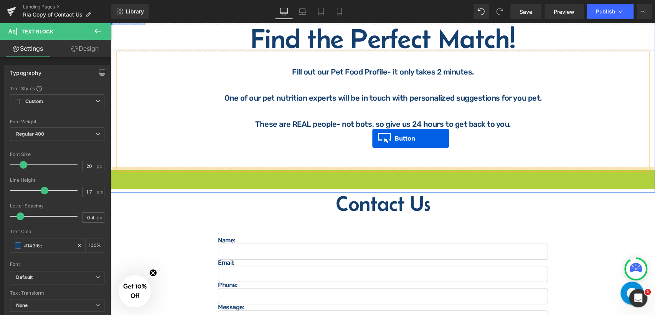
drag, startPoint x: 365, startPoint y: 175, endPoint x: 372, endPoint y: 138, distance: 37.9
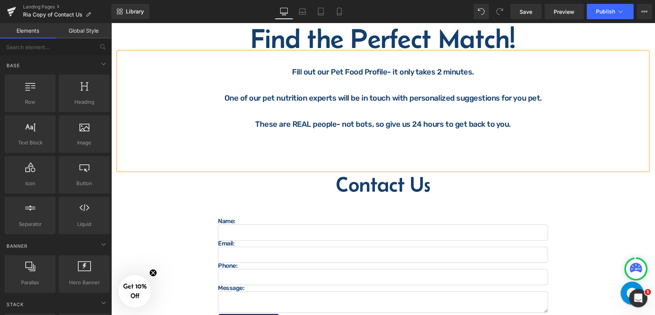
click at [364, 111] on p at bounding box center [382, 110] width 513 height 13
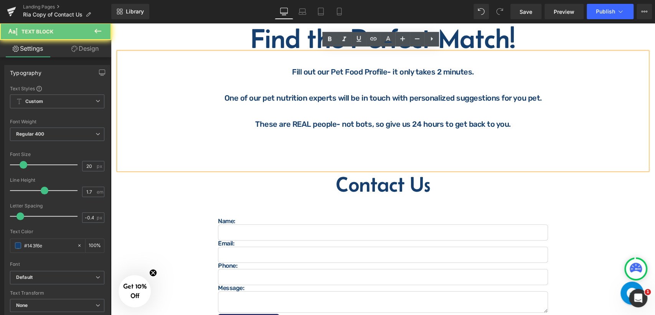
click at [504, 109] on p at bounding box center [382, 110] width 513 height 13
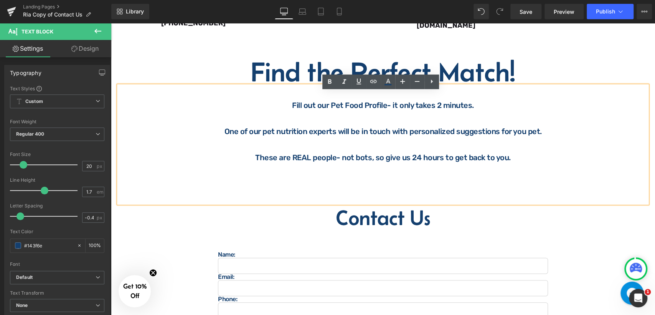
scroll to position [298, 0]
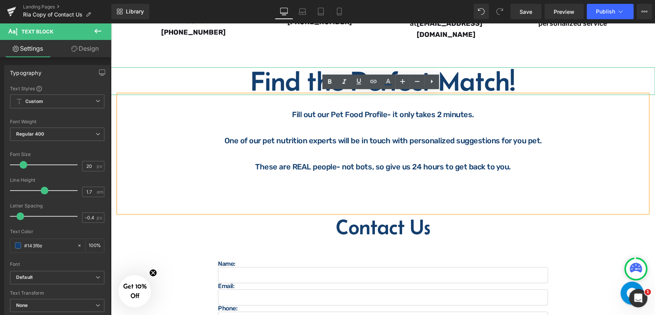
click at [195, 78] on h1 "Find the Perfect Match!" at bounding box center [383, 81] width 544 height 28
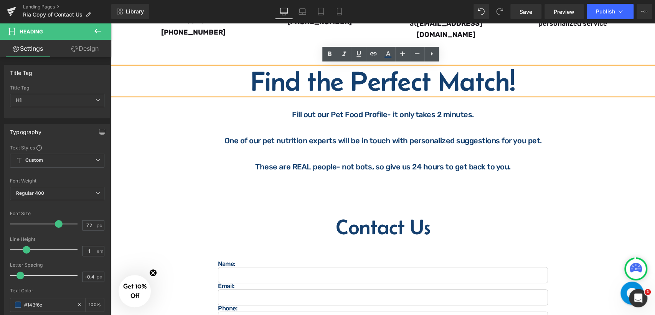
click at [215, 56] on div "Find the Perfect Match! Heading Fill out our Pet Food Profile- it only takes 2 …" at bounding box center [383, 136] width 544 height 160
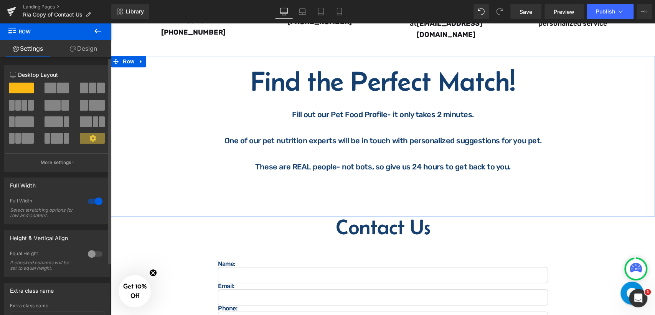
click at [88, 201] on div at bounding box center [95, 201] width 18 height 12
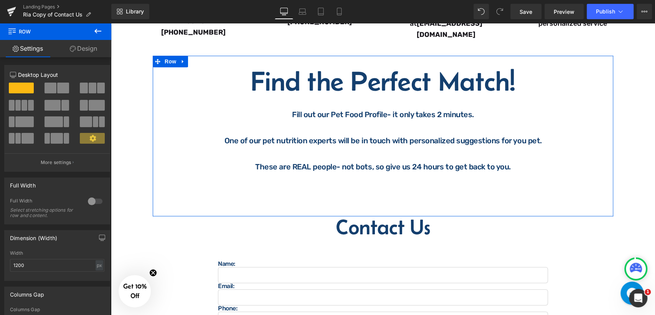
click at [225, 59] on div "Find the Perfect Match! Heading Fill out our Pet Food Profile- it only takes 2 …" at bounding box center [383, 136] width 460 height 160
click at [91, 49] on link "Design" at bounding box center [84, 48] width 56 height 17
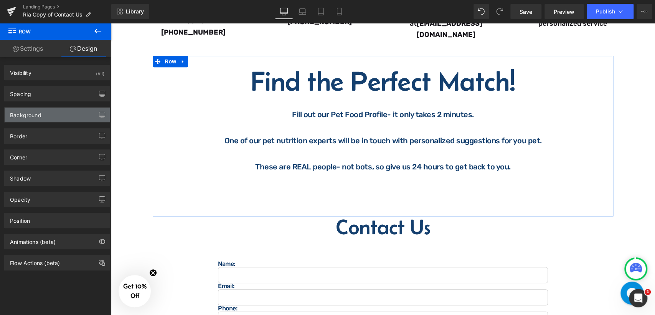
click at [59, 120] on div "Background" at bounding box center [57, 114] width 105 height 15
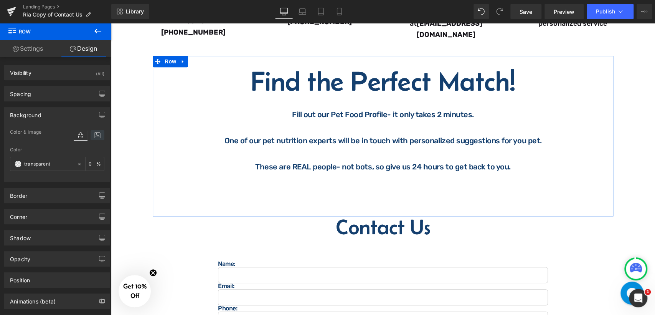
click at [97, 134] on icon at bounding box center [98, 135] width 14 height 10
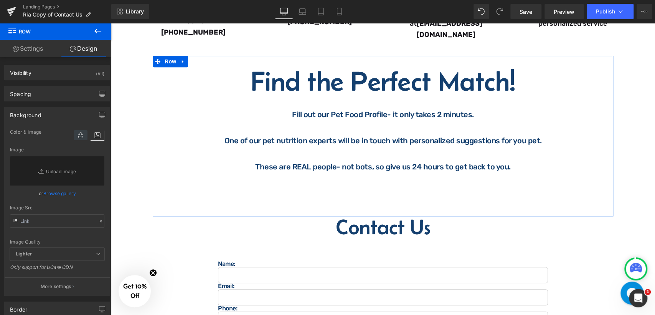
click at [78, 135] on icon at bounding box center [81, 135] width 14 height 10
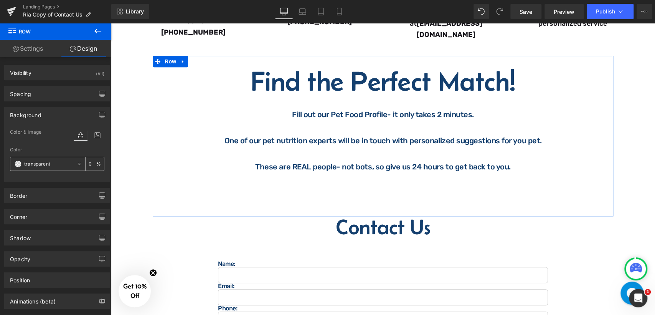
click at [18, 163] on span at bounding box center [18, 164] width 6 height 6
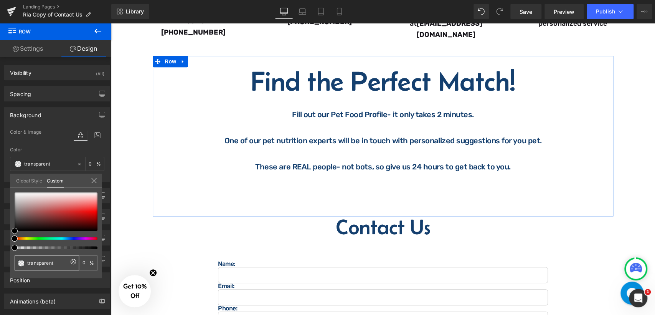
click at [57, 266] on input "transparent" at bounding box center [47, 263] width 41 height 8
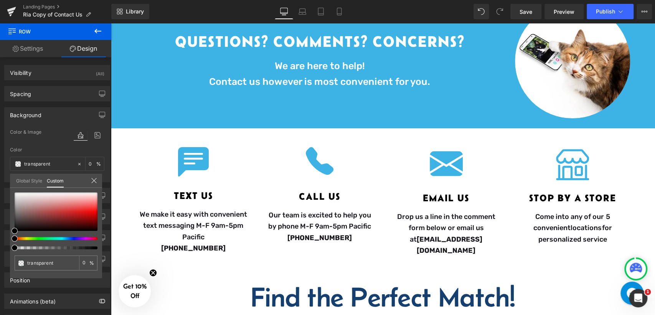
scroll to position [170, 0]
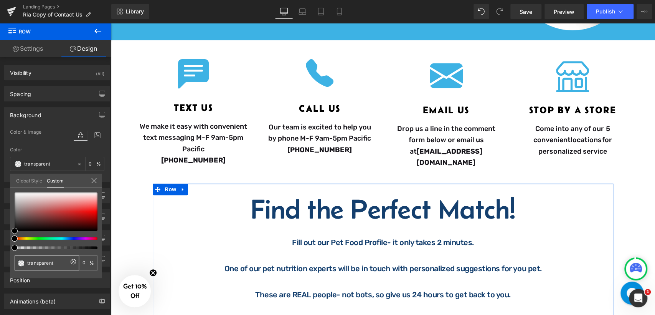
drag, startPoint x: 59, startPoint y: 264, endPoint x: 20, endPoint y: 264, distance: 39.5
click at [20, 264] on div "transparent" at bounding box center [47, 262] width 64 height 15
type input "1"
type input "14"
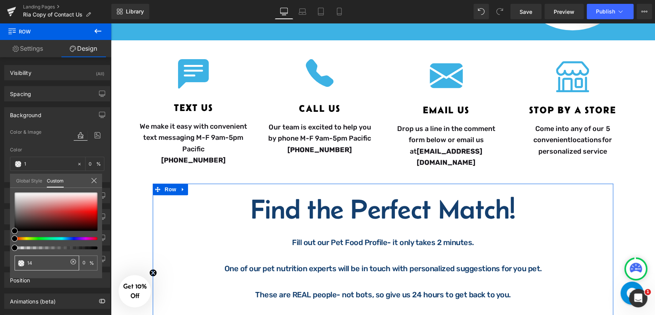
type input "14"
type input "143"
type input "100"
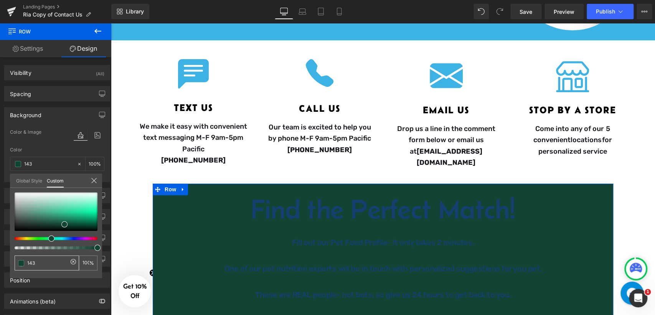
type input "143f"
type input "143f6"
type input "0"
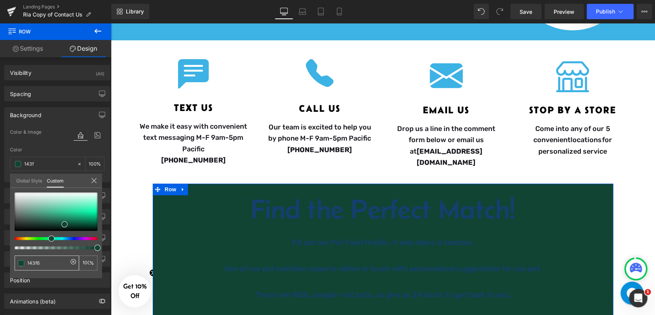
type input "0"
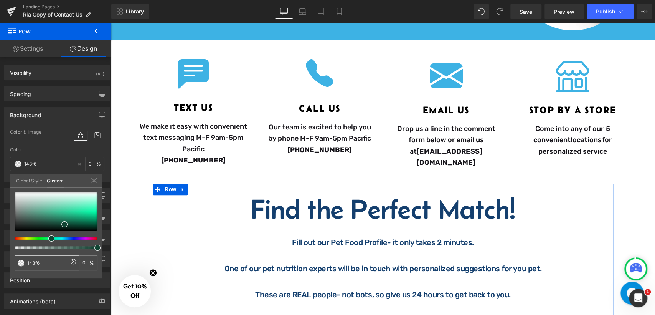
type input "143f6e"
type input "100"
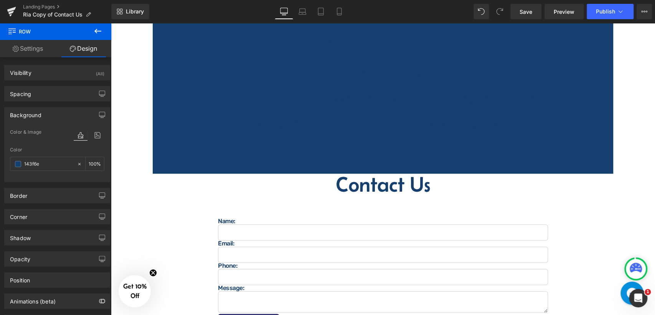
scroll to position [256, 0]
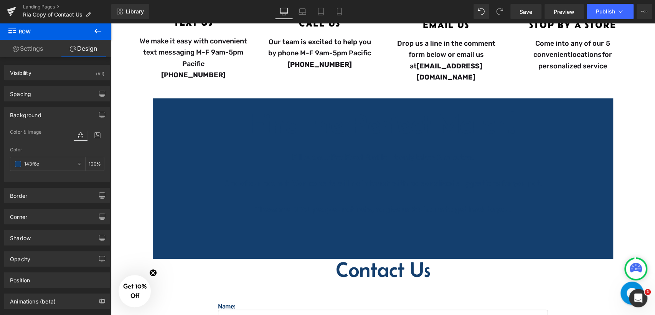
click at [351, 127] on body "Free Shipping on orders over $50 Free Next Day Delivery within 20 miles Find a …" at bounding box center [383, 270] width 544 height 1006
drag, startPoint x: 228, startPoint y: 122, endPoint x: 498, endPoint y: 125, distance: 270.2
click at [498, 125] on h1 "Find the Perfect Match!" at bounding box center [383, 124] width 460 height 28
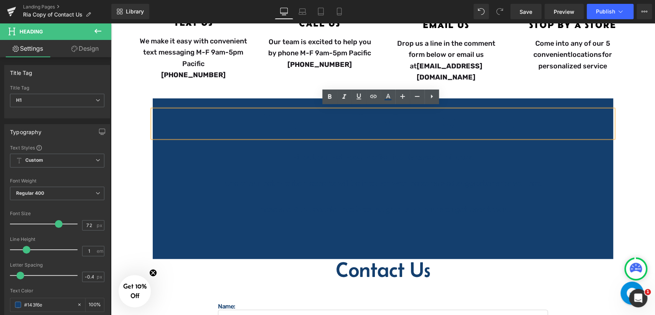
click at [516, 123] on h1 "Find the Perfect Match!" at bounding box center [383, 124] width 460 height 28
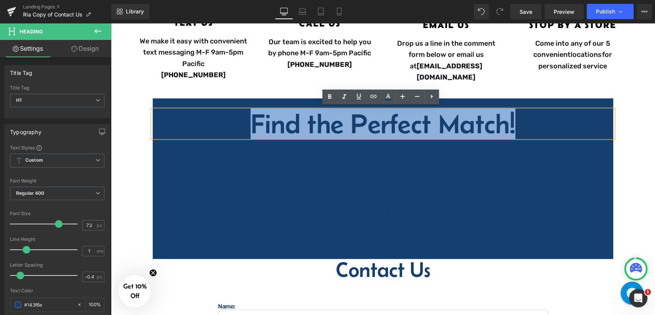
drag, startPoint x: 548, startPoint y: 128, endPoint x: 210, endPoint y: 122, distance: 338.9
click at [210, 122] on h1 "Find the Perfect Match!" at bounding box center [383, 124] width 460 height 28
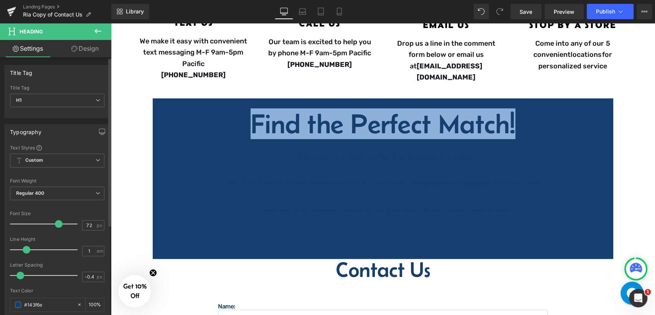
scroll to position [128, 0]
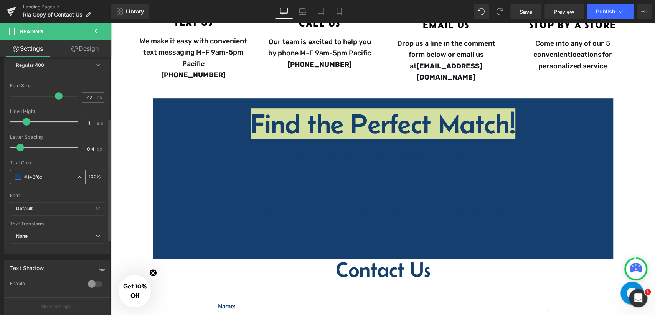
click at [16, 178] on span at bounding box center [18, 176] width 6 height 6
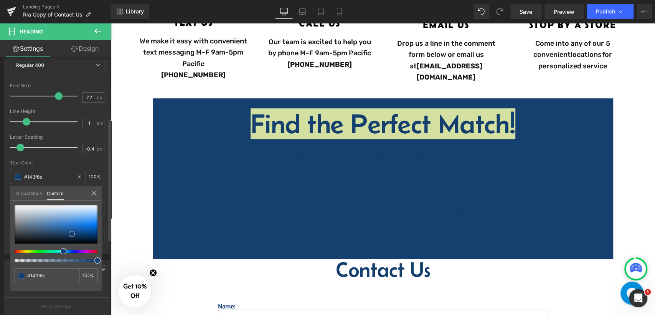
type input "#133e6b"
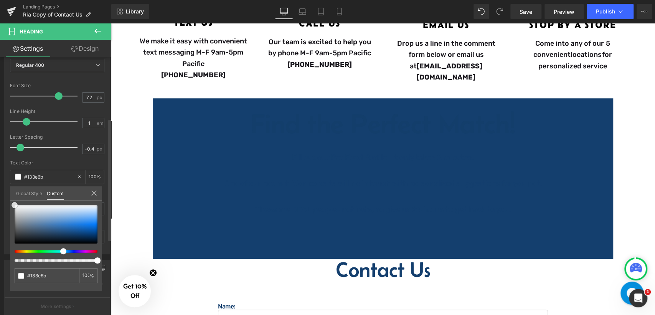
type input "#ffffff"
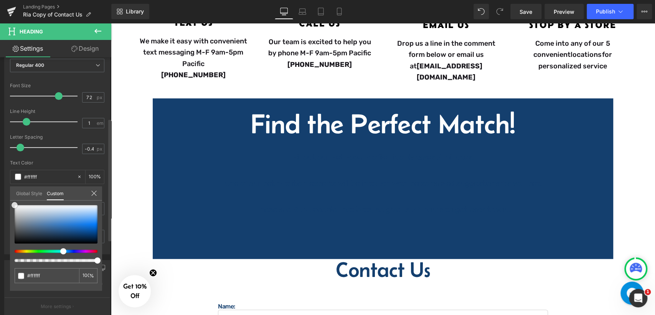
drag, startPoint x: 72, startPoint y: 232, endPoint x: 10, endPoint y: 201, distance: 69.5
click at [10, 201] on div "#ffffff 100 %" at bounding box center [56, 204] width 92 height 9
click at [331, 167] on body "Free Shipping on orders over $50 Free Next Day Delivery within 20 miles Find a …" at bounding box center [383, 270] width 544 height 1006
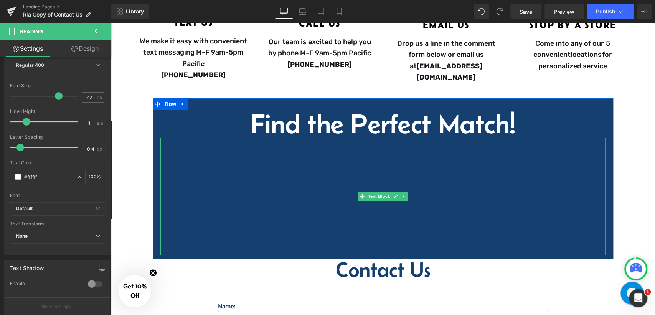
drag, startPoint x: 211, startPoint y: 151, endPoint x: 172, endPoint y: 149, distance: 38.8
click at [211, 151] on p "Fill out our Pet Food Profile- it only takes 2 minutes." at bounding box center [383, 156] width 430 height 13
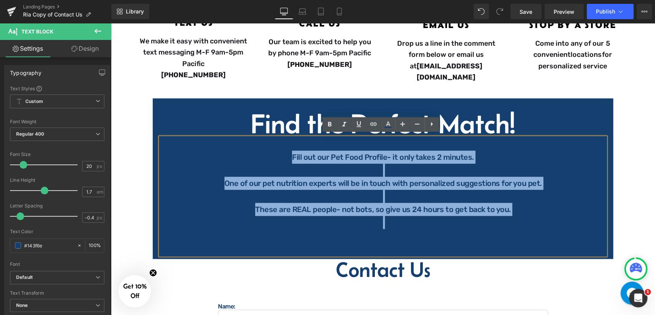
drag, startPoint x: 173, startPoint y: 149, endPoint x: 529, endPoint y: 225, distance: 364.1
click at [529, 225] on div "Fill out our Pet Food Profile- it only takes 2 minutes.  One of our pet nutrit…" at bounding box center [382, 195] width 445 height 117
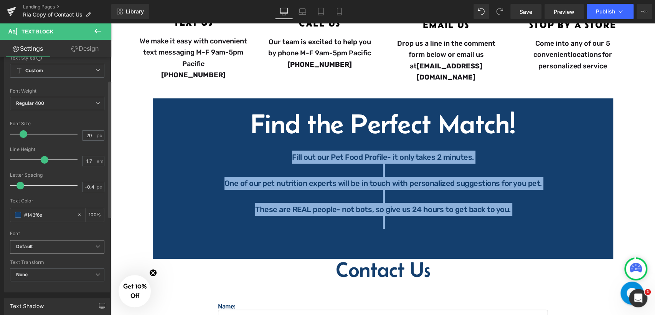
scroll to position [43, 0]
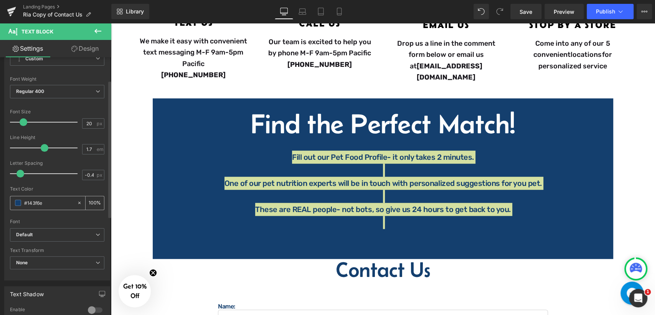
click at [16, 202] on span at bounding box center [18, 203] width 6 height 6
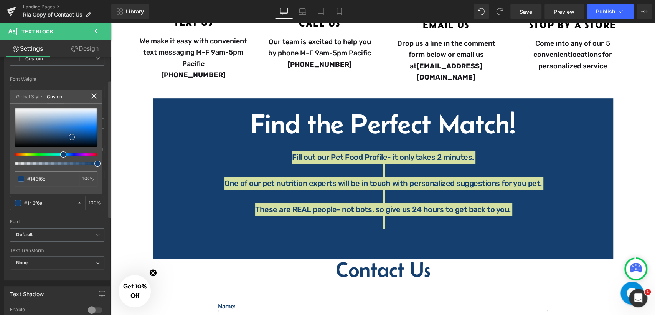
type input "#f9f9fa"
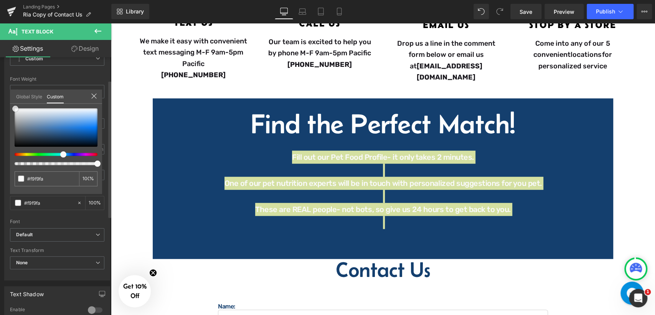
type input "#f9f9f9"
drag, startPoint x: 16, startPoint y: 109, endPoint x: 12, endPoint y: 109, distance: 4.2
click at [15, 109] on div at bounding box center [56, 127] width 83 height 38
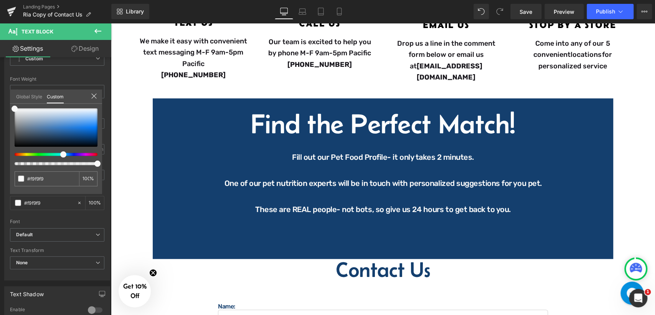
click at [466, 226] on body "Free Shipping on orders over $50 Free Next Day Delivery within 20 miles Find a …" at bounding box center [383, 270] width 544 height 1006
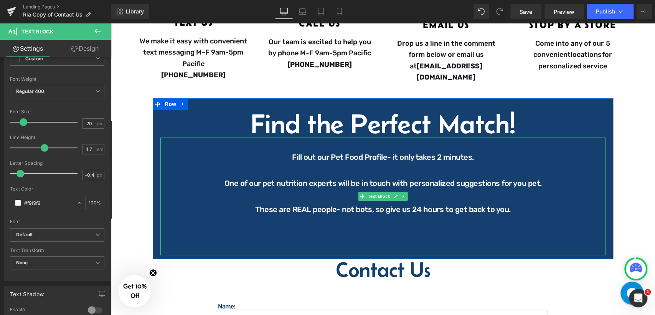
click at [548, 222] on p at bounding box center [383, 222] width 430 height 13
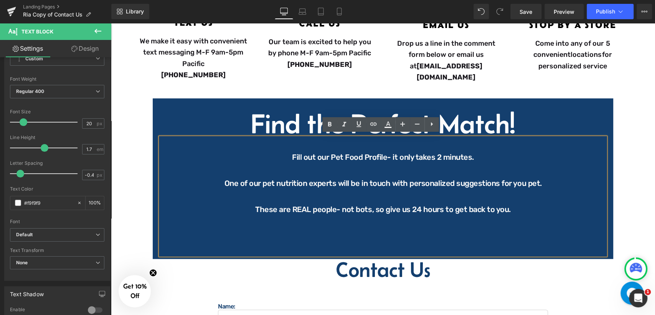
click at [550, 120] on h1 "Find the Perfect Match!" at bounding box center [383, 124] width 460 height 28
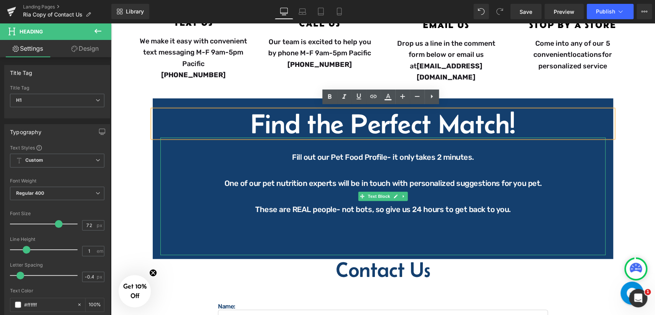
click at [377, 236] on p at bounding box center [383, 235] width 430 height 13
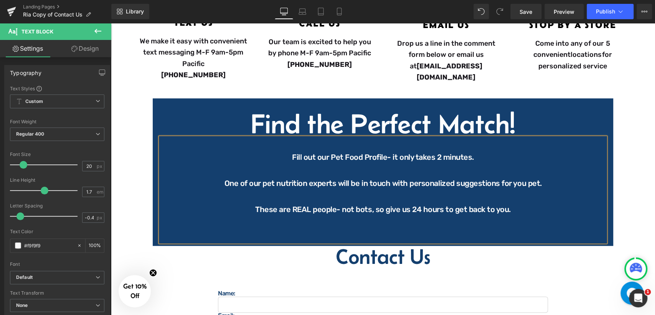
click at [154, 234] on div "Find the Perfect Match! Heading Fill out our Pet Food Profile- it only takes 2 …" at bounding box center [383, 176] width 460 height 132
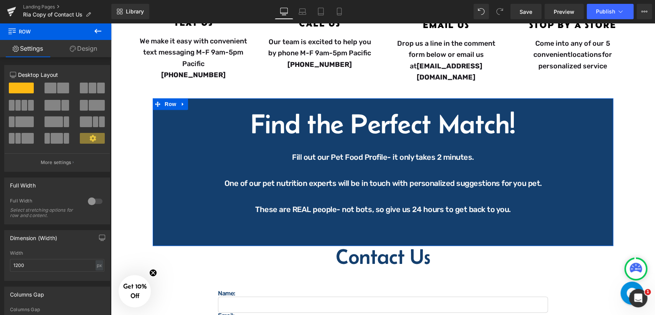
click at [194, 101] on div "Find the Perfect Match! Heading Fill out our Pet Food Profile- it only takes 2 …" at bounding box center [383, 171] width 460 height 147
click at [96, 47] on link "Design" at bounding box center [84, 48] width 56 height 17
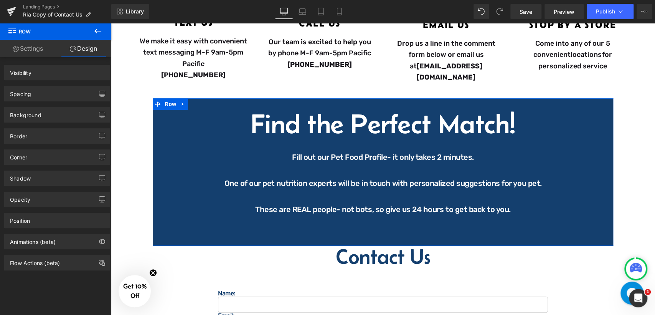
click at [96, 32] on icon at bounding box center [97, 31] width 7 height 5
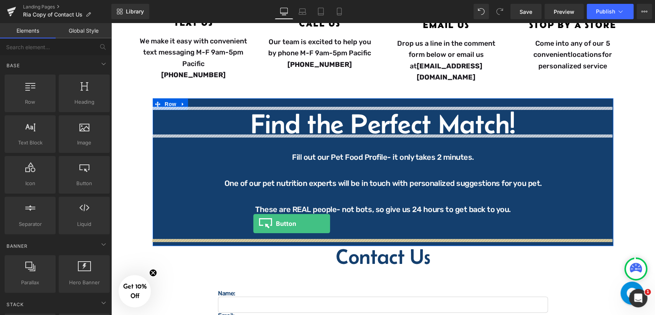
drag, startPoint x: 215, startPoint y: 201, endPoint x: 253, endPoint y: 223, distance: 44.2
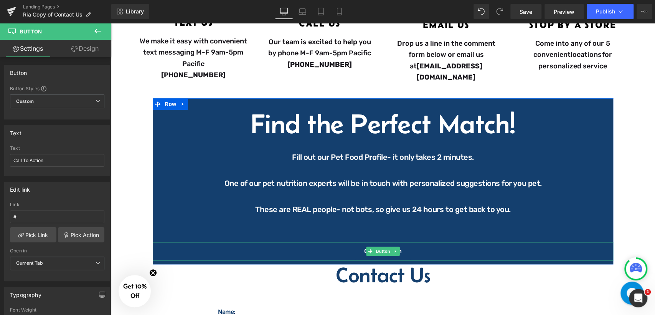
click at [411, 246] on div "Call To Action" at bounding box center [383, 251] width 460 height 18
click at [350, 247] on div "Call To Action" at bounding box center [383, 251] width 460 height 18
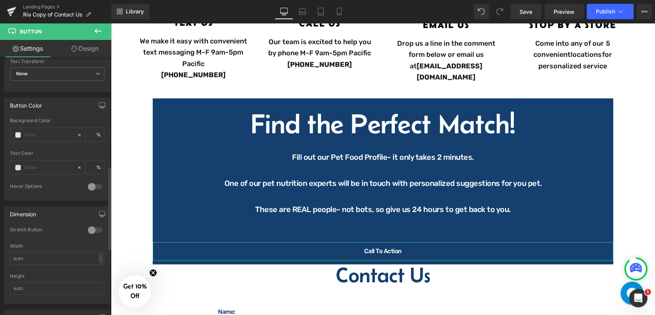
scroll to position [341, 0]
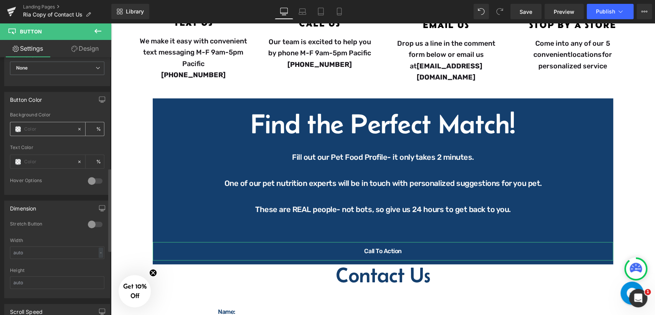
click at [18, 127] on span at bounding box center [18, 129] width 6 height 6
click at [392, 247] on body "Free Shipping on orders over $50 Free Next Day Delivery within 20 miles Find a …" at bounding box center [383, 272] width 544 height 1011
click at [43, 125] on input "text" at bounding box center [48, 129] width 49 height 8
paste input "#39c7f5"
type input "#39c7f5"
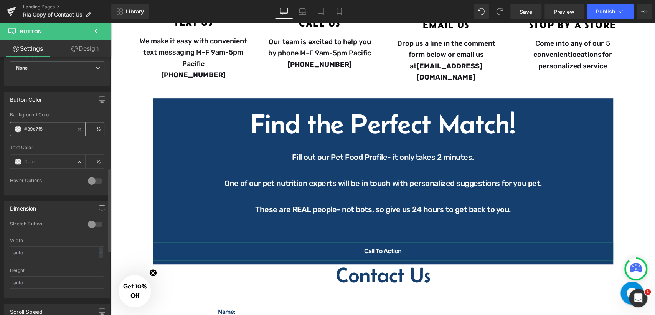
type input "100"
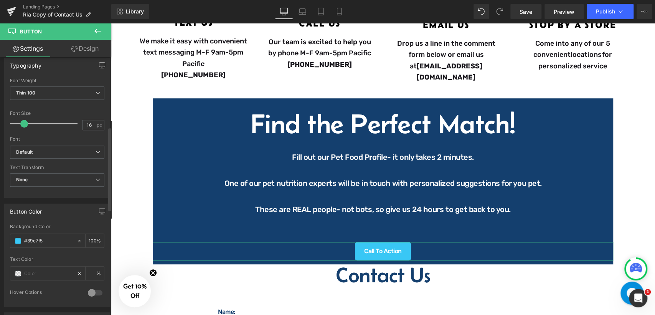
scroll to position [213, 0]
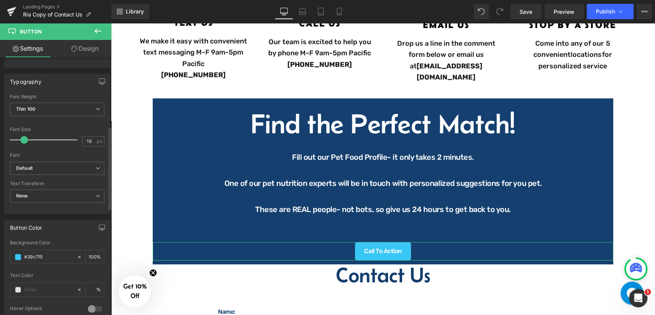
click at [79, 234] on div "Button Color rgb(57, 199, 245) Background Color #39c7f5 100 % Text Color % 0 Ho…" at bounding box center [57, 270] width 106 height 103
type input "#39c7f5"
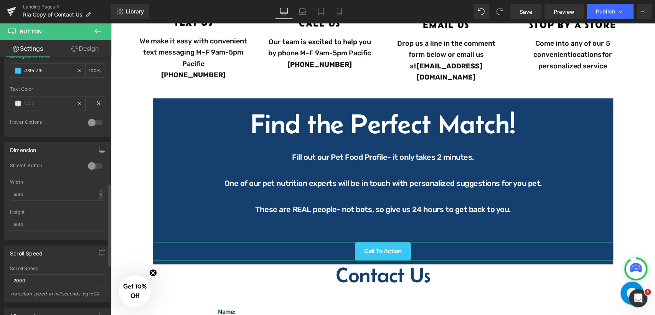
scroll to position [426, 0]
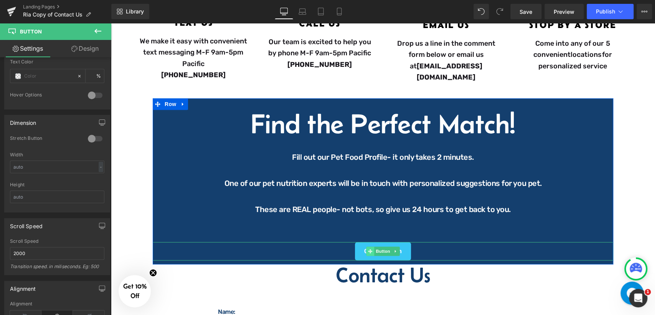
click at [369, 250] on icon at bounding box center [370, 251] width 4 height 5
click at [413, 246] on div "Call To Action" at bounding box center [383, 251] width 460 height 18
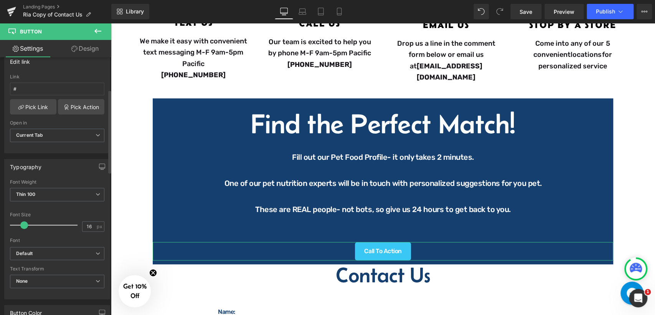
scroll to position [43, 0]
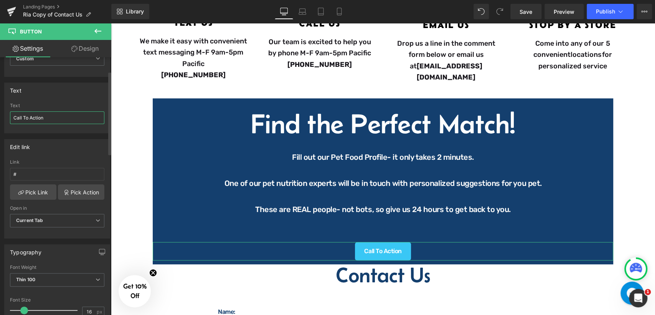
drag, startPoint x: 52, startPoint y: 117, endPoint x: 9, endPoint y: 117, distance: 43.0
click at [9, 117] on div "Call To Action Text Call To Action" at bounding box center [57, 118] width 105 height 30
type input "Take the Quiz"
click at [34, 178] on input "#" at bounding box center [57, 174] width 94 height 13
paste input "https://form.typeform.com/to/hMHcEeBI"
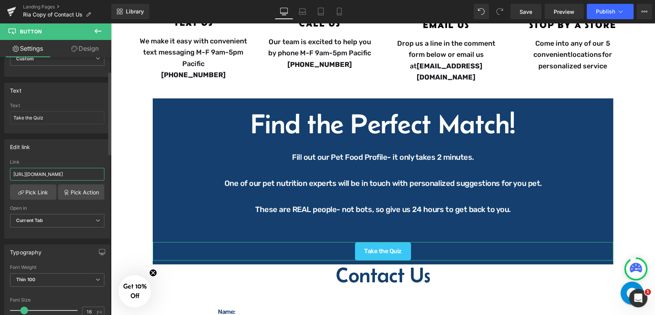
scroll to position [0, 3]
type input "https://form.typeform.com/to/hMHcEeBI"
click at [414, 249] on div "Take the Quiz" at bounding box center [383, 251] width 460 height 18
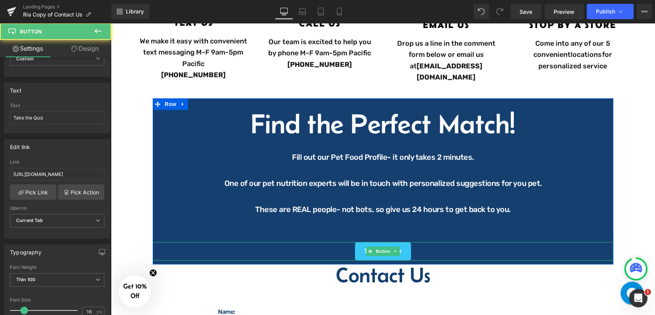
scroll to position [0, 0]
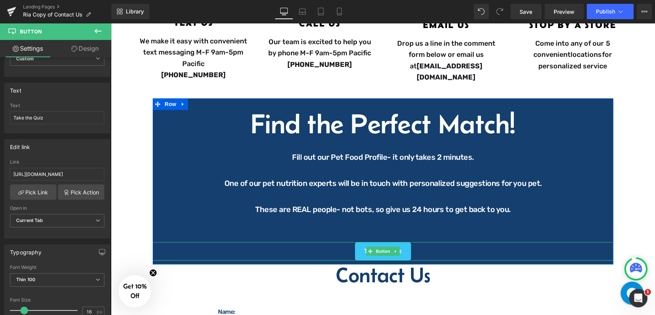
click at [417, 247] on div "Take the Quiz" at bounding box center [383, 251] width 460 height 18
click at [77, 48] on link "Design" at bounding box center [85, 48] width 56 height 17
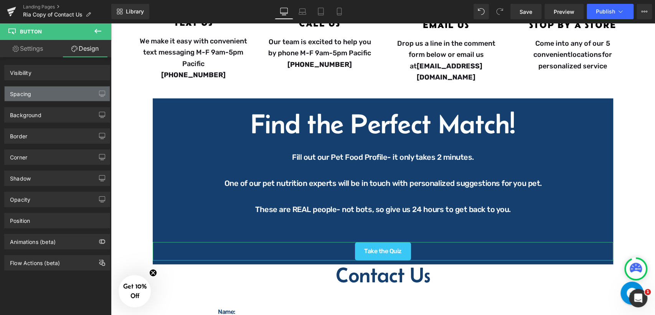
click at [47, 97] on div "Spacing" at bounding box center [57, 93] width 105 height 15
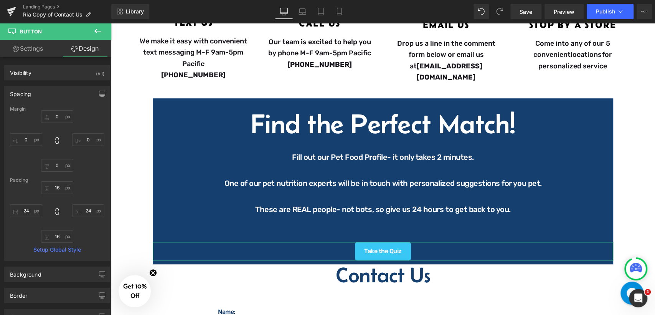
type input "0"
type input "16"
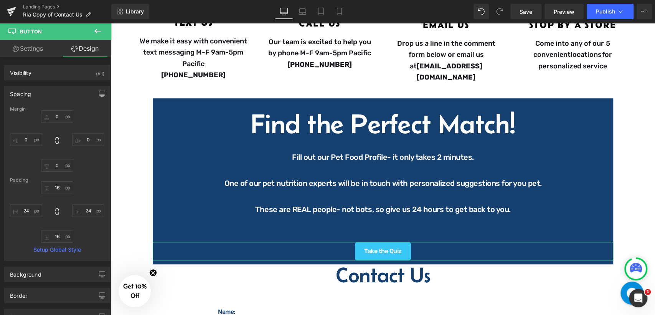
type input "24"
type input "16"
type input "24"
click at [61, 167] on input "0" at bounding box center [57, 165] width 32 height 13
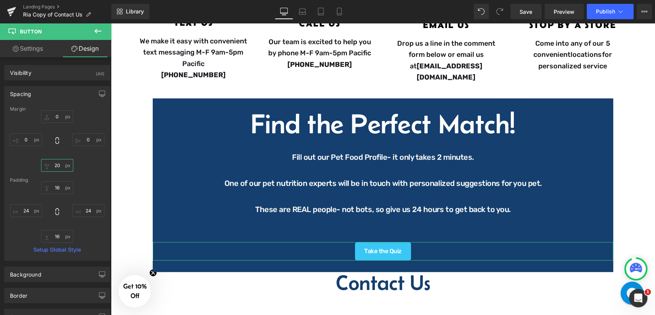
type input "20"
click at [96, 196] on div "16px 16 24px 24 16px 16 24px 24" at bounding box center [57, 211] width 94 height 61
click at [380, 223] on p at bounding box center [383, 222] width 430 height 13
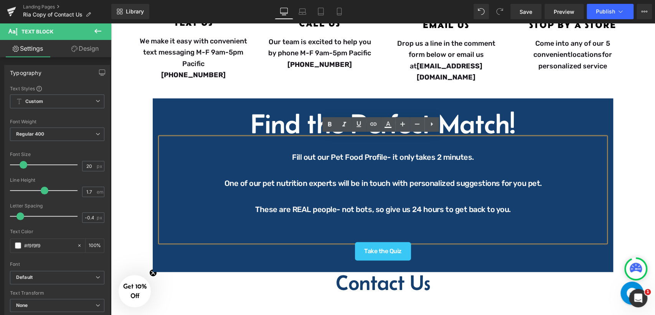
click at [382, 229] on p at bounding box center [383, 235] width 430 height 13
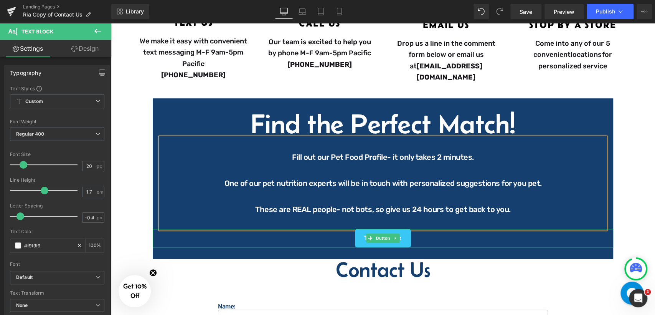
click at [431, 234] on div "Take the Quiz" at bounding box center [383, 238] width 460 height 18
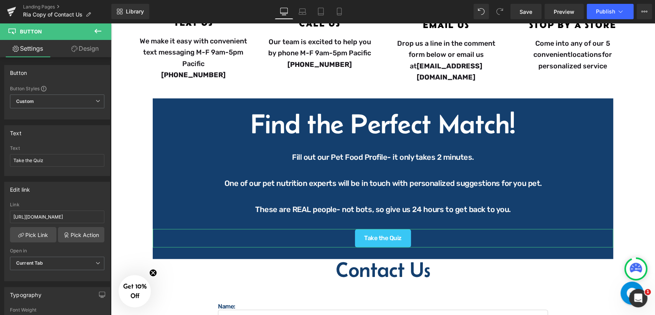
click at [80, 47] on link "Design" at bounding box center [85, 48] width 56 height 17
click at [0, 0] on div "Spacing" at bounding box center [0, 0] width 0 height 0
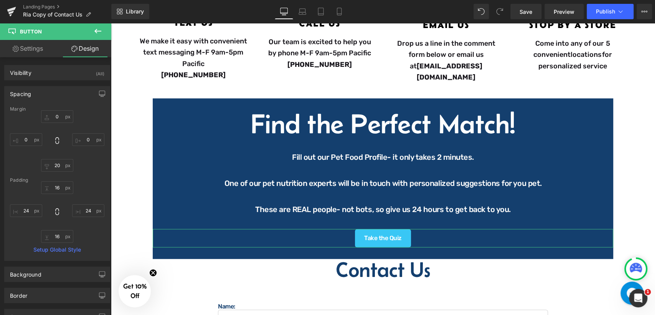
type input "0"
type input "20"
type input "0"
type input "16"
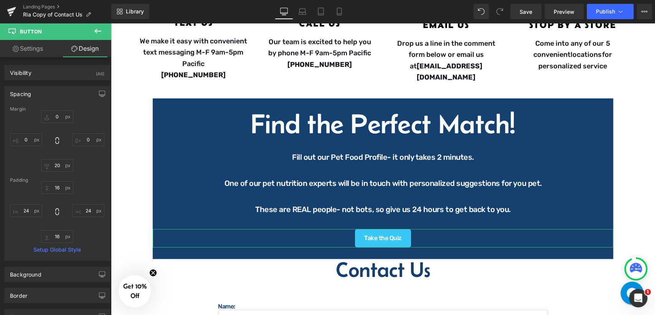
type input "24"
type input "16"
type input "24"
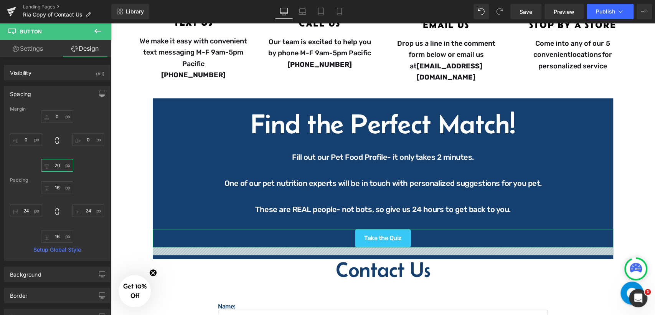
click at [59, 168] on input "20" at bounding box center [57, 165] width 32 height 13
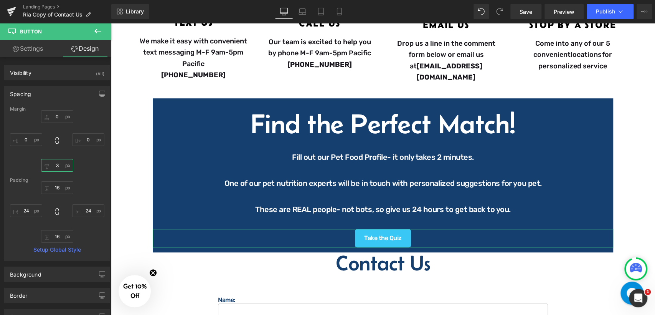
type input "30"
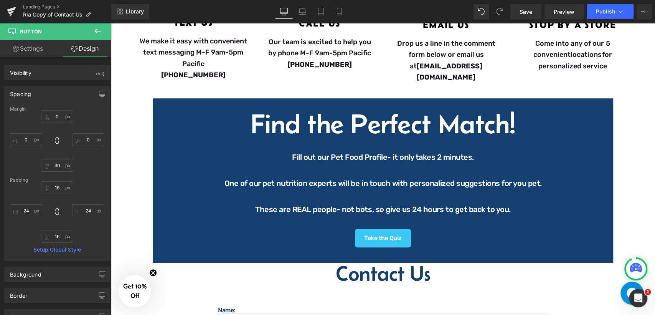
click at [636, 186] on div "Image Questions? Comments? Concerns? Heading We are here to help! Contact us ho…" at bounding box center [383, 178] width 544 height 714
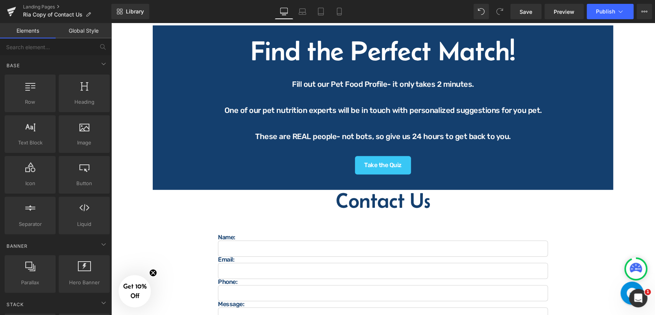
scroll to position [341, 0]
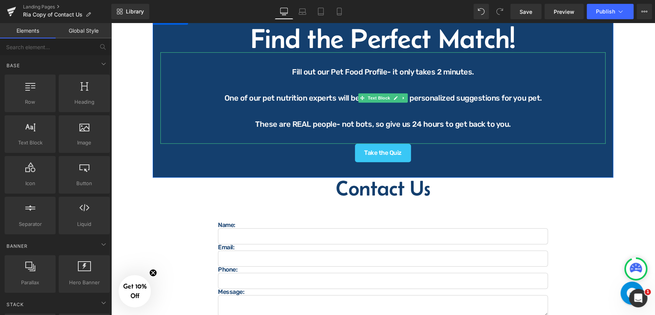
click at [251, 121] on p "These are REAL people- not bots, so give us 24 hours to get back to you." at bounding box center [383, 123] width 430 height 13
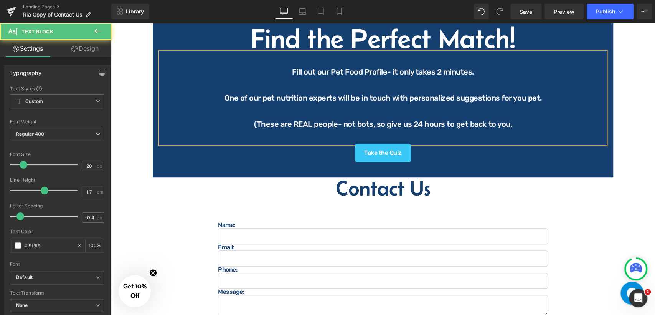
click at [507, 120] on p "(These are REAL people- not bots, so give us 24 hours to get back to you." at bounding box center [383, 123] width 430 height 13
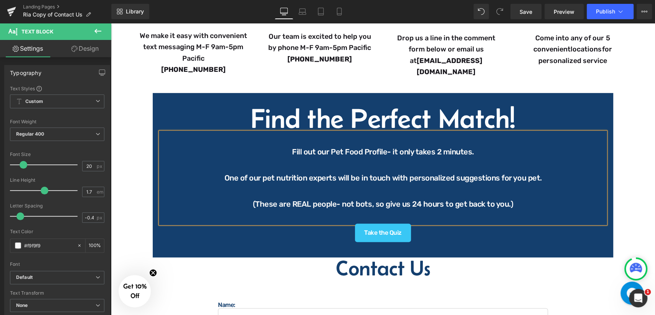
scroll to position [256, 0]
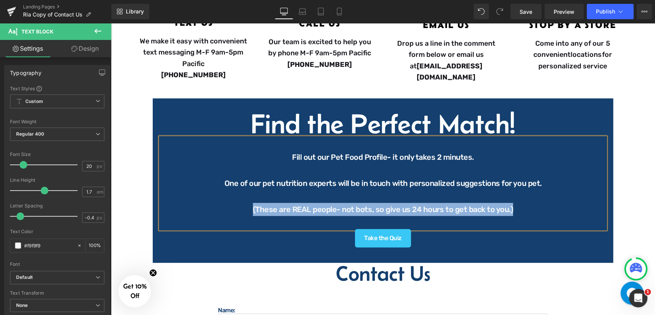
drag, startPoint x: 254, startPoint y: 206, endPoint x: 514, endPoint y: 201, distance: 260.2
click at [514, 203] on p "(These are REAL people- not bots, so give us 24 hours to get back to you.)" at bounding box center [383, 209] width 430 height 13
click at [520, 216] on p at bounding box center [383, 222] width 430 height 13
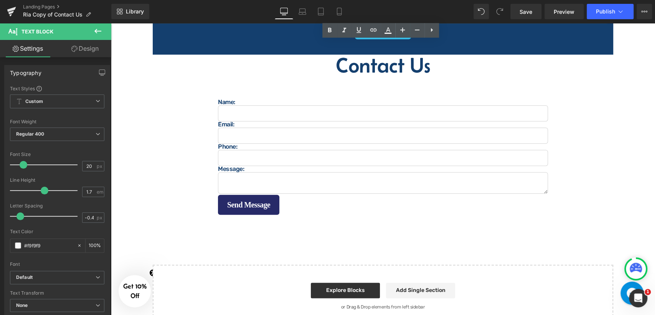
scroll to position [469, 0]
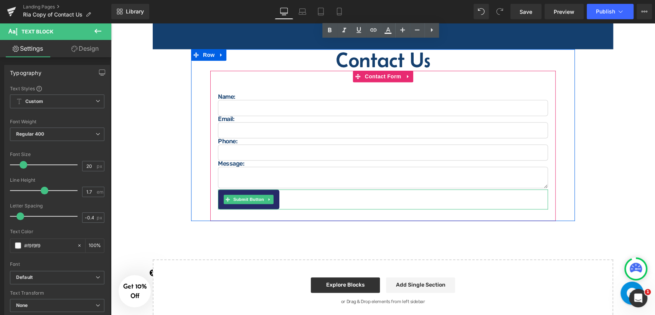
click at [286, 200] on div "Send Message" at bounding box center [383, 199] width 330 height 20
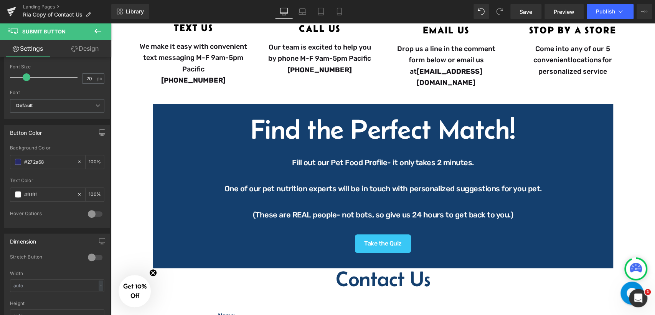
scroll to position [298, 0]
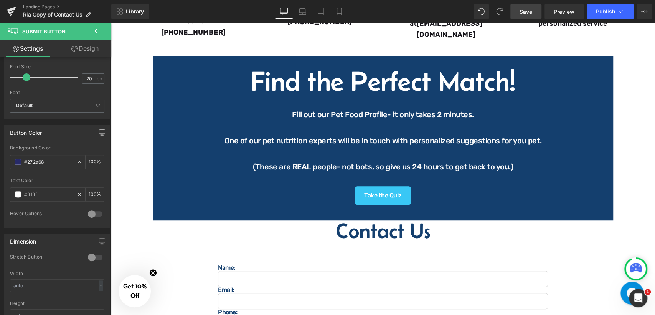
click at [528, 15] on span "Save" at bounding box center [526, 12] width 13 height 8
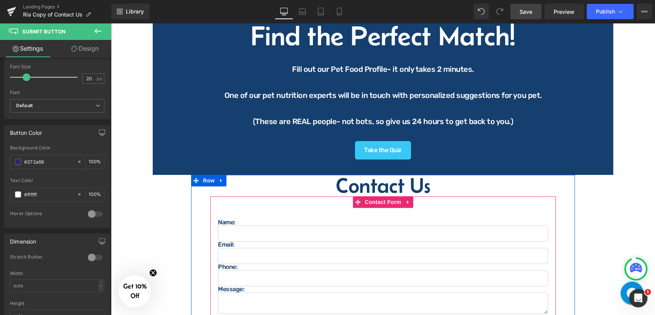
scroll to position [341, 0]
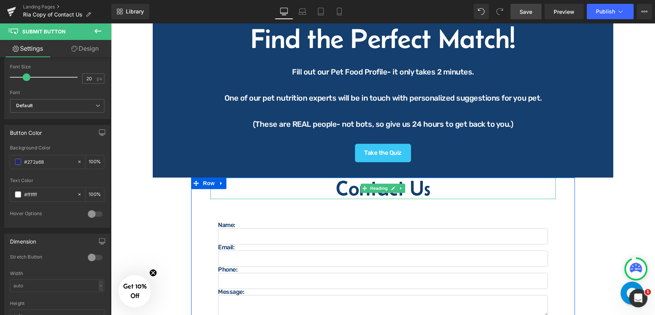
click at [317, 186] on h2 "Contact Us" at bounding box center [382, 187] width 345 height 21
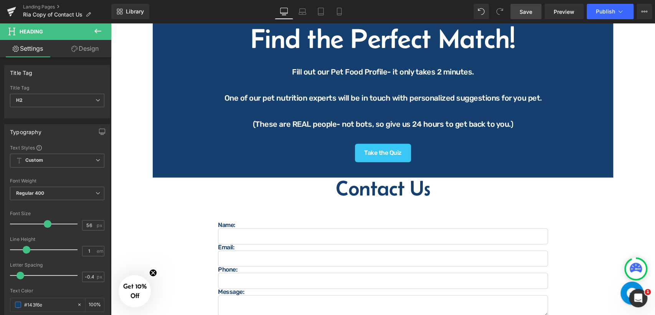
click at [78, 47] on link "Design" at bounding box center [85, 48] width 56 height 17
click at [0, 0] on div "Spacing" at bounding box center [0, 0] width 0 height 0
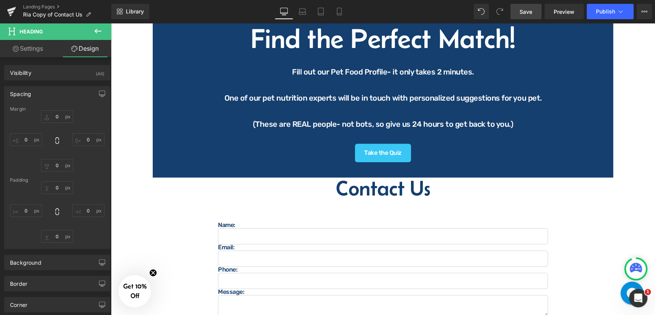
type input "0"
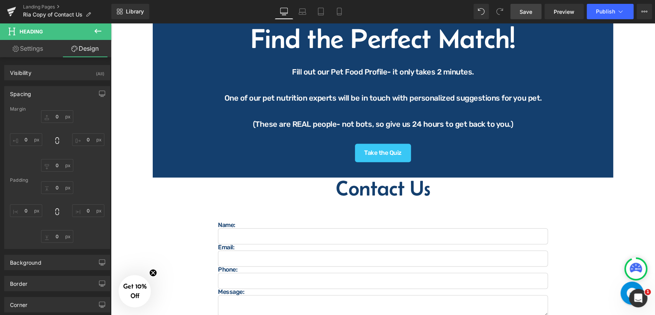
type input "0"
click at [59, 117] on input "0" at bounding box center [57, 116] width 32 height 13
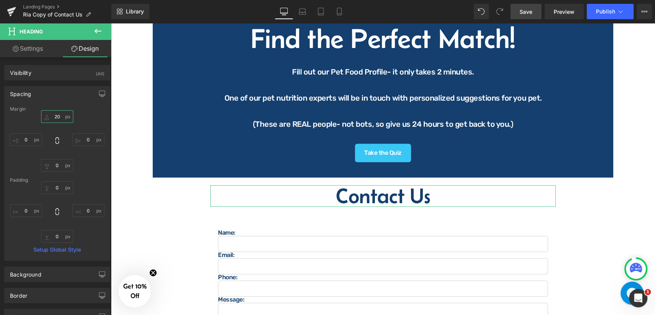
type input "20"
click at [97, 119] on div "20 20 0px 0 0px 0 0px 0" at bounding box center [57, 140] width 94 height 61
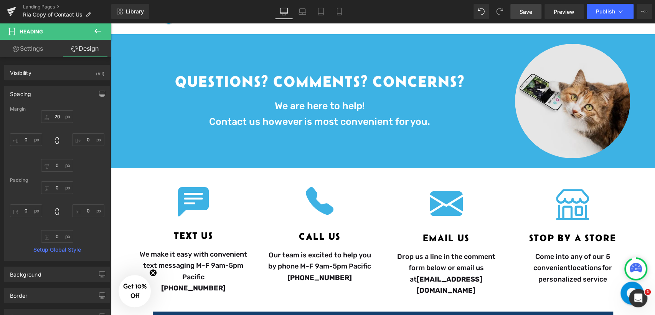
scroll to position [0, 0]
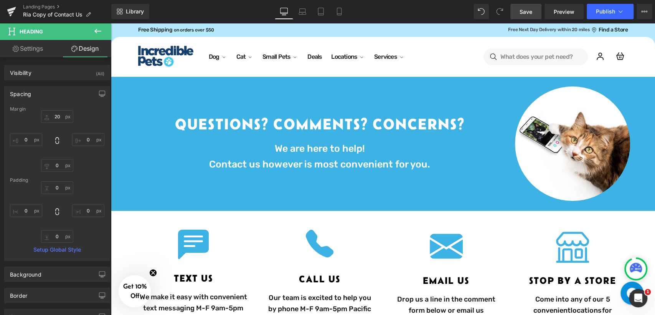
drag, startPoint x: 531, startPoint y: 12, endPoint x: 360, endPoint y: 168, distance: 231.4
click at [531, 12] on span "Save" at bounding box center [526, 12] width 13 height 8
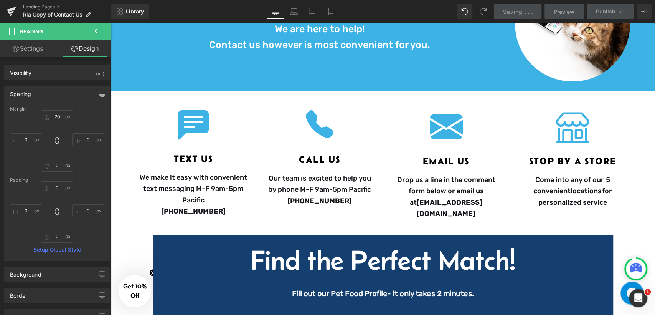
scroll to position [213, 0]
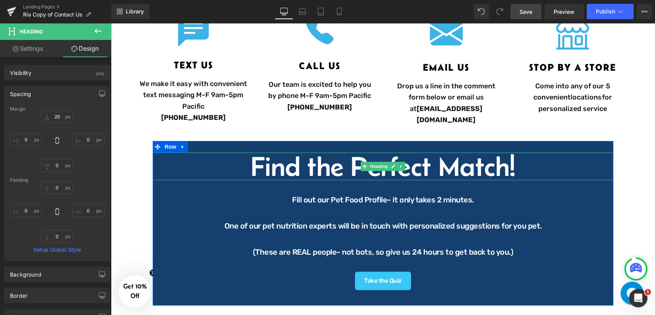
click at [493, 162] on h1 "Find the Perfect Match!" at bounding box center [383, 166] width 460 height 28
click at [520, 165] on h1 "Find the Perfect Match!" at bounding box center [383, 166] width 460 height 28
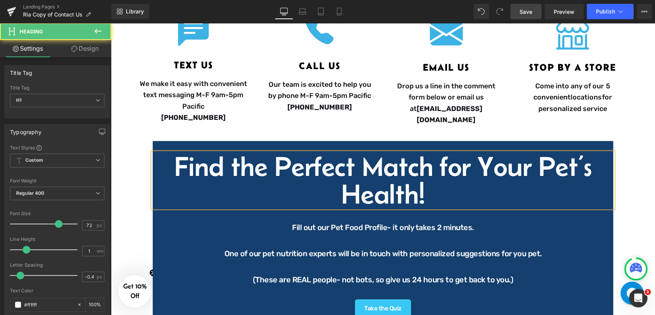
click at [439, 167] on h1 "Find the Perfect Match for Your Pet’s Health!" at bounding box center [383, 179] width 460 height 55
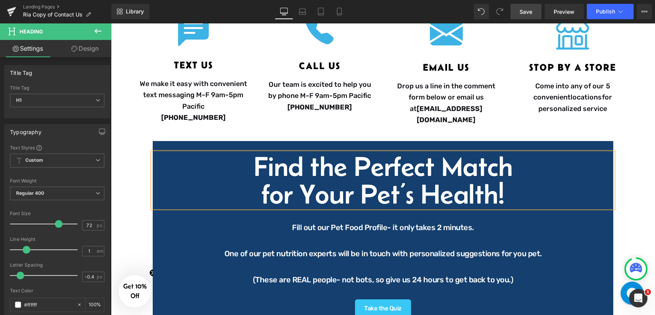
click at [507, 183] on h1 "for Your Pet’s Health!" at bounding box center [383, 194] width 460 height 28
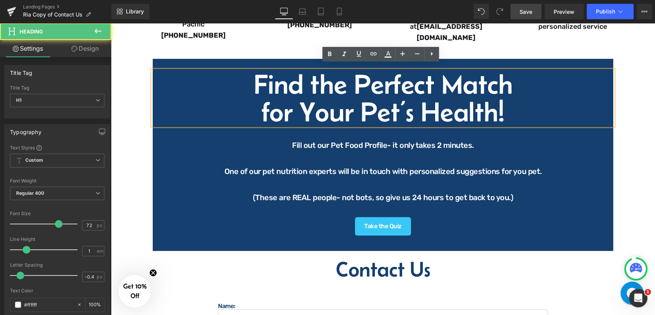
scroll to position [298, 0]
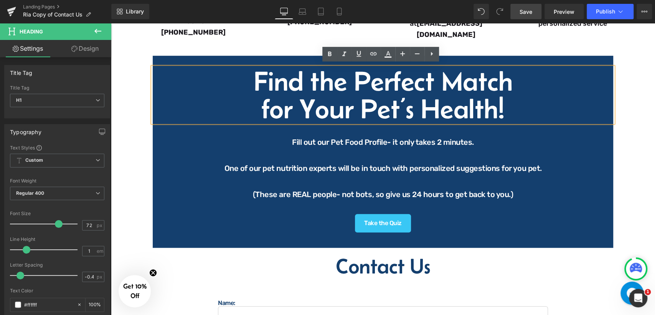
click at [432, 143] on p "Fill out our Pet Food Profile- it only takes 2 minutes." at bounding box center [383, 141] width 430 height 13
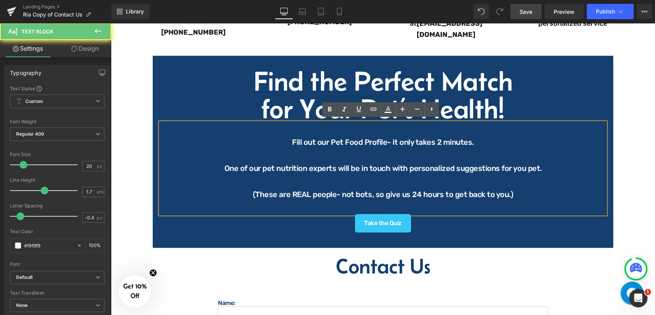
click at [292, 139] on p "Fill out our Pet Food Profile- it only takes 2 minutes." at bounding box center [383, 141] width 430 height 13
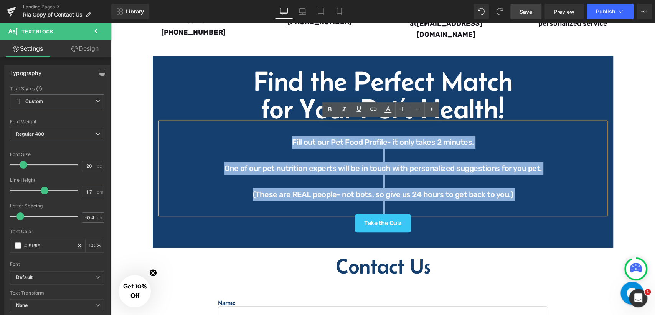
drag, startPoint x: 292, startPoint y: 139, endPoint x: 535, endPoint y: 203, distance: 251.3
click at [535, 203] on div "Fill out our Pet Food Profile- it only takes 2 minutes.  One of our pet nutrit…" at bounding box center [382, 167] width 445 height 91
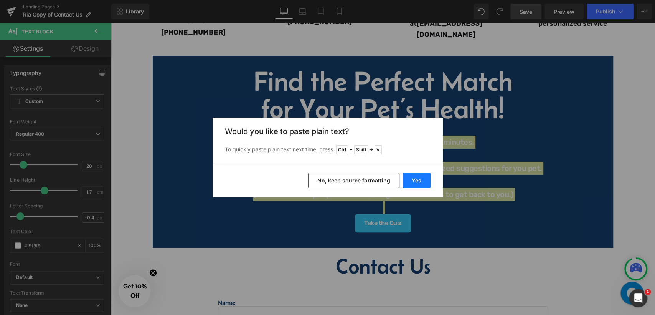
click at [421, 179] on button "Yes" at bounding box center [417, 180] width 28 height 15
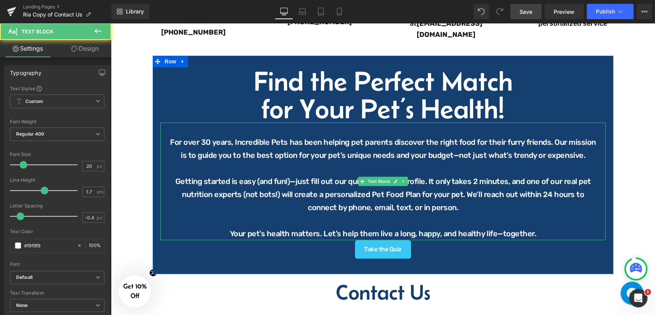
click at [246, 170] on p at bounding box center [383, 168] width 430 height 13
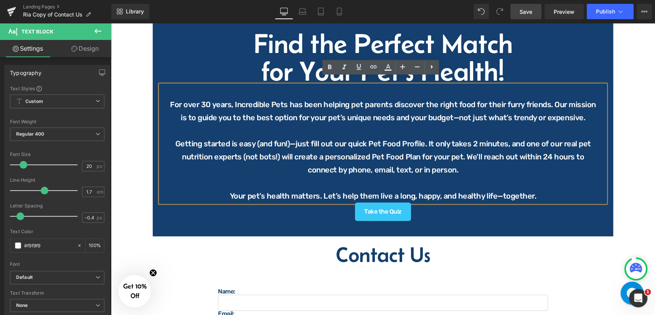
scroll to position [341, 0]
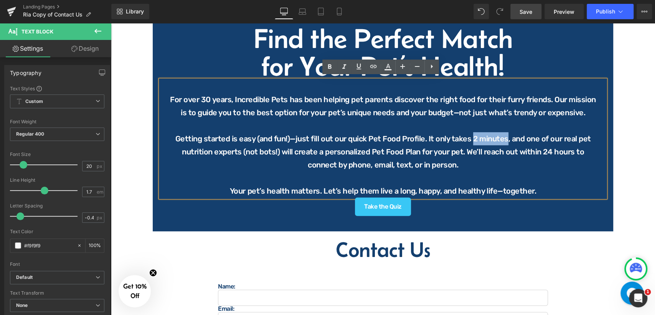
drag, startPoint x: 469, startPoint y: 134, endPoint x: 503, endPoint y: 137, distance: 33.5
click at [503, 137] on p "Getting started is easy (and fun!)—just fill out our quick Pet Food Profile. It…" at bounding box center [383, 151] width 430 height 39
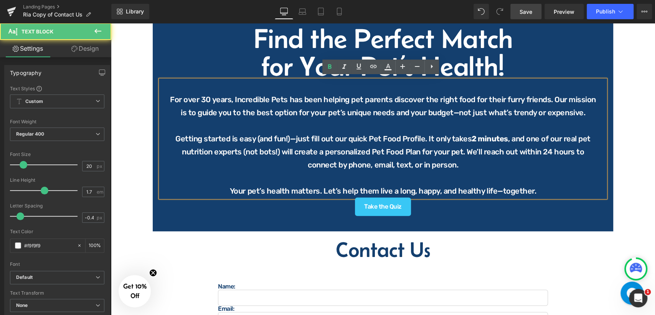
click at [507, 175] on p at bounding box center [383, 177] width 430 height 13
click at [450, 149] on p "Getting started is easy (and fun!)—just fill out our quick Pet Food Profile. It…" at bounding box center [383, 151] width 430 height 39
click at [449, 151] on p "Getting started is easy (and fun!)—just fill out our quick Pet Food Profile. It…" at bounding box center [383, 151] width 430 height 39
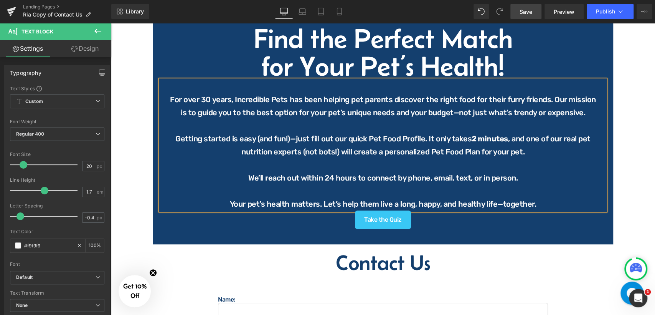
click at [511, 185] on p at bounding box center [383, 190] width 430 height 13
click at [533, 203] on p "Your pet’s health matters. Let’s help them live a long, happy, and healthy life…" at bounding box center [383, 203] width 430 height 13
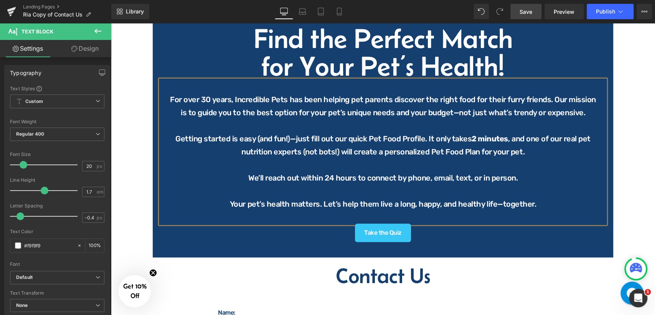
click at [484, 205] on p "Your pet’s health matters. Let’s help them live a long, happy, and healthy life…" at bounding box center [383, 203] width 430 height 13
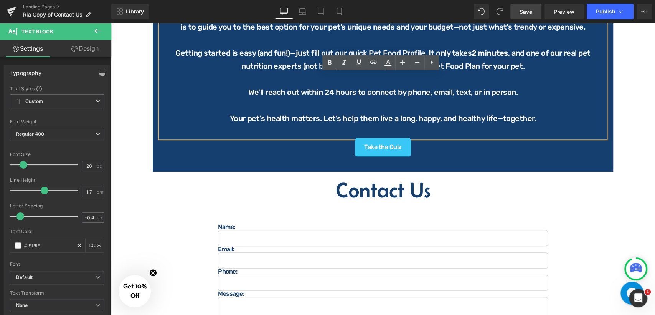
scroll to position [298, 0]
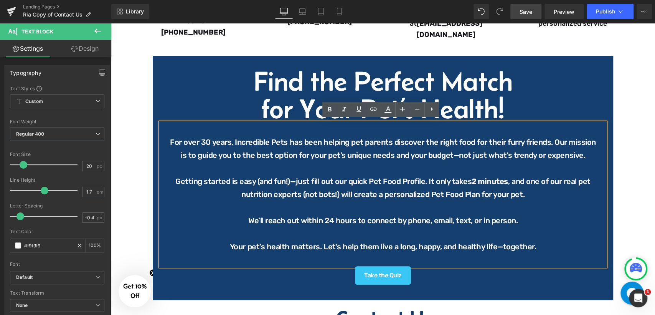
click at [525, 10] on span "Save" at bounding box center [526, 12] width 13 height 8
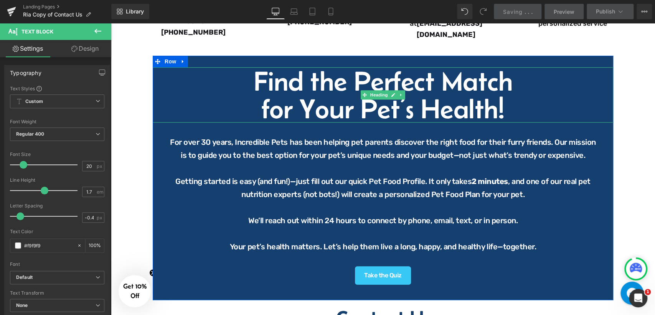
click at [515, 108] on h1 "for Your Pet’s Health!" at bounding box center [383, 109] width 460 height 28
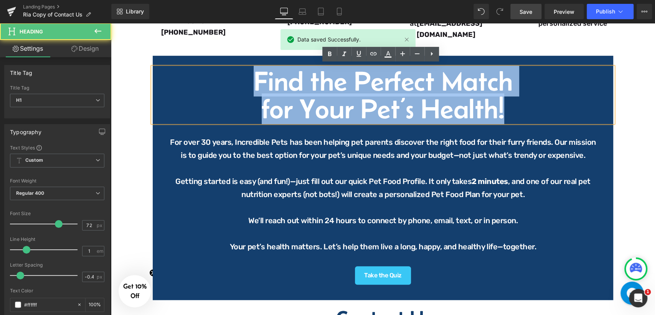
drag, startPoint x: 506, startPoint y: 107, endPoint x: 195, endPoint y: 60, distance: 314.7
click at [195, 60] on div "Find the Perfect Match for Your Pet’s Health! Heading For over 30 years, Incred…" at bounding box center [383, 178] width 460 height 244
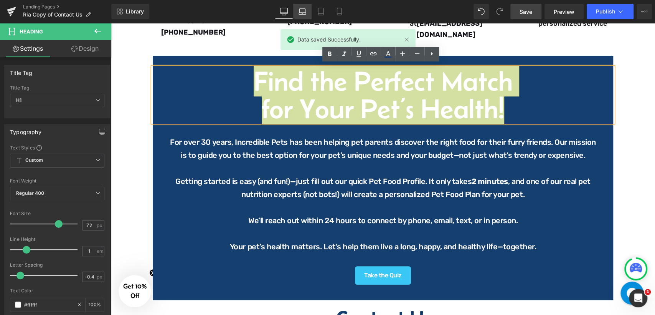
click at [304, 13] on icon at bounding box center [303, 12] width 8 height 8
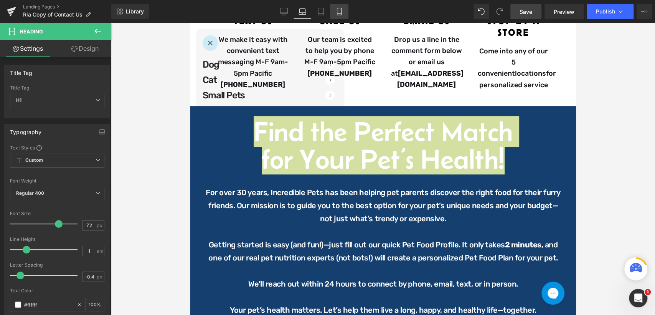
scroll to position [294, 0]
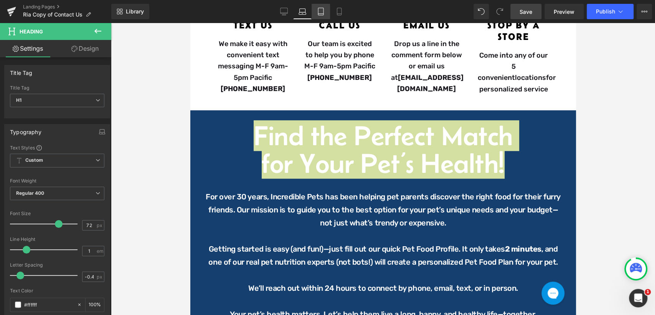
click at [320, 12] on icon at bounding box center [321, 12] width 8 height 8
type input "100"
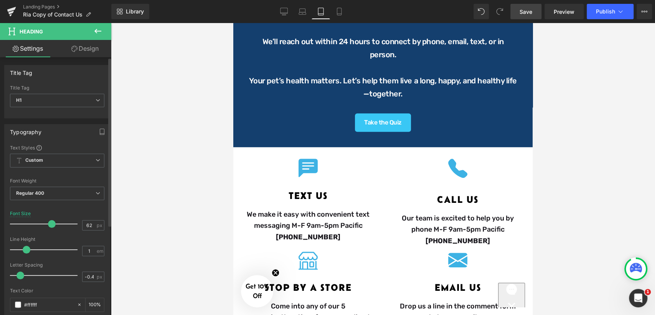
scroll to position [376, 0]
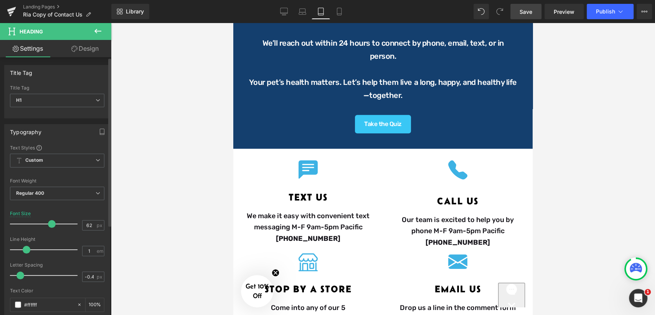
click at [50, 225] on span at bounding box center [52, 224] width 8 height 8
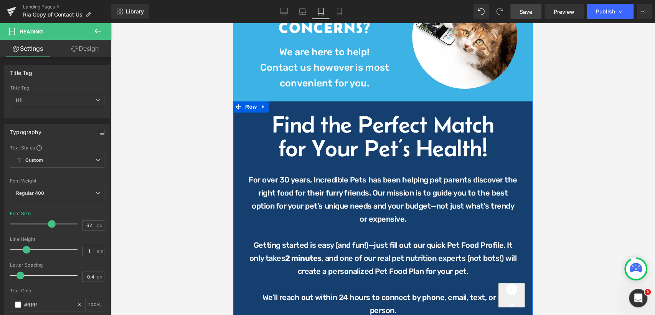
scroll to position [120, 0]
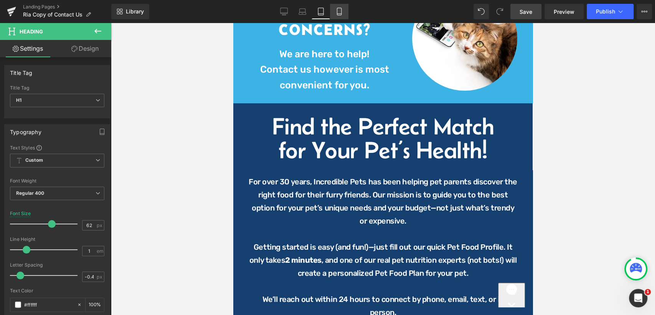
click at [343, 15] on link "Mobile" at bounding box center [339, 11] width 18 height 15
type input "72"
type input "100"
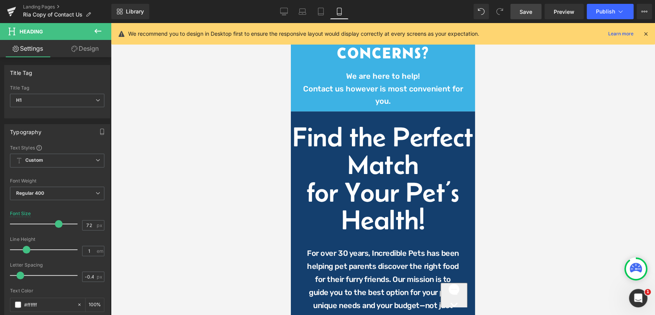
scroll to position [213, 0]
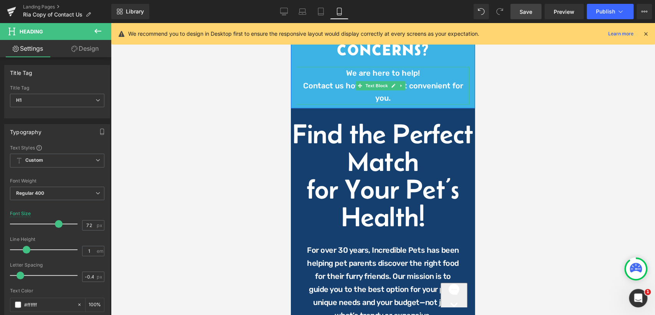
click at [392, 93] on p "Contact us however is most convenient for you." at bounding box center [383, 91] width 173 height 25
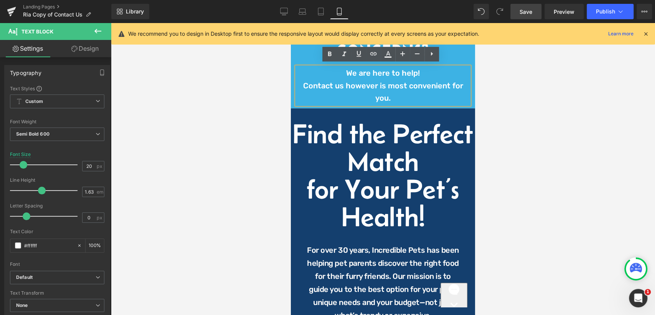
click at [391, 93] on p "Contact us however is most convenient for you." at bounding box center [383, 91] width 173 height 25
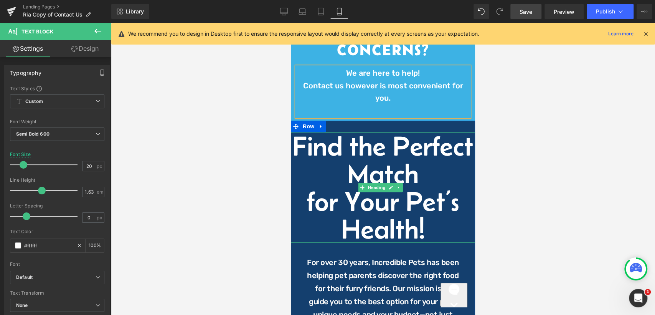
click at [391, 203] on h1 "for Your Pet’s Health!" at bounding box center [383, 214] width 184 height 55
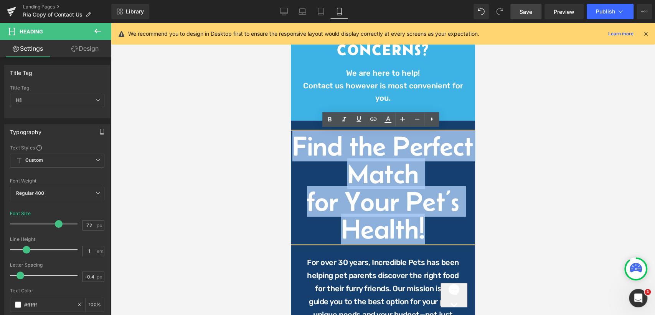
drag, startPoint x: 426, startPoint y: 226, endPoint x: 337, endPoint y: 148, distance: 117.5
click at [337, 148] on div "Find the Perfect Match for Your Pet’s Health!" at bounding box center [383, 187] width 184 height 111
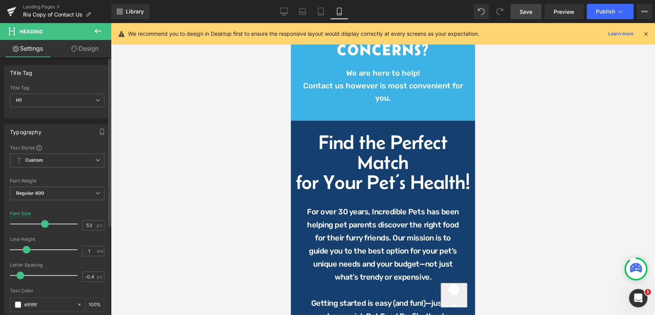
type input "50"
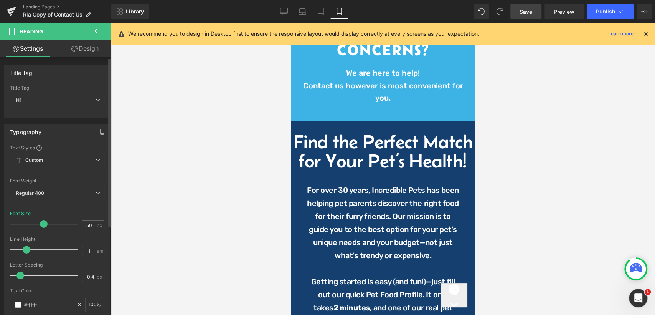
drag, startPoint x: 53, startPoint y: 221, endPoint x: 40, endPoint y: 224, distance: 13.9
click at [40, 224] on span at bounding box center [44, 224] width 8 height 8
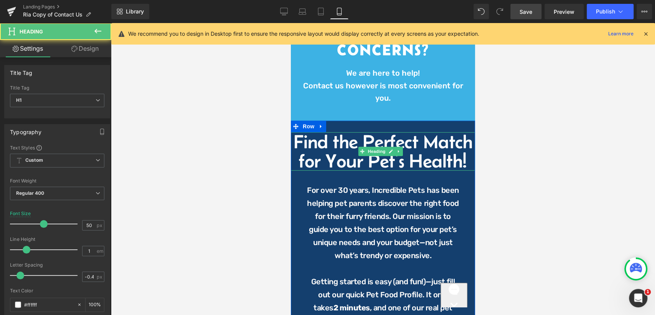
click at [355, 151] on h1 "Find the Perfect Match" at bounding box center [383, 141] width 184 height 19
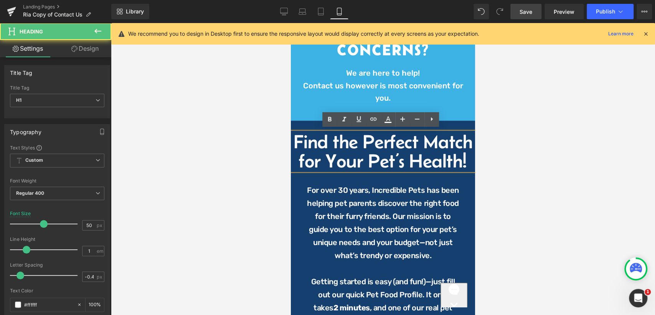
click at [296, 170] on h1 "for Your Pet’s Health!" at bounding box center [383, 160] width 184 height 19
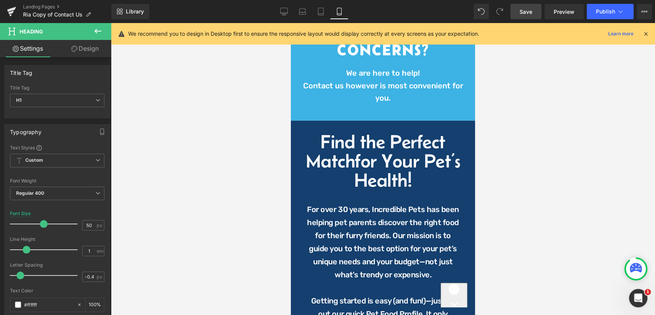
click at [533, 16] on link "Save" at bounding box center [525, 11] width 31 height 15
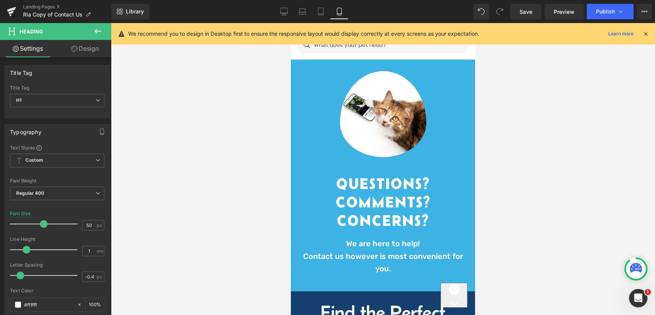
scroll to position [0, 0]
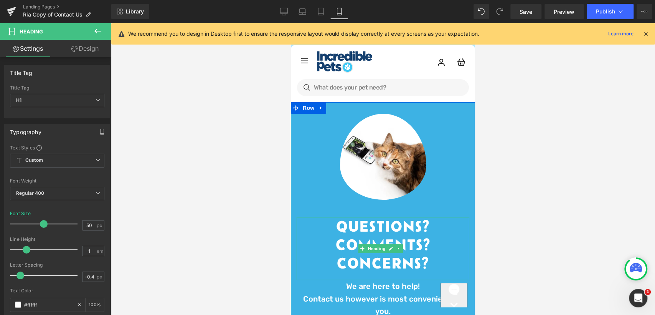
click at [389, 228] on h1 "Questions? Comments? Concerns?" at bounding box center [383, 244] width 173 height 55
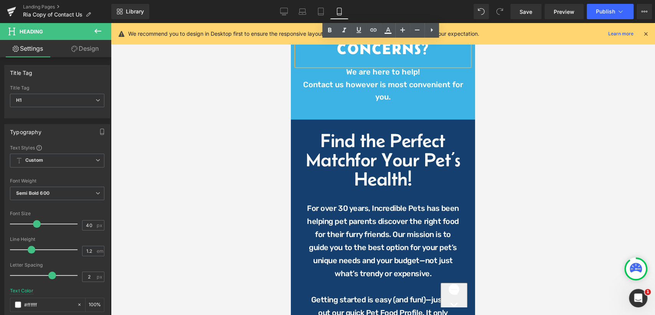
scroll to position [213, 0]
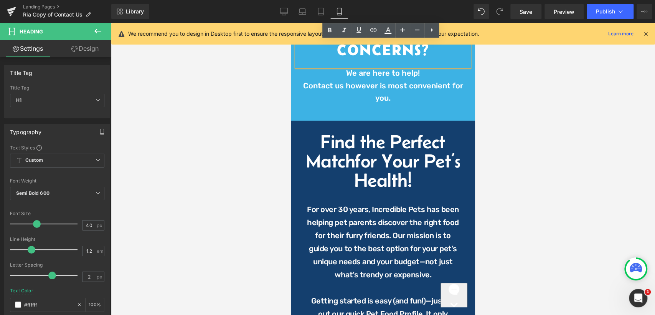
click at [384, 155] on div "Find the Perfect Match for Your Pet’s Health! Heading" at bounding box center [383, 161] width 184 height 58
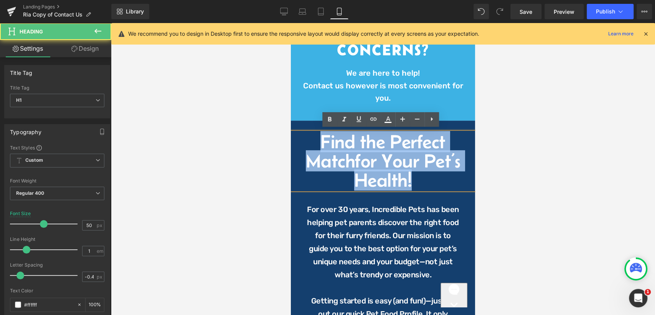
drag, startPoint x: 319, startPoint y: 141, endPoint x: 418, endPoint y: 199, distance: 114.5
click at [417, 173] on h1 "Find the Perfect Match for Your Pet’s Health!" at bounding box center [383, 161] width 184 height 58
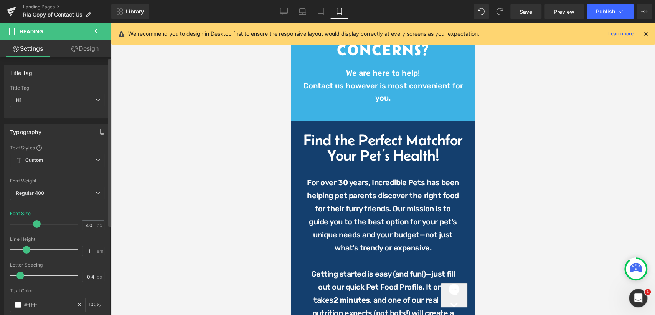
drag, startPoint x: 39, startPoint y: 223, endPoint x: 34, endPoint y: 226, distance: 6.4
click at [34, 226] on span at bounding box center [37, 224] width 8 height 8
click at [528, 9] on span "Save" at bounding box center [526, 12] width 13 height 8
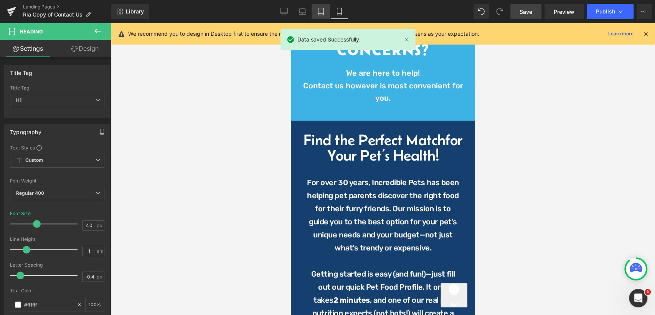
click at [320, 8] on icon at bounding box center [321, 12] width 8 height 8
type input "62"
type input "100"
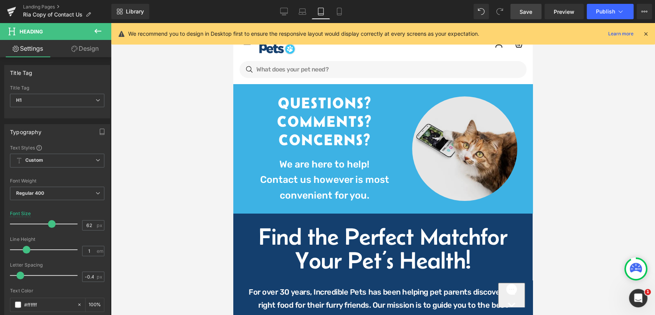
scroll to position [85, 0]
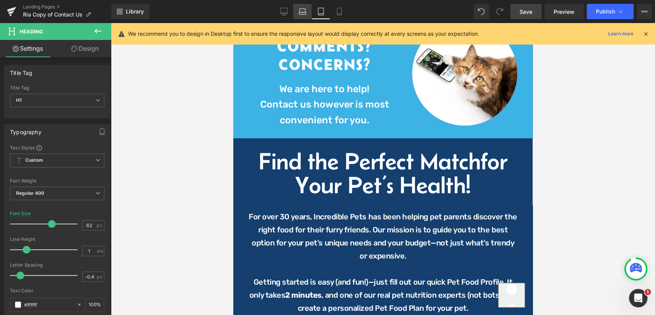
click at [300, 8] on icon at bounding box center [303, 12] width 8 height 8
type input "72"
type input "100"
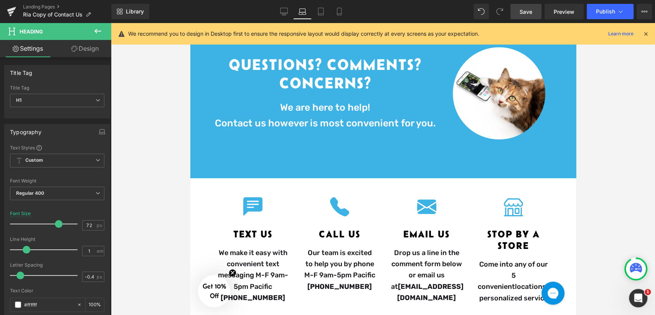
scroll to position [266, 0]
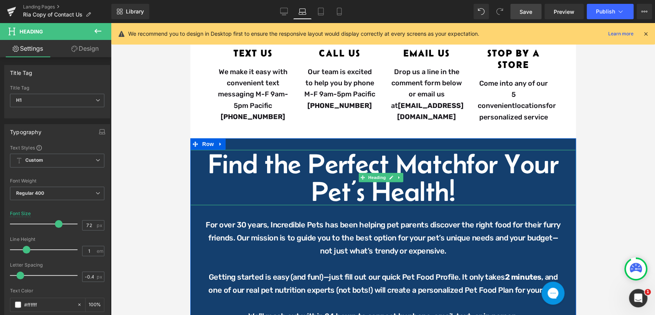
click at [439, 180] on span "for Your Pet’s Health!" at bounding box center [434, 177] width 247 height 58
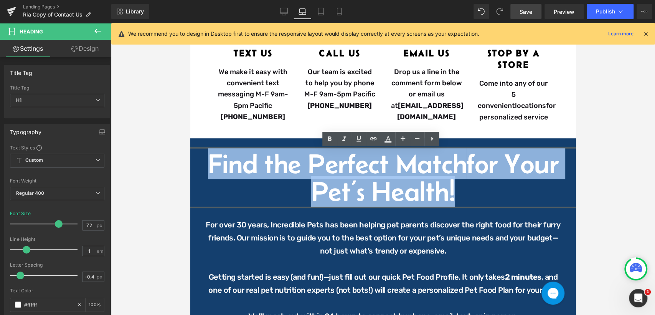
drag, startPoint x: 482, startPoint y: 194, endPoint x: 194, endPoint y: 163, distance: 289.1
click at [194, 163] on h1 "Find the Perfect Match for Your Pet’s Health!" at bounding box center [383, 177] width 386 height 55
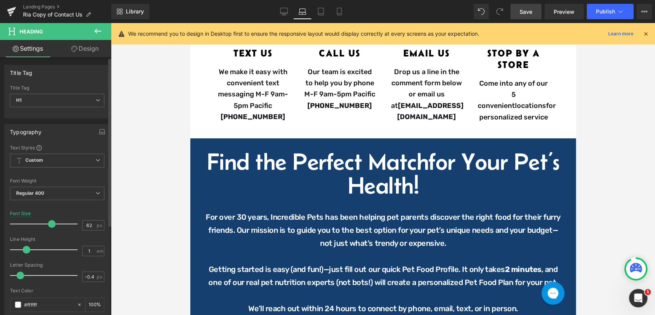
drag, startPoint x: 56, startPoint y: 223, endPoint x: 50, endPoint y: 225, distance: 6.4
click at [50, 225] on span at bounding box center [52, 224] width 8 height 8
click at [521, 14] on span "Save" at bounding box center [526, 12] width 13 height 8
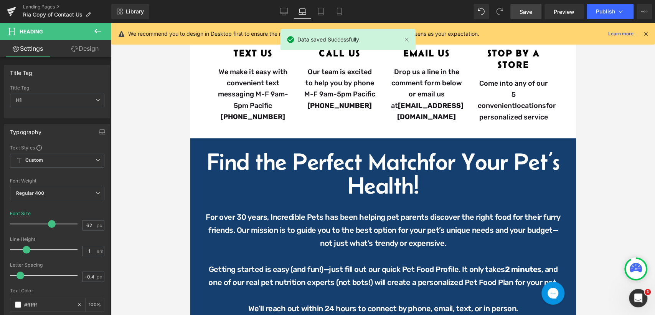
click at [274, 9] on div "Library Laptop Desktop Laptop Tablet Mobile Save Preview Publish Scheduled View…" at bounding box center [383, 11] width 544 height 15
click at [289, 13] on link "Desktop" at bounding box center [284, 11] width 18 height 15
type input "72"
type input "100"
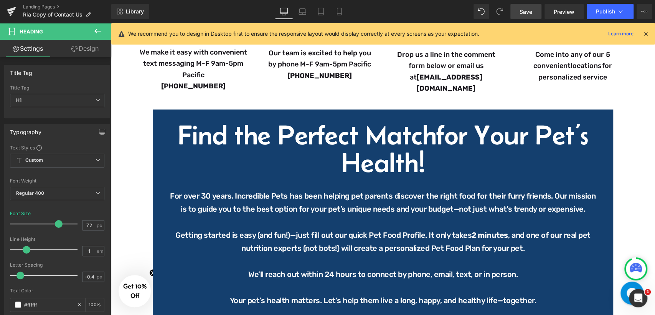
scroll to position [256, 0]
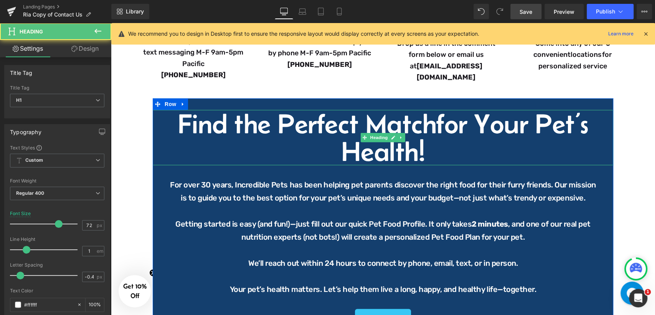
click at [381, 126] on h1 "Find the Perfect Match for Your Pet’s Health!" at bounding box center [383, 137] width 460 height 55
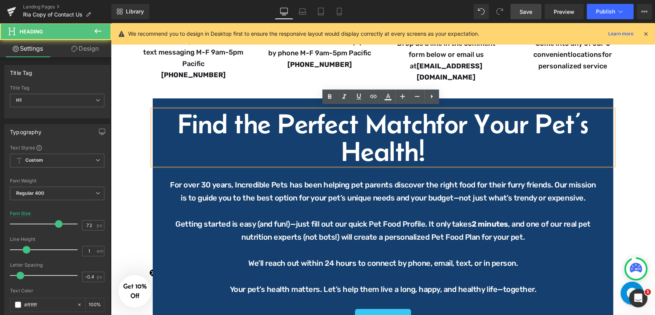
click at [439, 120] on span "for Your Pet’s Health!" at bounding box center [464, 137] width 247 height 58
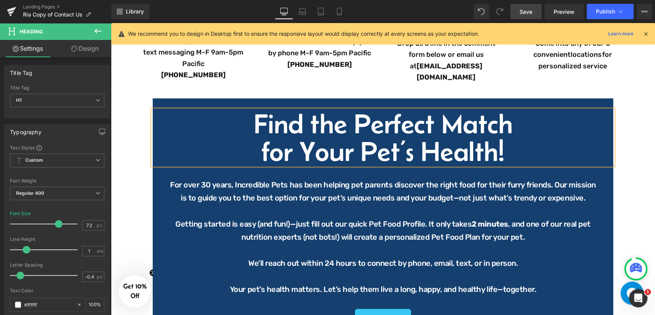
click at [538, 155] on h1 "for Your Pet’s Health!" at bounding box center [383, 151] width 460 height 28
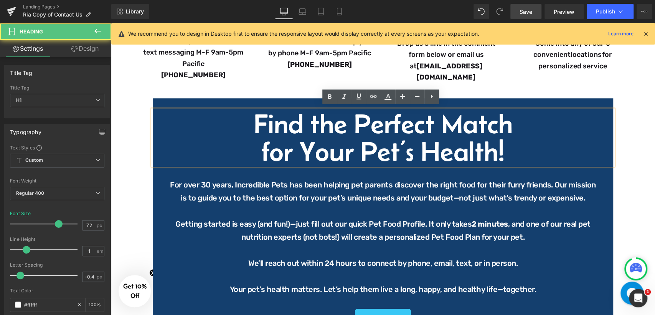
click at [527, 12] on span "Save" at bounding box center [526, 12] width 13 height 8
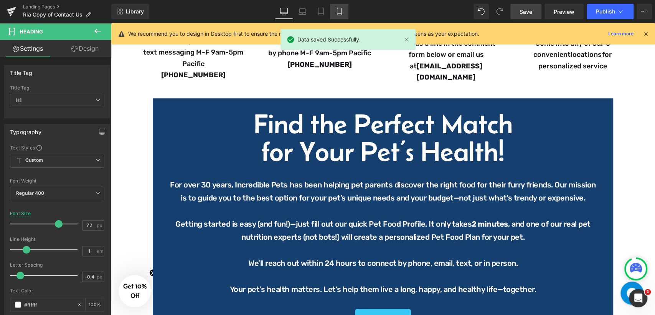
click at [335, 11] on icon at bounding box center [339, 12] width 8 height 8
type input "40"
type input "100"
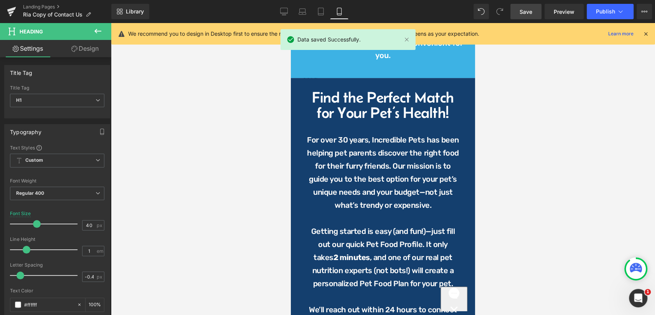
scroll to position [236, 0]
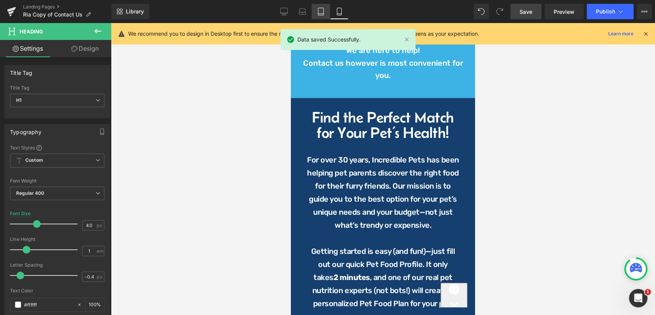
click at [325, 12] on link "Tablet" at bounding box center [321, 11] width 18 height 15
type input "62"
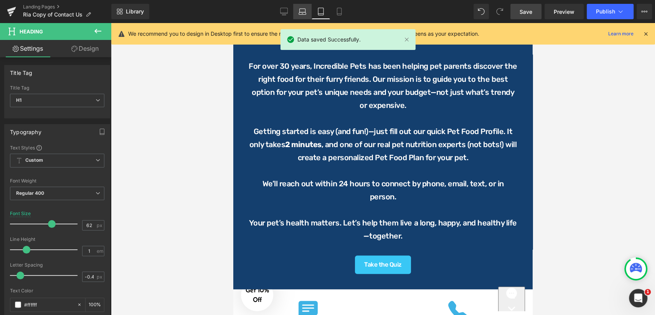
scroll to position [127, 0]
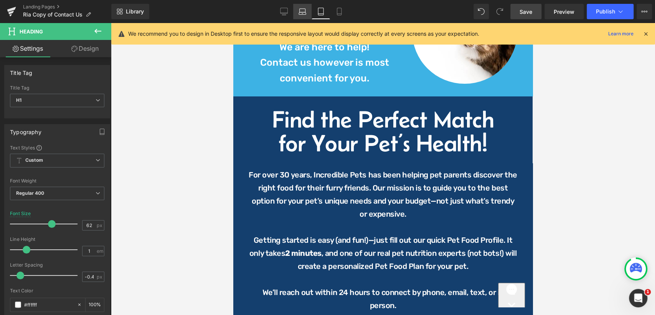
click at [296, 14] on link "Laptop" at bounding box center [302, 11] width 18 height 15
type input "100"
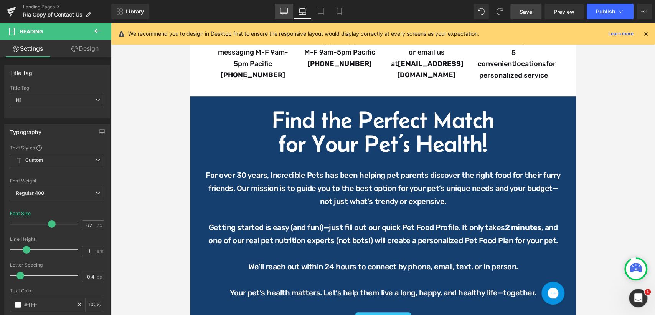
click at [282, 16] on link "Desktop" at bounding box center [284, 11] width 18 height 15
type input "72"
type input "100"
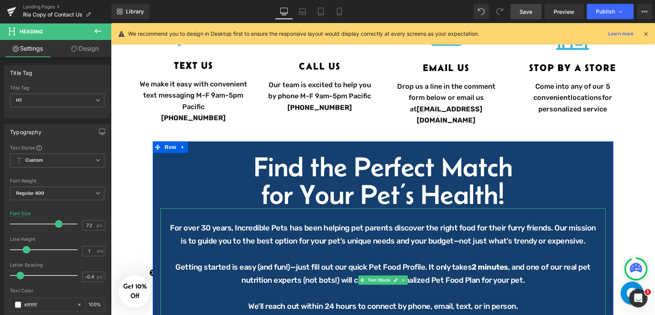
scroll to position [298, 0]
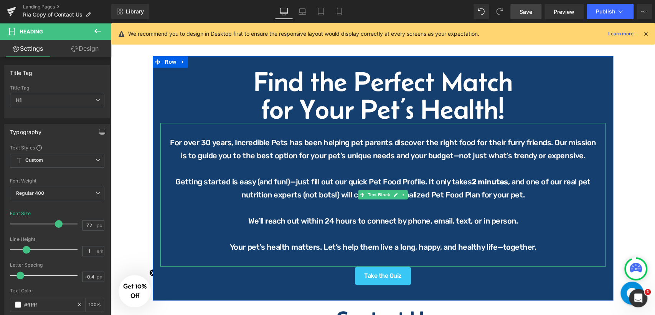
click at [480, 203] on p at bounding box center [383, 207] width 430 height 13
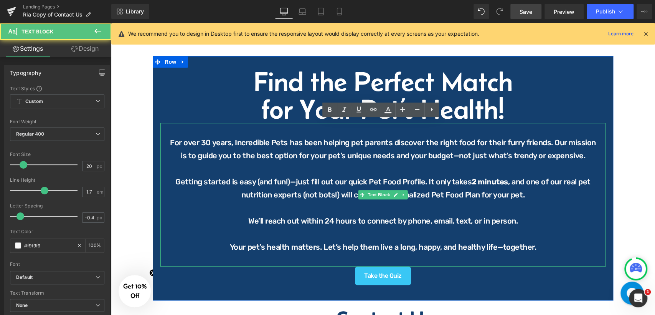
click at [530, 193] on p "Getting started is easy (and fun!)—just fill out our quick Pet Food Profile. It…" at bounding box center [383, 188] width 430 height 26
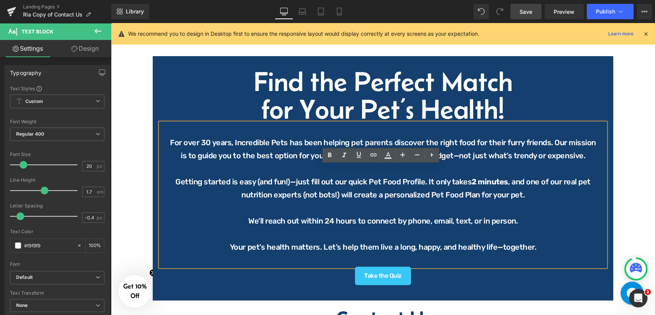
scroll to position [213, 0]
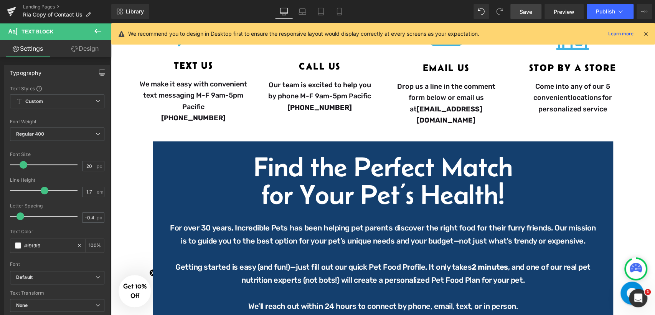
drag, startPoint x: 524, startPoint y: 13, endPoint x: 403, endPoint y: 45, distance: 125.0
click at [524, 13] on span "Save" at bounding box center [526, 12] width 13 height 8
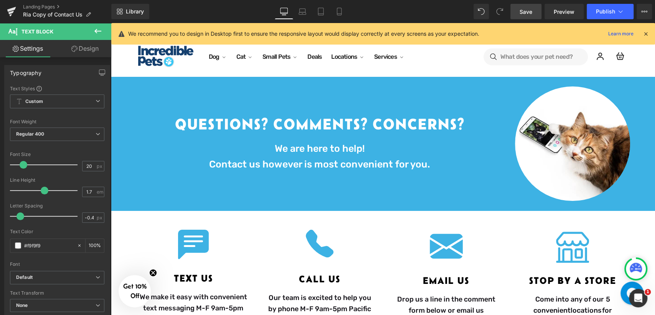
scroll to position [128, 0]
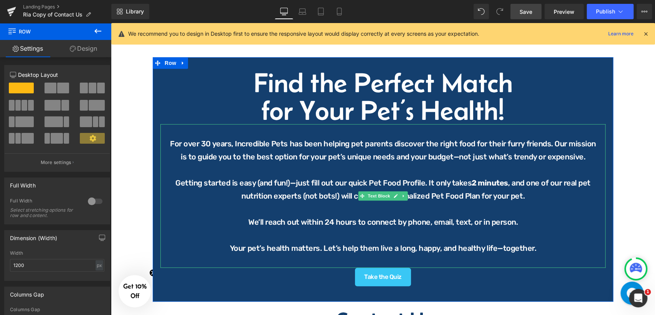
scroll to position [341, 0]
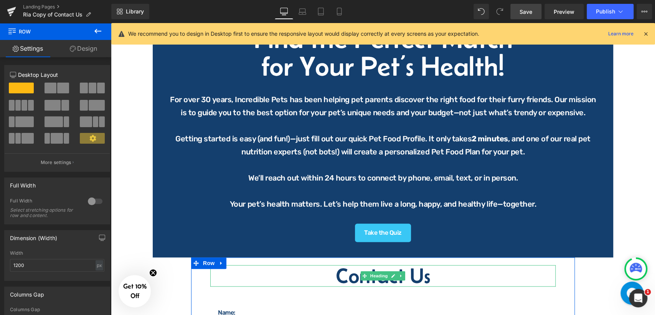
click at [421, 279] on h2 "Contact Us" at bounding box center [382, 275] width 345 height 21
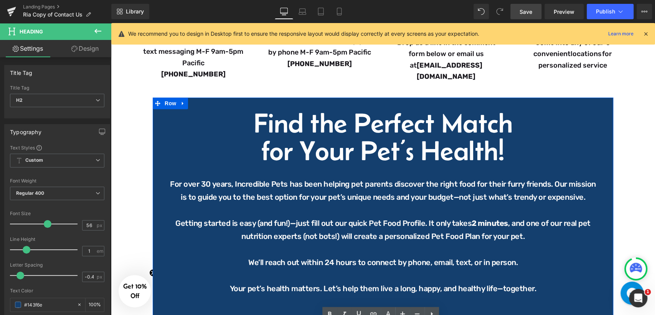
scroll to position [256, 0]
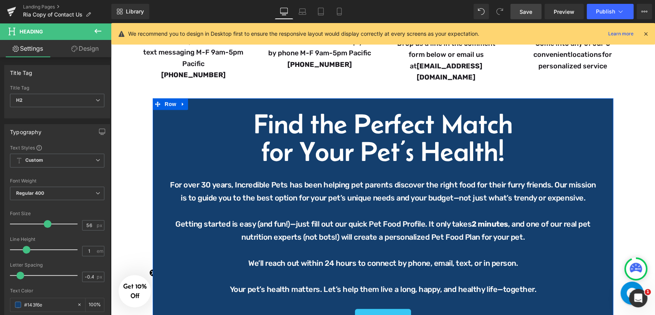
drag, startPoint x: 468, startPoint y: 145, endPoint x: 506, endPoint y: 145, distance: 38.0
click at [469, 145] on span "for Your Pet’s Health!" at bounding box center [383, 151] width 243 height 31
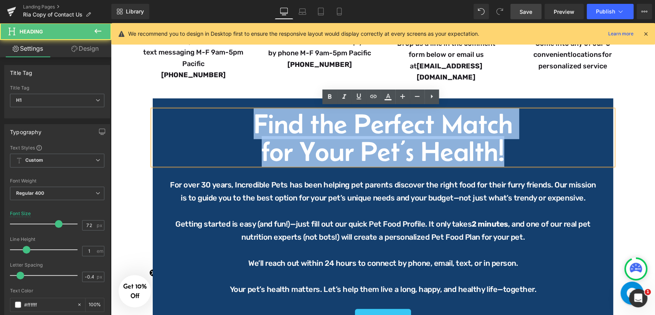
drag, startPoint x: 511, startPoint y: 153, endPoint x: 252, endPoint y: 125, distance: 259.7
click at [252, 125] on div "Find the Perfect Match for Your Pet’s Health!" at bounding box center [383, 137] width 460 height 55
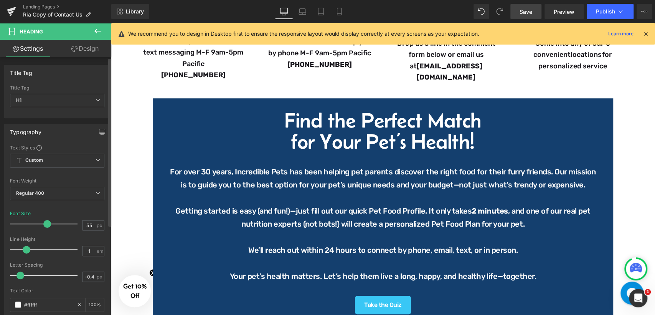
drag, startPoint x: 52, startPoint y: 224, endPoint x: 41, endPoint y: 229, distance: 11.8
click at [41, 229] on div at bounding box center [46, 223] width 64 height 15
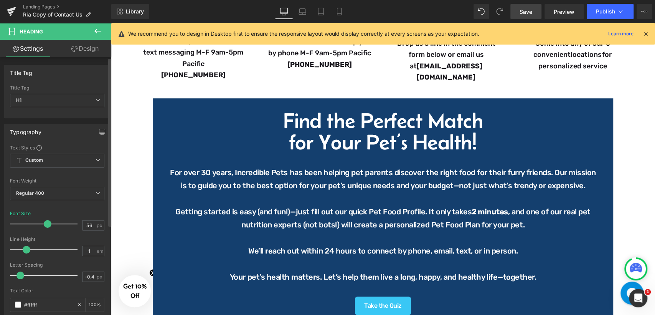
click at [45, 225] on span at bounding box center [48, 224] width 8 height 8
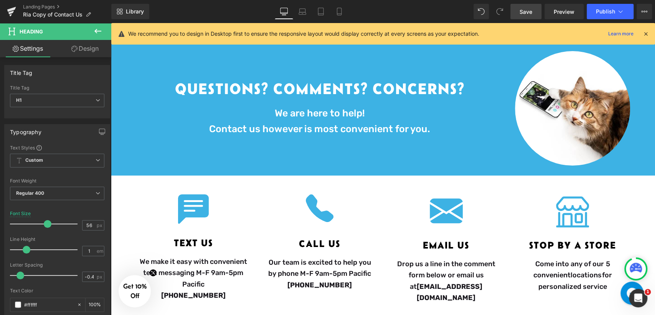
scroll to position [0, 0]
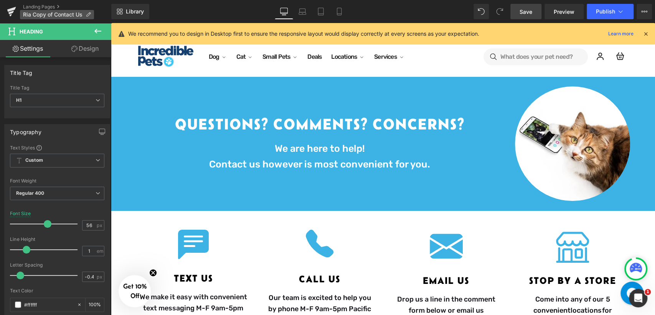
click at [58, 15] on span "Ria Copy of Contact Us" at bounding box center [52, 15] width 59 height 6
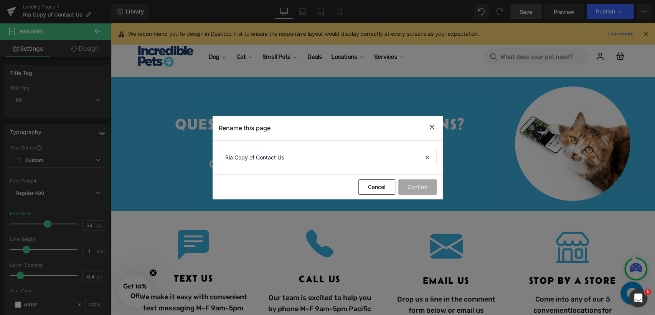
click at [430, 126] on icon at bounding box center [431, 127] width 9 height 10
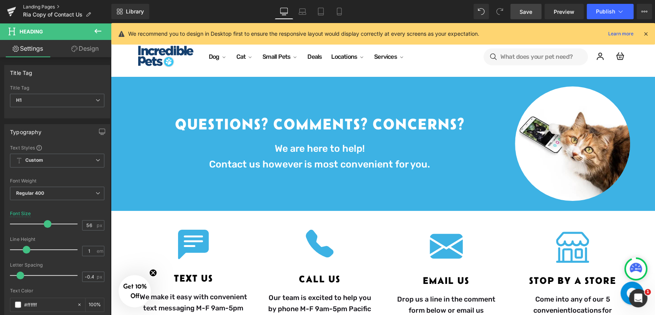
click at [46, 7] on link "Landing Pages" at bounding box center [67, 7] width 88 height 6
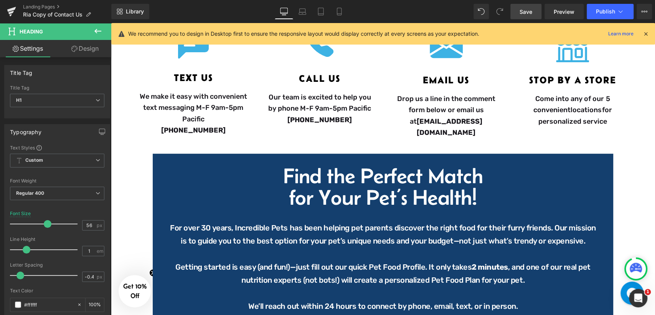
scroll to position [298, 0]
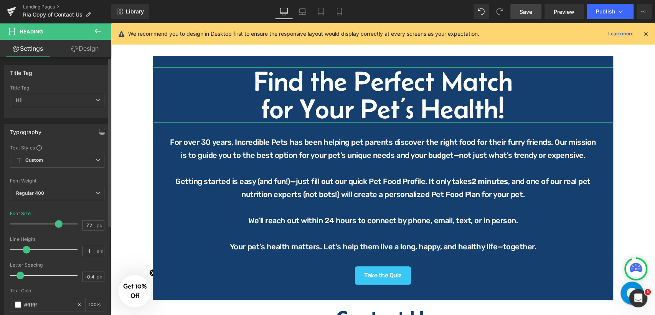
type input "71"
drag, startPoint x: 45, startPoint y: 223, endPoint x: 58, endPoint y: 223, distance: 12.3
click at [55, 222] on span at bounding box center [59, 224] width 8 height 8
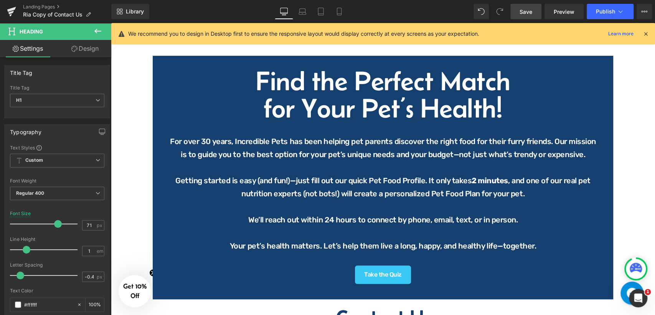
click at [534, 8] on link "Save" at bounding box center [525, 11] width 31 height 15
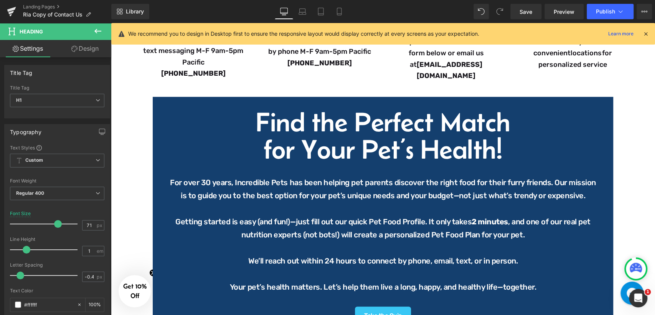
scroll to position [256, 0]
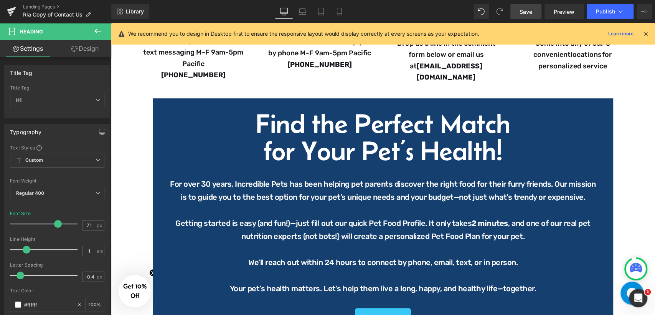
click at [528, 13] on span "Save" at bounding box center [526, 12] width 13 height 8
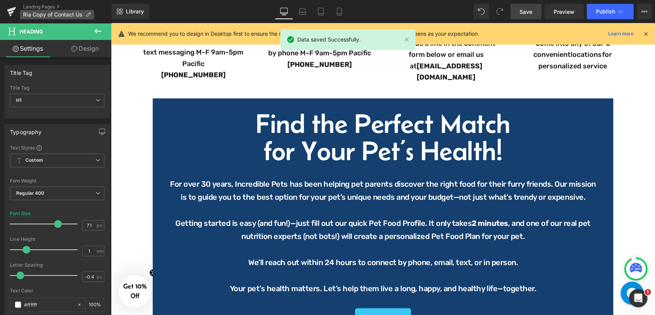
click at [68, 13] on span "Ria Copy of Contact Us" at bounding box center [52, 15] width 59 height 6
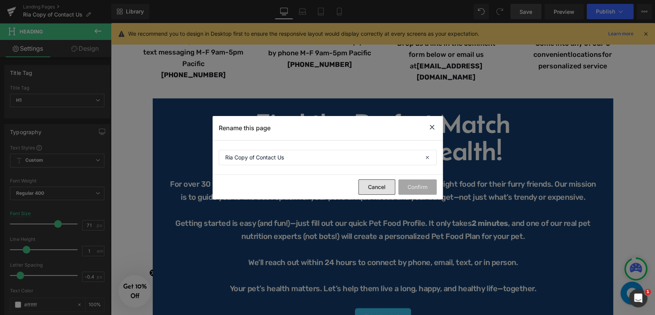
click at [368, 186] on button "Cancel" at bounding box center [376, 186] width 37 height 15
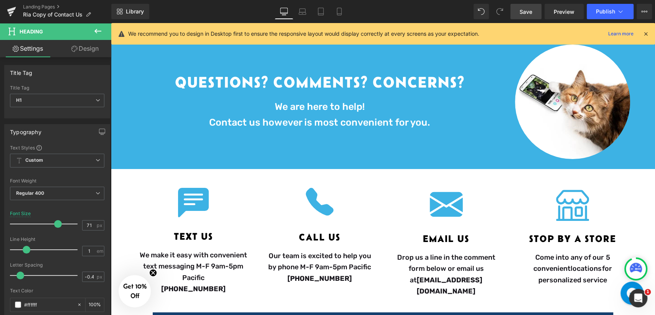
scroll to position [0, 0]
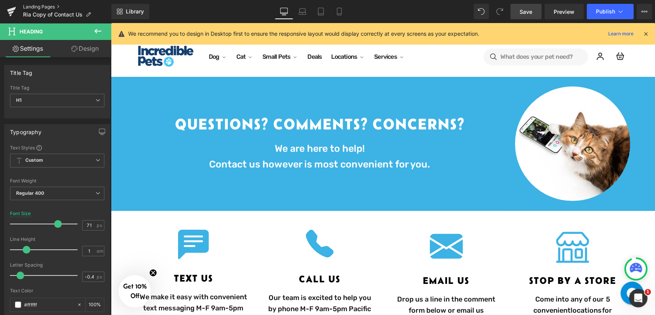
click at [49, 8] on link "Landing Pages" at bounding box center [67, 7] width 88 height 6
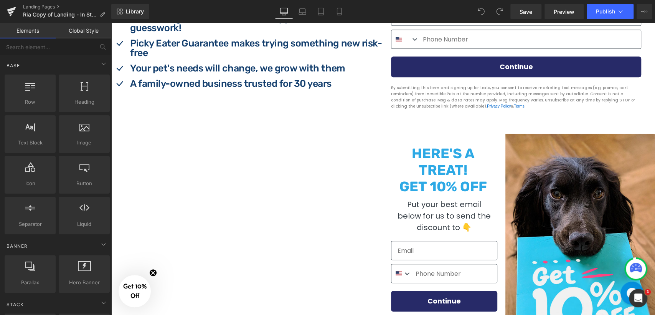
scroll to position [384, 0]
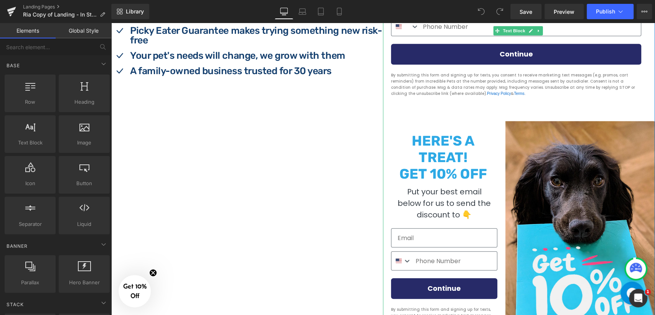
click at [399, 125] on form "HERE'S A TREAT! GET 10% OFF Put your best email below for us to send the discou…" at bounding box center [519, 247] width 272 height 252
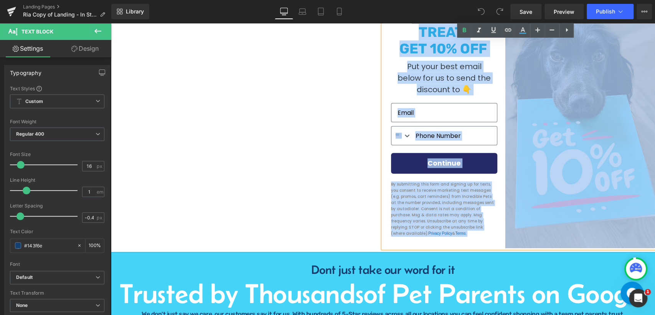
scroll to position [511, 0]
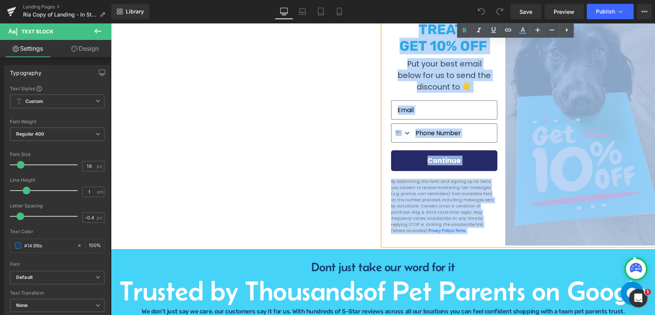
drag, startPoint x: 406, startPoint y: 124, endPoint x: 605, endPoint y: 243, distance: 232.5
click at [605, 243] on div "HERE'S A TREAT! GET 10% OFF Put your best email below for us to send the discou…" at bounding box center [519, 15] width 272 height 459
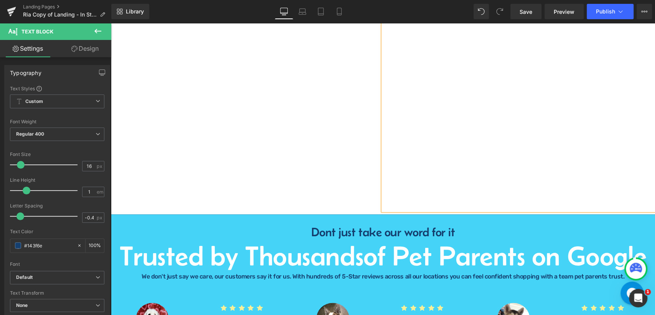
scroll to position [498, 0]
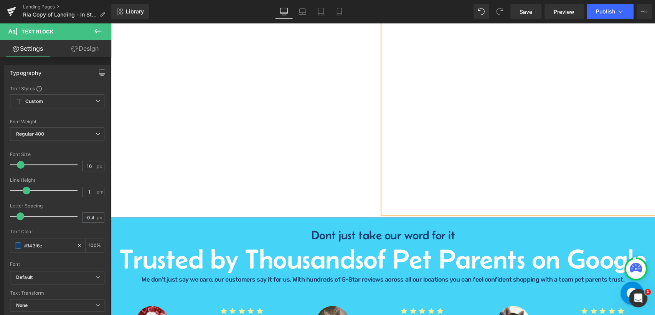
click at [443, 198] on div at bounding box center [519, 110] width 261 height 192
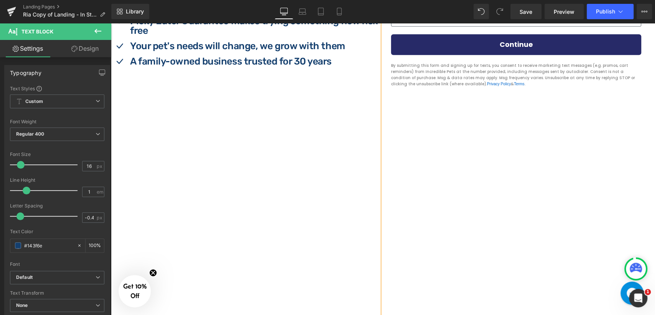
scroll to position [413, 0]
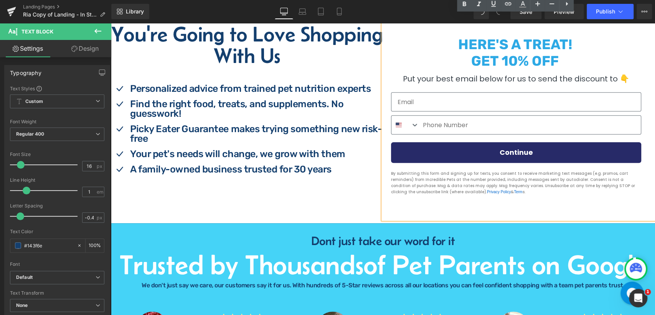
scroll to position [243, 0]
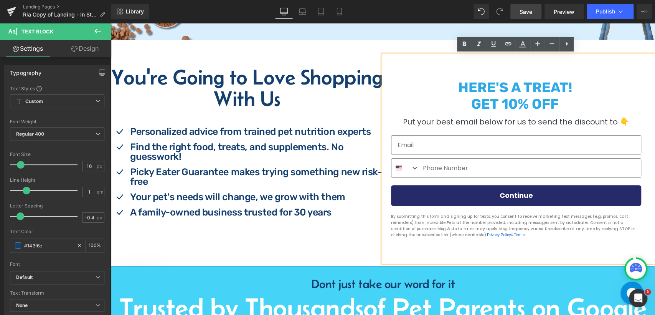
click at [526, 10] on span "Save" at bounding box center [526, 12] width 13 height 8
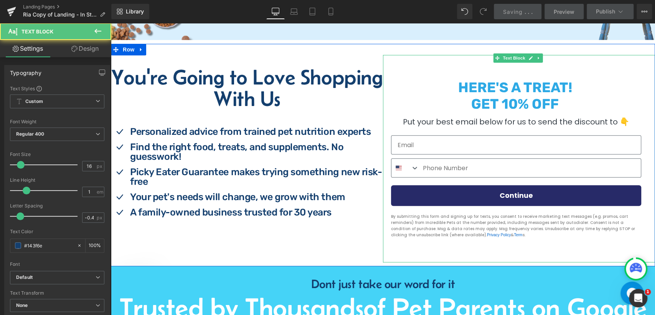
click at [464, 74] on div "HERE'S A TREAT! GET 10% OFF Put your best email below for us to send the discou…" at bounding box center [519, 159] width 261 height 192
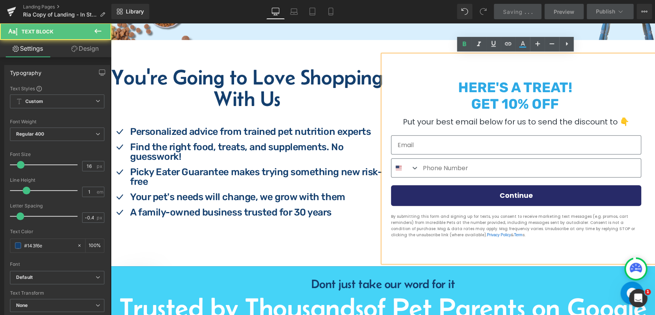
click at [442, 81] on p "HERE'S A TREAT!" at bounding box center [515, 87] width 252 height 16
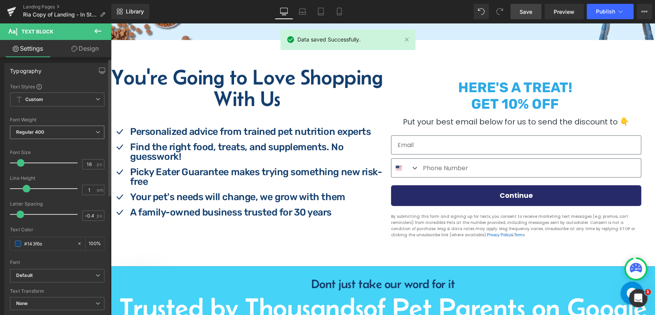
scroll to position [0, 0]
click at [80, 49] on link "Design" at bounding box center [85, 48] width 56 height 17
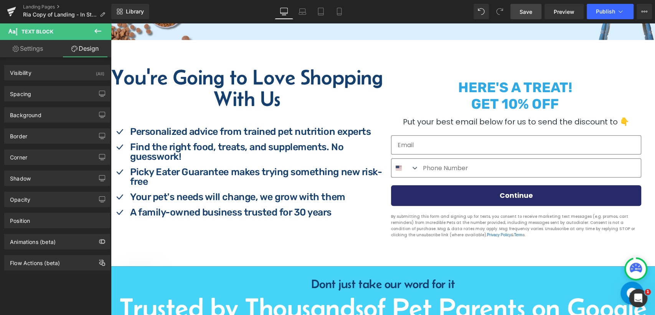
click at [40, 49] on link "Settings" at bounding box center [28, 48] width 56 height 17
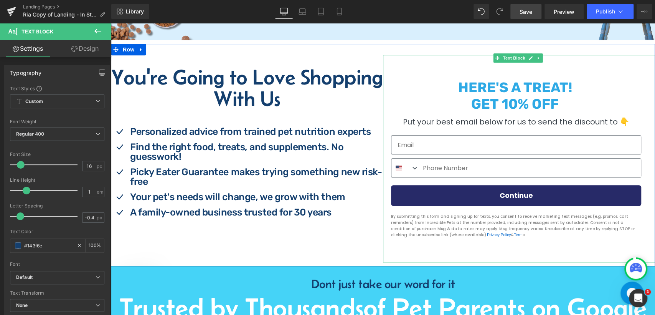
click at [438, 94] on p "HERE'S A TREAT!" at bounding box center [515, 87] width 252 height 16
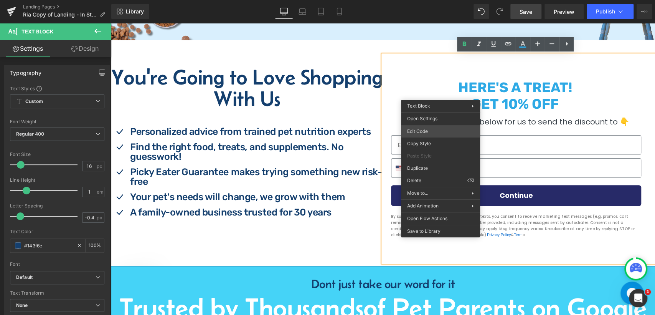
click at [439, 58] on div "You are previewing how the will restyle your page. You can not edit Elements in…" at bounding box center [327, 58] width 655 height 0
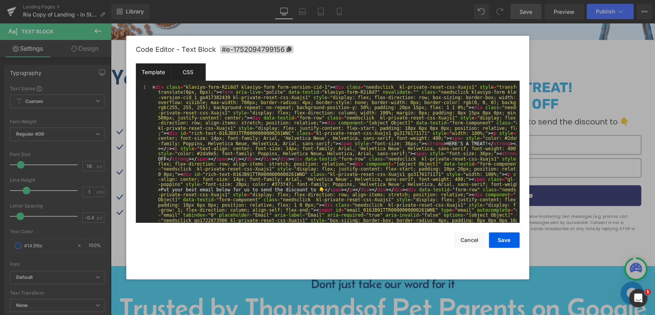
click at [190, 75] on div "CSS" at bounding box center [188, 71] width 35 height 17
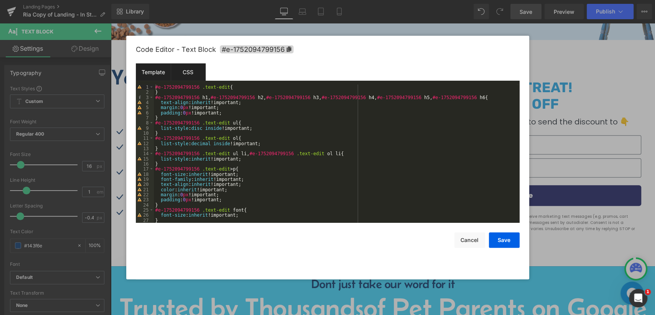
click at [153, 75] on div "Template" at bounding box center [153, 71] width 35 height 17
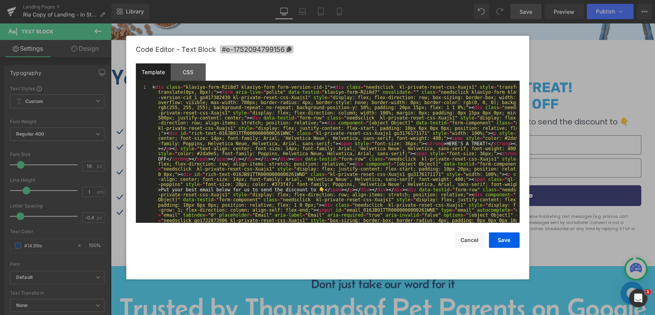
click at [290, 49] on icon at bounding box center [288, 48] width 5 height 5
click at [467, 237] on button "Cancel" at bounding box center [469, 239] width 31 height 15
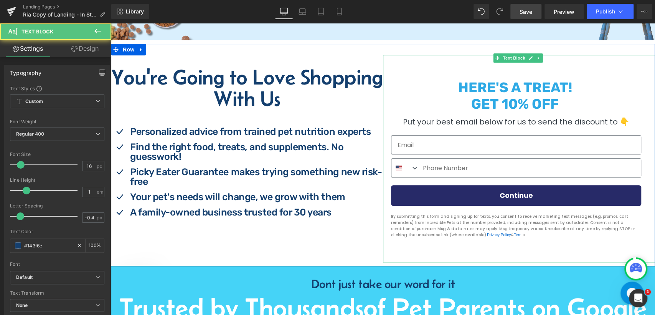
click at [443, 253] on div "HERE'S A TREAT! GET 10% OFF Put your best email below for us to send the discou…" at bounding box center [519, 159] width 261 height 192
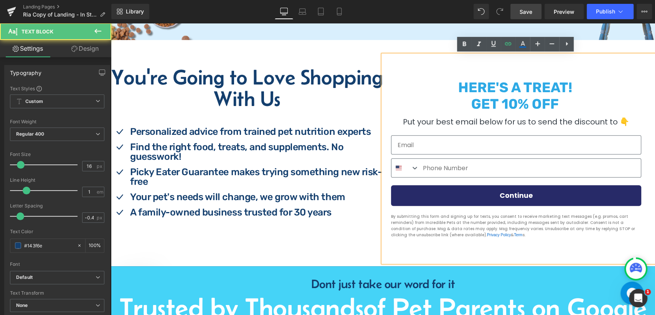
click at [479, 237] on div "By submitting this form and signing up for texts, you consent to receive market…" at bounding box center [516, 226] width 255 height 32
click at [437, 69] on div "HERE'S A TREAT! GET 10% OFF Put your best email below for us to send the discou…" at bounding box center [519, 159] width 261 height 192
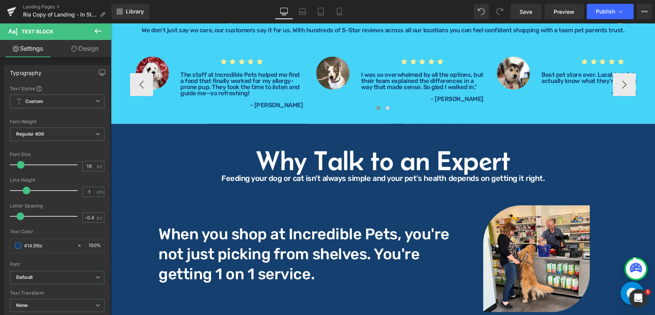
scroll to position [541, 0]
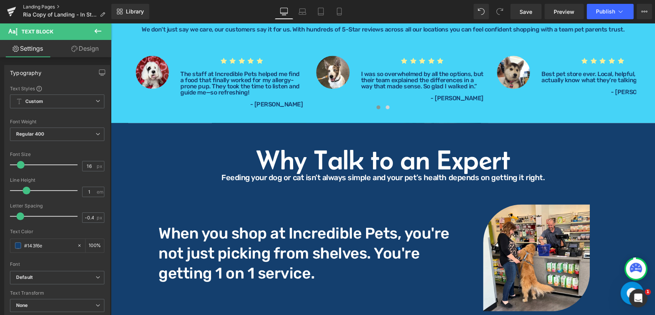
click at [26, 6] on link "Landing Pages" at bounding box center [67, 7] width 88 height 6
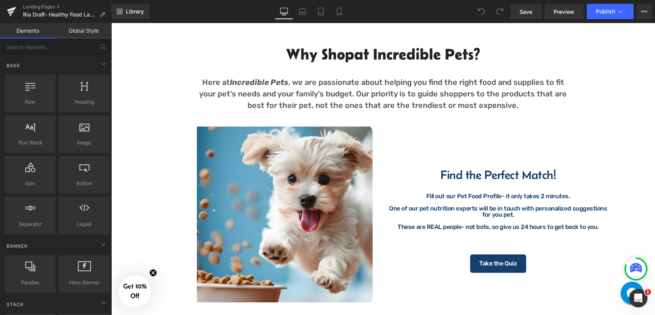
scroll to position [384, 0]
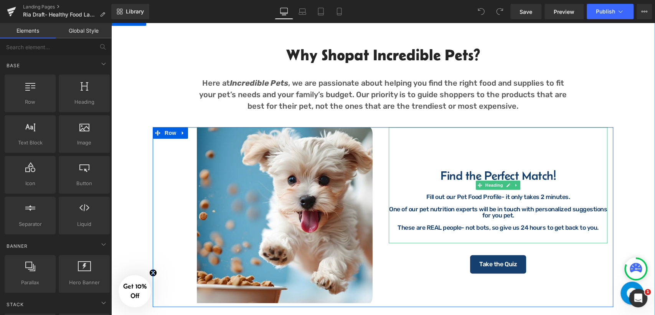
click at [520, 170] on h2 "Find the Perfect Match!" at bounding box center [498, 175] width 219 height 12
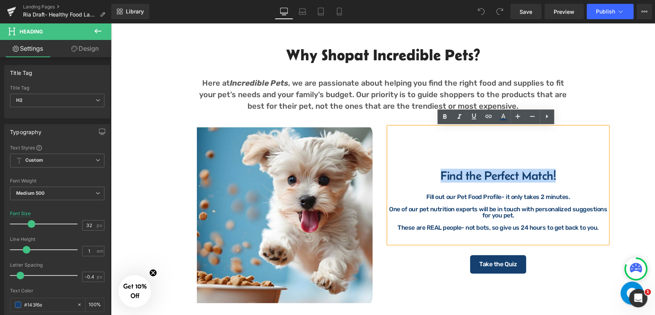
drag, startPoint x: 437, startPoint y: 177, endPoint x: 567, endPoint y: 176, distance: 130.1
click at [567, 176] on h2 "Find the Perfect Match!" at bounding box center [498, 175] width 219 height 12
copy h2 "Find the Perfect Match!"
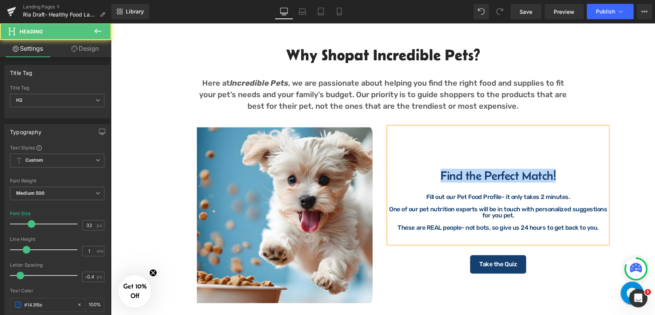
click at [432, 173] on h2 "Find the Perfect Match!" at bounding box center [498, 175] width 219 height 12
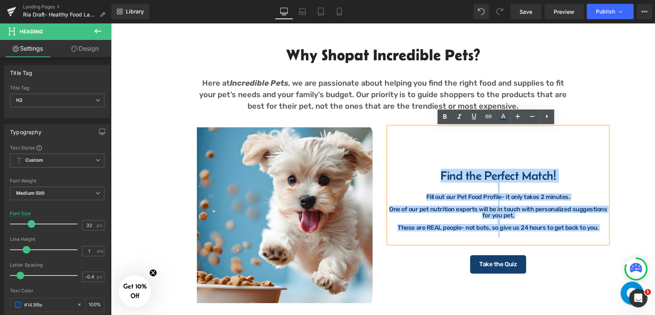
drag, startPoint x: 434, startPoint y: 179, endPoint x: 591, endPoint y: 236, distance: 166.8
click at [591, 236] on div "Find the Perfect Match! Fill out our Pet Food Profile- it only takes 2 minutes.…" at bounding box center [498, 185] width 219 height 116
copy div "Find the Perfect Match! Fill out our Pet Food Profile- it only takes 2 minutes.…"
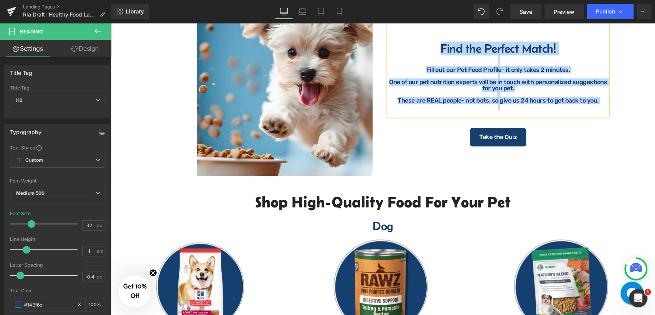
scroll to position [511, 0]
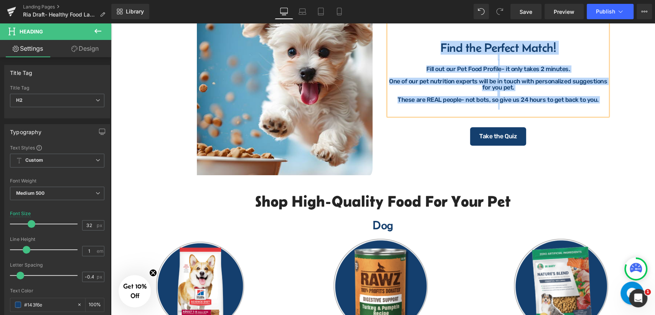
click at [624, 130] on div "Why Shop at Incredible Pets? Heading Here at Incredible Pets , we are passionat…" at bounding box center [383, 42] width 544 height 273
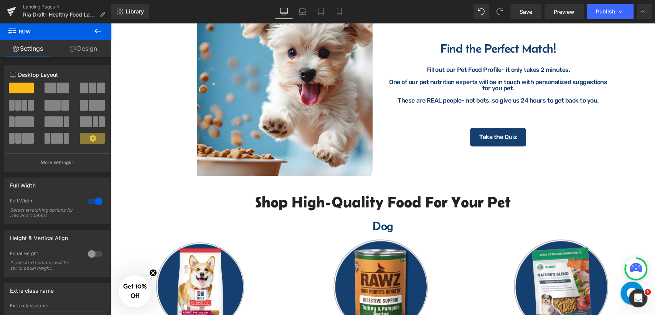
scroll to position [384, 0]
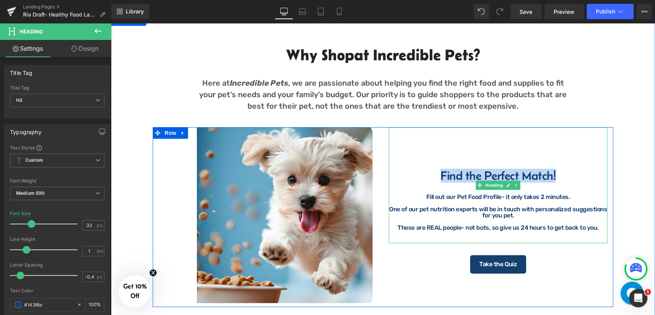
drag, startPoint x: 436, startPoint y: 175, endPoint x: 573, endPoint y: 176, distance: 137.0
click at [573, 176] on h2 "Find the Perfect Match!" at bounding box center [498, 175] width 219 height 12
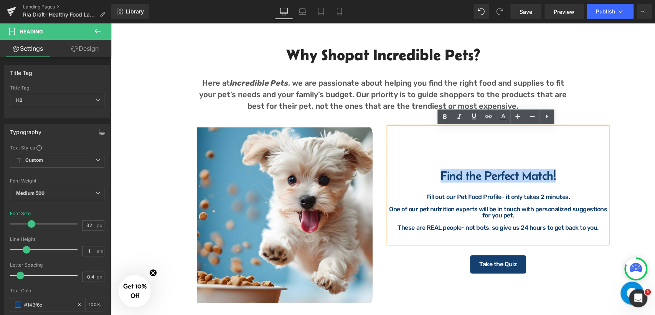
copy h2 "Find the Perfect Match!"
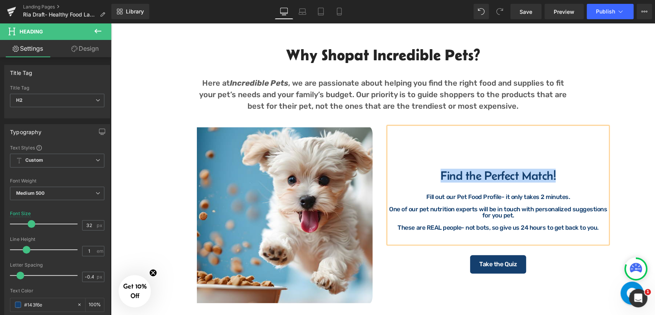
scroll to position [426, 0]
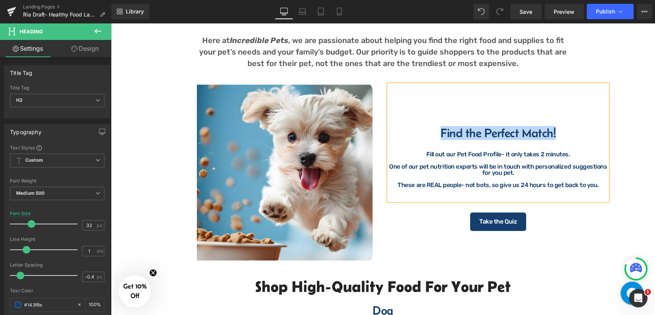
click at [419, 160] on div at bounding box center [498, 160] width 219 height 6
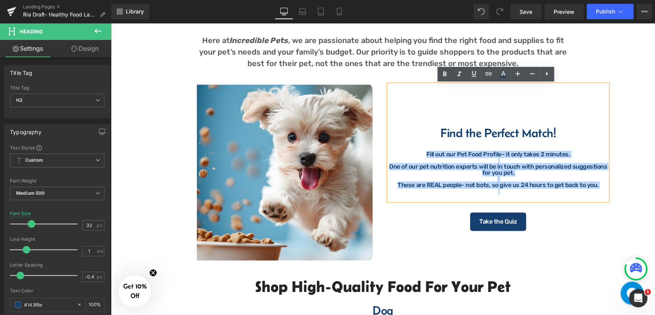
drag, startPoint x: 422, startPoint y: 153, endPoint x: 590, endPoint y: 191, distance: 172.6
click at [590, 191] on div "Find the Perfect Match! Fill out our Pet Food Profile- it only takes 2 minutes.…" at bounding box center [498, 142] width 219 height 116
copy div "Fill out our Pet Food Profile- it only takes 2 minutes. One of our pet nutritio…"
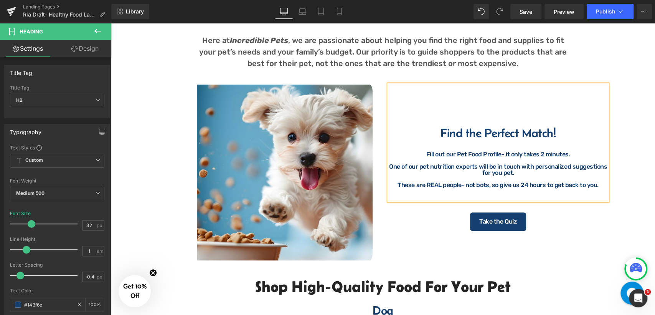
click at [434, 127] on h2 "Find the Perfect Match!" at bounding box center [498, 133] width 219 height 12
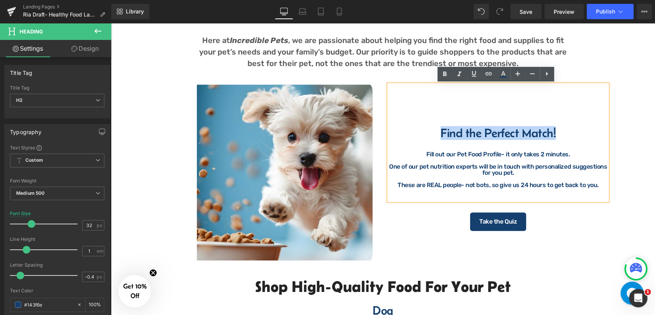
drag, startPoint x: 434, startPoint y: 127, endPoint x: 565, endPoint y: 126, distance: 130.5
click at [565, 127] on h2 "Find the Perfect Match!" at bounding box center [498, 133] width 219 height 12
copy h2 "Find the Perfect Match!"
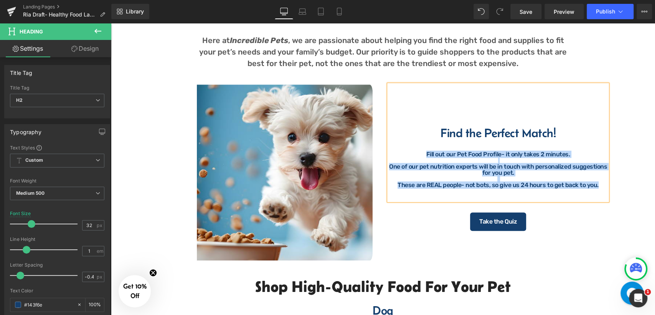
drag, startPoint x: 424, startPoint y: 155, endPoint x: 599, endPoint y: 186, distance: 177.9
click at [599, 186] on div "Find the Perfect Match! Fill out our Pet Food Profile- it only takes 2 minutes.…" at bounding box center [498, 142] width 219 height 116
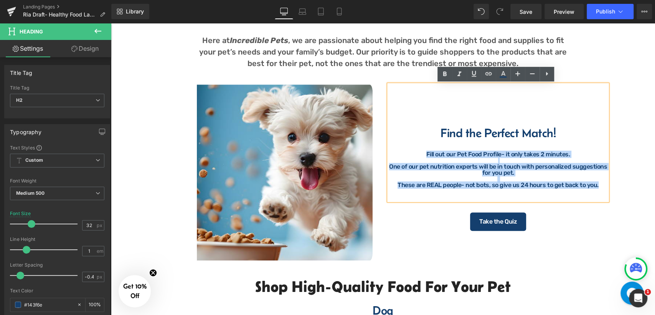
copy div "Fill out our Pet Food Profile- it only takes 2 minutes. One of our pet nutritio…"
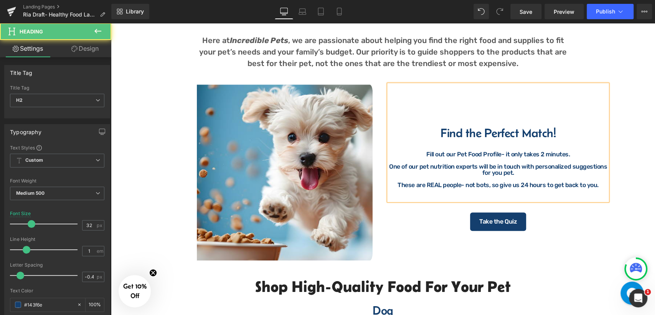
click at [432, 124] on div "Find the Perfect Match! Fill out our Pet Food Profile- it only takes 2 minutes.…" at bounding box center [498, 142] width 219 height 116
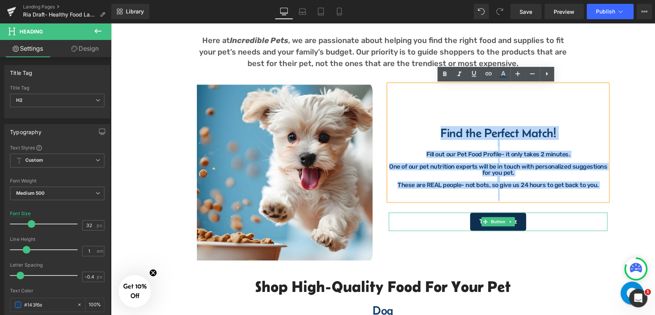
drag, startPoint x: 432, startPoint y: 124, endPoint x: 516, endPoint y: 223, distance: 129.9
click at [516, 223] on div "Find the Perfect Match! Fill out our Pet Food Profile- it only takes 2 minutes.…" at bounding box center [498, 157] width 230 height 146
copy div "Find the Perfect Match! Fill out our Pet Food Profile- it only takes 2 minutes.…"
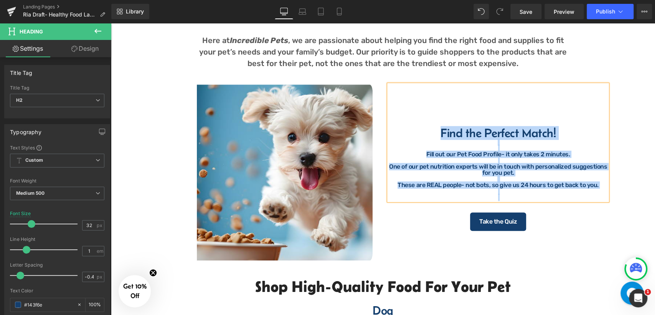
click at [640, 161] on div "Why Shop at Incredible Pets? Heading Here at Incredible Pets , we are passionat…" at bounding box center [383, 127] width 544 height 273
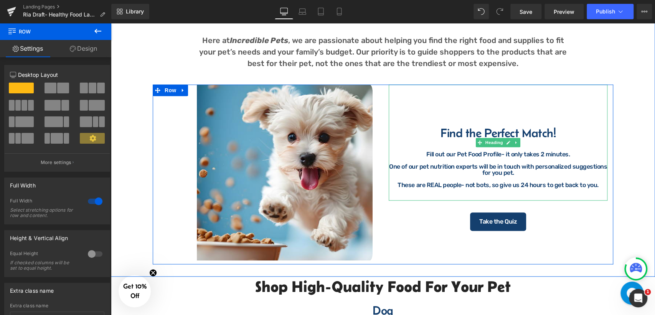
click at [543, 134] on h2 "Find the Perfect Match!" at bounding box center [498, 133] width 219 height 12
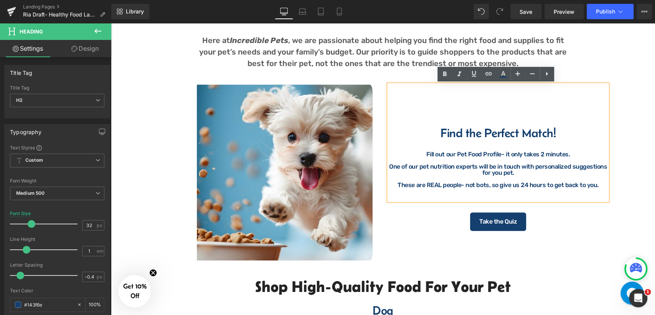
click at [551, 134] on h2 "Find the Perfect Match!" at bounding box center [498, 133] width 219 height 12
click at [528, 136] on h2 "Find the Perfect Match!" at bounding box center [498, 133] width 219 height 12
drag, startPoint x: 555, startPoint y: 132, endPoint x: 439, endPoint y: 134, distance: 116.3
click at [439, 134] on h2 "Find the Perfect Match!" at bounding box center [498, 133] width 219 height 12
paste div
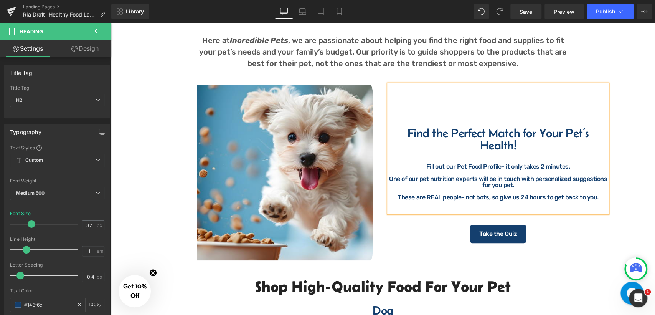
click at [538, 135] on h2 "Find the Perfect Match for Your Pet’s Health!" at bounding box center [498, 139] width 219 height 25
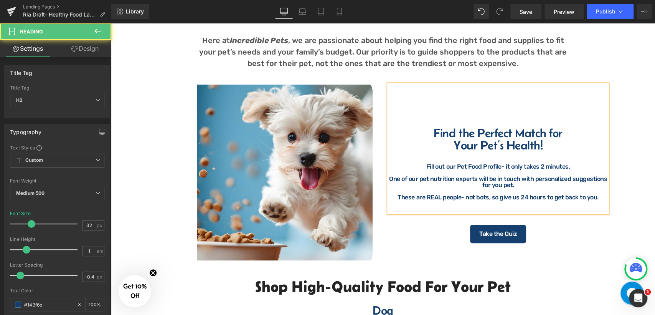
click at [560, 168] on div "Fill out our Pet Food Profile- it only takes 2 minutes." at bounding box center [498, 166] width 219 height 6
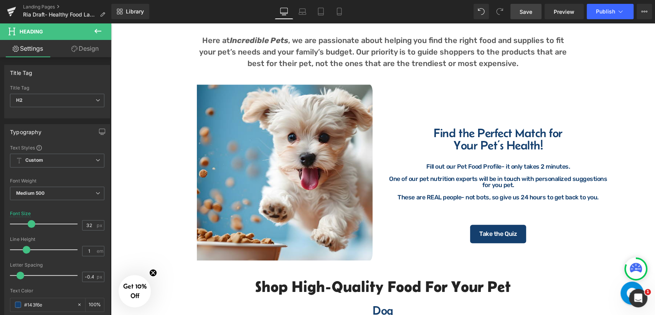
click at [531, 15] on span "Save" at bounding box center [526, 12] width 13 height 8
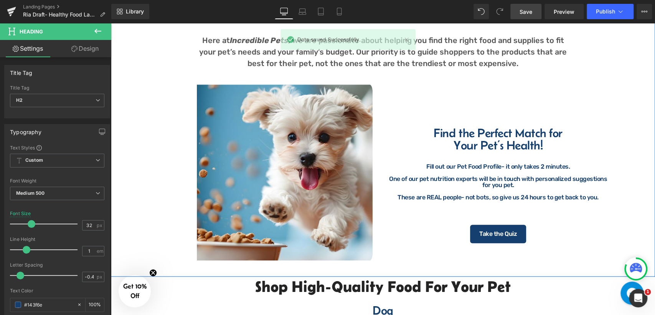
click at [632, 121] on div "Why Shop at Incredible Pets? Heading Here at Incredible Pets , we are passionat…" at bounding box center [383, 127] width 544 height 273
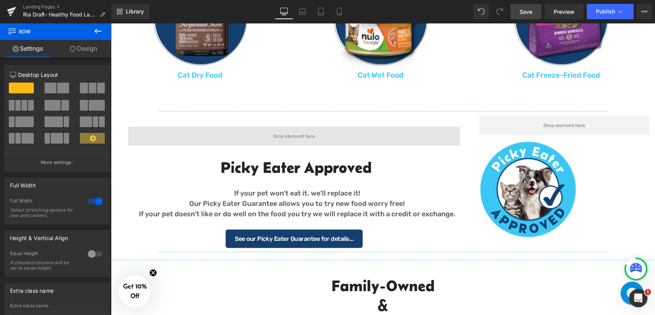
scroll to position [980, 0]
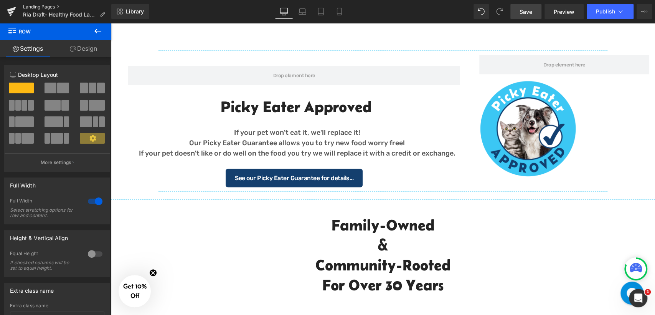
click at [48, 4] on link "Landing Pages" at bounding box center [67, 7] width 88 height 6
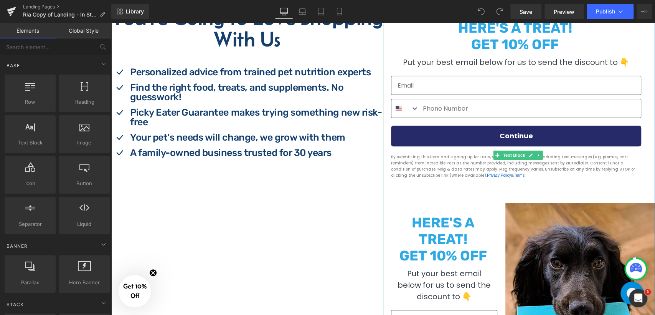
scroll to position [256, 0]
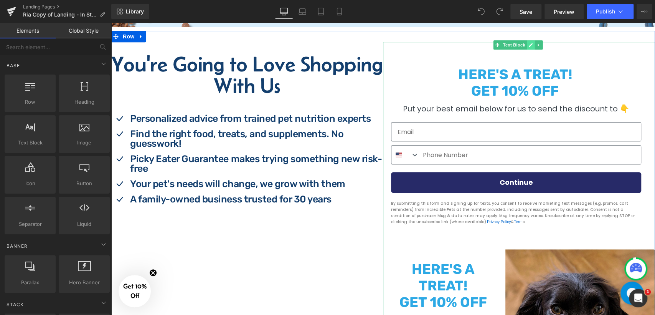
click at [527, 48] on link at bounding box center [530, 44] width 8 height 9
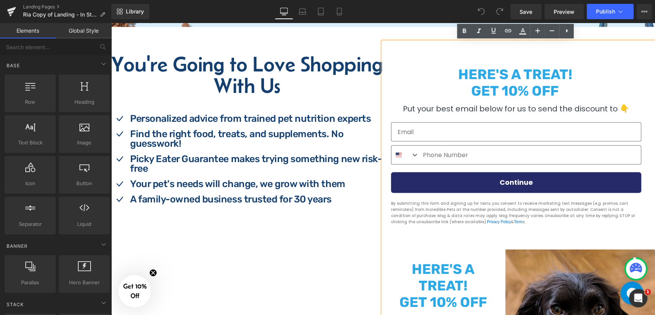
click at [441, 63] on div "HERE'S A TREAT! GET 10% OFF" at bounding box center [516, 80] width 255 height 37
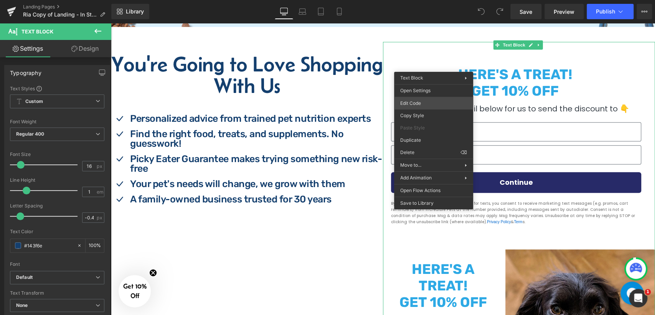
click at [422, 58] on div "You are previewing how the will restyle your page. You can not edit Elements in…" at bounding box center [327, 58] width 655 height 0
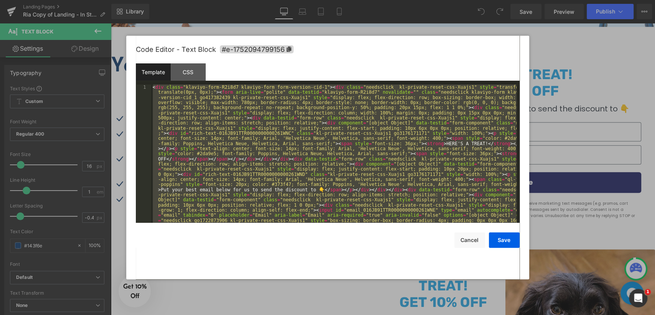
click at [490, 64] on div "Template CSS" at bounding box center [328, 73] width 384 height 21
click at [214, 88] on div "< div class = "klaviyo-form-R2i8d7 klaviyo-form form-version-cid-1" > < div cla…" at bounding box center [333, 153] width 365 height 138
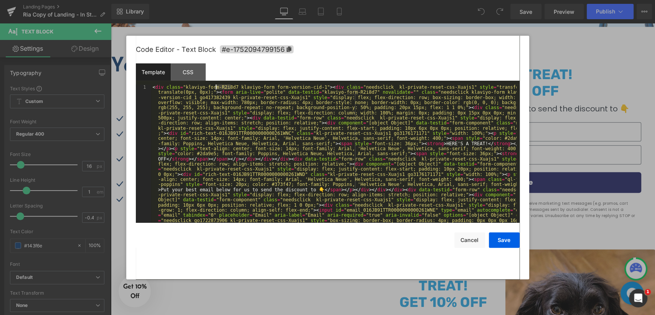
drag, startPoint x: 230, startPoint y: 85, endPoint x: 216, endPoint y: 87, distance: 14.3
click at [469, 237] on button "Cancel" at bounding box center [469, 239] width 31 height 15
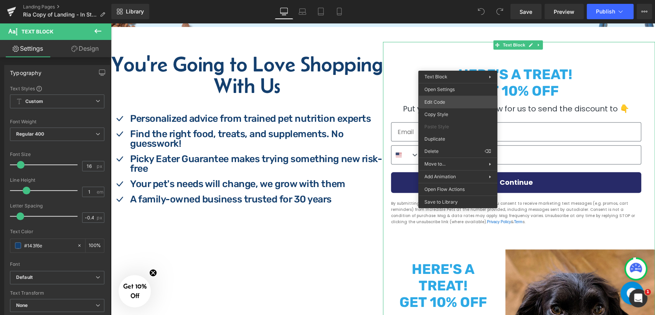
click at [450, 0] on div "You are previewing how the will restyle your page. You can not edit Elements in…" at bounding box center [327, 0] width 655 height 0
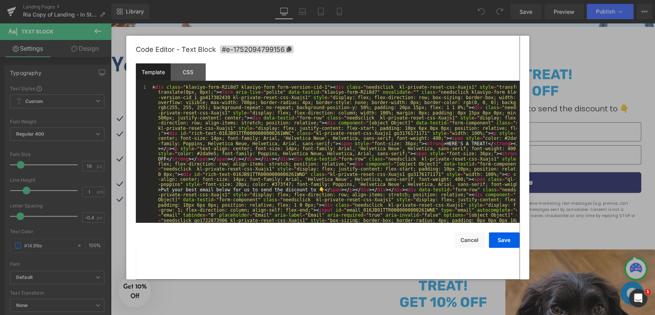
click at [499, 57] on div "Code Editor - Text Block #e-1752094799156" at bounding box center [328, 50] width 384 height 28
drag, startPoint x: 465, startPoint y: 241, endPoint x: 300, endPoint y: 150, distance: 187.9
click at [465, 241] on button "Cancel" at bounding box center [469, 239] width 31 height 15
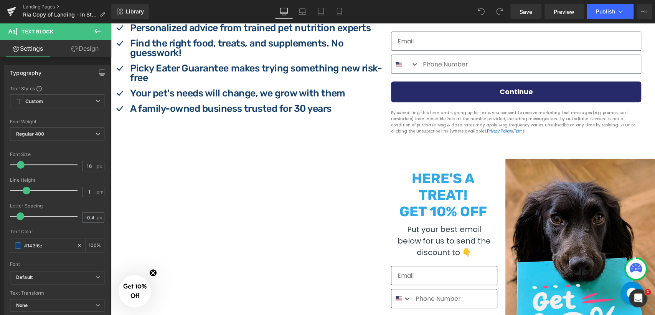
scroll to position [426, 0]
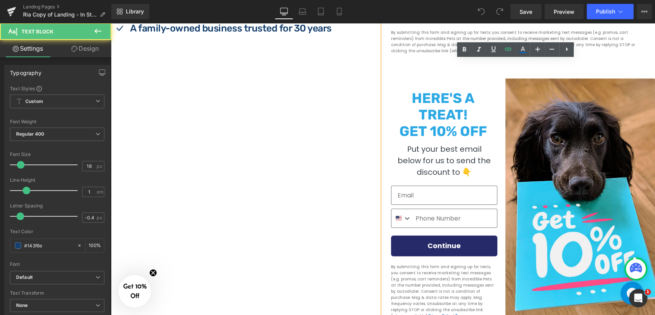
click at [604, 56] on div "By submitting this form and signing up for texts, you consent to receive market…" at bounding box center [516, 42] width 255 height 32
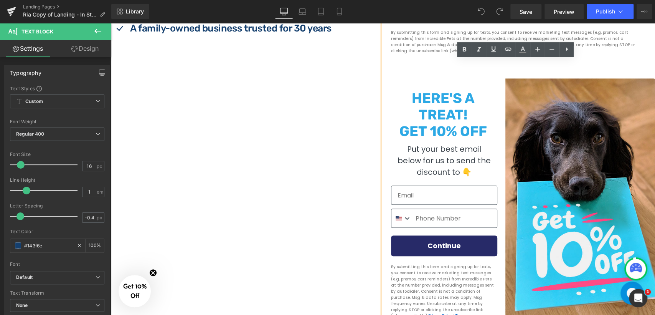
click at [600, 38] on p "By submitting this form and signing up for texts, you consent to receive market…" at bounding box center [516, 42] width 250 height 25
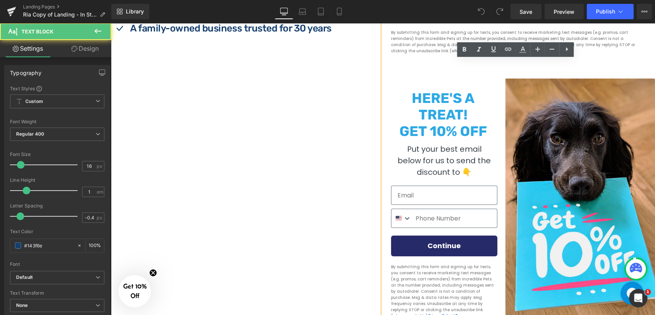
click at [609, 38] on p "By submitting this form and signing up for texts, you consent to receive market…" at bounding box center [516, 42] width 250 height 25
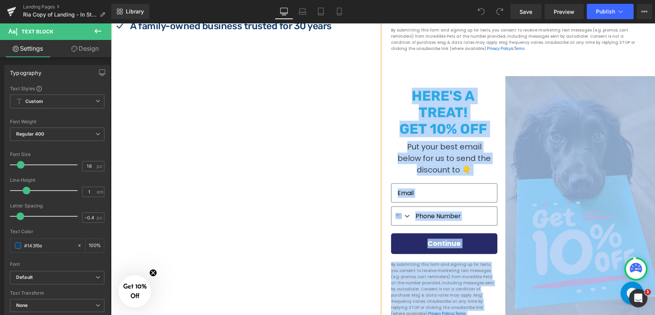
scroll to position [469, 0]
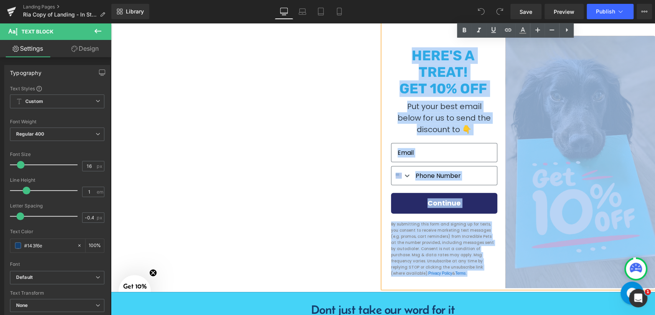
drag, startPoint x: 594, startPoint y: 58, endPoint x: 621, endPoint y: 172, distance: 116.3
click at [621, 172] on div "HERE'S A TREAT! GET 10% OFF Put your best email below for us to send the discou…" at bounding box center [519, 57] width 272 height 459
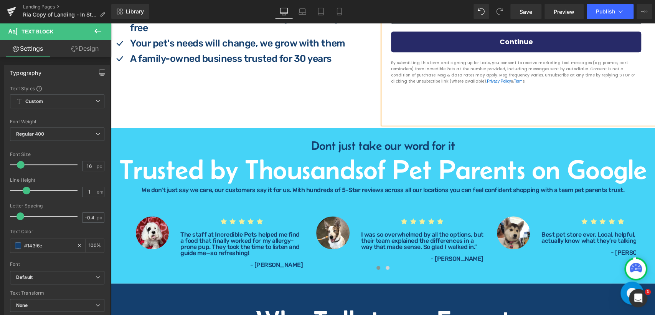
scroll to position [365, 0]
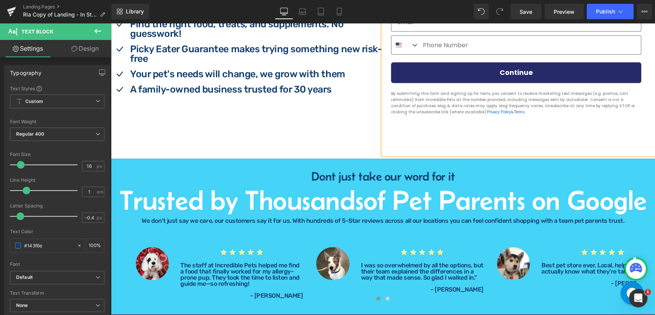
click at [431, 142] on form "Submit" at bounding box center [519, 146] width 272 height 15
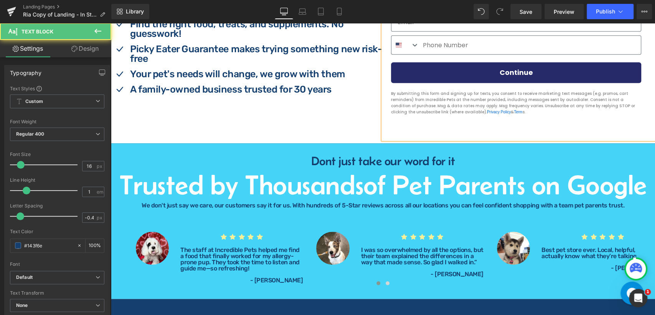
click at [424, 136] on form "HERE'S A TREAT! GET 10% OFF Put your best email below for us to send the discou…" at bounding box center [519, 35] width 272 height 207
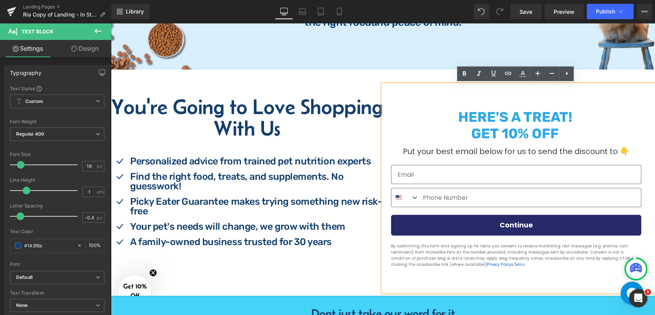
scroll to position [195, 0]
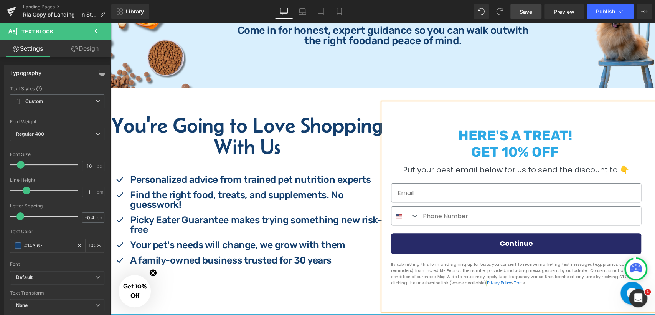
click at [528, 11] on span "Save" at bounding box center [526, 12] width 13 height 8
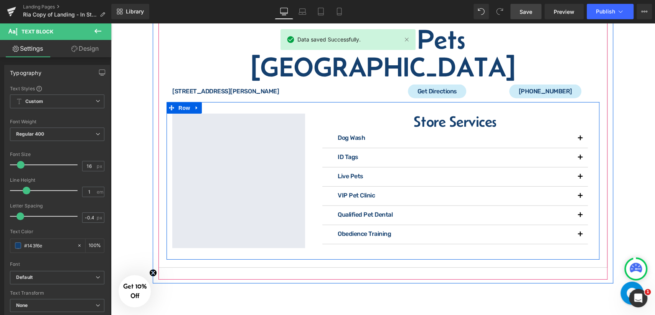
scroll to position [1261, 0]
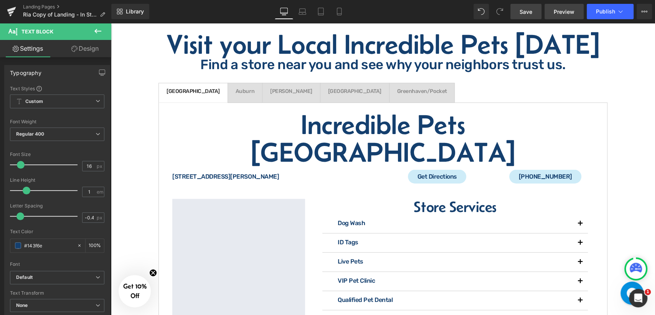
click at [562, 12] on span "Preview" at bounding box center [564, 12] width 21 height 8
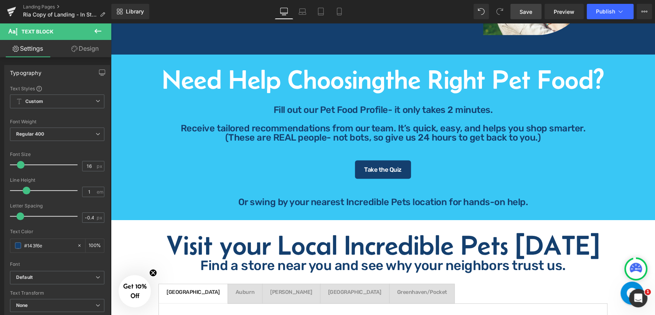
scroll to position [36, 0]
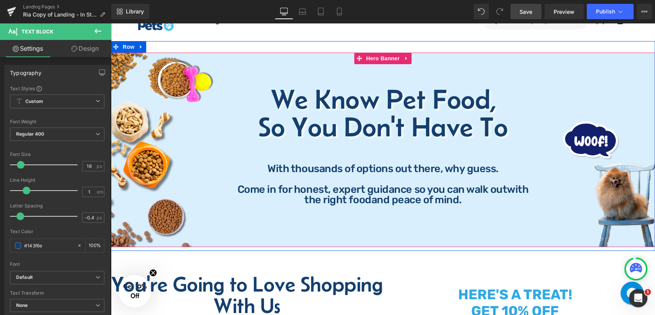
click at [258, 127] on span "So You Don't Have To" at bounding box center [382, 126] width 249 height 31
click at [258, 126] on span "So You Don't Have To" at bounding box center [382, 126] width 249 height 31
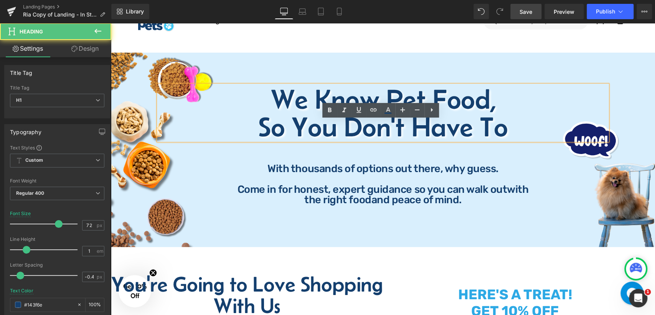
click at [259, 112] on h1 "We Know Pet Food," at bounding box center [382, 99] width 449 height 28
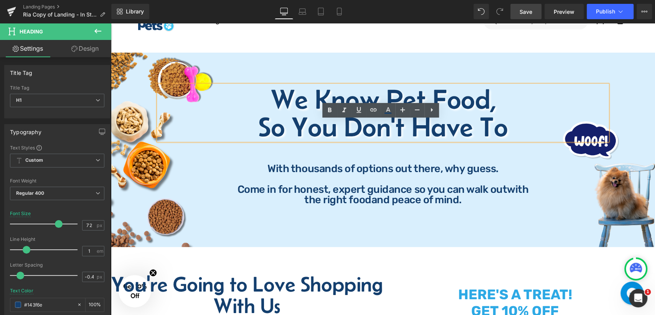
scroll to position [0, 0]
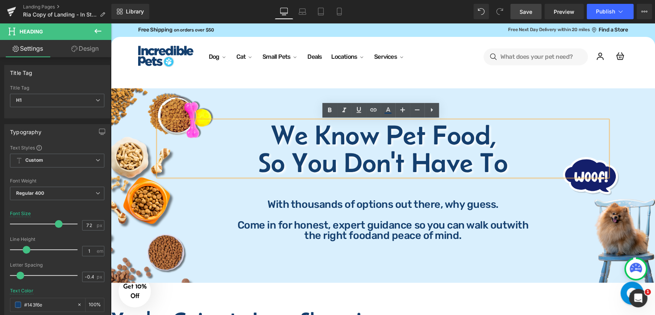
click at [258, 164] on span "So You Don't Have To" at bounding box center [382, 162] width 249 height 31
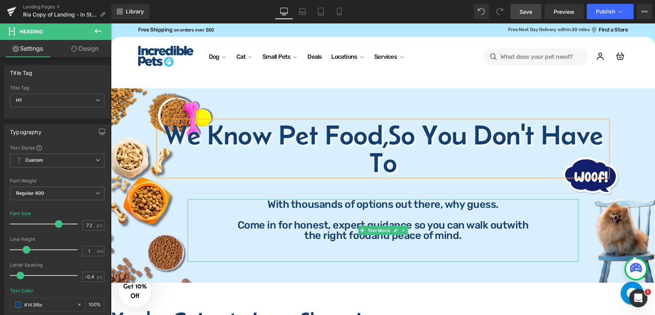
drag, startPoint x: 274, startPoint y: 219, endPoint x: 319, endPoint y: 225, distance: 45.6
click at [274, 220] on p "Come in for honest, expert guidance so you can walk out with" at bounding box center [383, 224] width 391 height 10
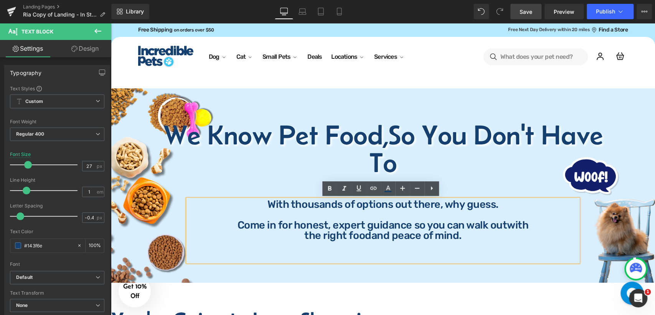
click at [305, 236] on span "the right food" at bounding box center [337, 235] width 67 height 12
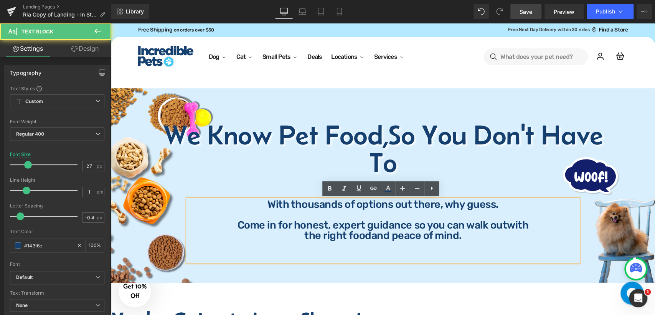
click at [304, 237] on span "the right food" at bounding box center [337, 235] width 67 height 12
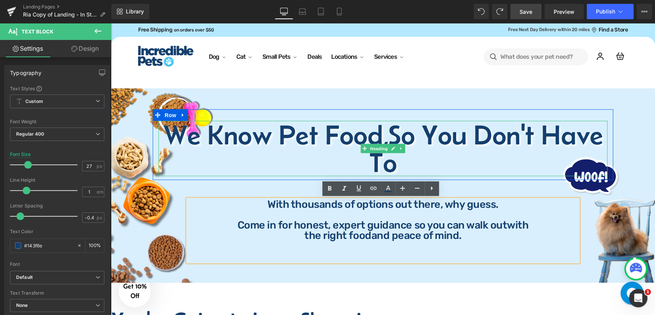
click at [390, 137] on span "So You Don't Have To" at bounding box center [486, 148] width 234 height 58
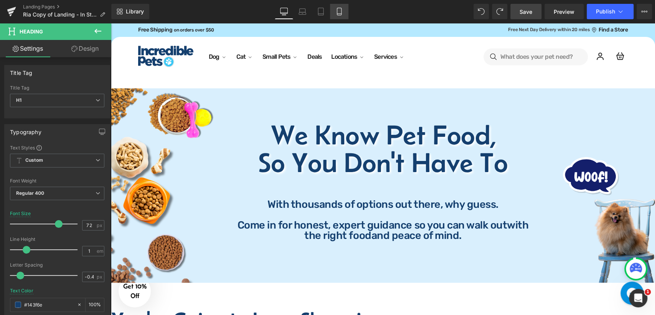
click at [337, 15] on icon at bounding box center [339, 11] width 4 height 7
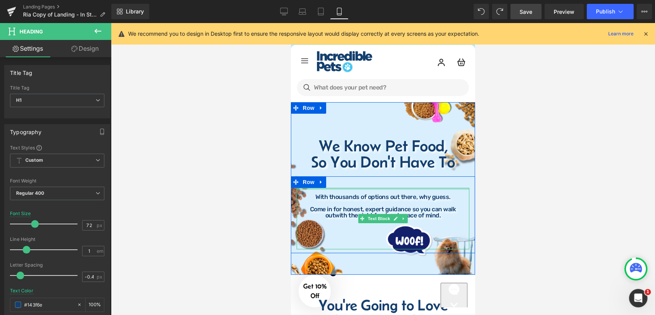
click at [397, 163] on h1 "So You Don't Have To" at bounding box center [383, 162] width 169 height 16
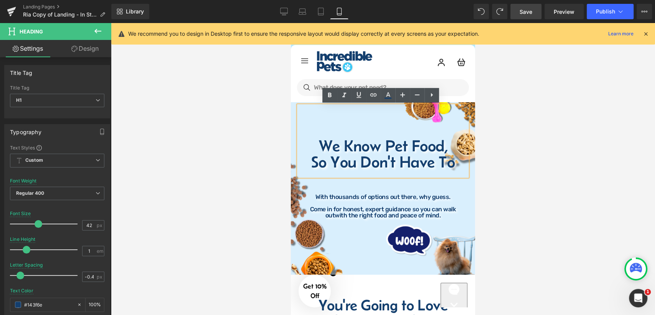
click at [311, 166] on h1 "So You Don't Have To" at bounding box center [383, 162] width 169 height 16
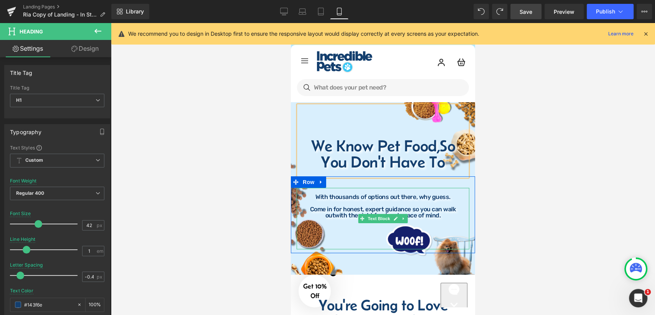
click at [328, 203] on p at bounding box center [383, 203] width 173 height 6
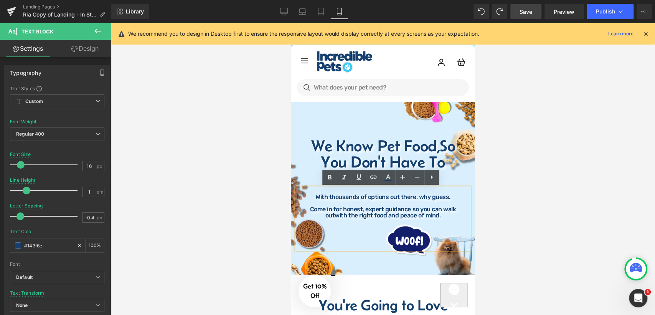
click at [378, 199] on p "With thousands of options out there, why guess." at bounding box center [383, 197] width 173 height 6
click at [323, 216] on p "out with the right food and peace of mind." at bounding box center [383, 215] width 173 height 6
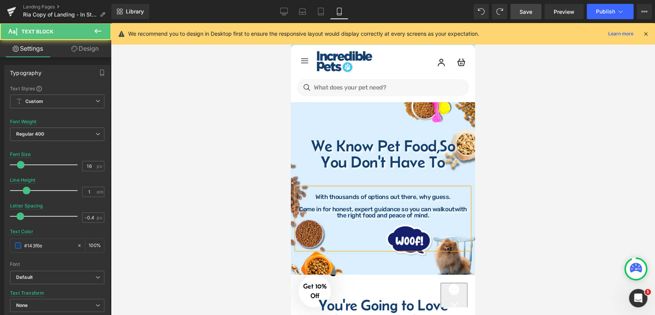
click at [351, 232] on p at bounding box center [383, 234] width 173 height 6
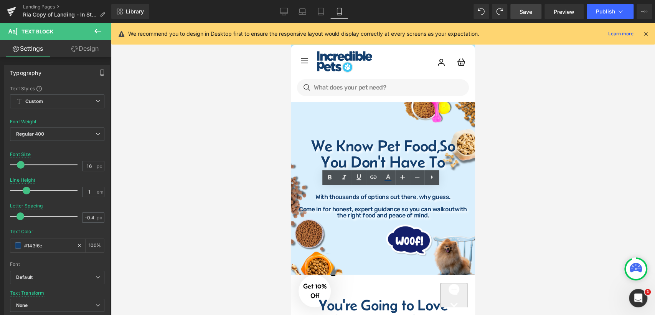
click at [523, 11] on span "Save" at bounding box center [526, 12] width 13 height 8
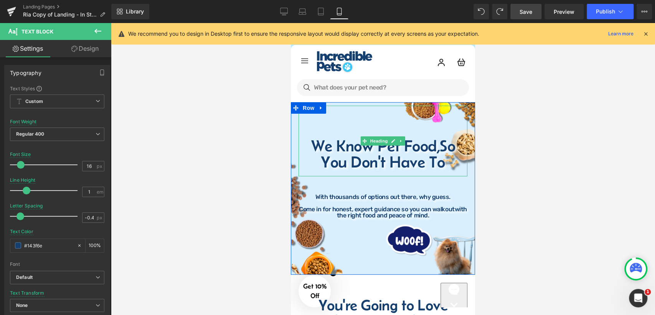
click at [369, 158] on span "So You Don't Have To" at bounding box center [388, 154] width 134 height 34
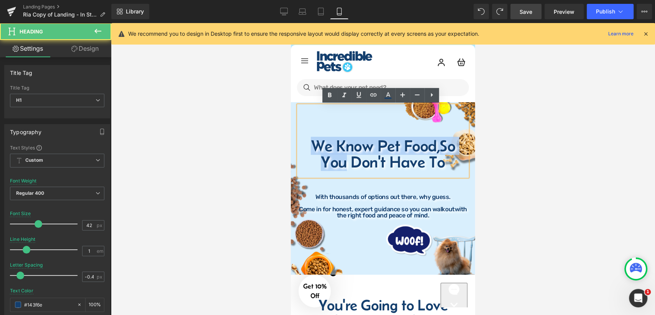
drag, startPoint x: 312, startPoint y: 148, endPoint x: 392, endPoint y: 161, distance: 80.4
click at [392, 161] on h1 "We Know Pet Food, So You Don't Have To" at bounding box center [383, 154] width 169 height 32
click at [451, 169] on h1 "We Know Pet Food, So You Don't Have To" at bounding box center [383, 154] width 169 height 32
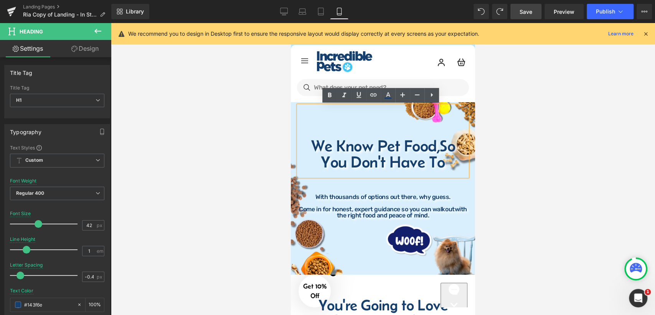
click at [441, 148] on span "So You Don't Have To" at bounding box center [388, 154] width 134 height 34
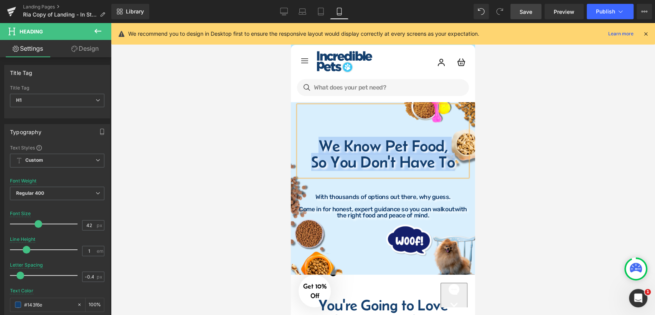
drag, startPoint x: 313, startPoint y: 144, endPoint x: 454, endPoint y: 170, distance: 143.5
click at [454, 170] on div "We Know Pet Food, So You Don't Have To" at bounding box center [383, 141] width 169 height 71
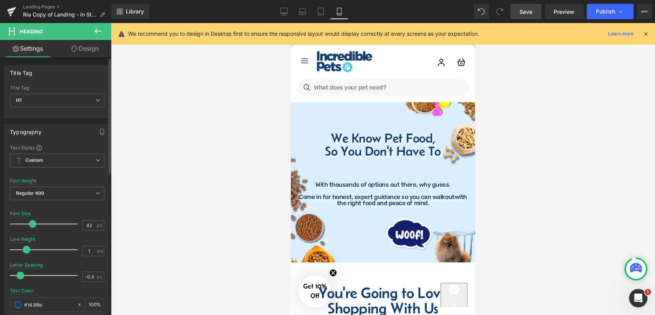
drag, startPoint x: 35, startPoint y: 224, endPoint x: 29, endPoint y: 223, distance: 5.4
click at [29, 223] on span at bounding box center [33, 224] width 8 height 8
drag, startPoint x: 532, startPoint y: 15, endPoint x: 58, endPoint y: 160, distance: 495.6
click at [532, 15] on span "Save" at bounding box center [526, 12] width 13 height 8
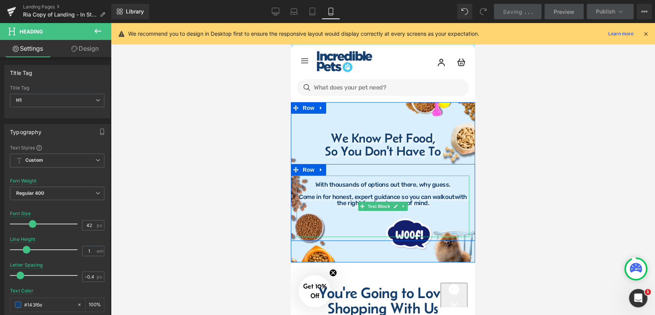
click at [350, 184] on p "With thousands of options out there, why guess." at bounding box center [383, 184] width 173 height 6
